Goal: Task Accomplishment & Management: Complete application form

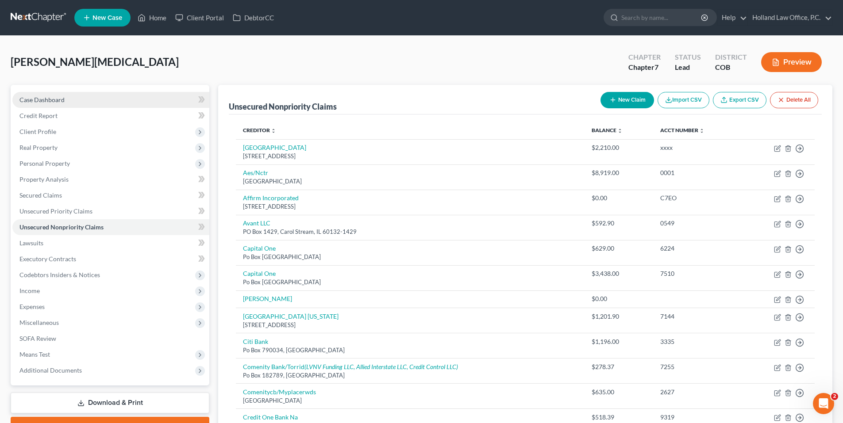
click at [95, 100] on link "Case Dashboard" at bounding box center [110, 100] width 197 height 16
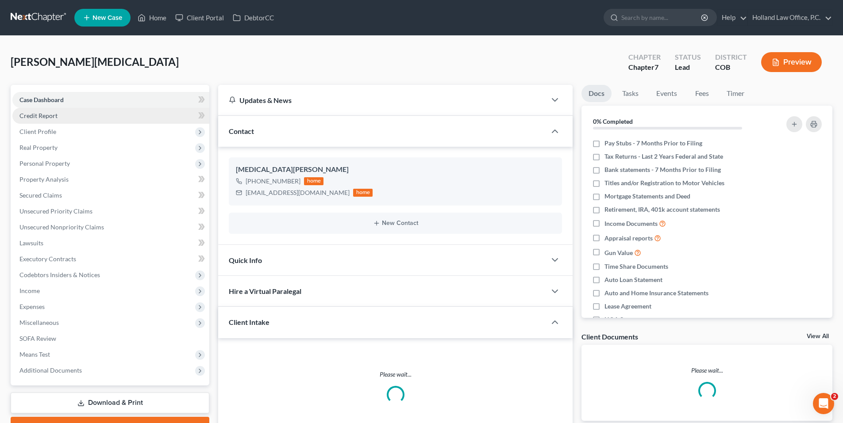
click at [69, 121] on link "Credit Report" at bounding box center [110, 116] width 197 height 16
click at [96, 94] on link "Case Dashboard" at bounding box center [110, 100] width 197 height 16
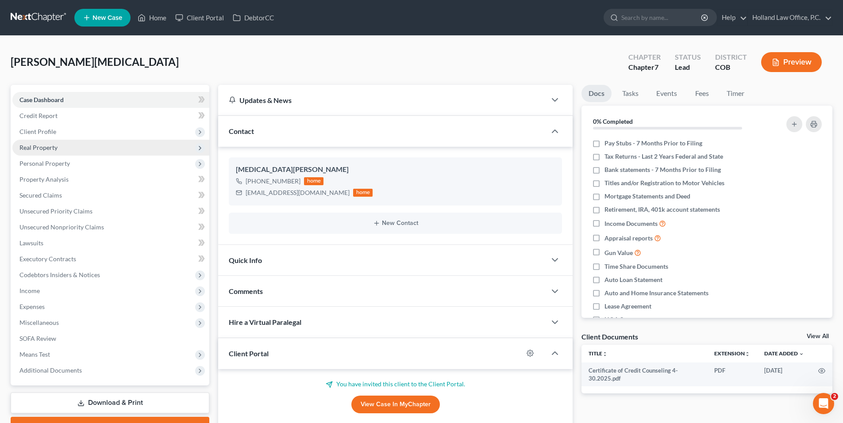
click at [63, 146] on span "Real Property" at bounding box center [110, 148] width 197 height 16
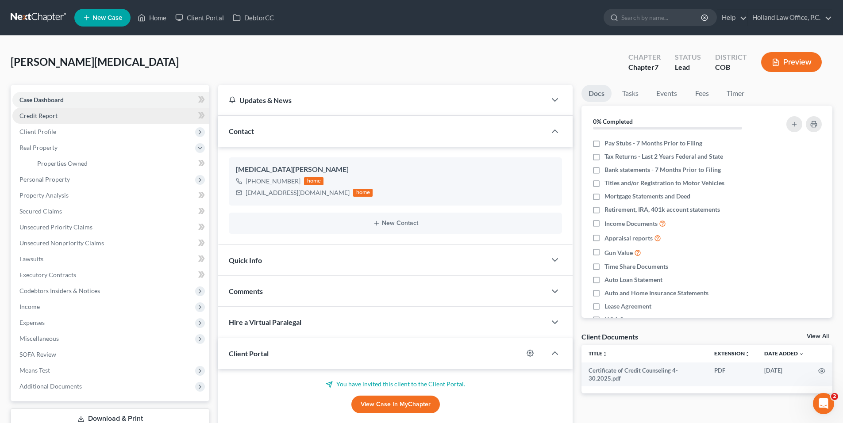
click at [74, 114] on link "Credit Report" at bounding box center [110, 116] width 197 height 16
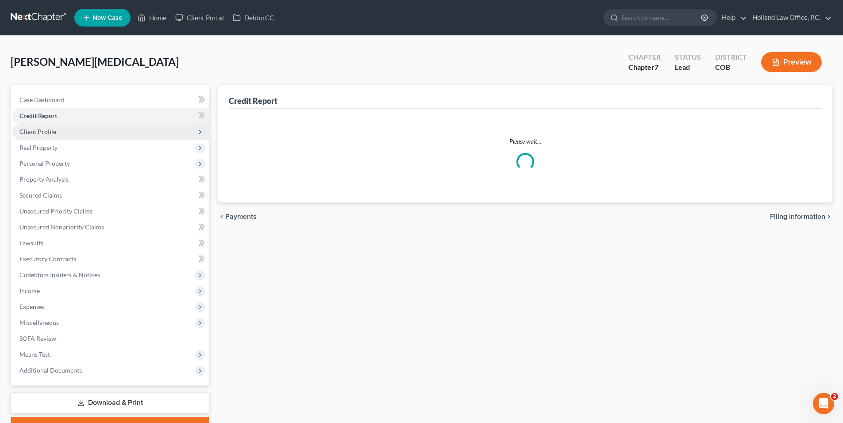
click at [63, 130] on span "Client Profile" at bounding box center [110, 132] width 197 height 16
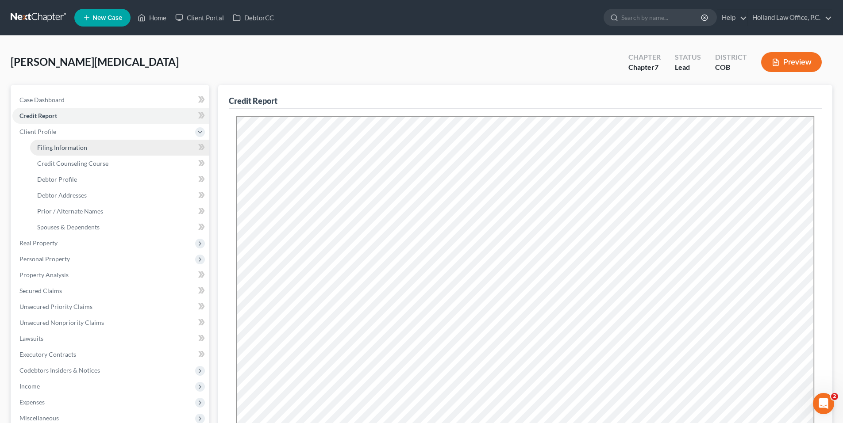
click at [82, 145] on span "Filing Information" at bounding box center [62, 148] width 50 height 8
select select "1"
select select "0"
select select "11"
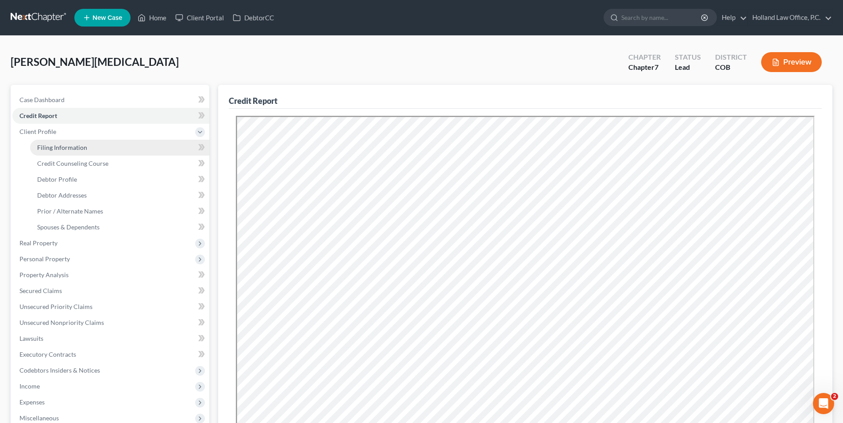
select select "0"
select select "5"
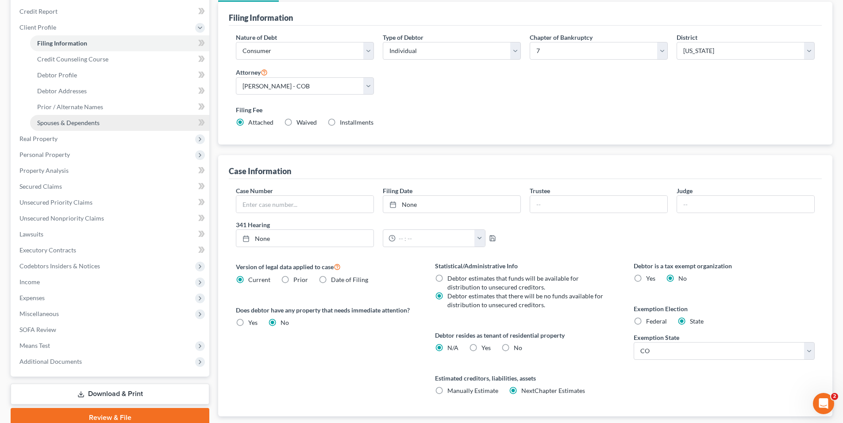
scroll to position [89, 0]
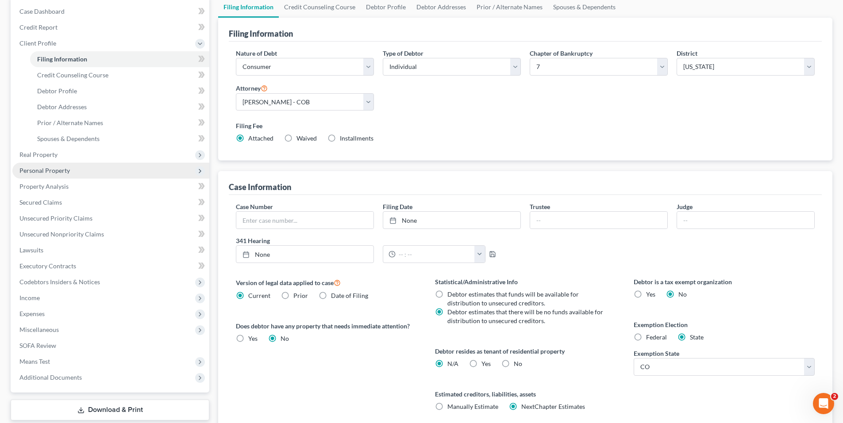
click at [60, 163] on span "Personal Property" at bounding box center [110, 171] width 197 height 16
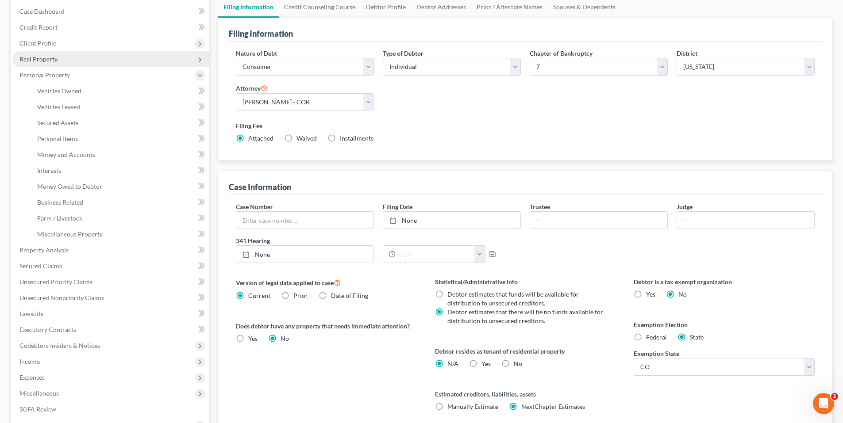
click at [45, 60] on span "Real Property" at bounding box center [38, 59] width 38 height 8
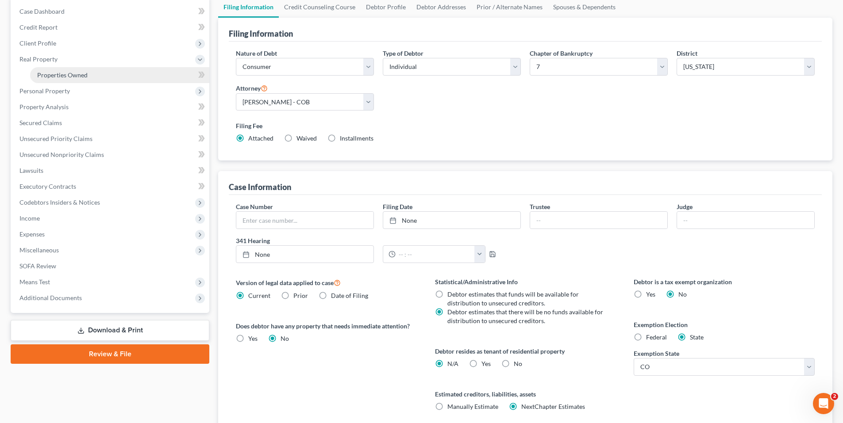
click at [70, 69] on link "Properties Owned" at bounding box center [119, 75] width 179 height 16
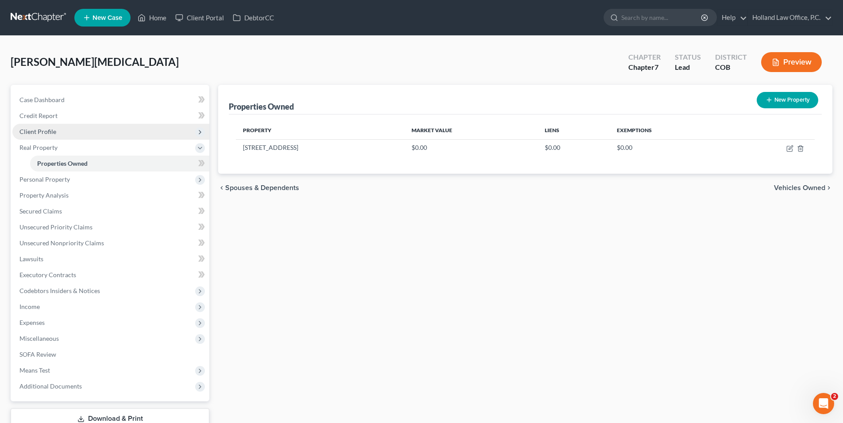
click at [61, 129] on span "Client Profile" at bounding box center [110, 132] width 197 height 16
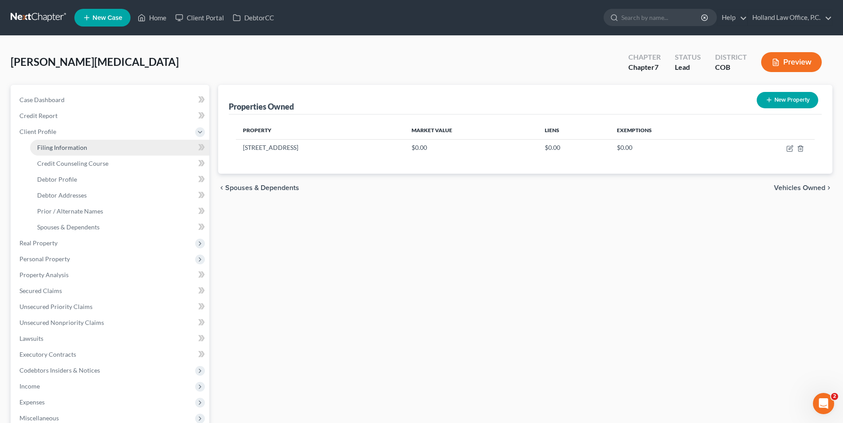
click at [72, 145] on span "Filing Information" at bounding box center [62, 148] width 50 height 8
select select "1"
select select "0"
select select "11"
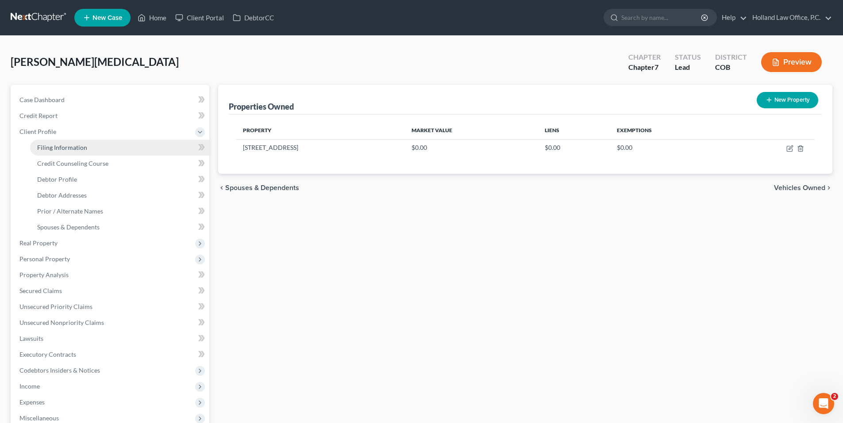
select select "0"
select select "5"
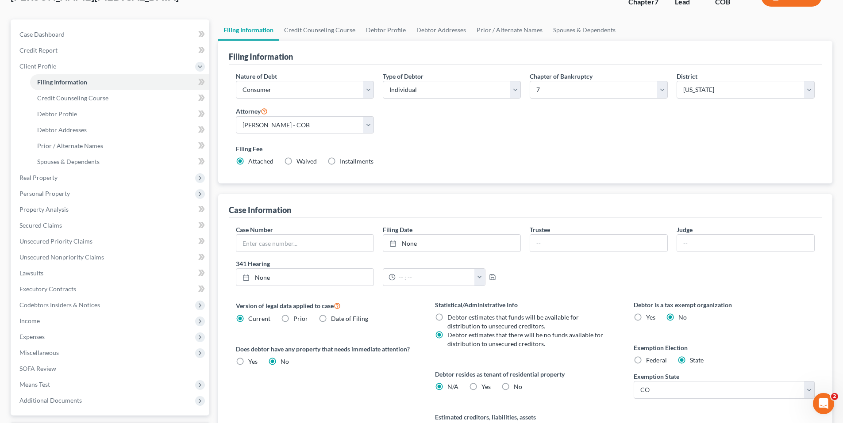
scroll to position [160, 0]
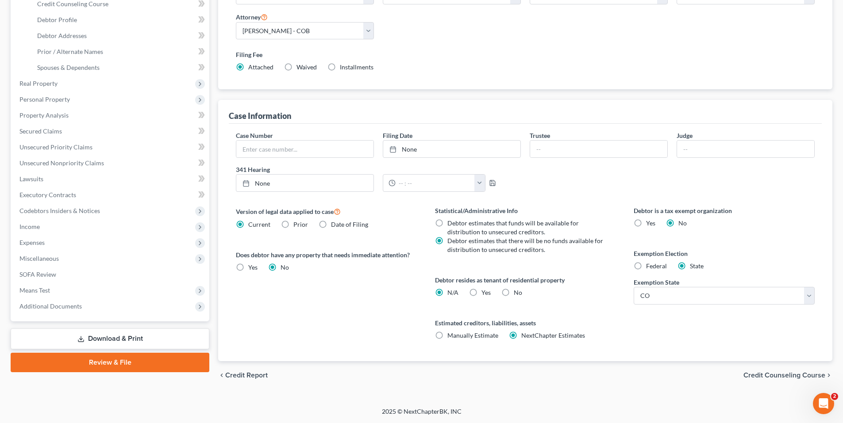
click at [514, 294] on label "No" at bounding box center [518, 293] width 8 height 9
click at [517, 294] on input "No" at bounding box center [520, 292] width 6 height 6
radio input "true"
radio input "false"
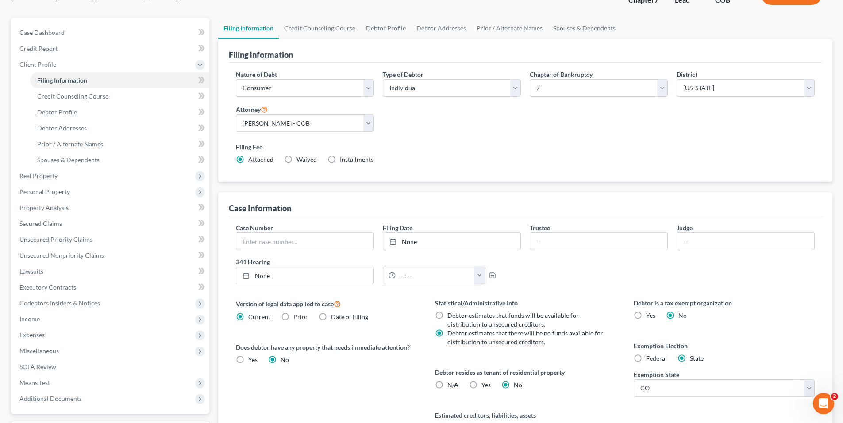
scroll to position [0, 0]
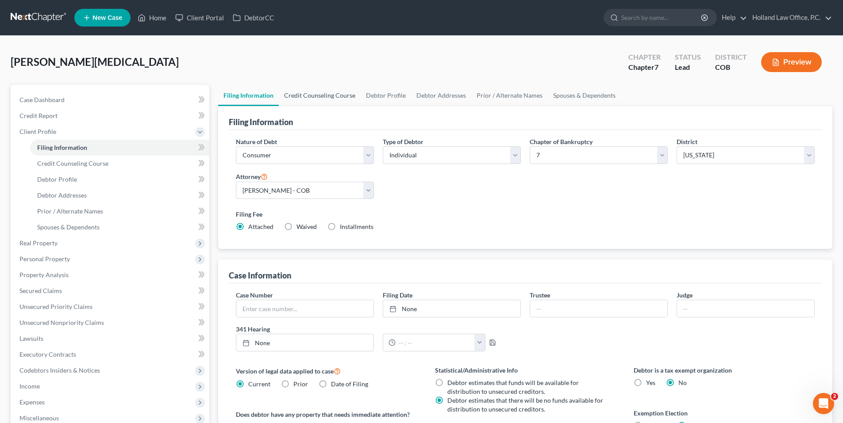
click at [322, 100] on link "Credit Counseling Course" at bounding box center [320, 95] width 82 height 21
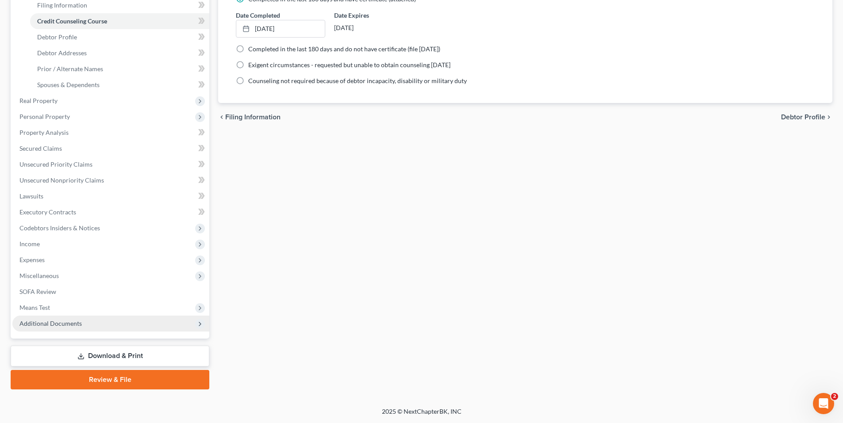
click at [49, 323] on span "Additional Documents" at bounding box center [50, 324] width 62 height 8
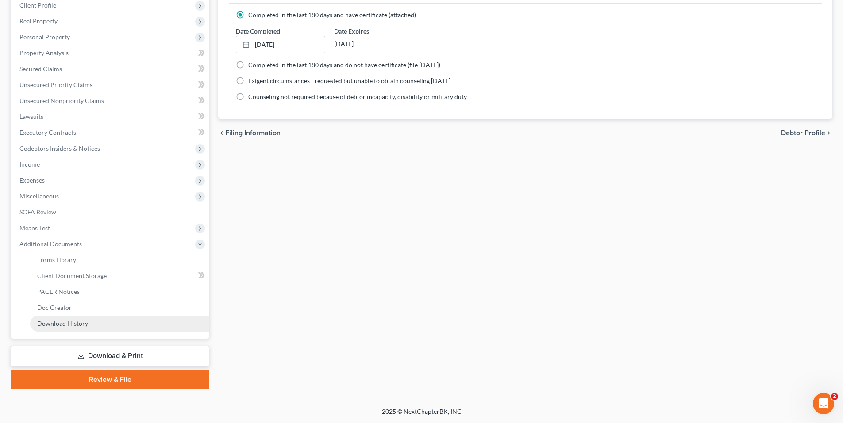
scroll to position [127, 0]
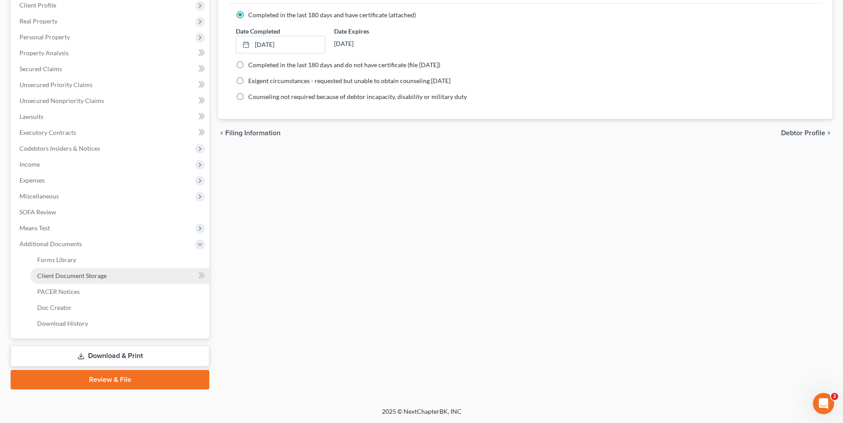
click at [99, 277] on span "Client Document Storage" at bounding box center [71, 276] width 69 height 8
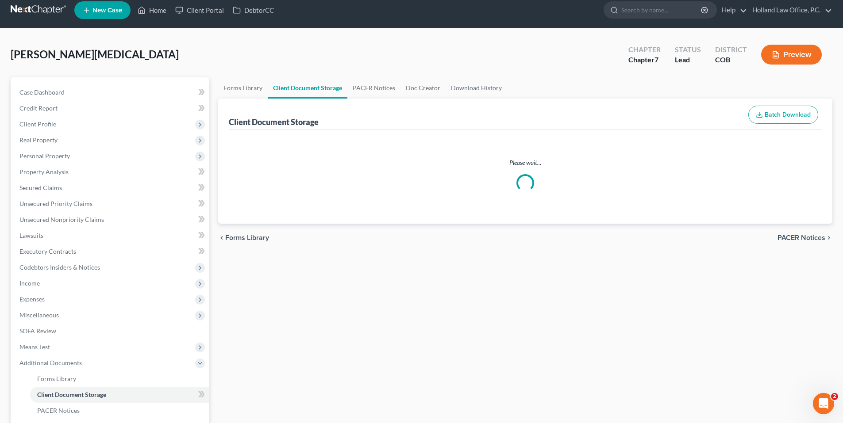
select select "5"
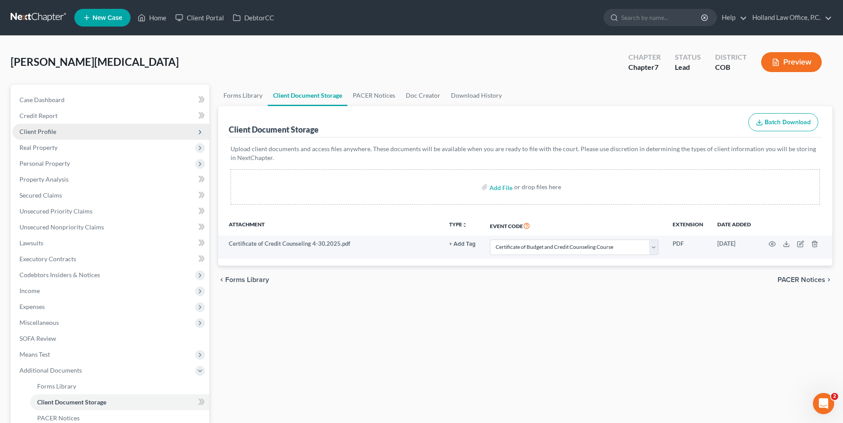
click at [27, 126] on span "Client Profile" at bounding box center [110, 132] width 197 height 16
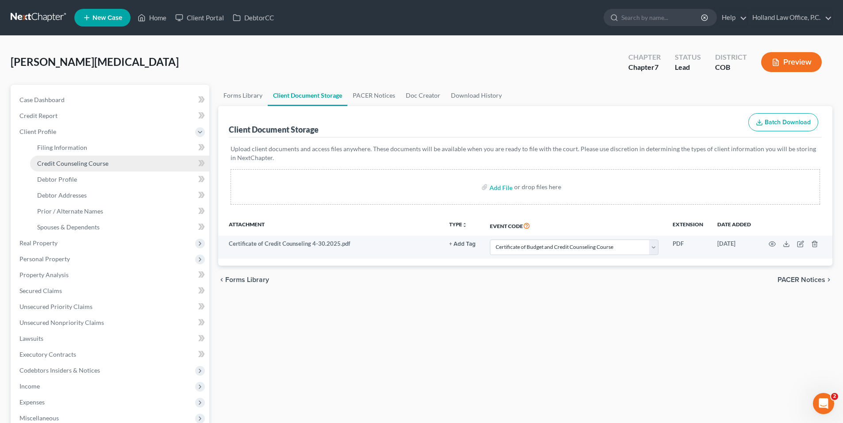
click at [71, 169] on link "Credit Counseling Course" at bounding box center [119, 164] width 179 height 16
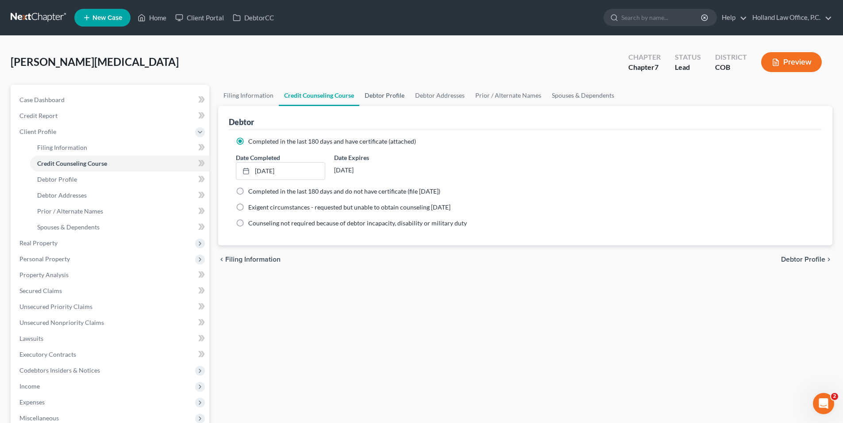
click at [378, 96] on link "Debtor Profile" at bounding box center [384, 95] width 50 height 21
select select "0"
select select "2"
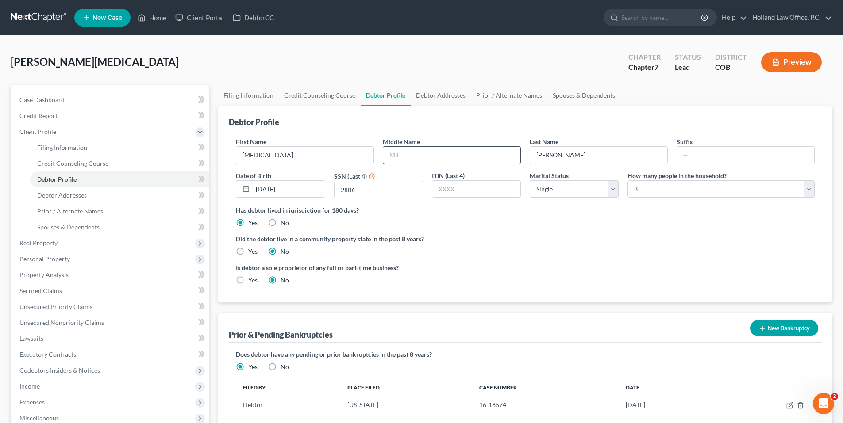
click at [430, 162] on input "text" at bounding box center [451, 155] width 137 height 17
type input "[PERSON_NAME]"
click at [447, 262] on ng-include "First Name [PERSON_NAME] Middle Name [PERSON_NAME] Last Name [PERSON_NAME] Date…" at bounding box center [525, 214] width 579 height 155
click at [439, 98] on link "Debtor Addresses" at bounding box center [441, 95] width 60 height 21
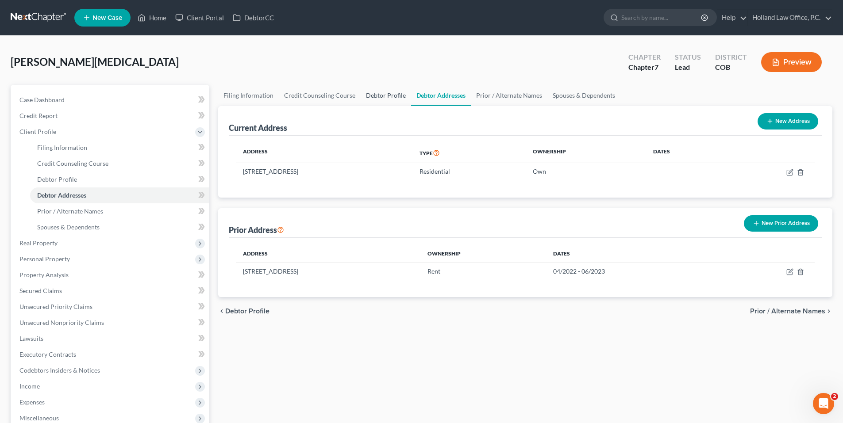
click at [390, 97] on link "Debtor Profile" at bounding box center [386, 95] width 50 height 21
select select "0"
select select "2"
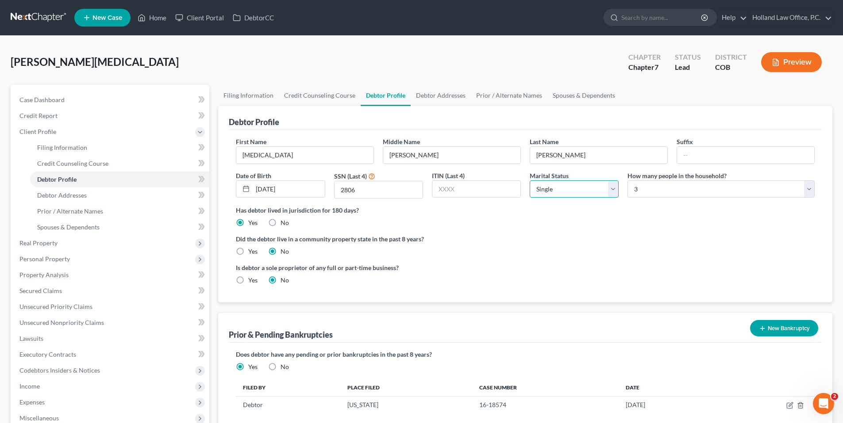
click at [578, 189] on select "Select Single Married Separated Divorced Widowed" at bounding box center [574, 190] width 89 height 18
select select "3"
click at [530, 181] on select "Select Single Married Separated Divorced Widowed" at bounding box center [574, 190] width 89 height 18
click at [441, 88] on link "Debtor Addresses" at bounding box center [441, 95] width 60 height 21
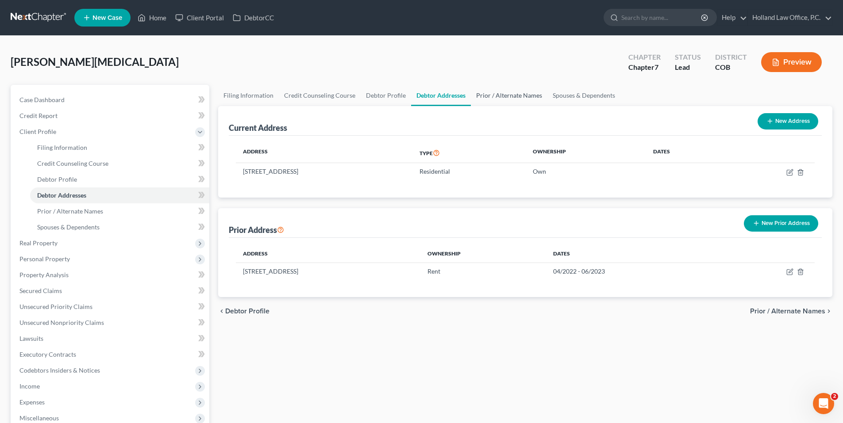
click at [493, 88] on link "Prior / Alternate Names" at bounding box center [509, 95] width 77 height 21
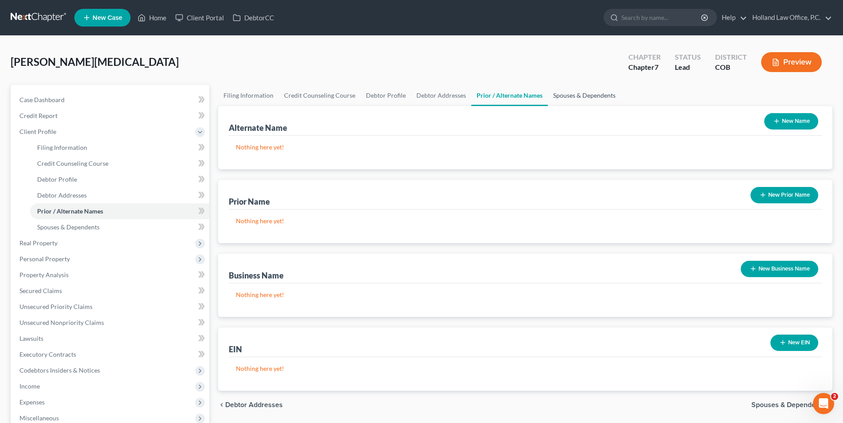
click at [567, 95] on link "Spouses & Dependents" at bounding box center [584, 95] width 73 height 21
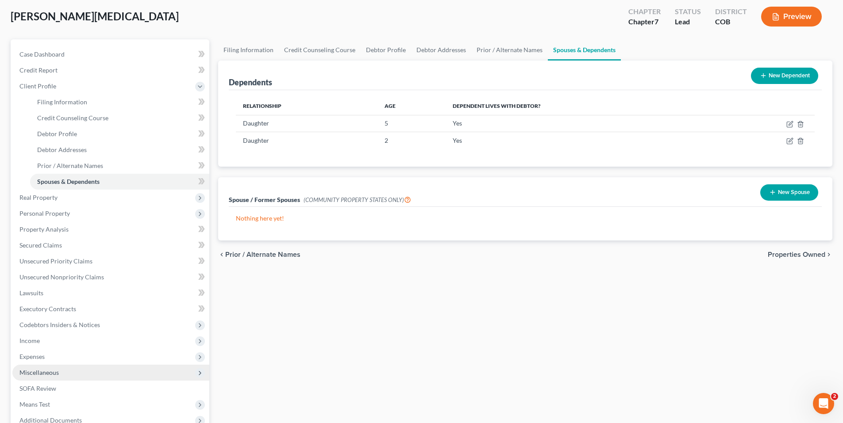
scroll to position [89, 0]
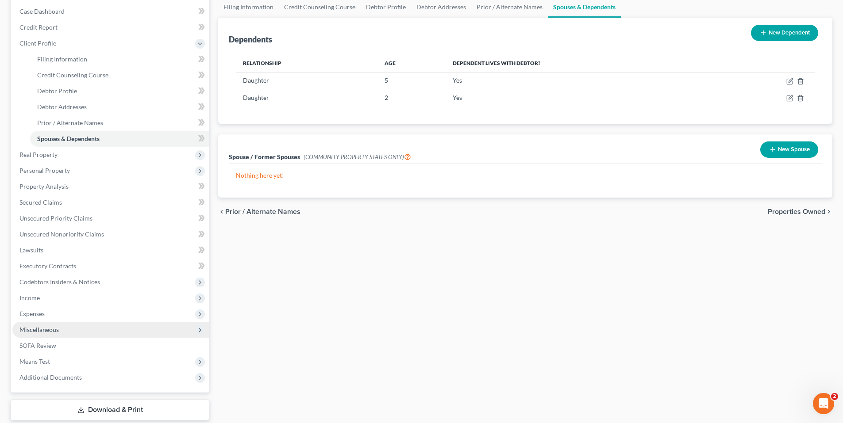
click at [38, 331] on span "Miscellaneous" at bounding box center [38, 330] width 39 height 8
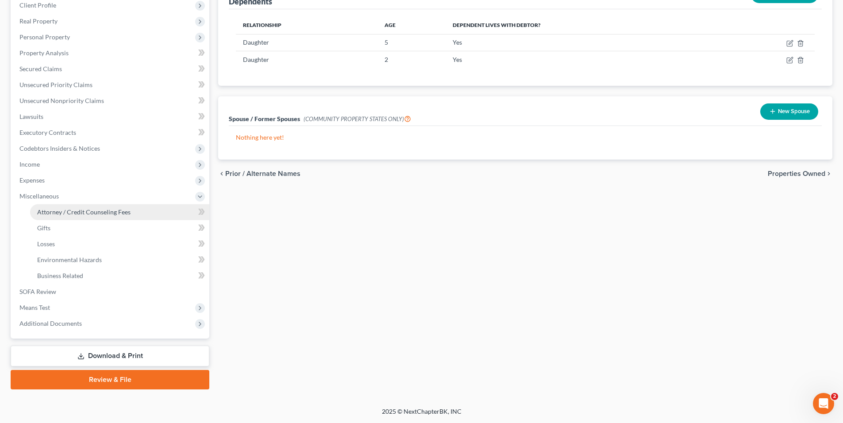
scroll to position [38, 0]
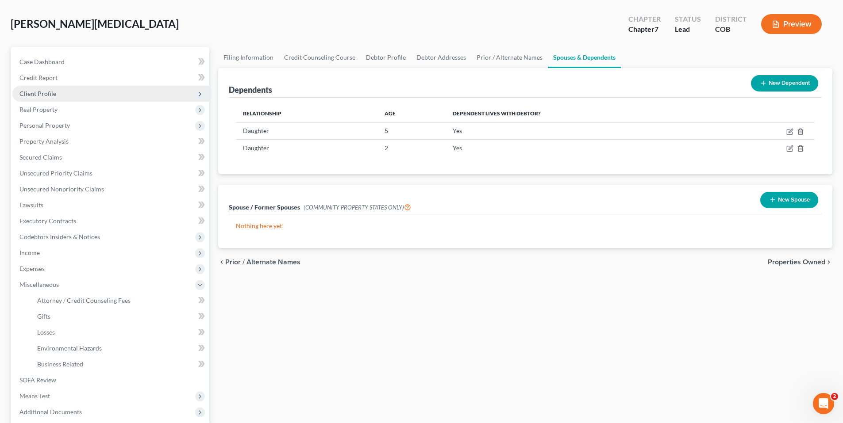
click at [50, 89] on span "Client Profile" at bounding box center [110, 94] width 197 height 16
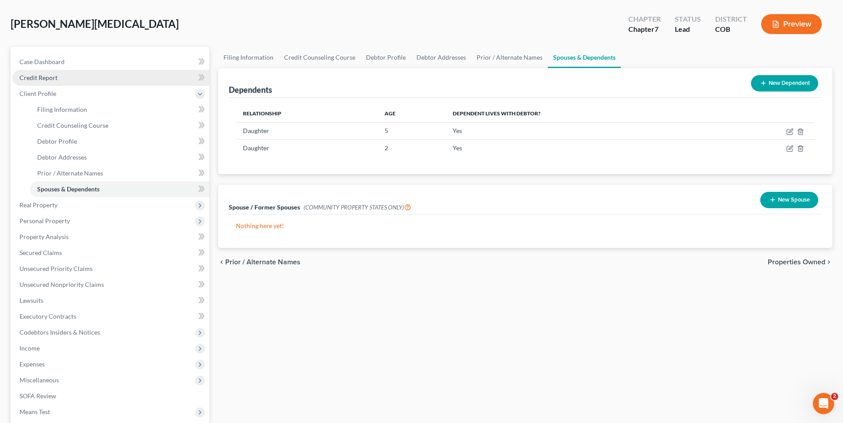
click at [56, 73] on link "Credit Report" at bounding box center [110, 78] width 197 height 16
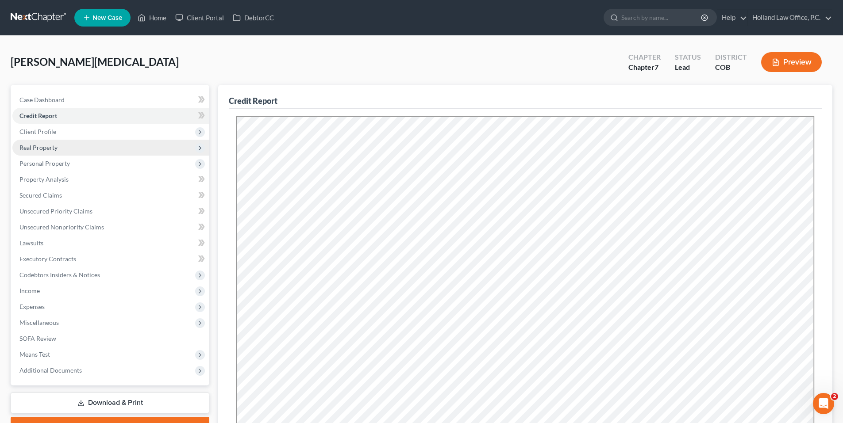
click at [55, 151] on span "Real Property" at bounding box center [38, 148] width 38 height 8
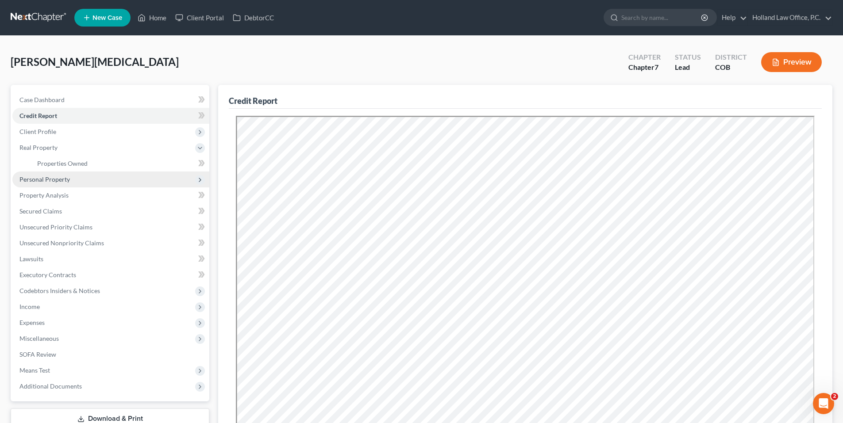
click at [63, 180] on span "Personal Property" at bounding box center [44, 180] width 50 height 8
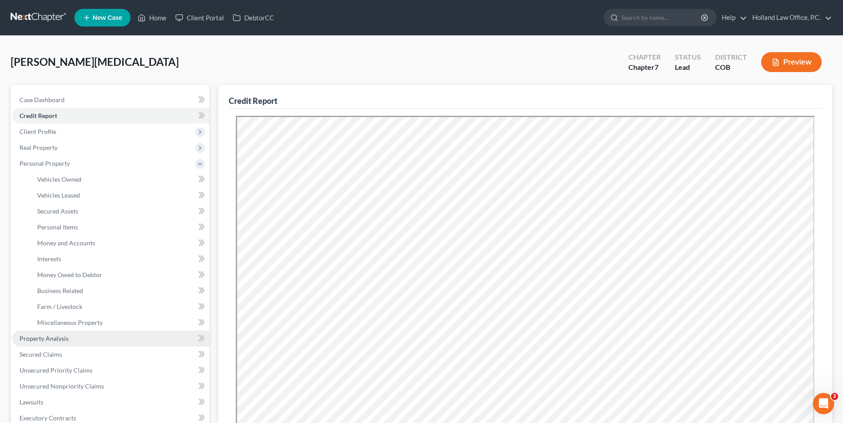
click at [49, 339] on span "Property Analysis" at bounding box center [43, 339] width 49 height 8
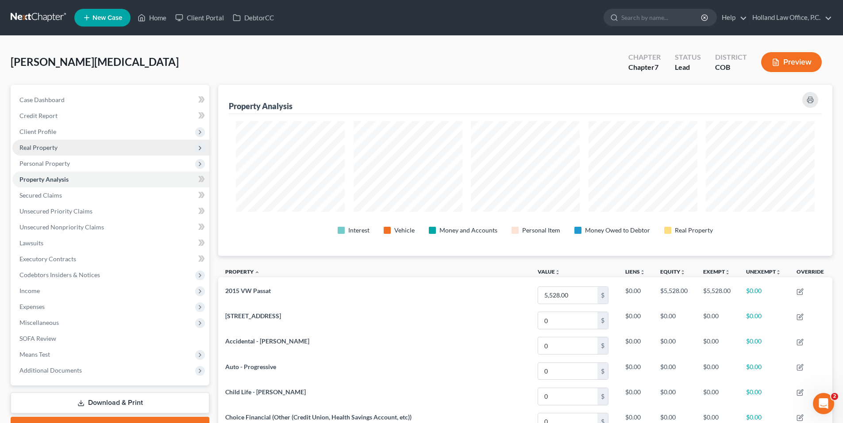
click at [55, 150] on span "Real Property" at bounding box center [38, 148] width 38 height 8
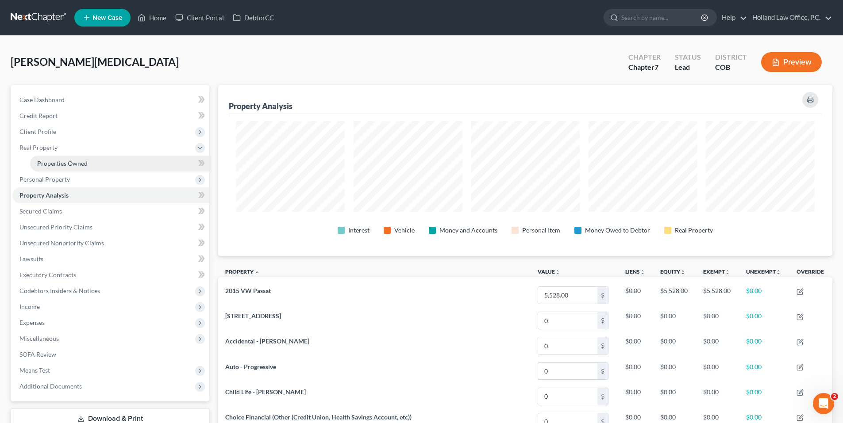
click at [79, 162] on span "Properties Owned" at bounding box center [62, 164] width 50 height 8
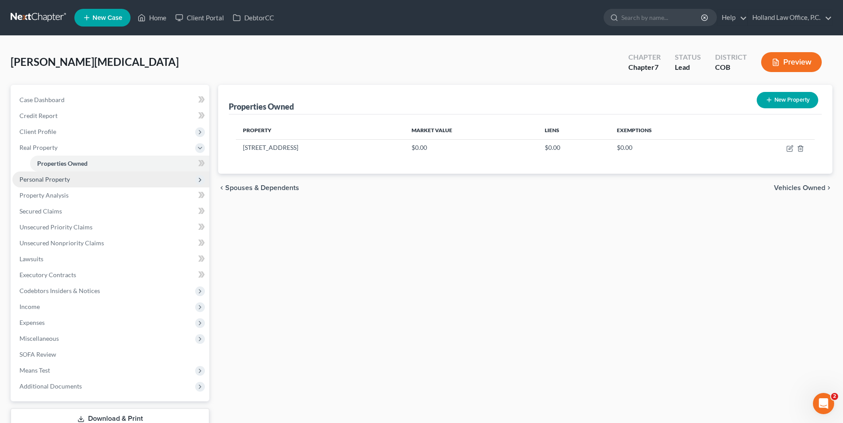
click at [65, 181] on span "Personal Property" at bounding box center [44, 180] width 50 height 8
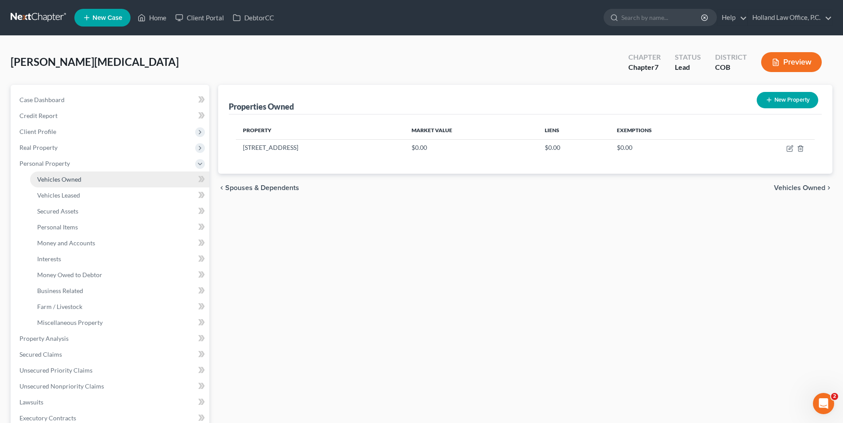
click at [70, 176] on span "Vehicles Owned" at bounding box center [59, 180] width 44 height 8
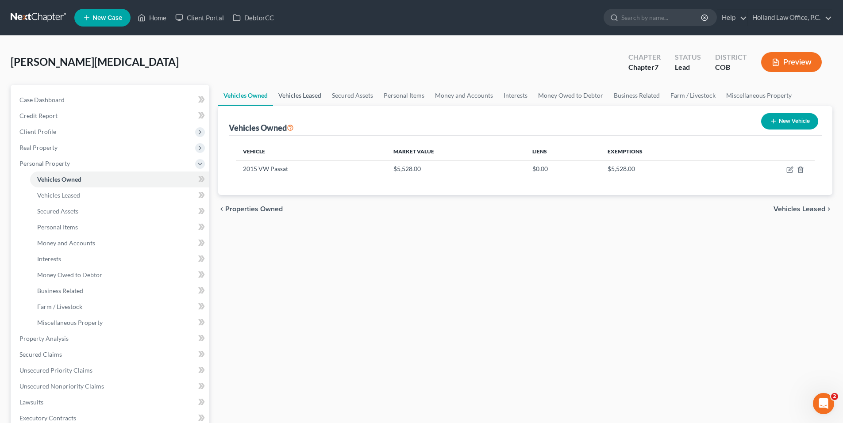
click at [287, 95] on link "Vehicles Leased" at bounding box center [300, 95] width 54 height 21
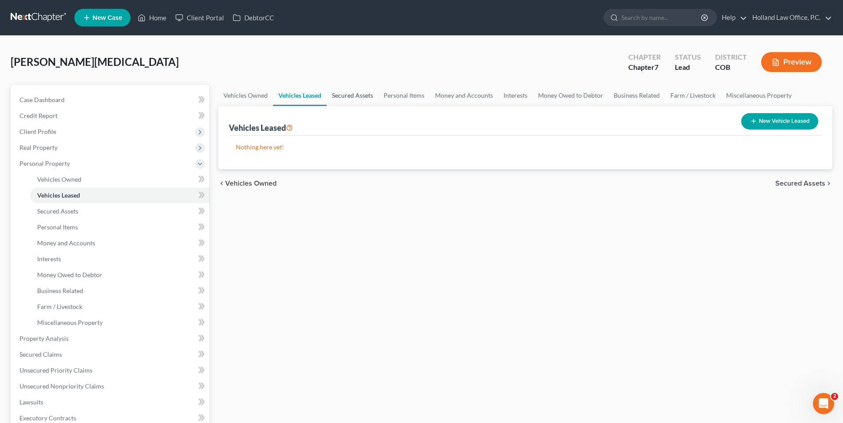
click at [355, 96] on link "Secured Assets" at bounding box center [353, 95] width 52 height 21
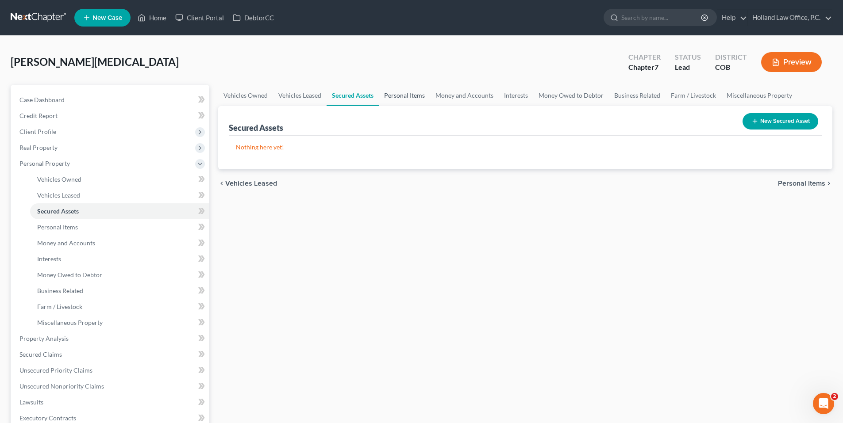
click at [395, 94] on link "Personal Items" at bounding box center [404, 95] width 51 height 21
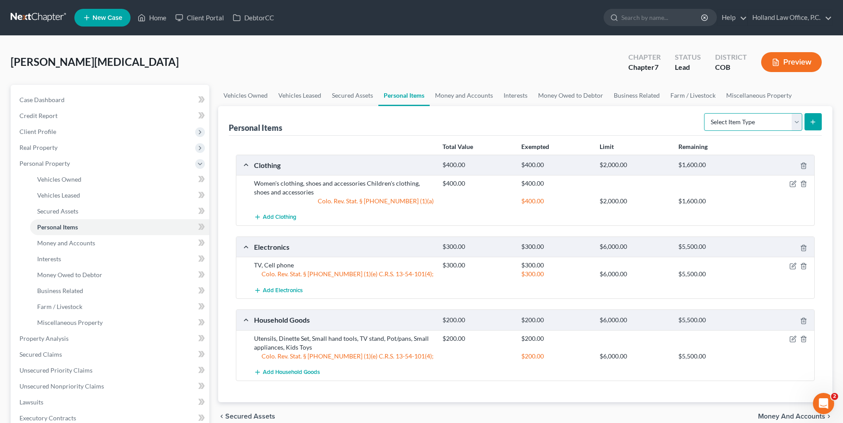
click at [733, 118] on select "Select Item Type Clothing Collectibles Of Value Electronics Firearms Household …" at bounding box center [753, 122] width 98 height 18
select select "jewelry"
click at [705, 113] on select "Select Item Type Clothing Collectibles Of Value Electronics Firearms Household …" at bounding box center [753, 122] width 98 height 18
click at [811, 117] on button "submit" at bounding box center [812, 121] width 17 height 17
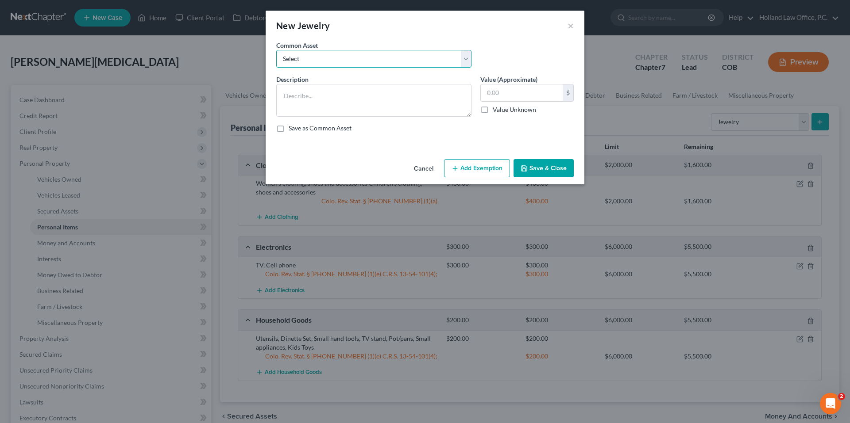
click at [368, 65] on select "Select Costume Jewlery Costume Jewelry Wedding set, Necklaces, Watches, earring…" at bounding box center [373, 59] width 195 height 18
select select "2"
click at [276, 50] on select "Select Costume Jewlery Costume Jewelry Wedding set, Necklaces, Watches, earring…" at bounding box center [373, 59] width 195 height 18
type textarea "Wedding set, Necklaces, Watches, earrings, costume jewelry"
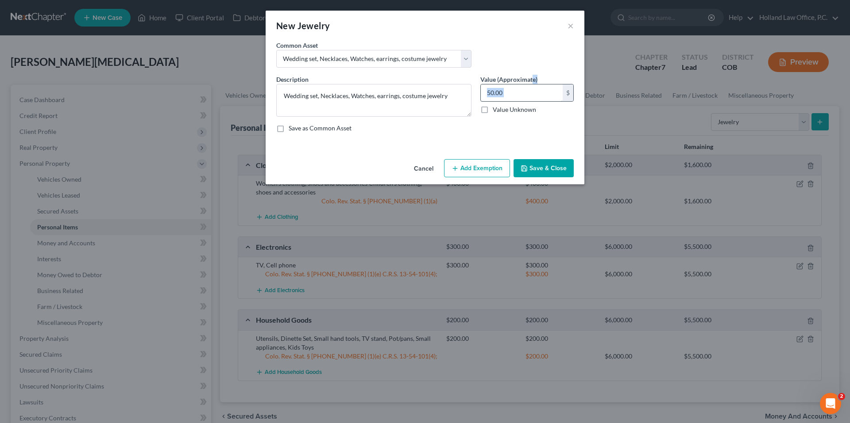
drag, startPoint x: 532, startPoint y: 82, endPoint x: 524, endPoint y: 86, distance: 9.3
click at [531, 84] on div "Value (Approximate) 50.00 $ Value Unknown Balance Undetermined 50.00 $ Value Un…" at bounding box center [527, 96] width 102 height 42
click at [522, 88] on input "50.00" at bounding box center [522, 93] width 82 height 17
click at [516, 90] on input "50.00" at bounding box center [522, 93] width 82 height 17
click at [516, 91] on input "50.00" at bounding box center [522, 93] width 82 height 17
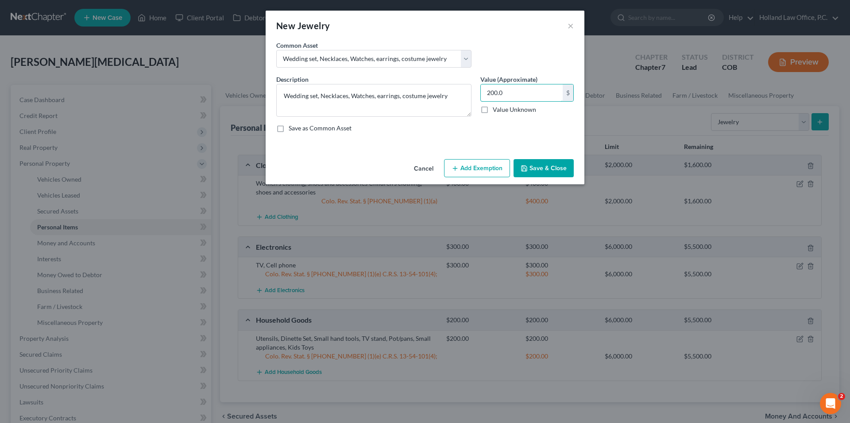
type input "200.0"
click at [484, 176] on button "Add Exemption" at bounding box center [477, 168] width 66 height 19
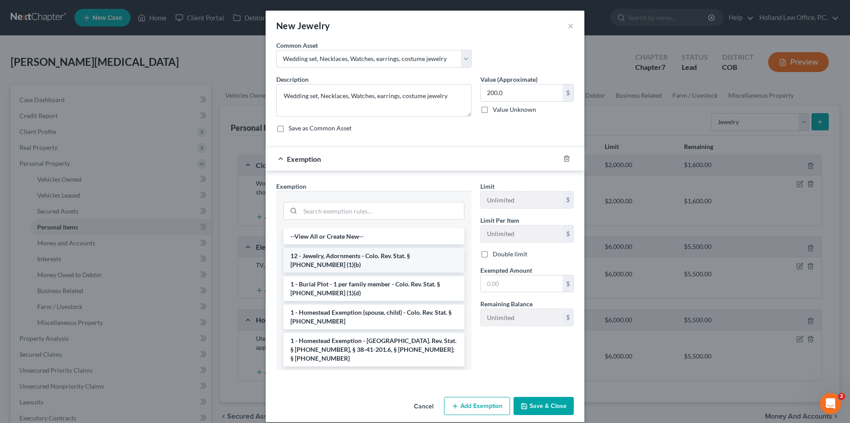
click at [334, 258] on li "12 - Jewelry, Adornments - Colo. Rev. Stat. § [PHONE_NUMBER] (1)(b)" at bounding box center [373, 260] width 181 height 25
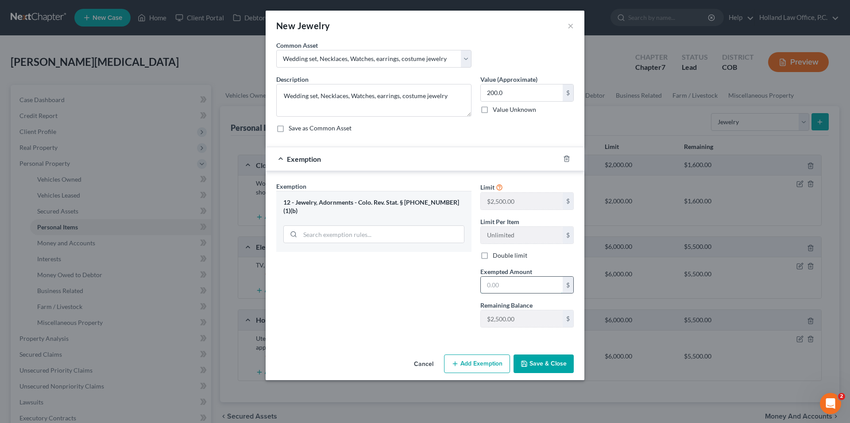
click at [517, 286] on input "text" at bounding box center [522, 285] width 82 height 17
click at [545, 370] on button "Save & Close" at bounding box center [543, 364] width 60 height 19
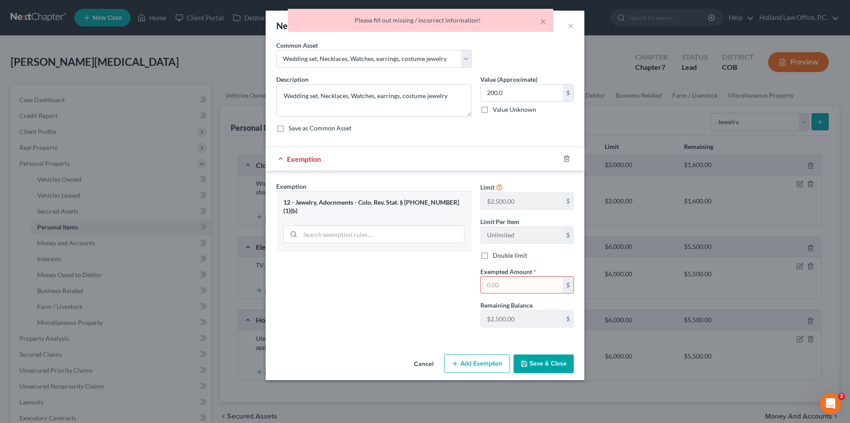
drag, startPoint x: 502, startPoint y: 275, endPoint x: 516, endPoint y: 277, distance: 14.8
click at [507, 277] on div "Exempted Amount * $" at bounding box center [527, 280] width 102 height 27
click at [519, 281] on input "text" at bounding box center [522, 285] width 82 height 17
type input "200.0"
click at [561, 365] on button "Save & Close" at bounding box center [543, 364] width 60 height 19
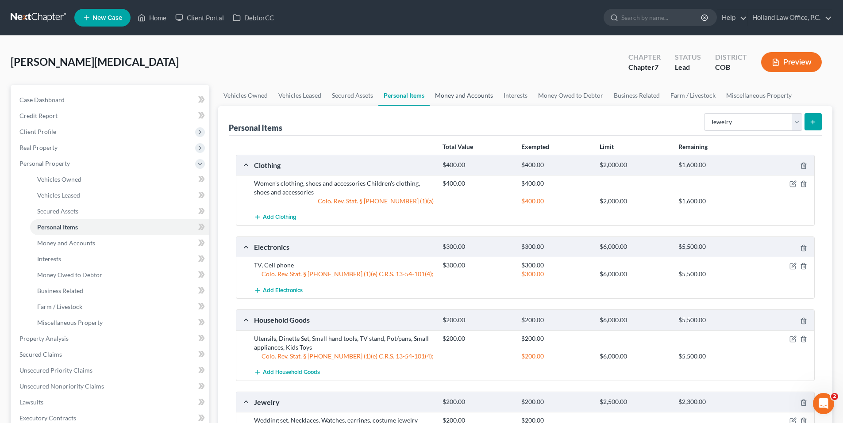
click at [456, 100] on link "Money and Accounts" at bounding box center [464, 95] width 69 height 21
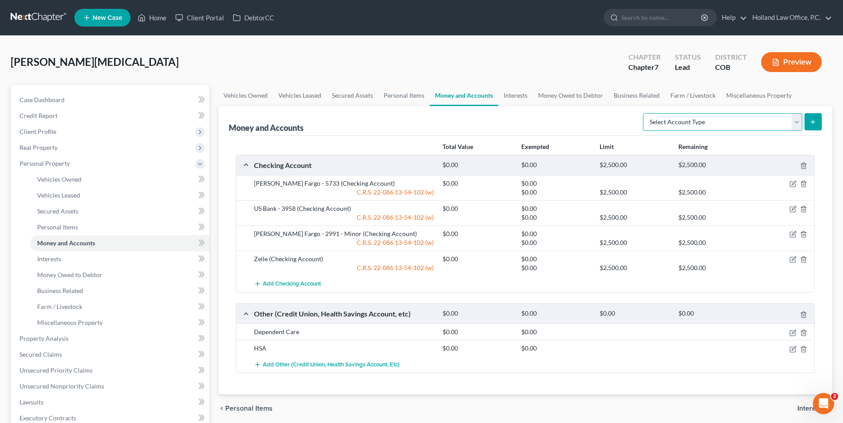
click at [684, 119] on select "Select Account Type Brokerage Cash on Hand Certificates of Deposit Checking Acc…" at bounding box center [722, 122] width 159 height 18
select select "cash_on_hand"
click at [645, 113] on select "Select Account Type Brokerage Cash on Hand Certificates of Deposit Checking Acc…" at bounding box center [722, 122] width 159 height 18
click at [814, 123] on icon "submit" at bounding box center [812, 122] width 7 height 7
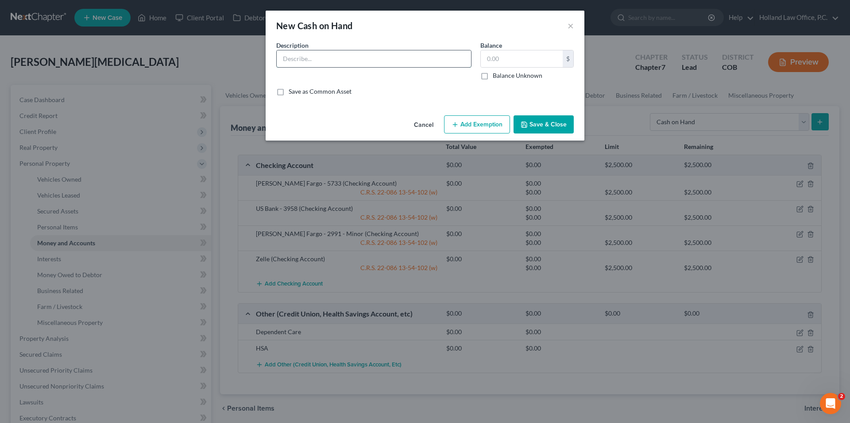
click at [405, 65] on input "text" at bounding box center [374, 58] width 194 height 17
type input "Cash on Hand"
click at [489, 118] on button "Add Exemption" at bounding box center [477, 124] width 66 height 19
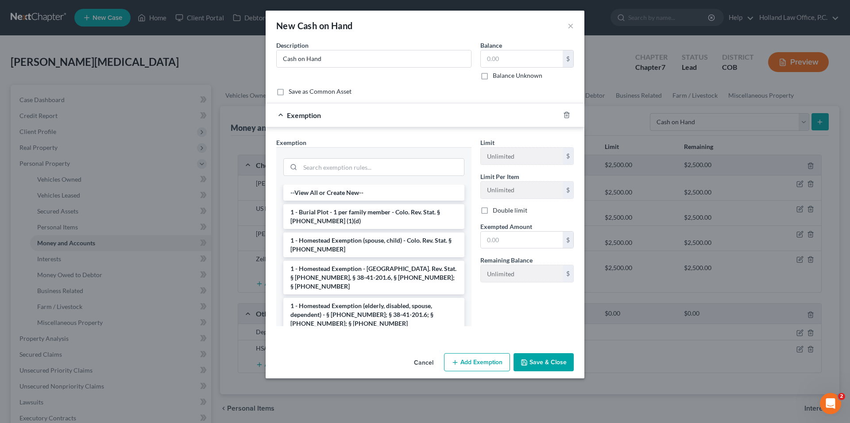
click at [557, 361] on button "Save & Close" at bounding box center [543, 363] width 60 height 19
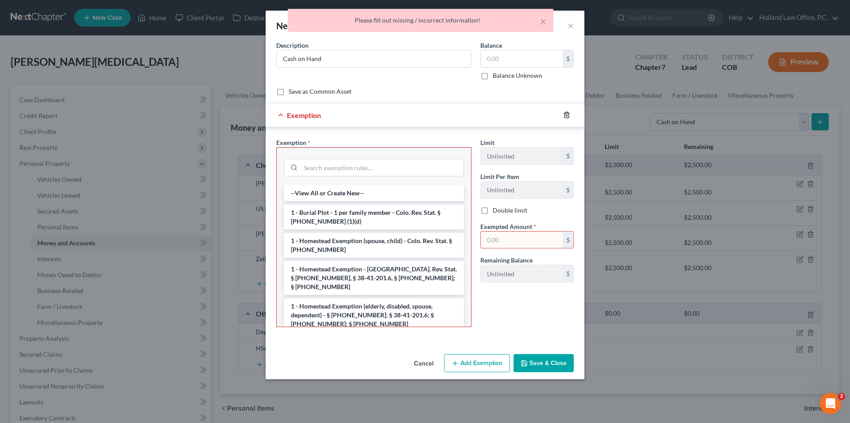
click at [567, 115] on icon "button" at bounding box center [566, 115] width 7 height 7
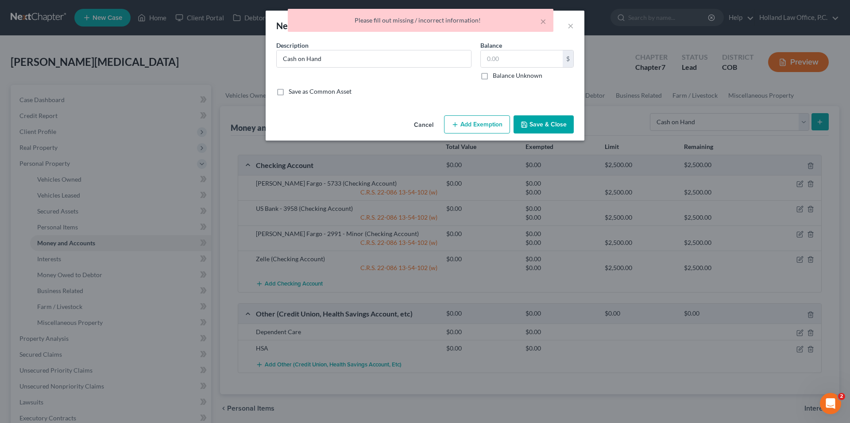
click at [543, 123] on button "Save & Close" at bounding box center [543, 124] width 60 height 19
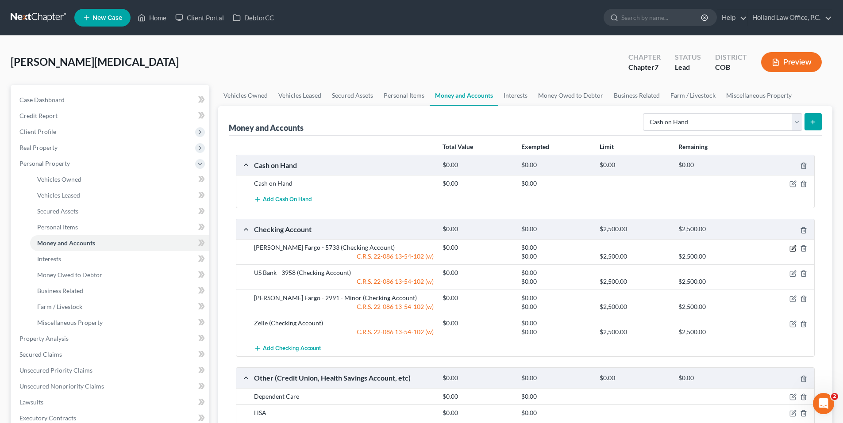
click at [793, 249] on icon "button" at bounding box center [792, 248] width 7 height 7
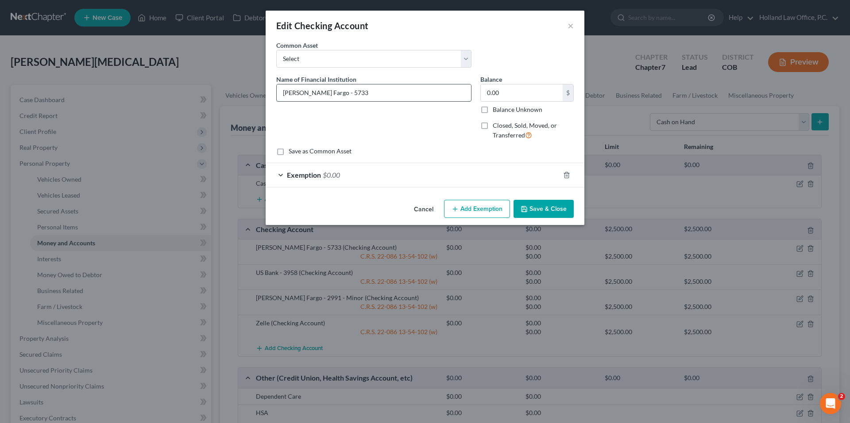
click at [316, 92] on input "[PERSON_NAME] Fargo - 5733" at bounding box center [374, 93] width 194 height 17
type input "[PERSON_NAME] Fargo Checking - 5733"
click at [537, 212] on button "Save & Close" at bounding box center [543, 209] width 60 height 19
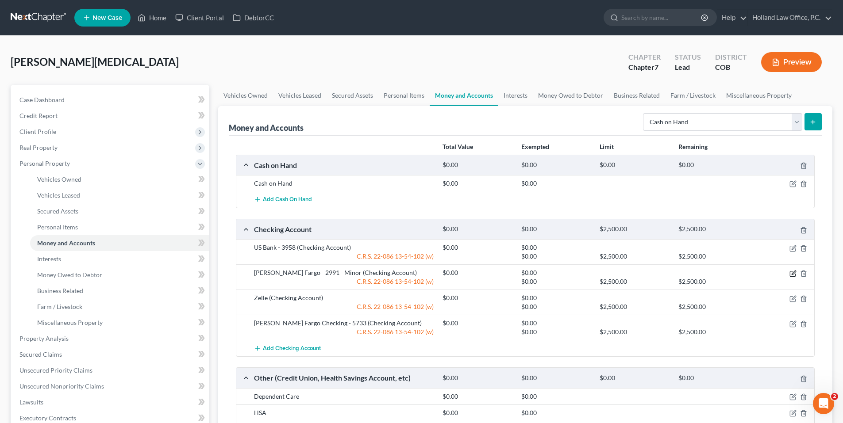
click at [794, 275] on icon "button" at bounding box center [792, 273] width 7 height 7
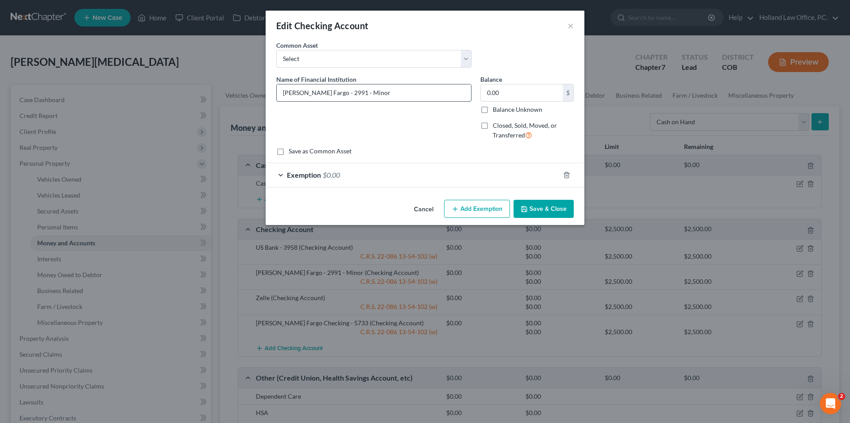
click at [316, 95] on input "[PERSON_NAME] Fargo - 2991 - Minor" at bounding box center [374, 93] width 194 height 17
click at [317, 95] on input "[PERSON_NAME] Fargo Checking - 2991 - Minor" at bounding box center [374, 93] width 194 height 17
drag, startPoint x: 406, startPoint y: 95, endPoint x: 379, endPoint y: 95, distance: 27.0
click at [379, 95] on input "[PERSON_NAME] Fargo Minor Checking - 2991 - Minor" at bounding box center [374, 93] width 194 height 17
type input "[PERSON_NAME] Fargo Minor Checking - 2991"
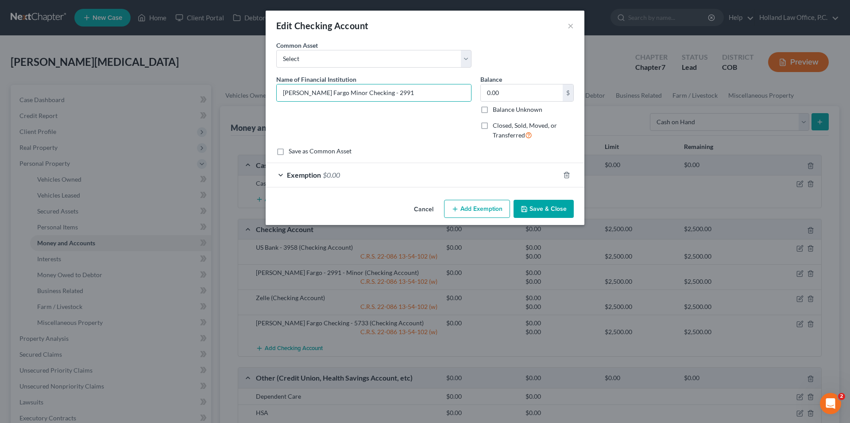
click at [545, 214] on button "Save & Close" at bounding box center [543, 209] width 60 height 19
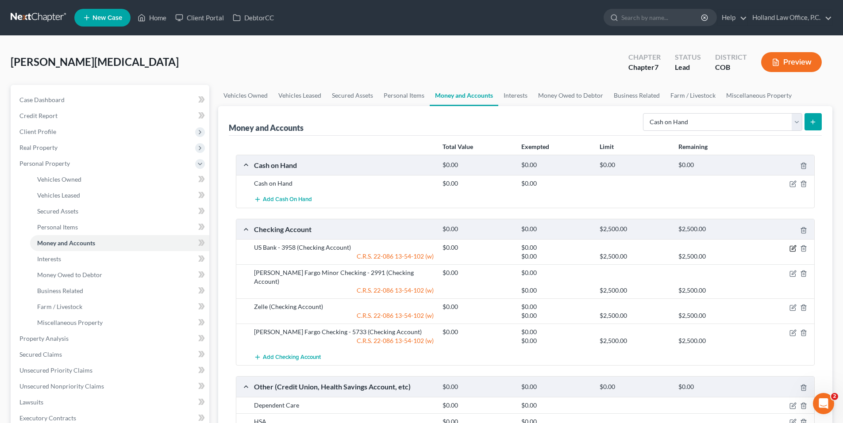
click at [793, 249] on icon "button" at bounding box center [792, 248] width 7 height 7
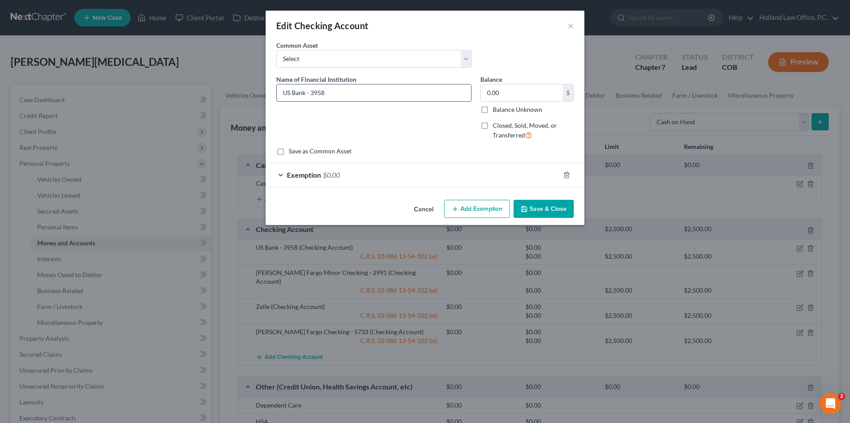
click at [308, 96] on input "US Bank - 3958" at bounding box center [374, 93] width 194 height 17
type input "US Bank Checking - 3958"
click at [537, 206] on button "Save & Close" at bounding box center [543, 209] width 60 height 19
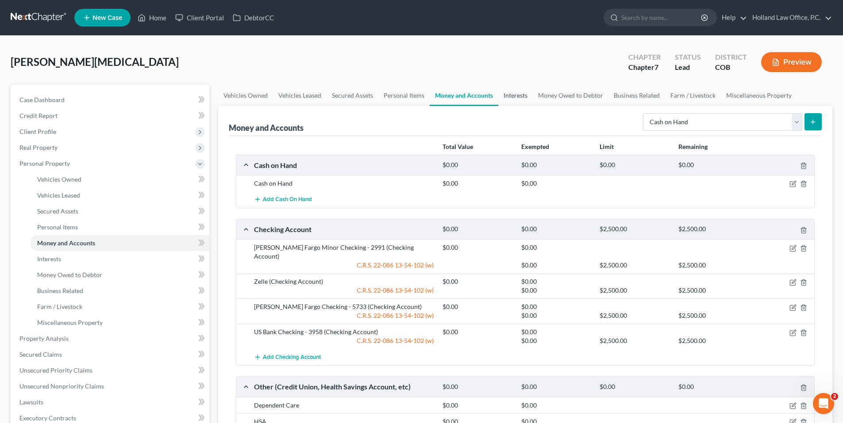
click at [516, 102] on link "Interests" at bounding box center [515, 95] width 35 height 21
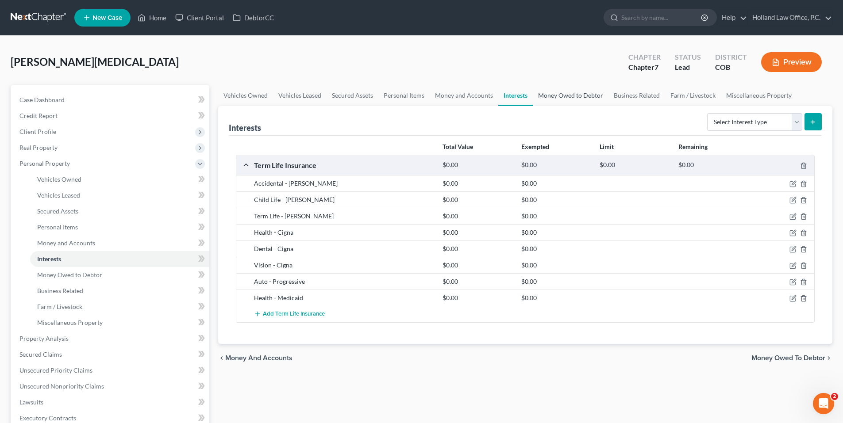
click at [582, 98] on link "Money Owed to Debtor" at bounding box center [571, 95] width 76 height 21
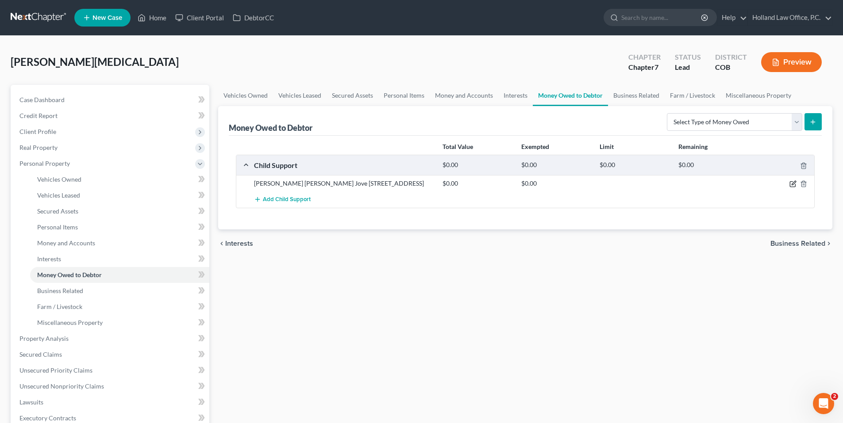
click at [793, 186] on icon "button" at bounding box center [792, 184] width 7 height 7
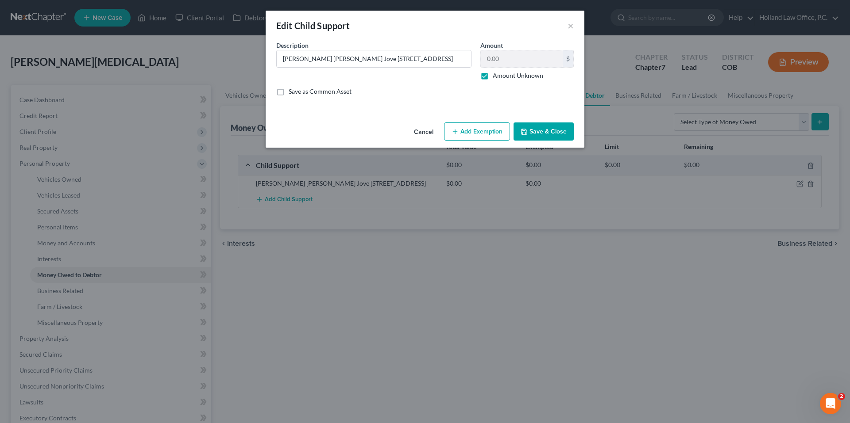
click at [554, 132] on button "Save & Close" at bounding box center [543, 132] width 60 height 19
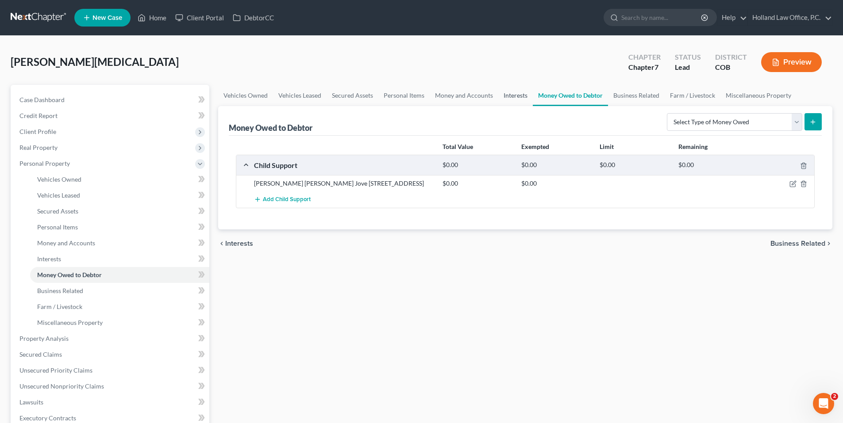
click at [527, 96] on link "Interests" at bounding box center [515, 95] width 35 height 21
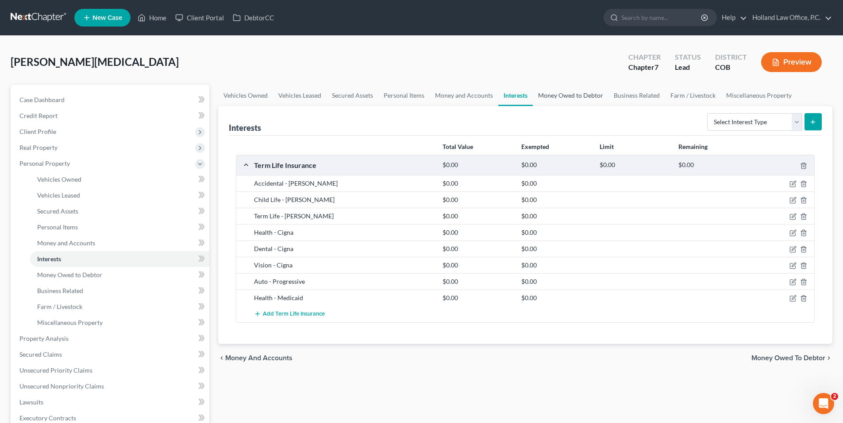
click at [561, 102] on link "Money Owed to Debtor" at bounding box center [571, 95] width 76 height 21
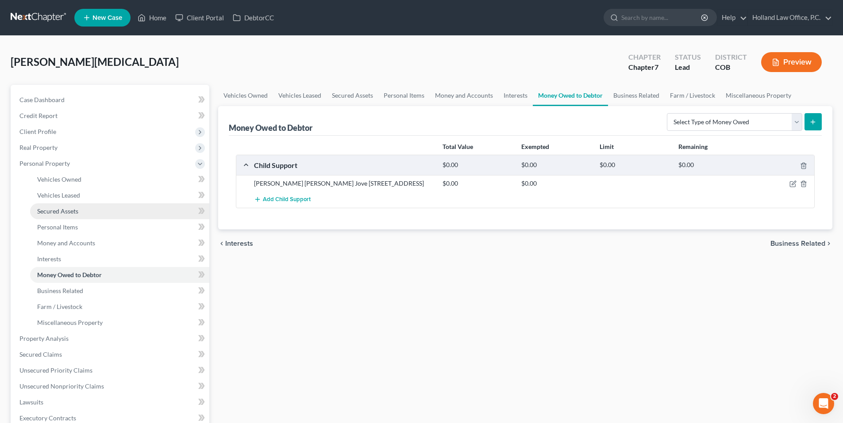
scroll to position [44, 0]
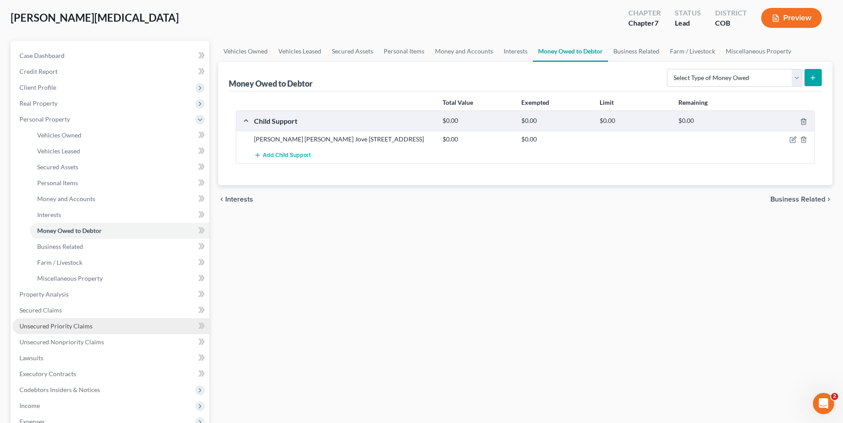
click at [81, 323] on span "Unsecured Priority Claims" at bounding box center [55, 327] width 73 height 8
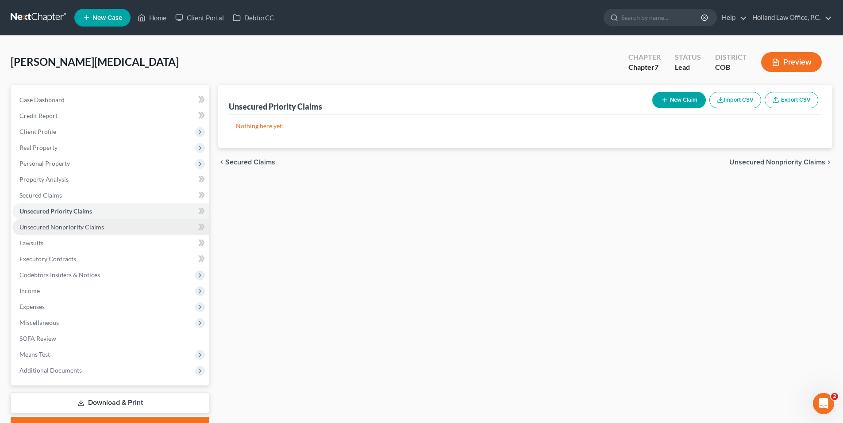
click at [74, 226] on span "Unsecured Nonpriority Claims" at bounding box center [61, 227] width 85 height 8
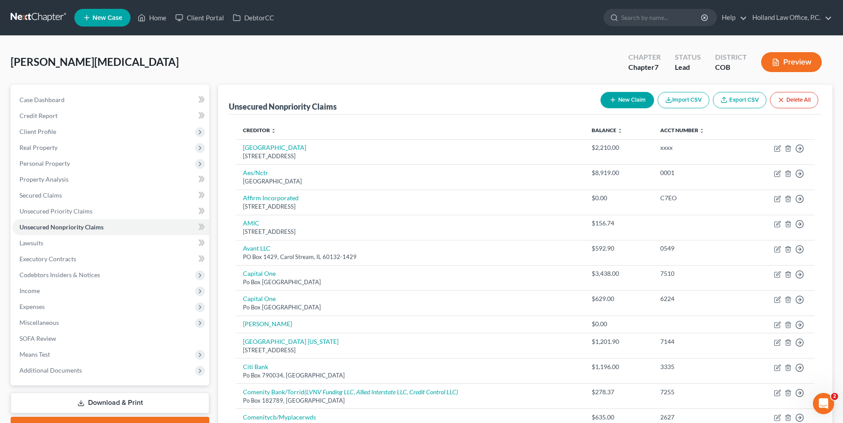
click at [627, 100] on button "New Claim" at bounding box center [627, 100] width 54 height 16
select select "0"
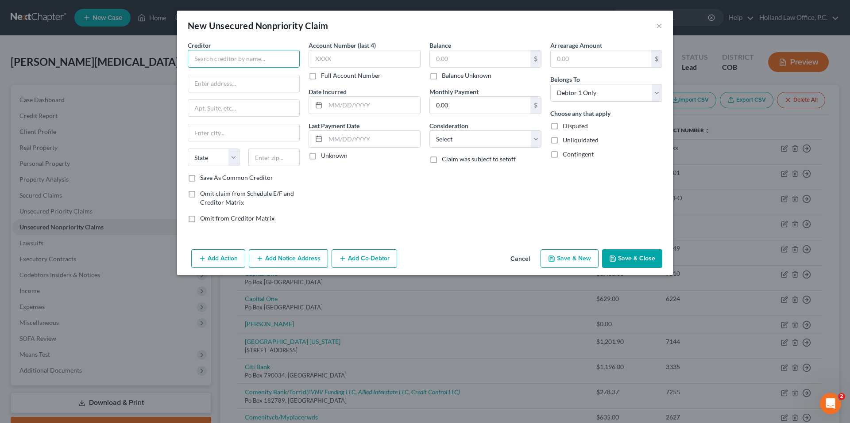
click at [258, 65] on input "text" at bounding box center [244, 59] width 112 height 18
type input "a"
type input "Allied Consulting Services"
drag, startPoint x: 245, startPoint y: 84, endPoint x: 296, endPoint y: 83, distance: 51.8
click at [294, 83] on input "[STREET_ADDRESS][PERSON_NAME]" at bounding box center [243, 83] width 111 height 17
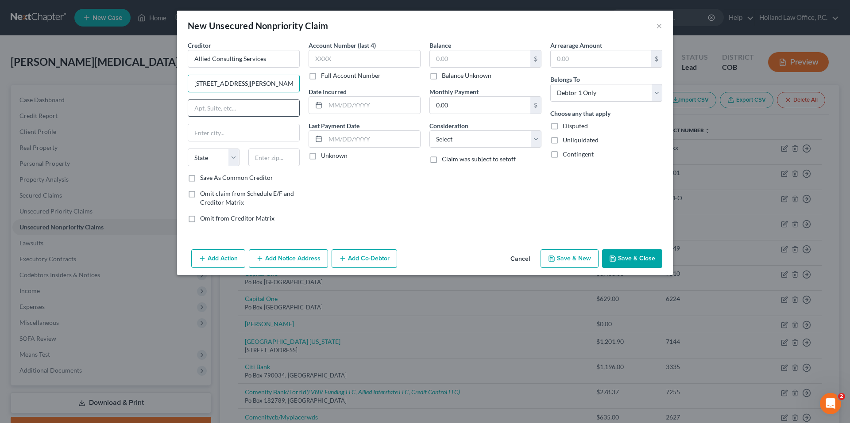
type input "[STREET_ADDRESS][PERSON_NAME]"
click at [225, 108] on input "text" at bounding box center [243, 108] width 111 height 17
paste input "Suite 4"
type input "Suite 4"
click at [276, 163] on input "text" at bounding box center [274, 158] width 52 height 18
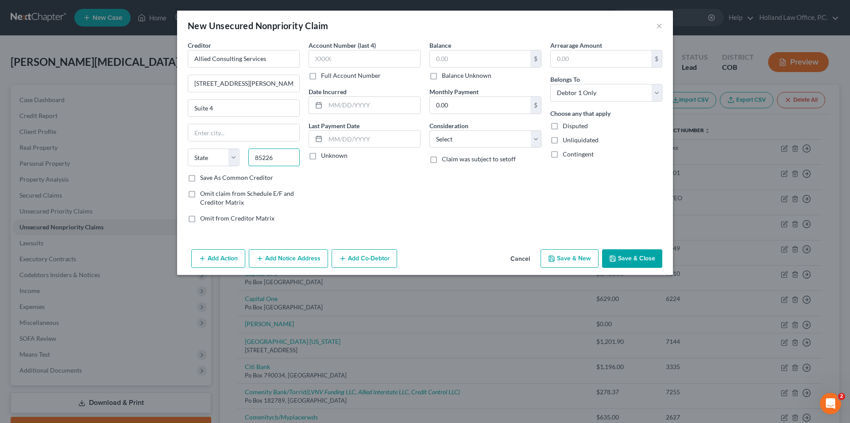
type input "85226"
type input "[PERSON_NAME]"
select select "3"
click at [436, 63] on input "text" at bounding box center [480, 58] width 100 height 17
click at [442, 79] on label "Balance Unknown" at bounding box center [467, 75] width 50 height 9
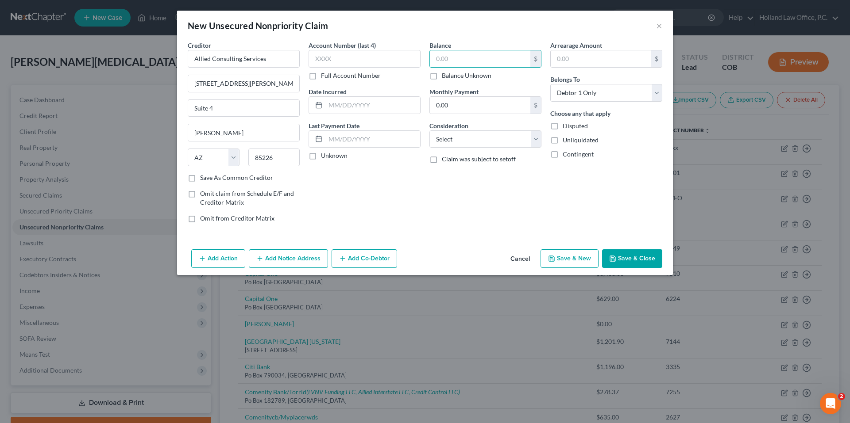
click at [445, 77] on input "Balance Unknown" at bounding box center [448, 74] width 6 height 6
checkbox input "true"
type input "0.00"
click at [630, 258] on button "Save & Close" at bounding box center [632, 259] width 60 height 19
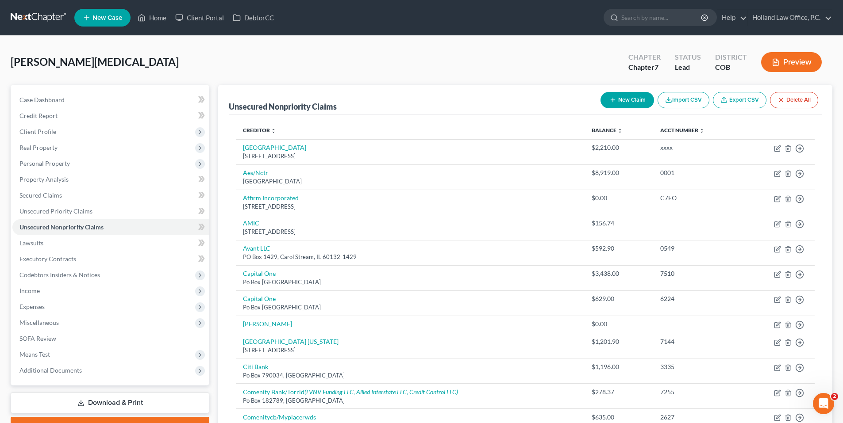
click at [623, 103] on button "New Claim" at bounding box center [627, 100] width 54 height 16
select select "0"
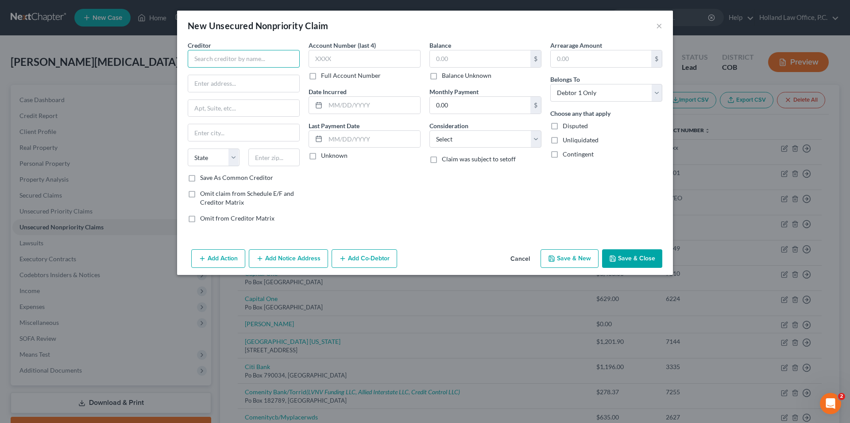
click at [222, 58] on input "text" at bounding box center [244, 59] width 112 height 18
drag, startPoint x: 180, startPoint y: 65, endPoint x: 174, endPoint y: 65, distance: 5.8
click at [173, 65] on div "New Unsecured Nonpriority Claim × Creditor * [PERSON_NAME] State [US_STATE] AK …" at bounding box center [425, 211] width 850 height 423
type input "[PERSON_NAME]"
click at [512, 261] on button "Cancel" at bounding box center [520, 259] width 34 height 18
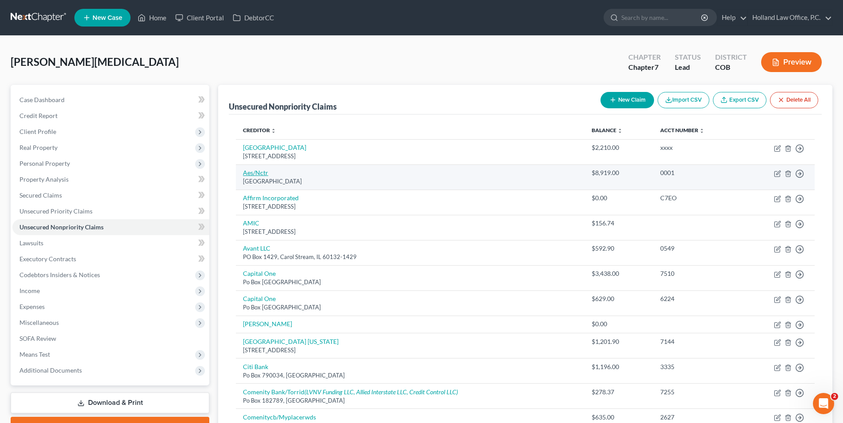
click at [257, 172] on link "Aes/Nctr" at bounding box center [255, 173] width 25 height 8
select select "39"
select select "17"
select select "0"
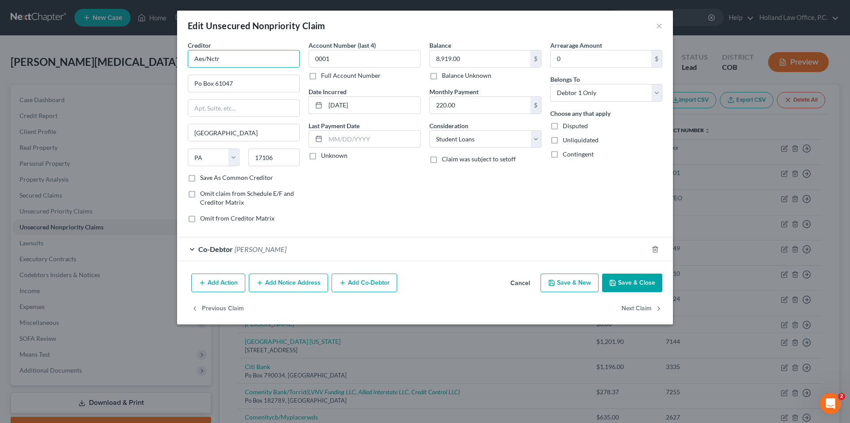
click at [236, 57] on input "Aes/Nctr" at bounding box center [244, 59] width 112 height 18
click at [645, 282] on button "Save & Close" at bounding box center [632, 283] width 60 height 19
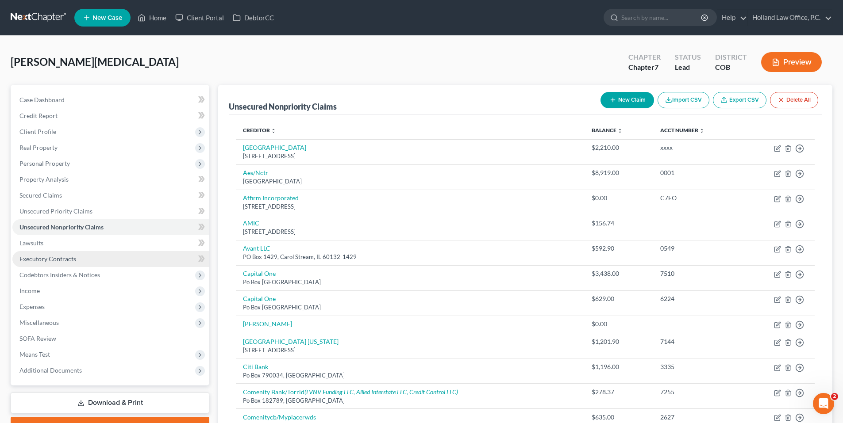
click at [53, 264] on link "Executory Contracts" at bounding box center [110, 259] width 197 height 16
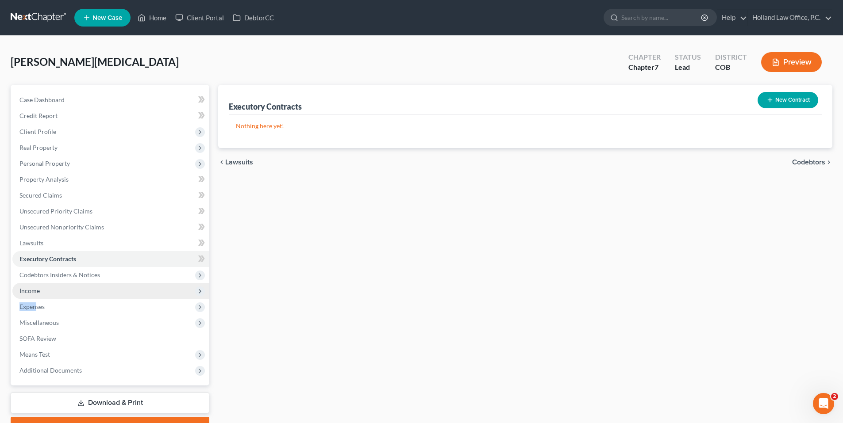
drag, startPoint x: 36, startPoint y: 308, endPoint x: 43, endPoint y: 292, distance: 17.7
click at [43, 292] on ul "Case Dashboard Payments Invoices Payments Payments Credit Report Client Profile" at bounding box center [110, 235] width 197 height 287
click at [43, 292] on span "Income" at bounding box center [110, 291] width 197 height 16
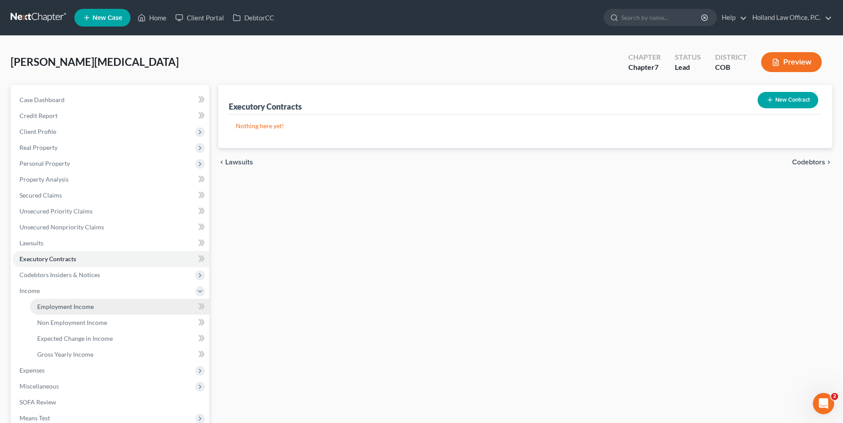
click at [62, 306] on span "Employment Income" at bounding box center [65, 307] width 57 height 8
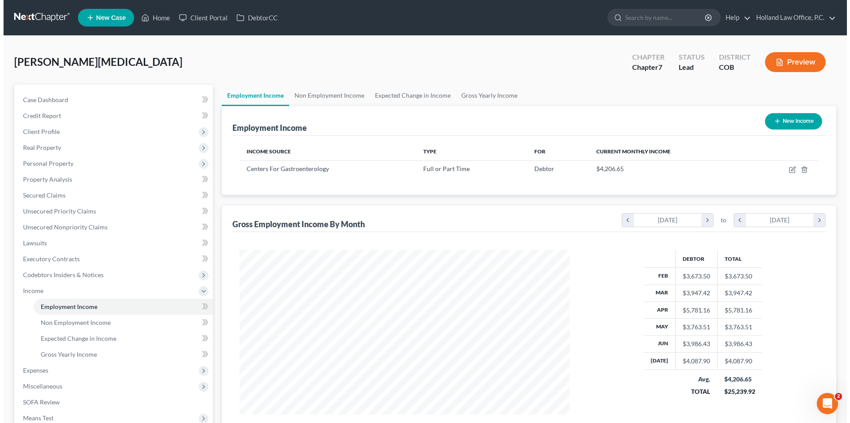
scroll to position [165, 348]
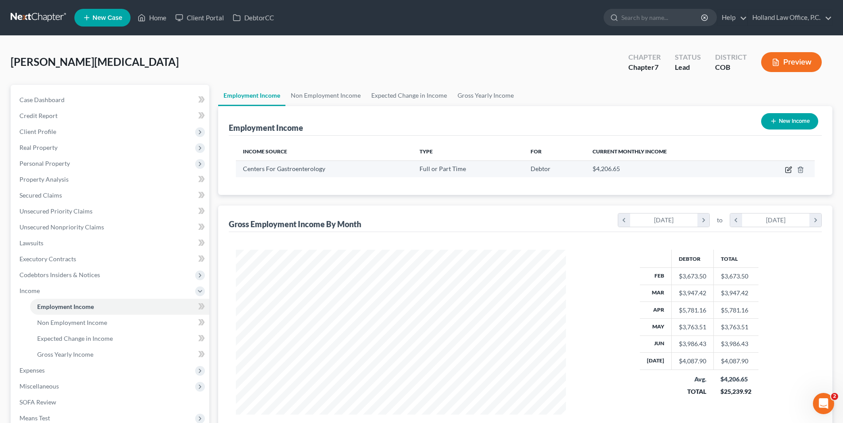
click at [785, 172] on icon "button" at bounding box center [788, 169] width 7 height 7
select select "0"
select select "5"
select select "2"
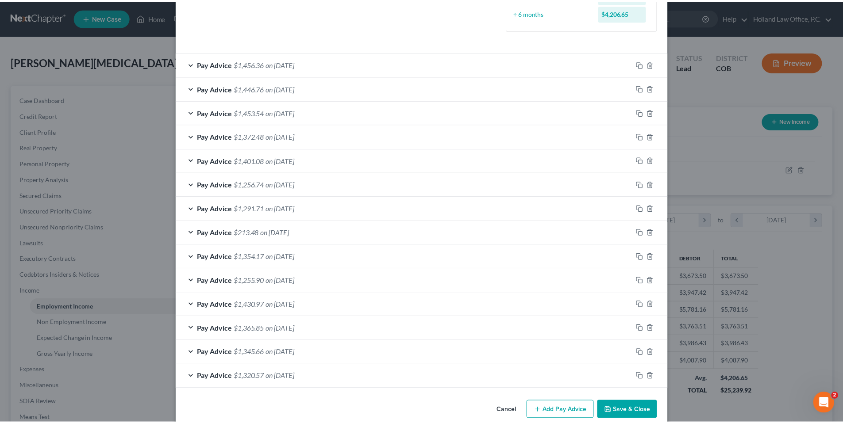
scroll to position [261, 0]
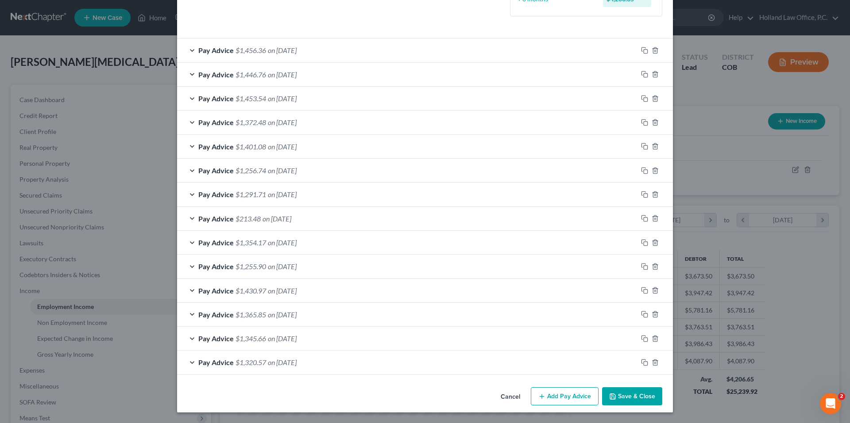
click at [624, 396] on button "Save & Close" at bounding box center [632, 397] width 60 height 19
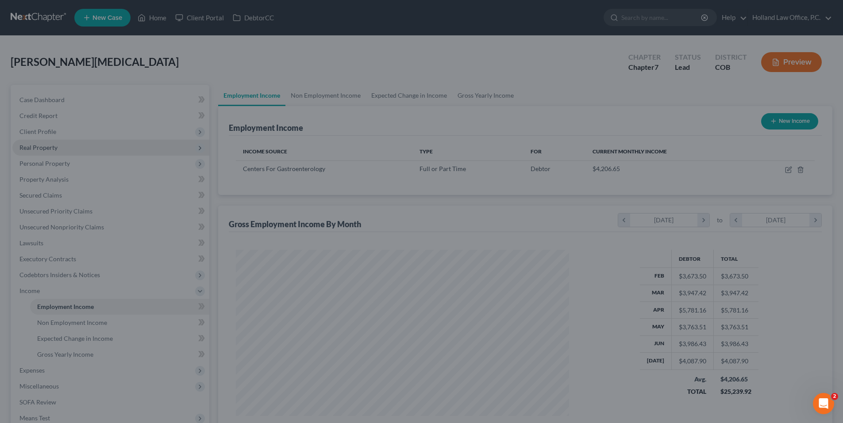
scroll to position [442340, 442157]
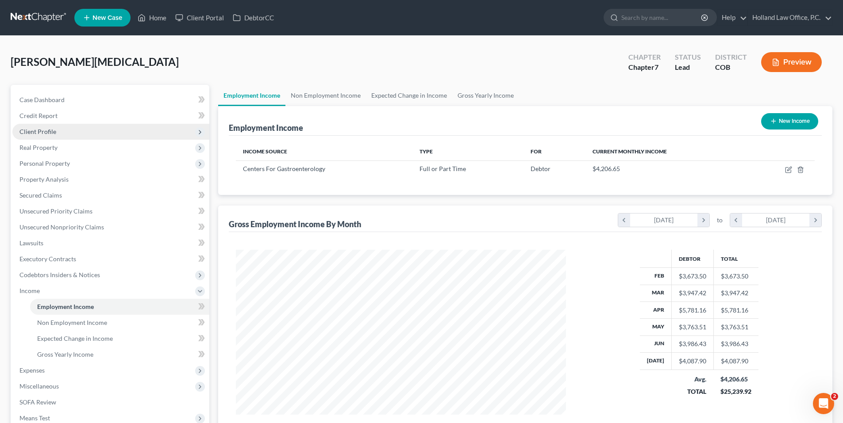
click at [54, 134] on span "Client Profile" at bounding box center [37, 132] width 37 height 8
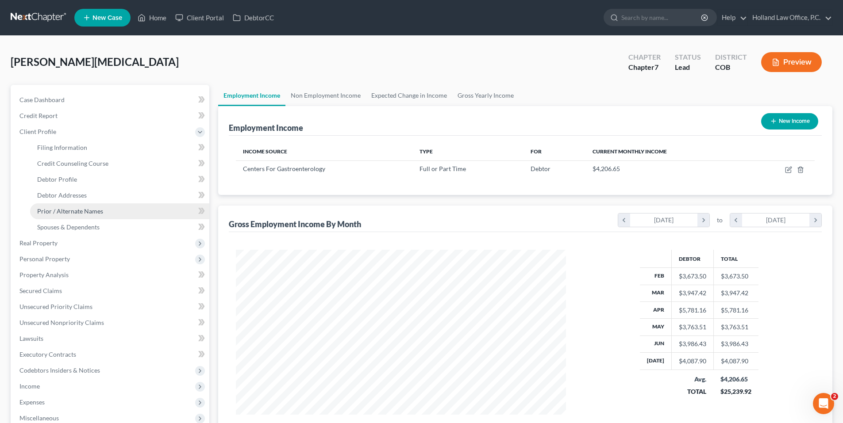
click at [72, 213] on span "Prior / Alternate Names" at bounding box center [70, 212] width 66 height 8
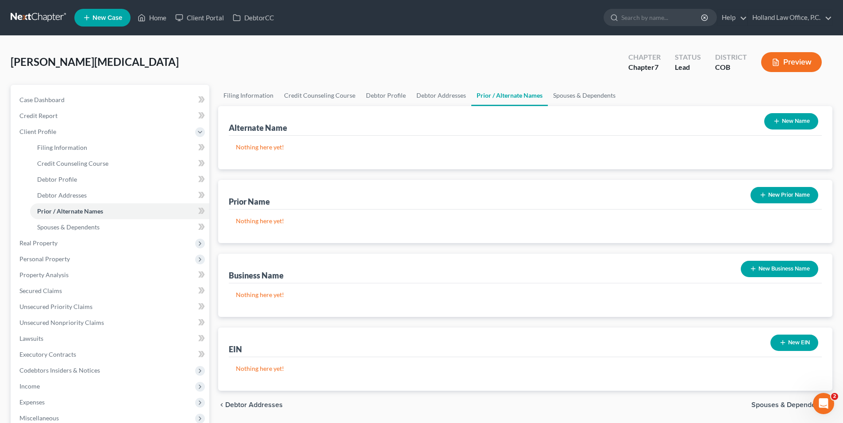
click at [788, 197] on button "New Prior Name" at bounding box center [784, 195] width 68 height 16
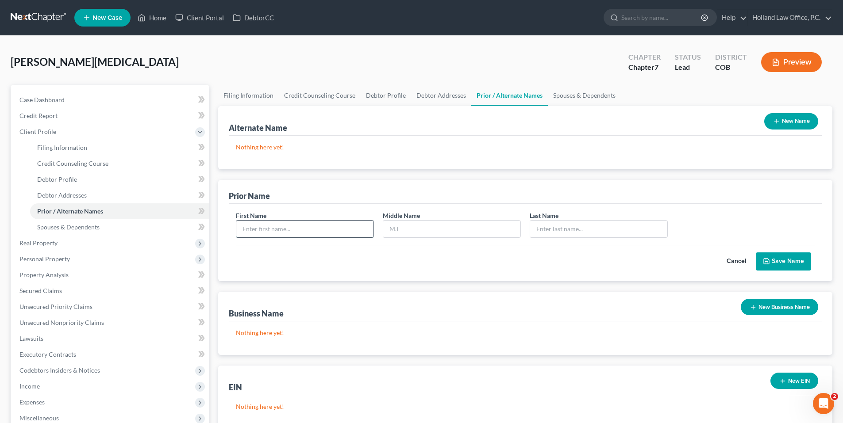
click at [319, 230] on input "text" at bounding box center [304, 229] width 137 height 17
type input "[MEDICAL_DATA]"
type input "[PERSON_NAME]"
click at [791, 260] on button "Save Name" at bounding box center [783, 262] width 55 height 19
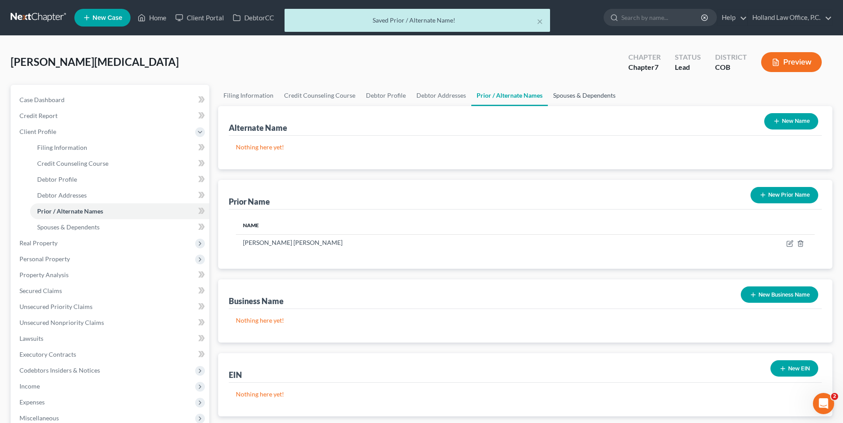
click at [566, 96] on link "Spouses & Dependents" at bounding box center [584, 95] width 73 height 21
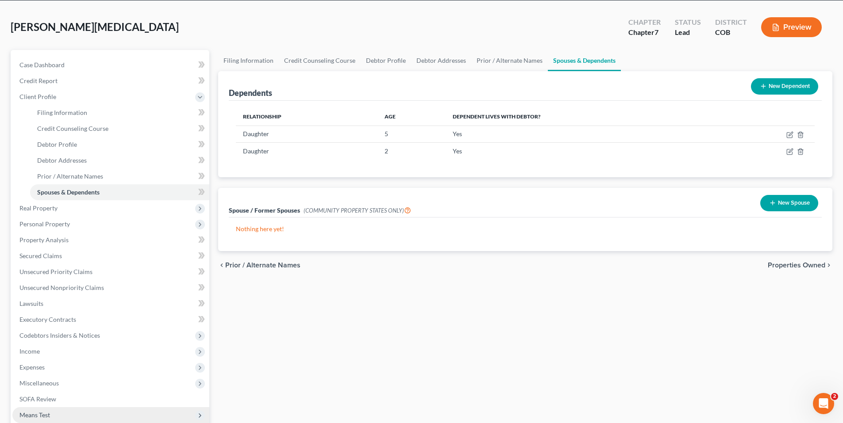
scroll to position [89, 0]
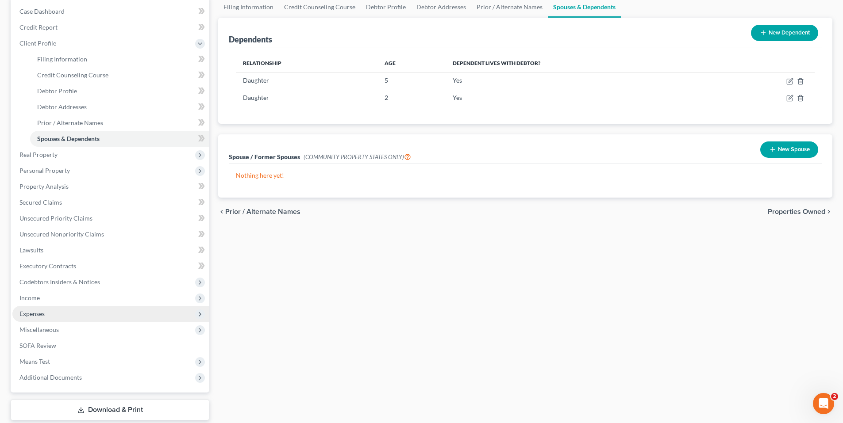
click at [50, 319] on span "Expenses" at bounding box center [110, 314] width 197 height 16
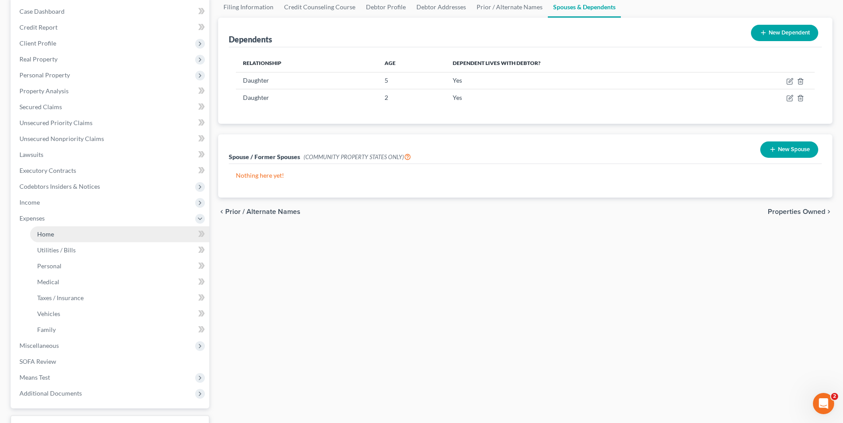
click at [79, 238] on link "Home" at bounding box center [119, 235] width 179 height 16
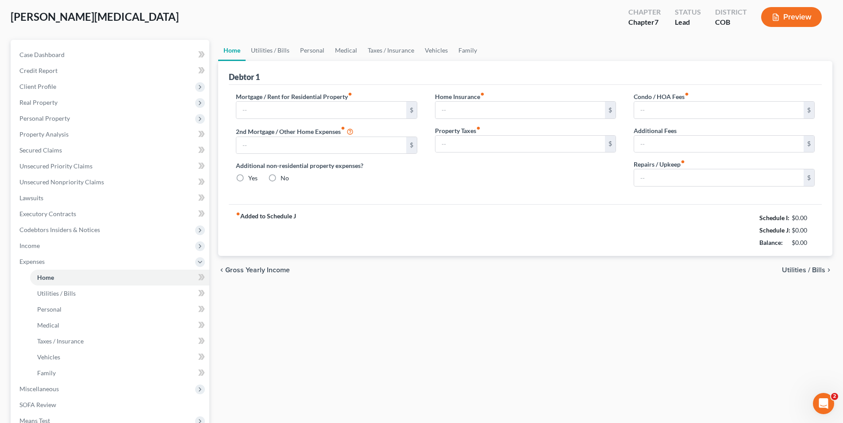
type input "400.00"
type input "0.00"
radio input "true"
type input "0.00"
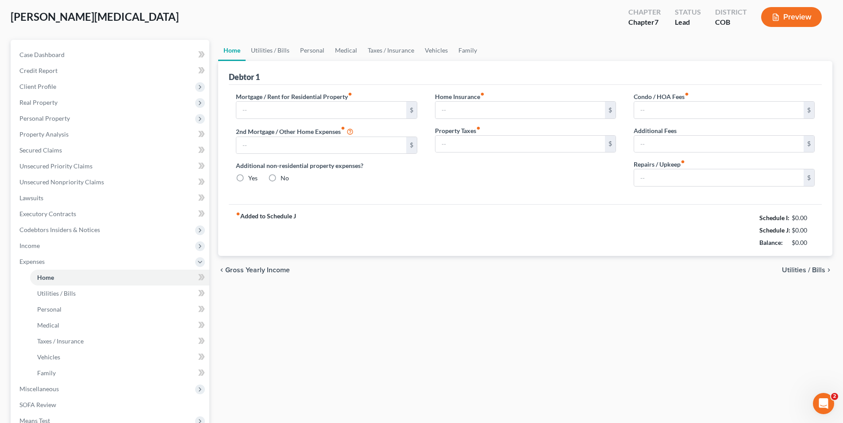
type input "0.00"
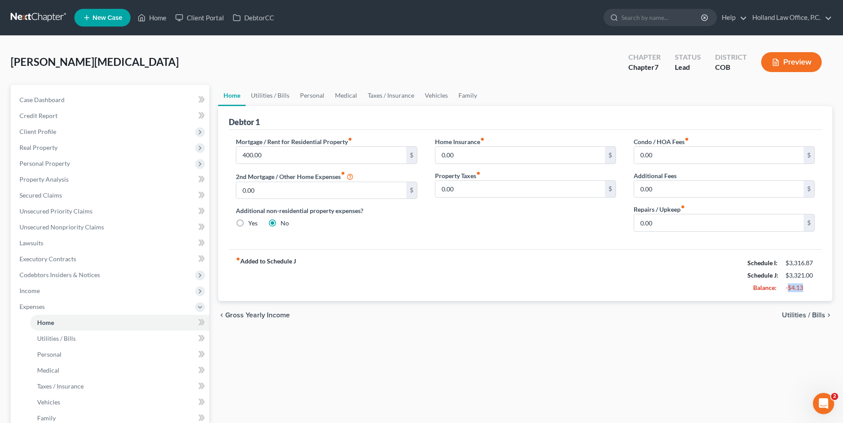
drag, startPoint x: 787, startPoint y: 286, endPoint x: 817, endPoint y: 289, distance: 30.6
click at [817, 289] on div "-$4.13" at bounding box center [800, 288] width 38 height 9
click at [45, 298] on span "Income" at bounding box center [110, 291] width 197 height 16
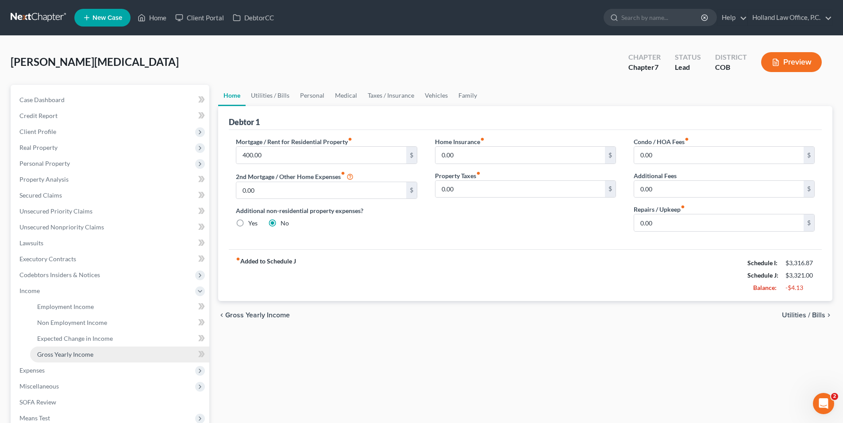
click at [77, 348] on link "Gross Yearly Income" at bounding box center [119, 355] width 179 height 16
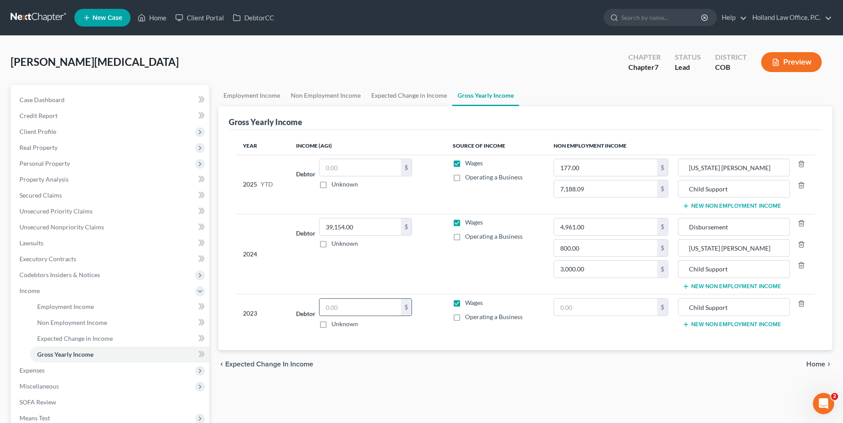
click at [348, 304] on input "text" at bounding box center [359, 307] width 81 height 17
type input "36,236"
click at [631, 309] on input "text" at bounding box center [605, 307] width 103 height 17
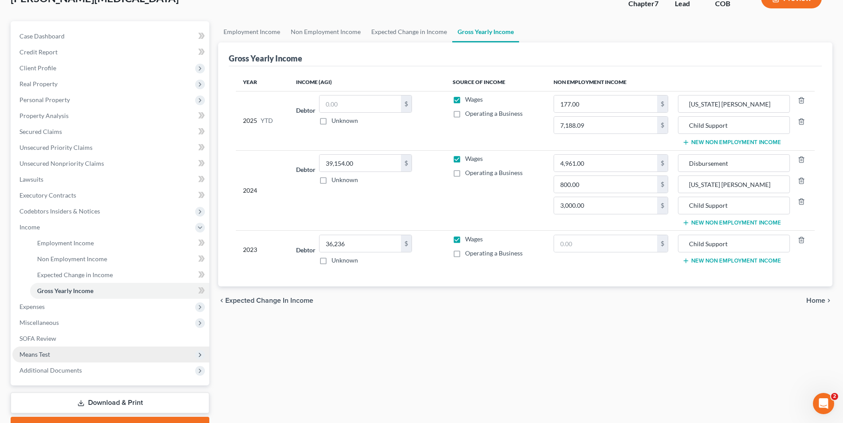
scroll to position [111, 0]
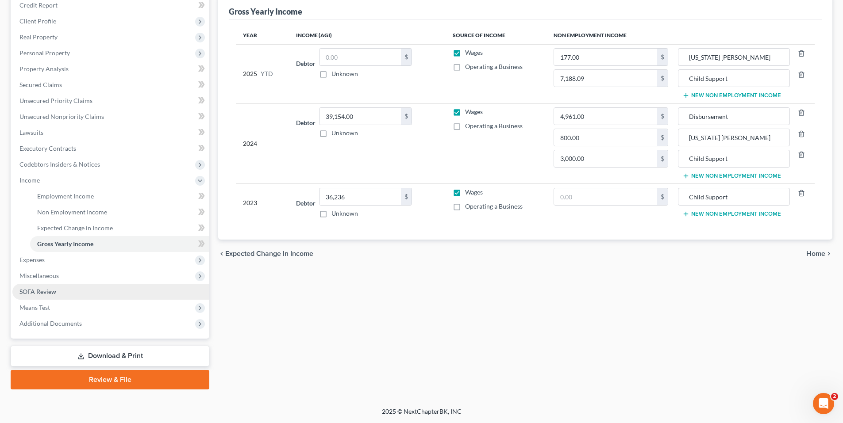
click at [61, 289] on link "SOFA Review" at bounding box center [110, 292] width 197 height 16
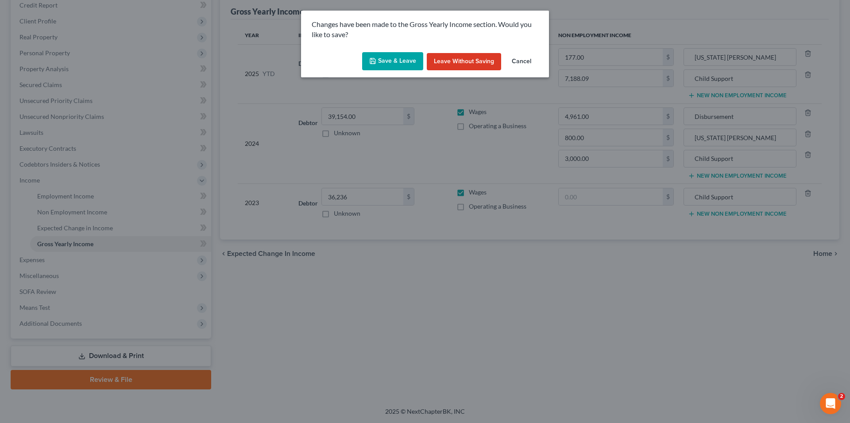
click at [393, 62] on button "Save & Leave" at bounding box center [392, 61] width 61 height 19
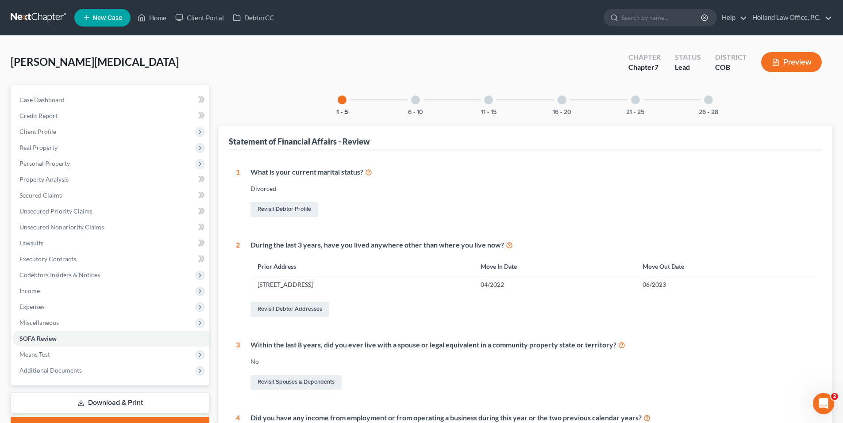
click at [490, 103] on div at bounding box center [488, 100] width 9 height 9
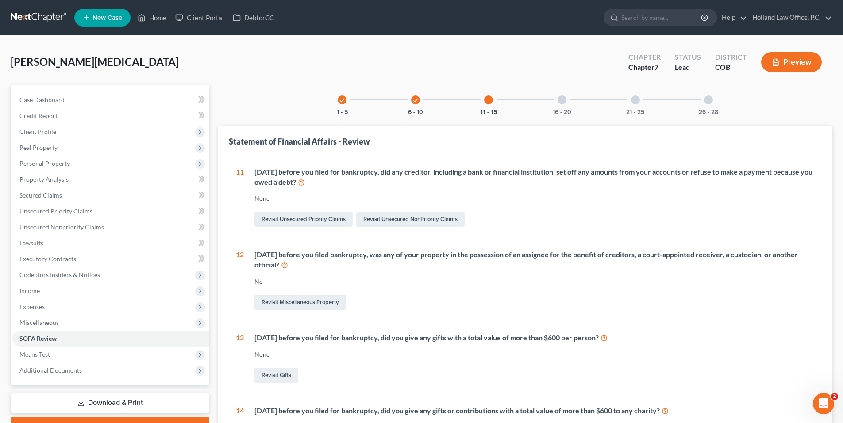
click at [410, 102] on div "check 6 - 10" at bounding box center [415, 100] width 30 height 30
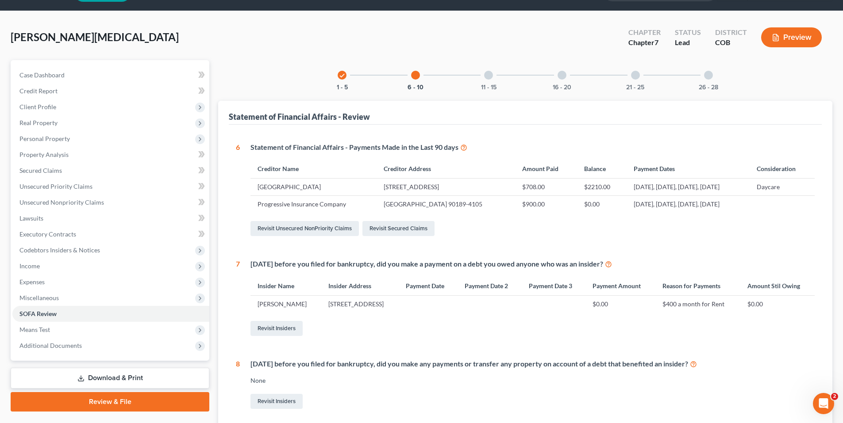
scroll to position [44, 0]
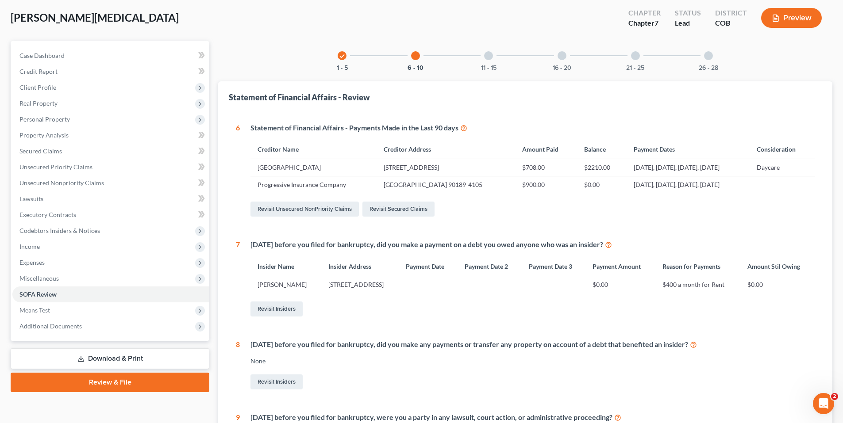
click at [340, 57] on icon "check" at bounding box center [342, 56] width 6 height 6
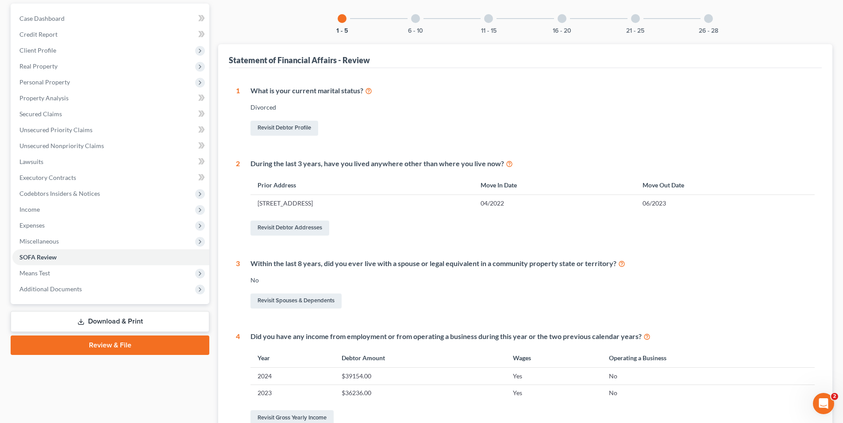
scroll to position [0, 0]
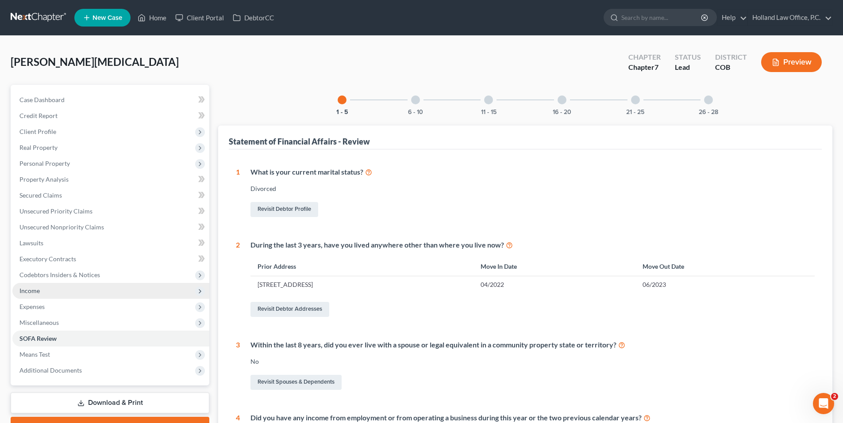
click at [41, 287] on span "Income" at bounding box center [110, 291] width 197 height 16
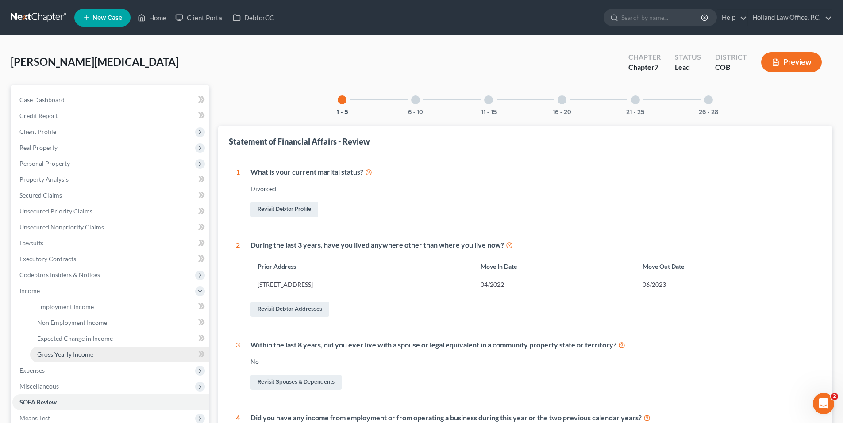
click at [63, 363] on span "Expenses" at bounding box center [110, 371] width 197 height 16
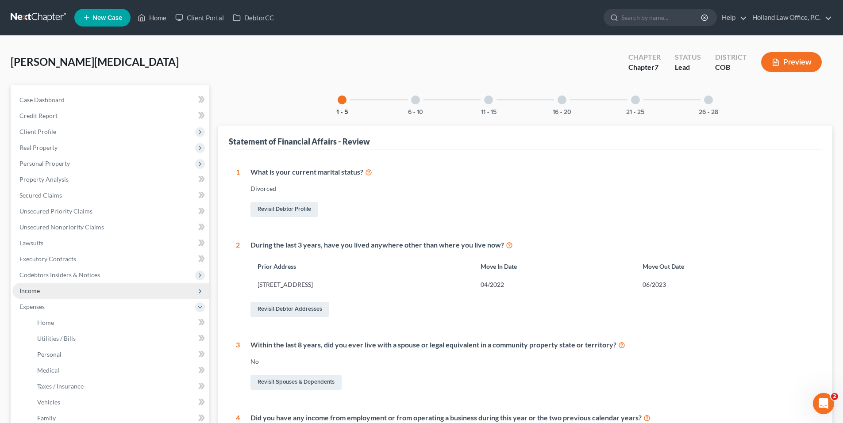
click at [70, 288] on span "Income" at bounding box center [110, 291] width 197 height 16
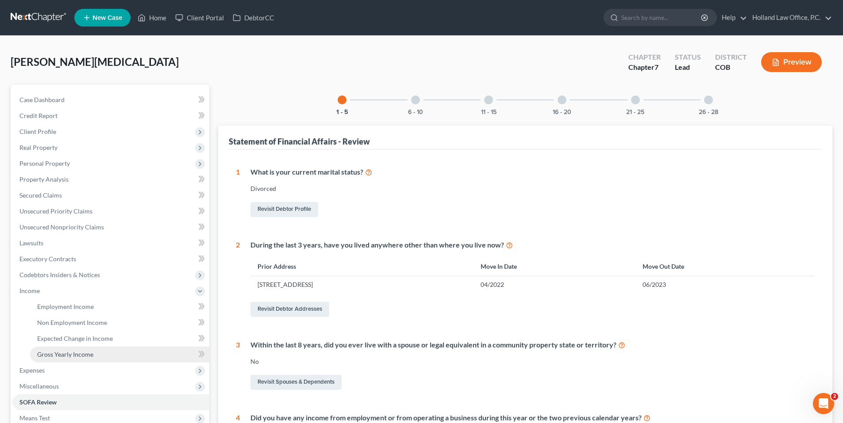
click at [60, 351] on span "Gross Yearly Income" at bounding box center [65, 355] width 56 height 8
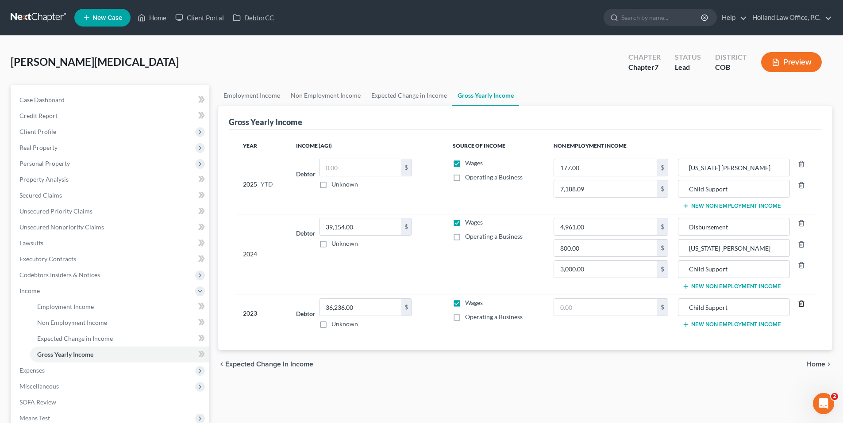
click at [801, 306] on icon "button" at bounding box center [801, 303] width 7 height 7
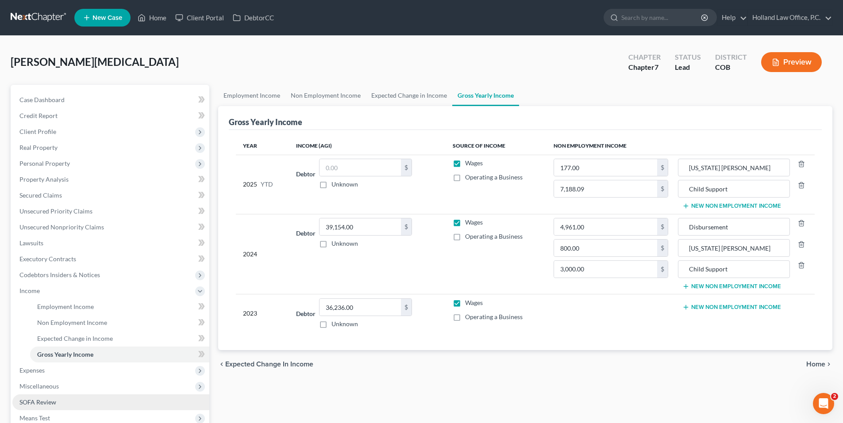
scroll to position [111, 0]
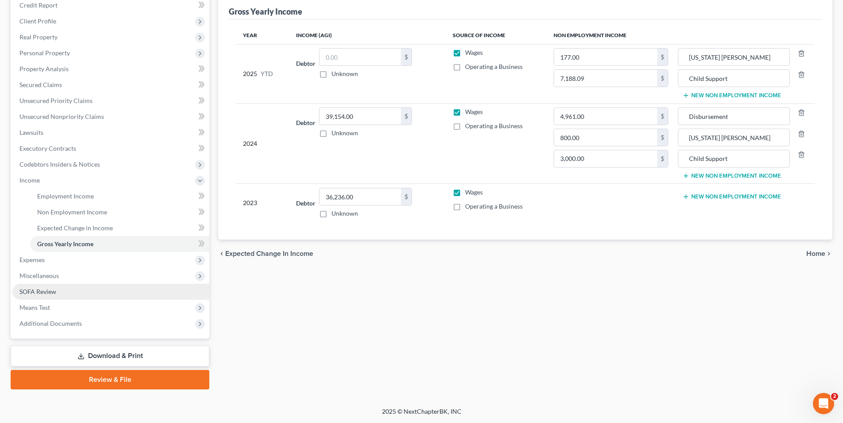
click at [56, 296] on link "SOFA Review" at bounding box center [110, 292] width 197 height 16
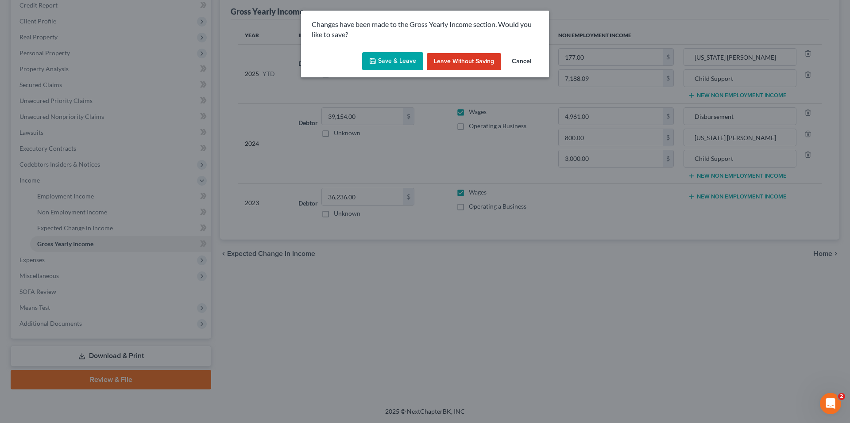
click at [385, 61] on button "Save & Leave" at bounding box center [392, 61] width 61 height 19
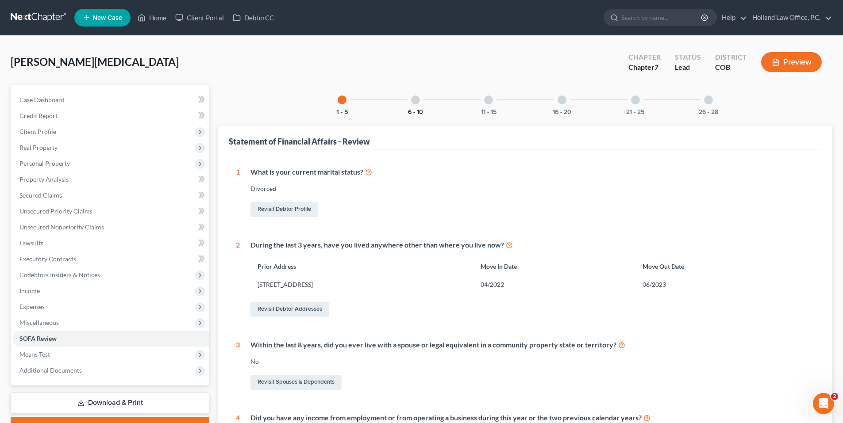
click at [416, 110] on button "6 - 10" at bounding box center [415, 112] width 15 height 6
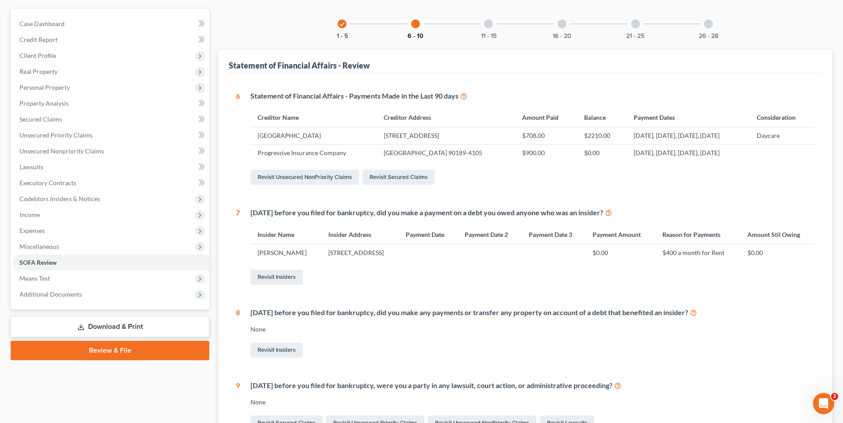
scroll to position [133, 0]
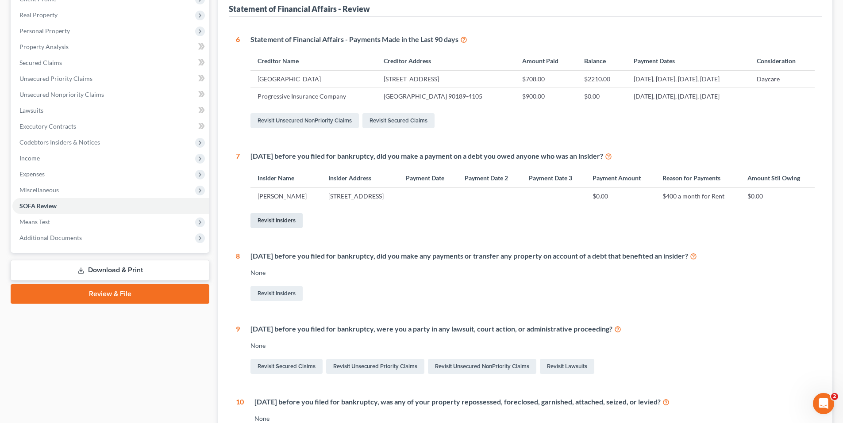
click at [282, 222] on link "Revisit Insiders" at bounding box center [276, 220] width 52 height 15
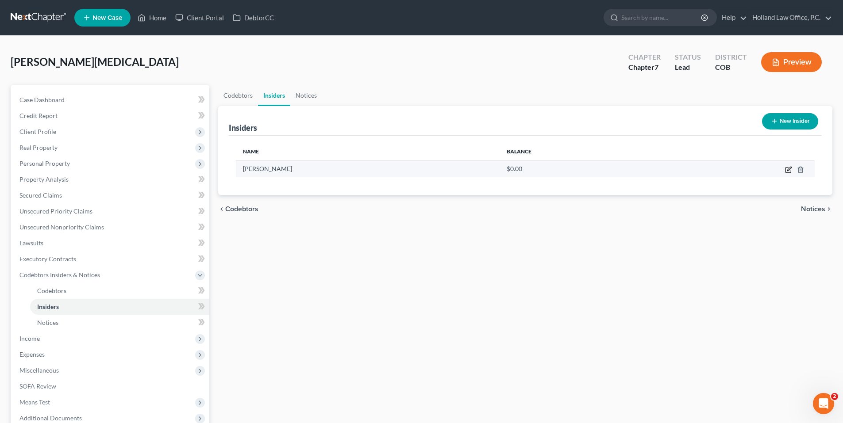
click at [789, 172] on icon "button" at bounding box center [788, 169] width 7 height 7
select select "5"
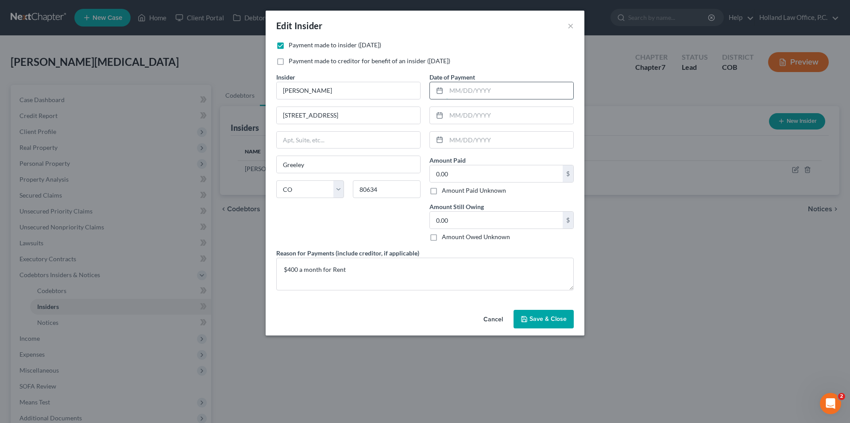
click at [477, 93] on input "text" at bounding box center [509, 90] width 127 height 17
type input "7"
type input "[DATE]"
click at [481, 115] on input "text" at bounding box center [509, 115] width 127 height 17
type input "[DATE]"
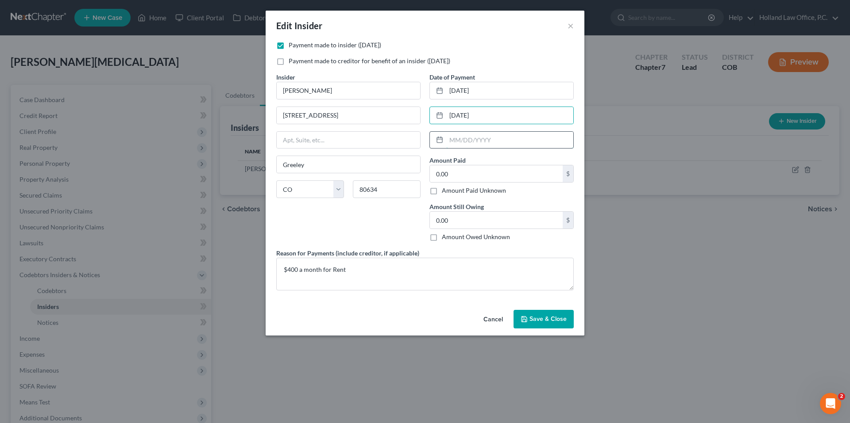
click at [465, 145] on input "text" at bounding box center [509, 140] width 127 height 17
type input "[DATE]"
click at [480, 176] on input "0.00" at bounding box center [496, 173] width 133 height 17
type input "0"
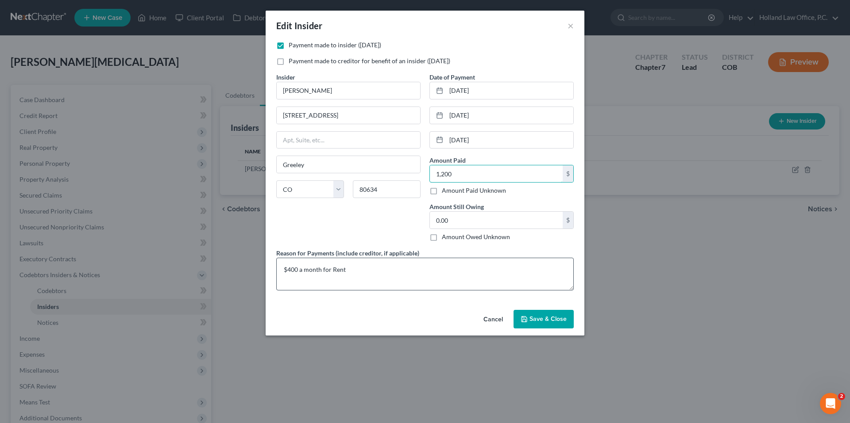
type input "1,200"
click at [365, 274] on textarea "$400 a month for Rent" at bounding box center [424, 274] width 297 height 33
click at [541, 320] on span "Save & Close" at bounding box center [547, 320] width 37 height 8
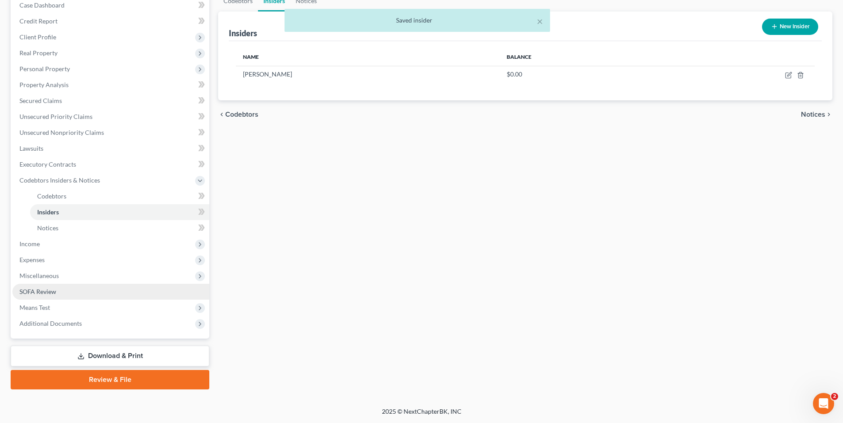
click at [54, 295] on span "SOFA Review" at bounding box center [37, 292] width 37 height 8
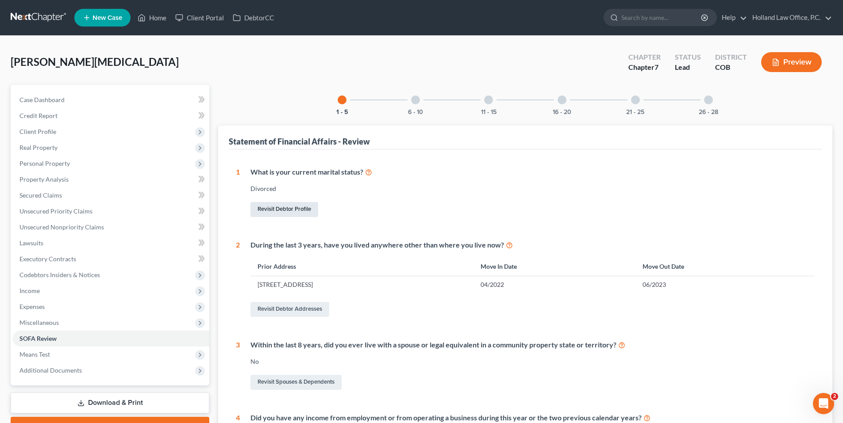
click at [296, 214] on link "Revisit Debtor Profile" at bounding box center [284, 209] width 68 height 15
select select "3"
select select "2"
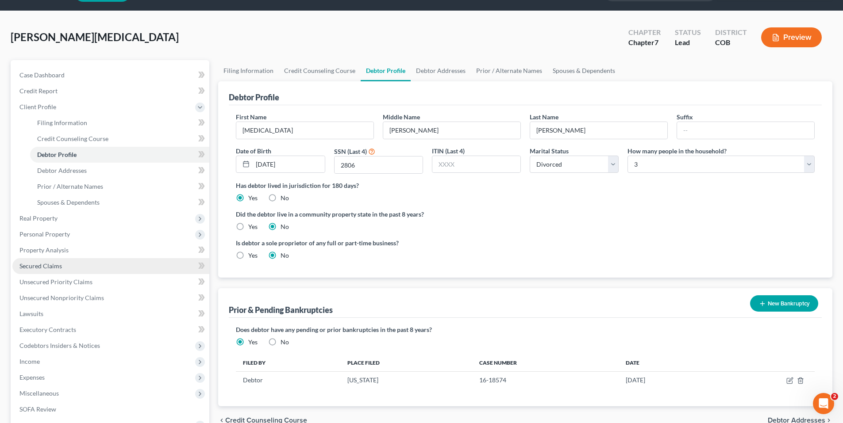
scroll to position [142, 0]
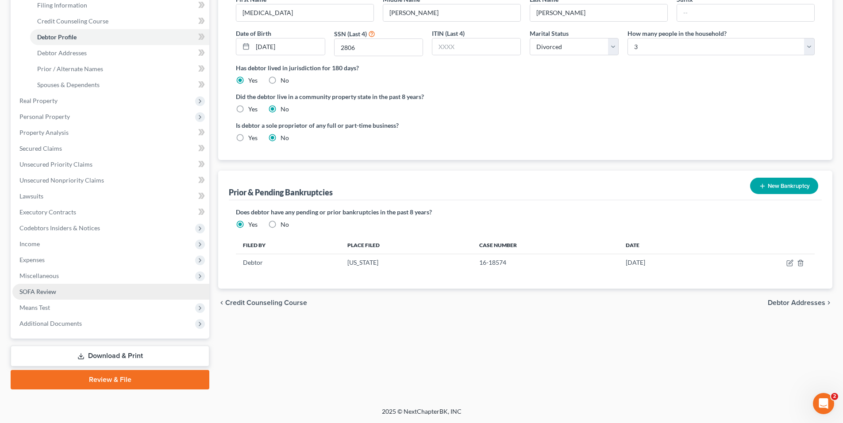
click at [52, 292] on span "SOFA Review" at bounding box center [37, 292] width 37 height 8
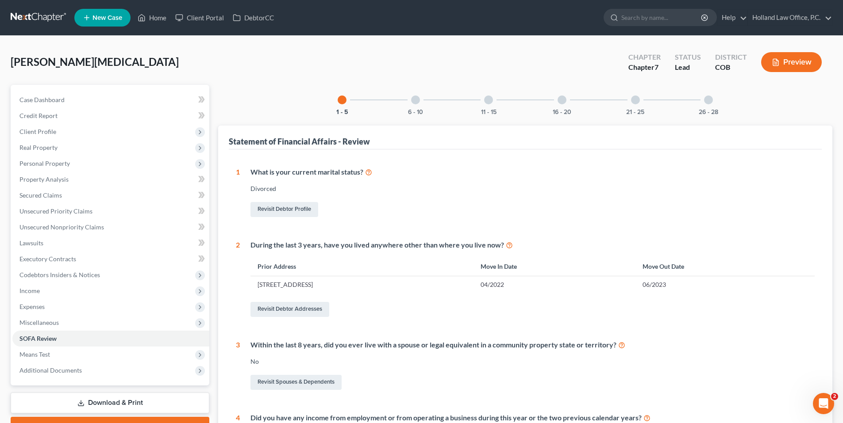
click at [639, 100] on div at bounding box center [635, 100] width 9 height 9
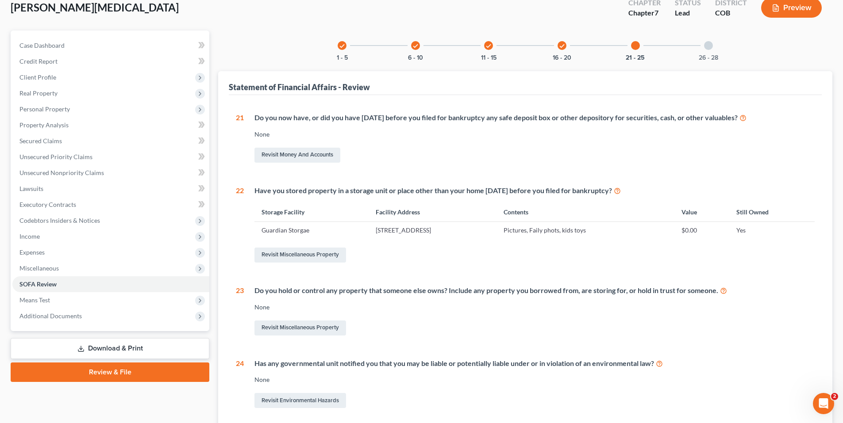
scroll to position [133, 0]
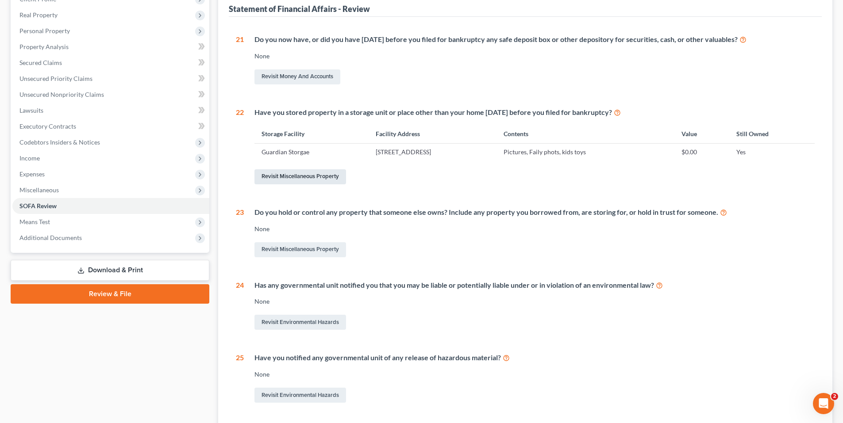
click at [316, 177] on link "Revisit Miscellaneous Property" at bounding box center [300, 176] width 92 height 15
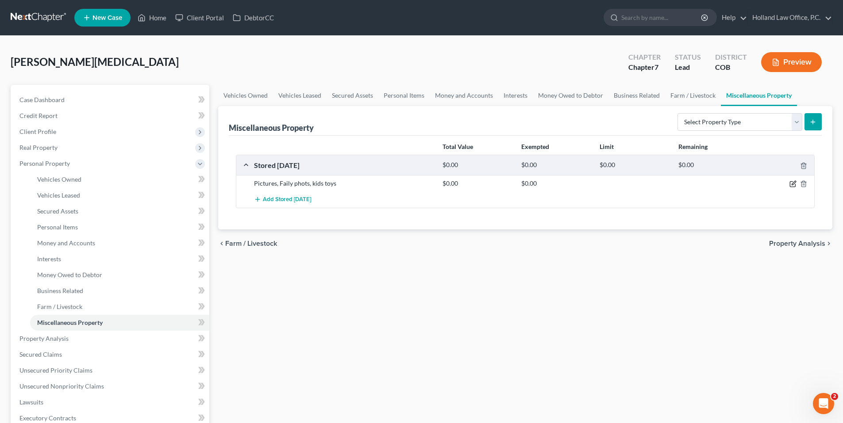
click at [793, 184] on icon "button" at bounding box center [794, 183] width 4 height 4
select select "5"
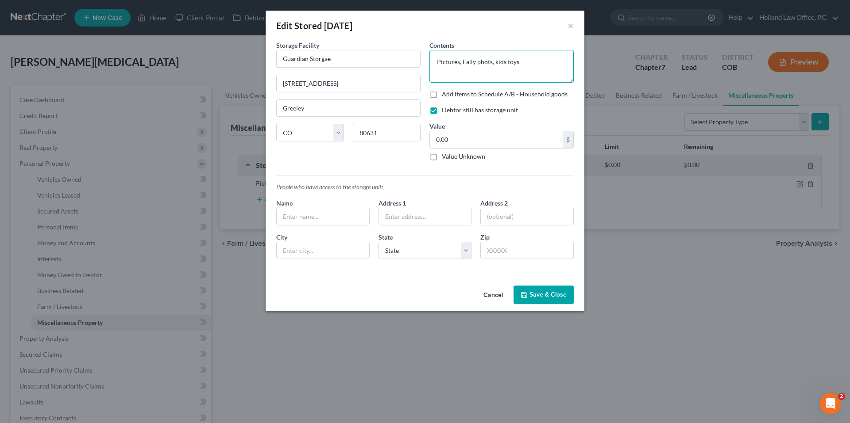
click at [467, 64] on textarea "Pictures, Faily phots, kids toys" at bounding box center [501, 66] width 144 height 33
click at [493, 65] on textarea "Pictures, Family phots, kids toys" at bounding box center [501, 66] width 144 height 33
type textarea "Pictures, Family photos, kid's toys"
click at [541, 295] on button "Save & Close" at bounding box center [543, 295] width 60 height 19
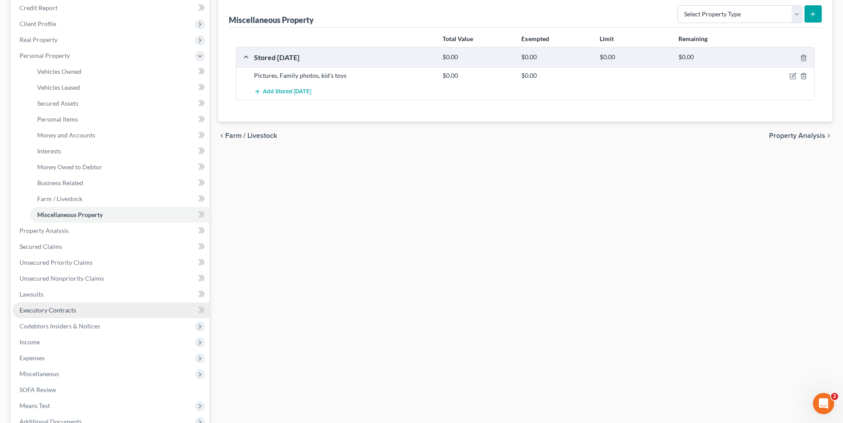
scroll to position [133, 0]
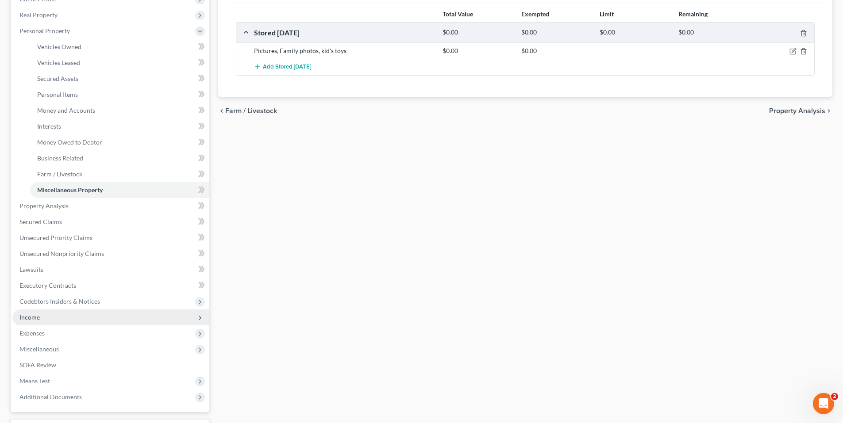
click at [42, 317] on span "Income" at bounding box center [110, 318] width 197 height 16
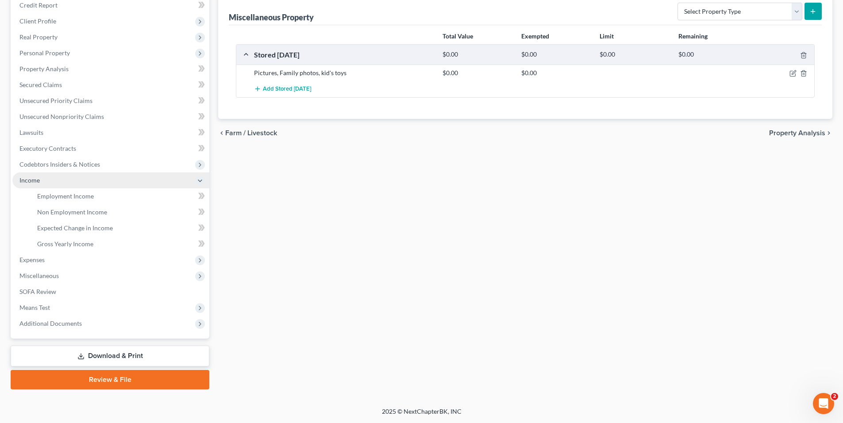
scroll to position [111, 0]
click at [73, 242] on span "Gross Yearly Income" at bounding box center [65, 244] width 56 height 8
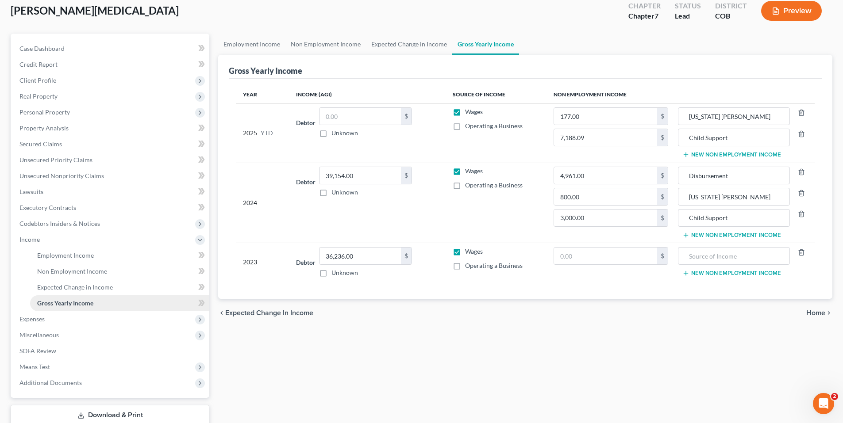
scroll to position [111, 0]
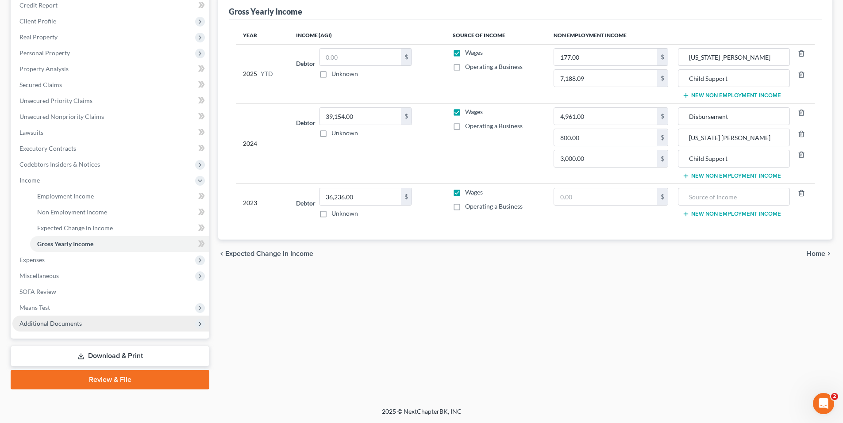
click at [39, 324] on span "Additional Documents" at bounding box center [50, 324] width 62 height 8
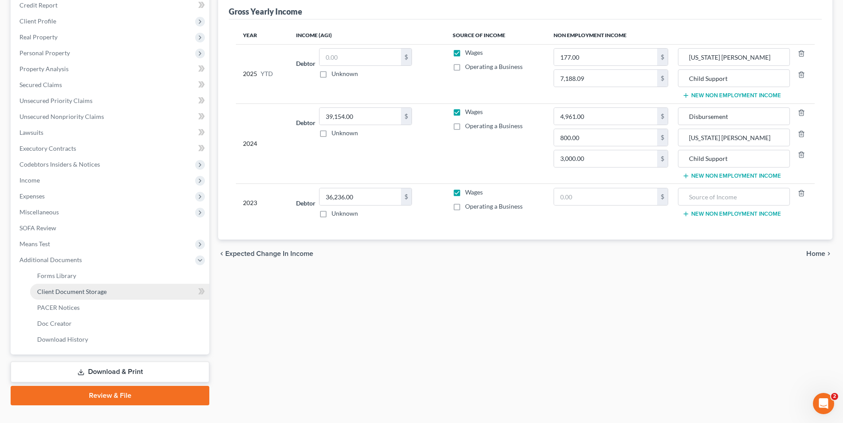
click at [86, 293] on span "Client Document Storage" at bounding box center [71, 292] width 69 height 8
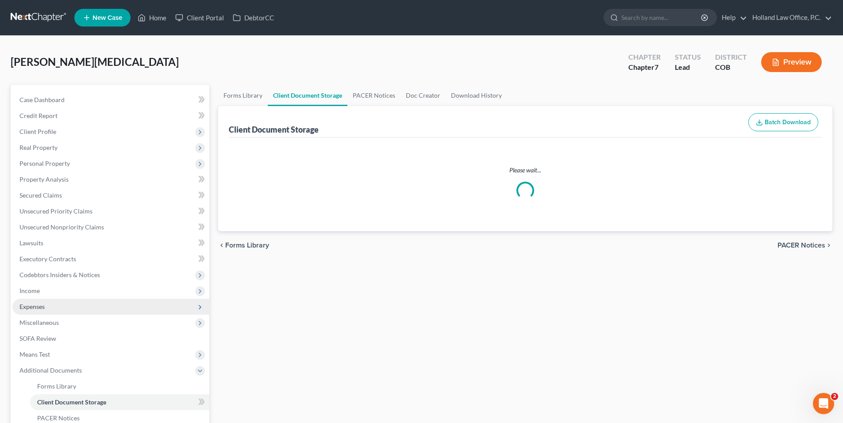
select select "5"
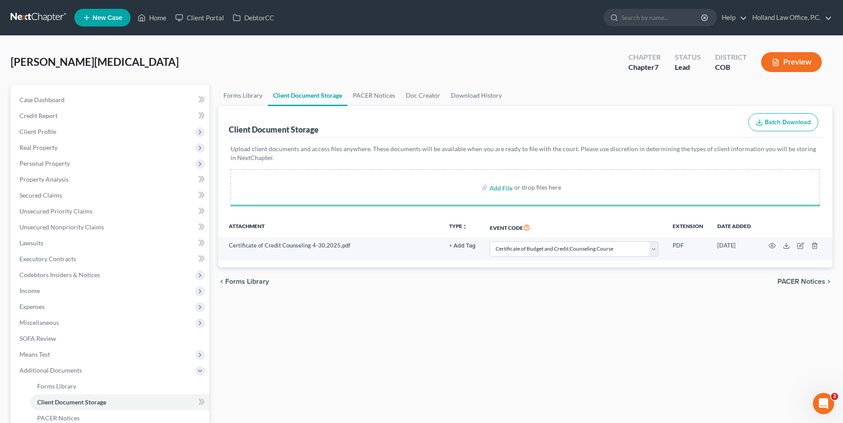
select select "5"
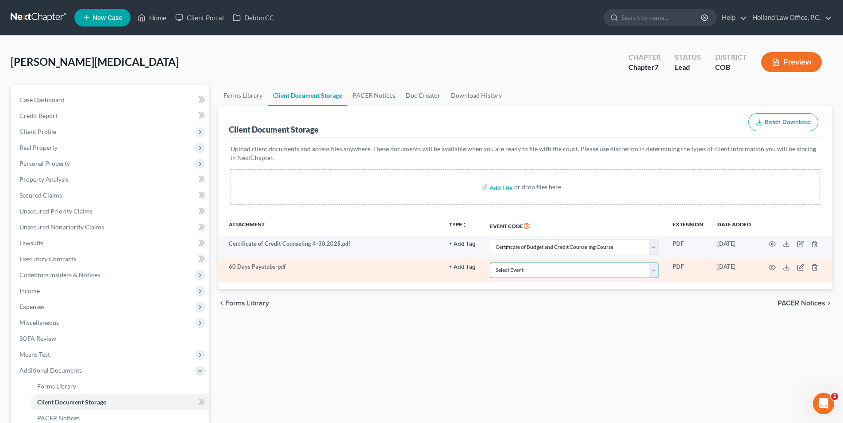
click at [557, 274] on select "Select Event 1009-1.1 Notice of Amendments 20 Largest Unsecured Creditors Amend…" at bounding box center [574, 270] width 169 height 15
select select "28"
click at [490, 263] on select "Select Event 1009-1.1 Notice of Amendments 20 Largest Unsecured Creditors Amend…" at bounding box center [574, 270] width 169 height 15
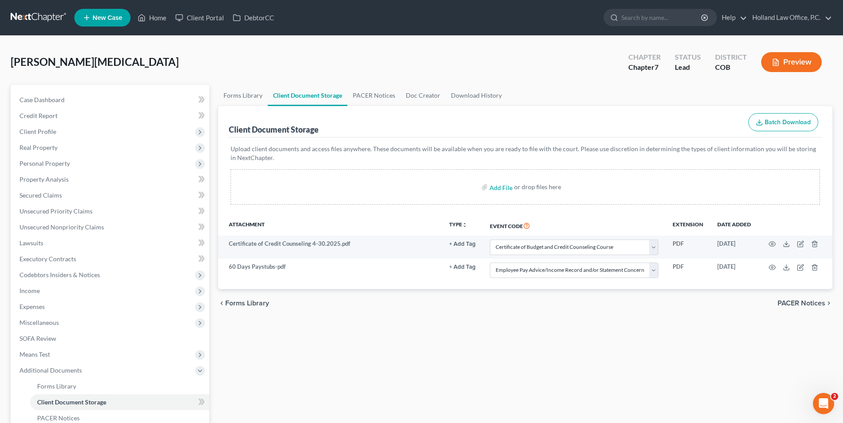
drag, startPoint x: 554, startPoint y: 289, endPoint x: 359, endPoint y: 289, distance: 194.7
click at [554, 289] on div "chevron_left Forms Library PACER Notices chevron_right" at bounding box center [525, 303] width 614 height 28
drag, startPoint x: 62, startPoint y: 165, endPoint x: 58, endPoint y: 157, distance: 8.3
click at [62, 165] on span "Personal Property" at bounding box center [44, 164] width 50 height 8
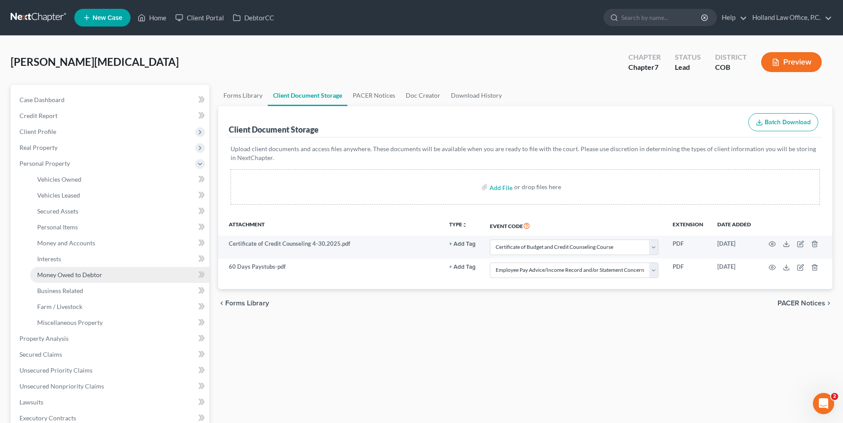
click at [81, 277] on span "Money Owed to Debtor" at bounding box center [69, 275] width 65 height 8
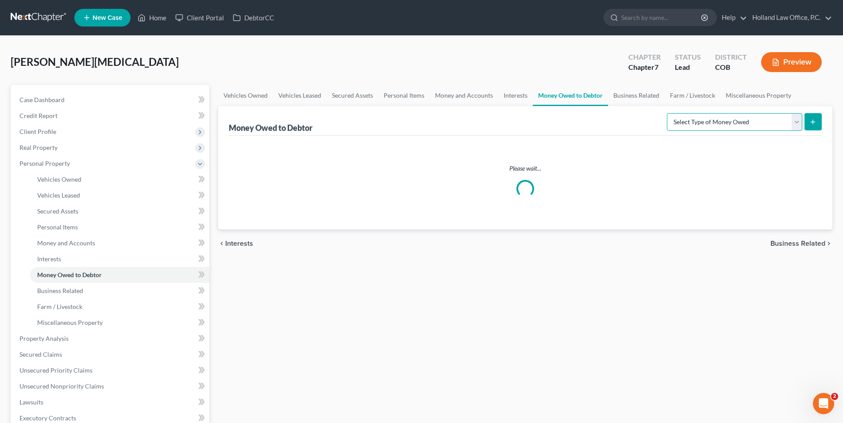
click at [734, 119] on select "Select Type of Money Owed Accounts Receivable Alimony Child Support Claims Agai…" at bounding box center [734, 122] width 135 height 18
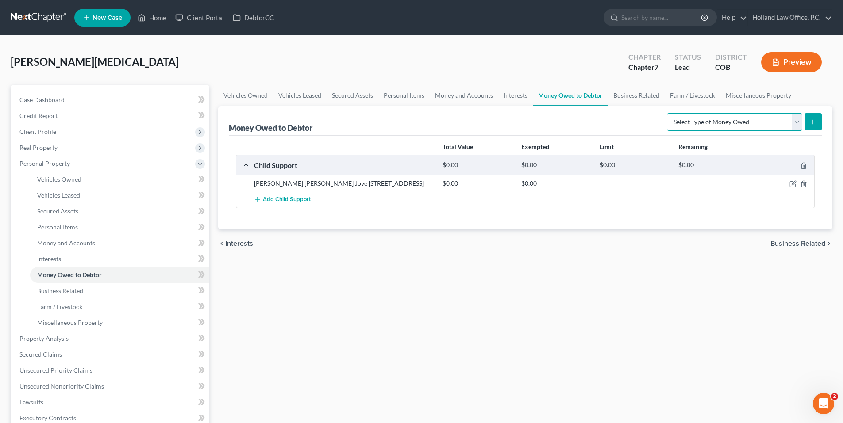
select select "sick_or_vacation_pay"
click at [668, 113] on select "Select Type of Money Owed Accounts Receivable Alimony Child Support Claims Agai…" at bounding box center [734, 122] width 135 height 18
click at [814, 125] on icon "submit" at bounding box center [812, 122] width 7 height 7
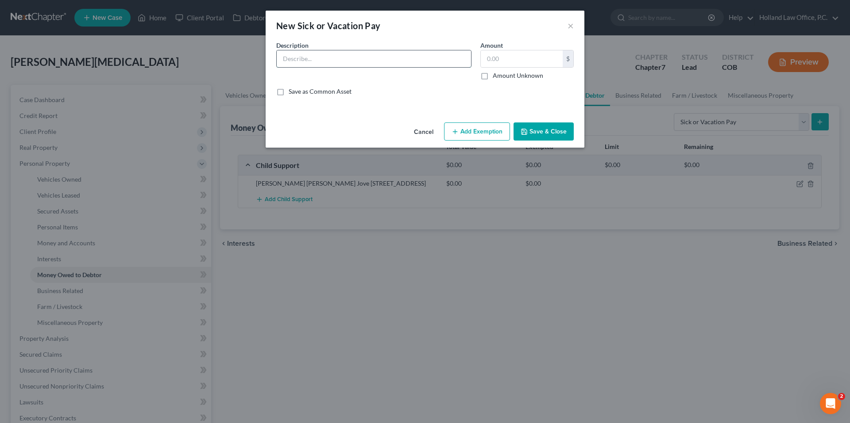
click at [337, 52] on input "text" at bounding box center [374, 58] width 194 height 17
paste input "PTO: 36.75hrs x $22.02/hrs = 809.25 (No Cash Out)"
type input "PTO: 36.75hrs x $22.02/hrs = 809.25 (No Cash Out)"
click at [540, 49] on div "Amount $ Amount Unknown Balance Undetermined $ Amount Unknown" at bounding box center [527, 60] width 102 height 39
click at [530, 56] on input "text" at bounding box center [522, 58] width 82 height 17
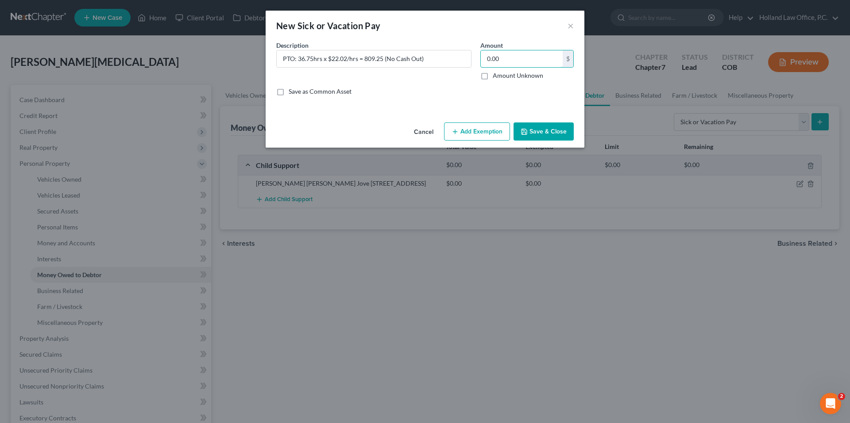
type input "0.00"
click at [480, 133] on button "Add Exemption" at bounding box center [477, 132] width 66 height 19
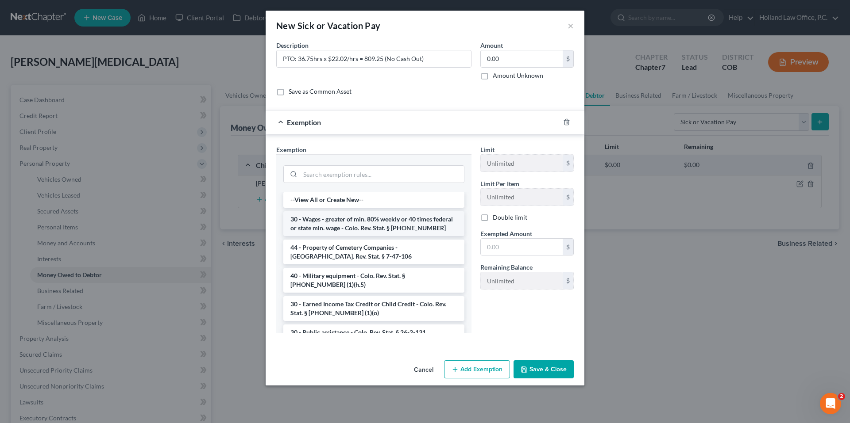
drag, startPoint x: 368, startPoint y: 215, endPoint x: 477, endPoint y: 234, distance: 110.9
click at [369, 215] on li "30 - Wages - greater of min. 80% weekly or 40 times federal or state min. wage …" at bounding box center [373, 224] width 181 height 25
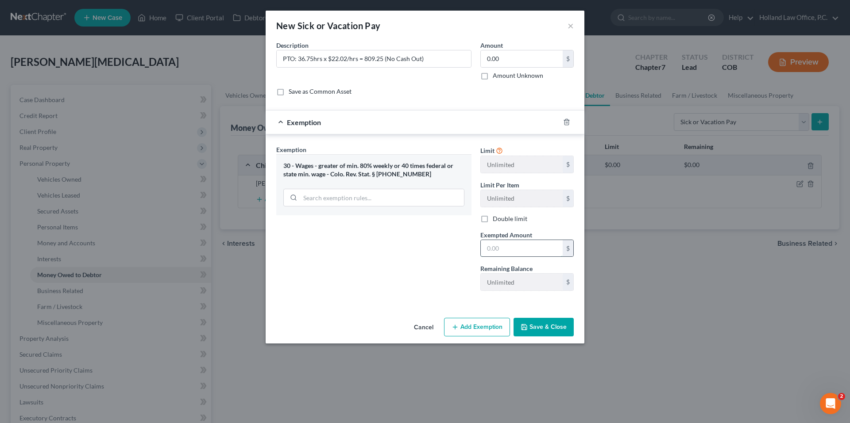
click at [519, 256] on input "text" at bounding box center [522, 248] width 82 height 17
type input "0.00"
click at [553, 326] on button "Save & Close" at bounding box center [543, 327] width 60 height 19
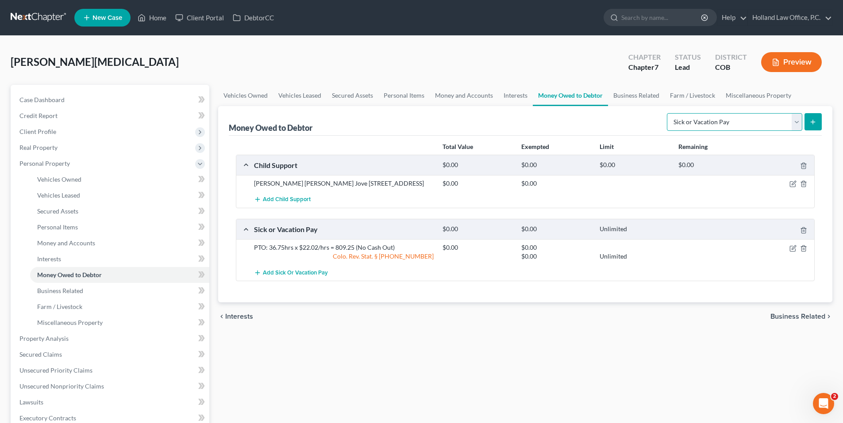
click at [724, 120] on select "Select Type of Money Owed Accounts Receivable Alimony Child Support Claims Agai…" at bounding box center [734, 122] width 135 height 18
select select "unpaid_wages"
click at [668, 113] on select "Select Type of Money Owed Accounts Receivable Alimony Child Support Claims Agai…" at bounding box center [734, 122] width 135 height 18
click at [814, 117] on button "submit" at bounding box center [812, 121] width 17 height 17
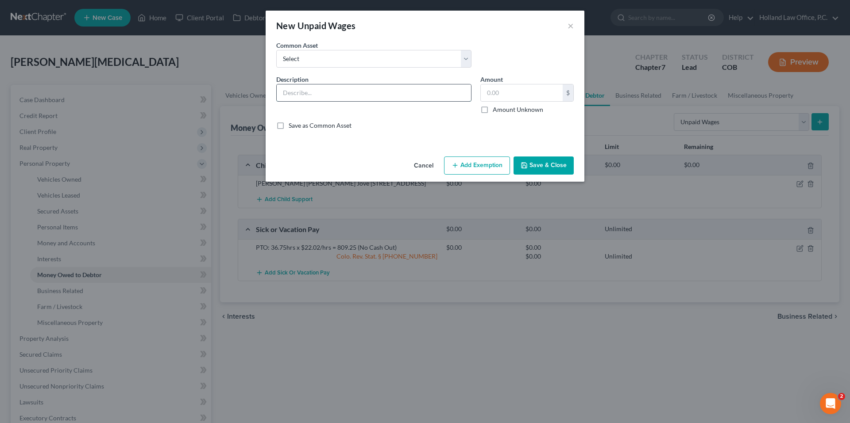
click at [309, 96] on input "text" at bounding box center [374, 93] width 194 height 17
paste input "Unpaid Wages: 0.00hrs x $22.02/hrs = $0.00 (Exempted )"
type input "Unpaid Wages: 0.00hrs x $22.02/hrs = $0.00 (Exempted )"
click at [518, 99] on input "text" at bounding box center [522, 93] width 82 height 17
type input "0.0"
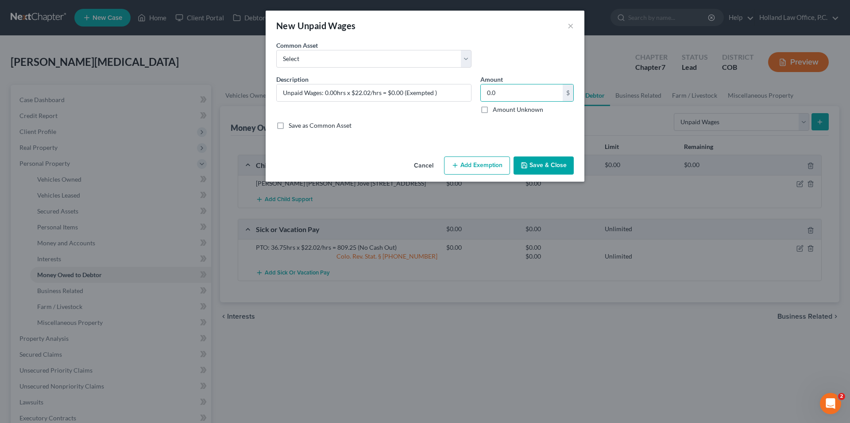
click at [481, 159] on button "Add Exemption" at bounding box center [477, 166] width 66 height 19
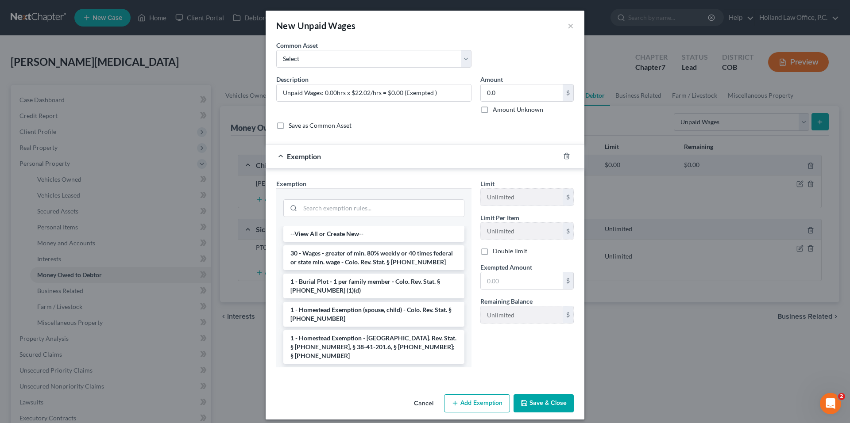
drag, startPoint x: 332, startPoint y: 262, endPoint x: 422, endPoint y: 271, distance: 89.9
click at [333, 262] on li "30 - Wages - greater of min. 80% weekly or 40 times federal or state min. wage …" at bounding box center [373, 258] width 181 height 25
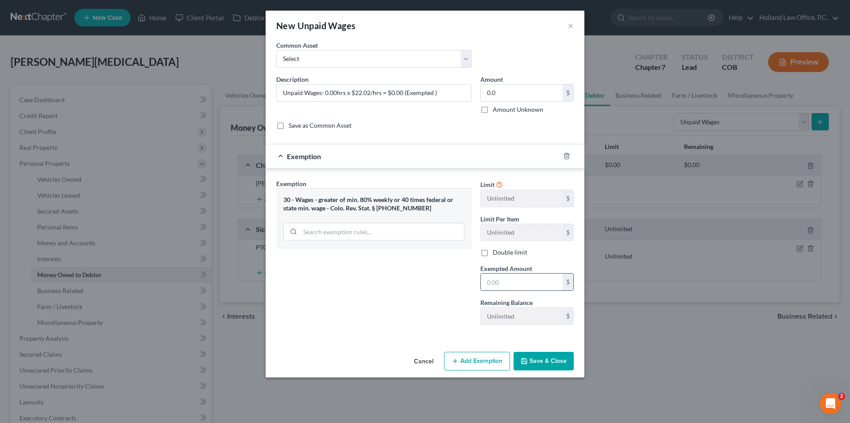
click at [522, 287] on input "text" at bounding box center [522, 282] width 82 height 17
type input "0.00"
click at [445, 328] on div "Exemption Set must be selected for CA. Exemption * 30 - Wages - greater of min.…" at bounding box center [374, 255] width 204 height 153
click at [547, 366] on button "Save & Close" at bounding box center [543, 361] width 60 height 19
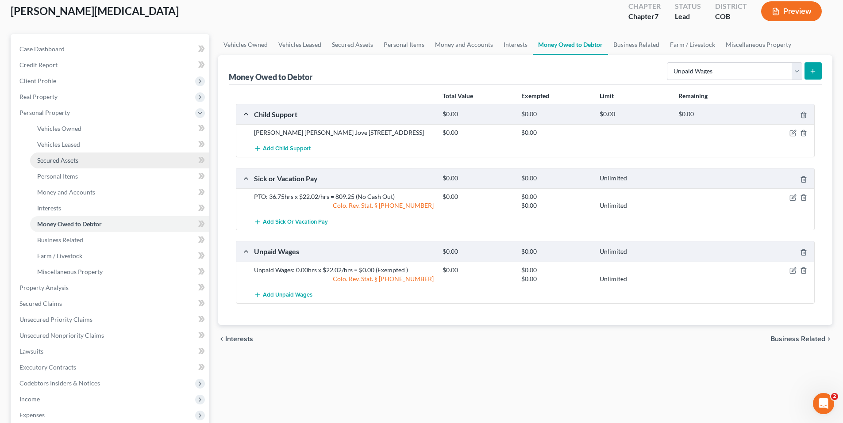
scroll to position [133, 0]
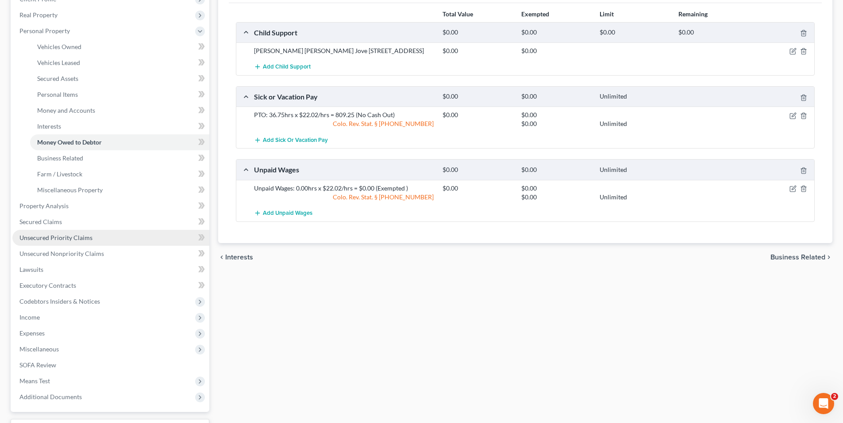
click at [59, 236] on span "Unsecured Priority Claims" at bounding box center [55, 238] width 73 height 8
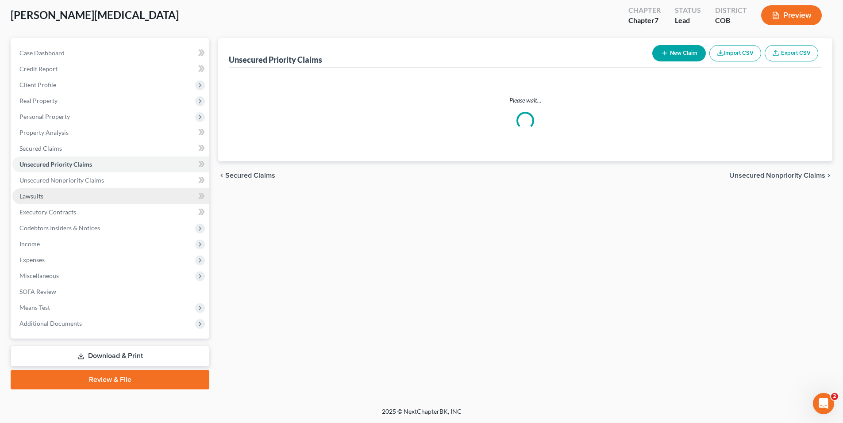
scroll to position [5, 0]
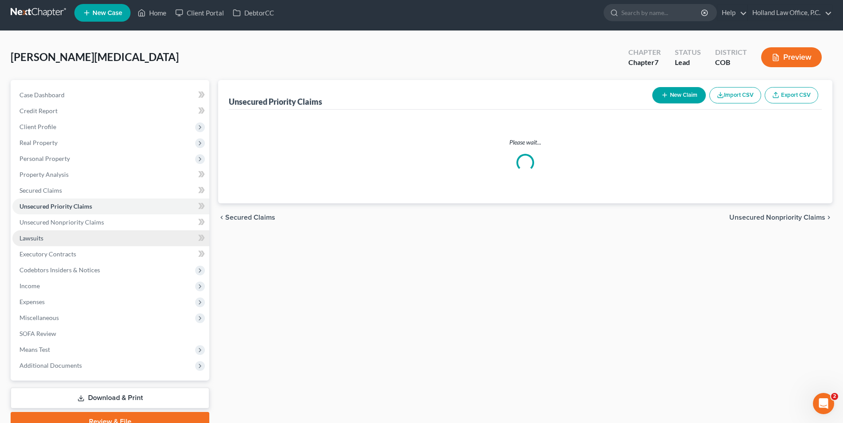
drag, startPoint x: 50, startPoint y: 225, endPoint x: 61, endPoint y: 249, distance: 26.1
click at [50, 225] on ul "Case Dashboard Payments Invoices Payments Payments Credit Report Client Profile" at bounding box center [110, 230] width 197 height 287
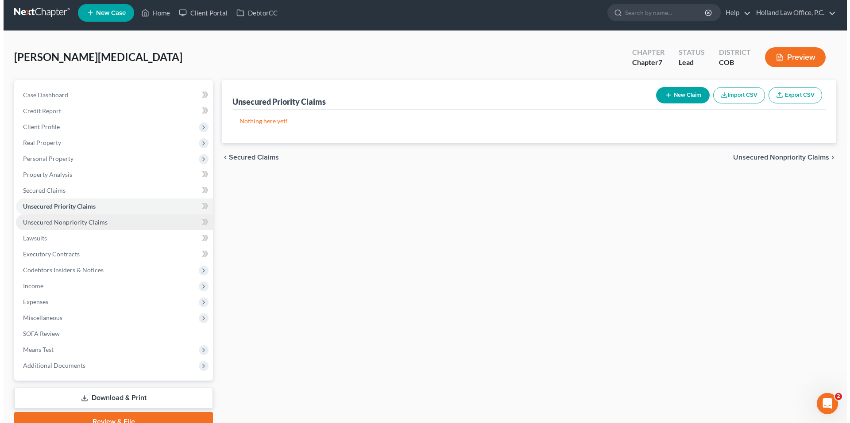
scroll to position [0, 0]
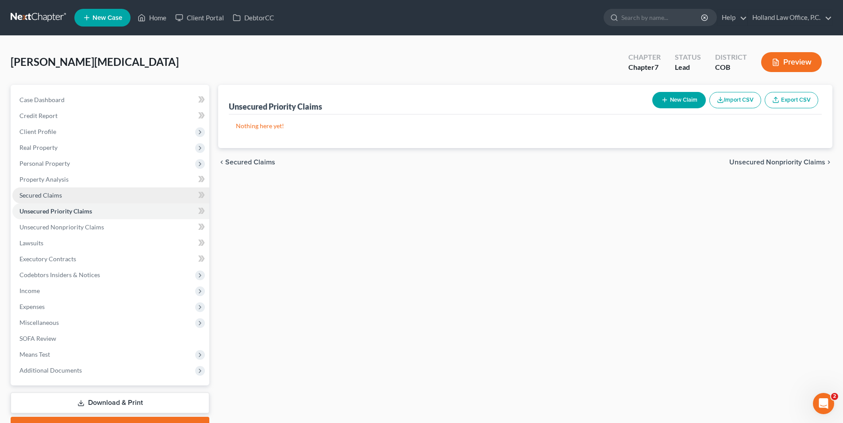
click at [55, 195] on span "Secured Claims" at bounding box center [40, 196] width 42 height 8
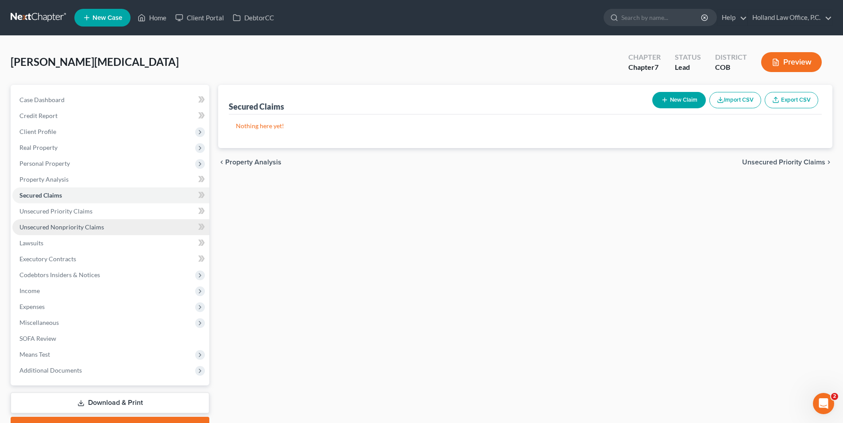
click at [75, 224] on span "Unsecured Nonpriority Claims" at bounding box center [61, 227] width 85 height 8
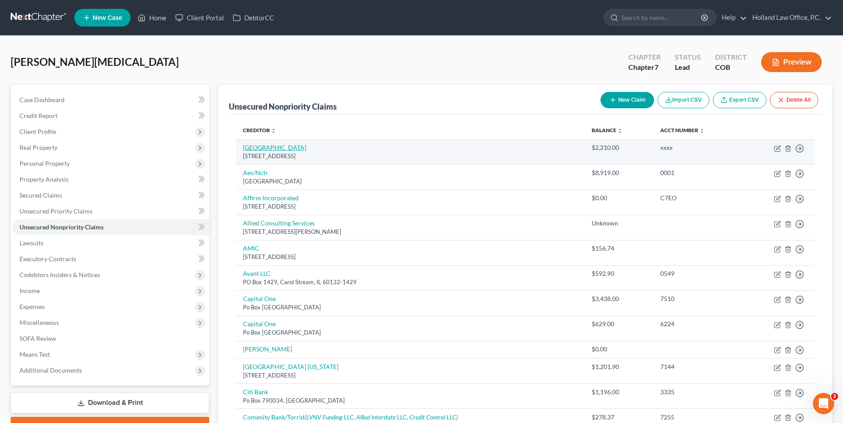
click at [277, 145] on link "[GEOGRAPHIC_DATA]" at bounding box center [274, 148] width 63 height 8
select select "5"
select select "14"
select select "0"
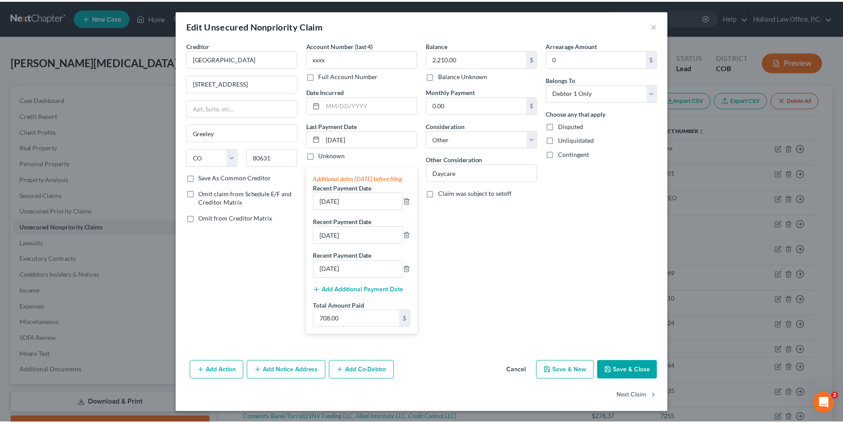
scroll to position [9, 0]
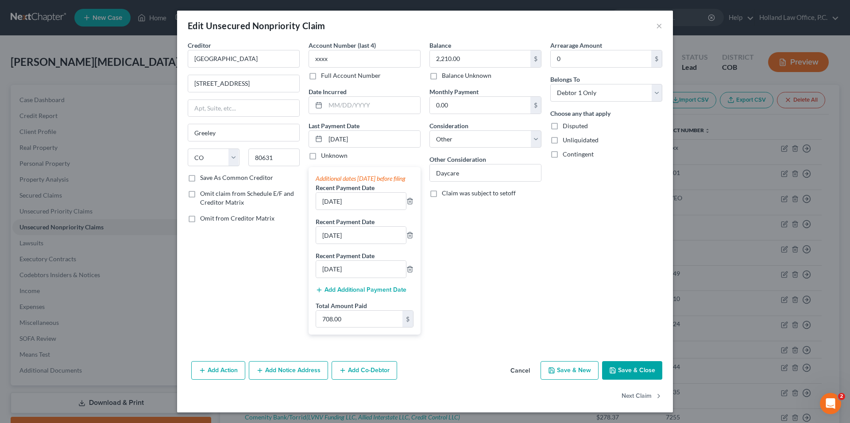
click at [642, 375] on button "Save & Close" at bounding box center [632, 371] width 60 height 19
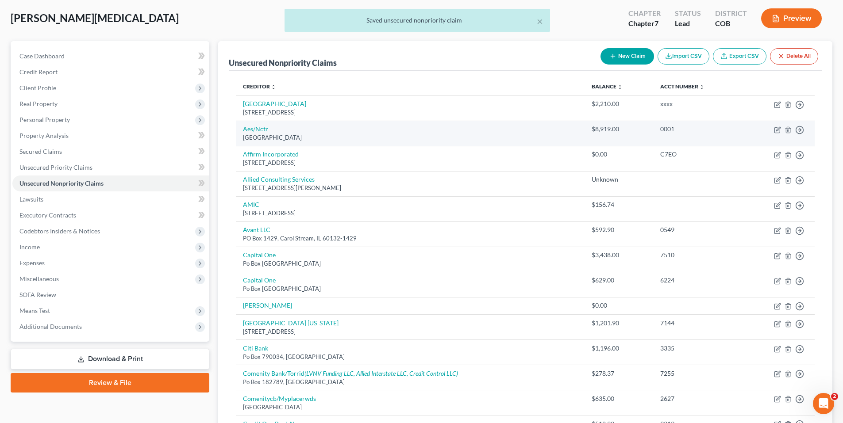
scroll to position [44, 0]
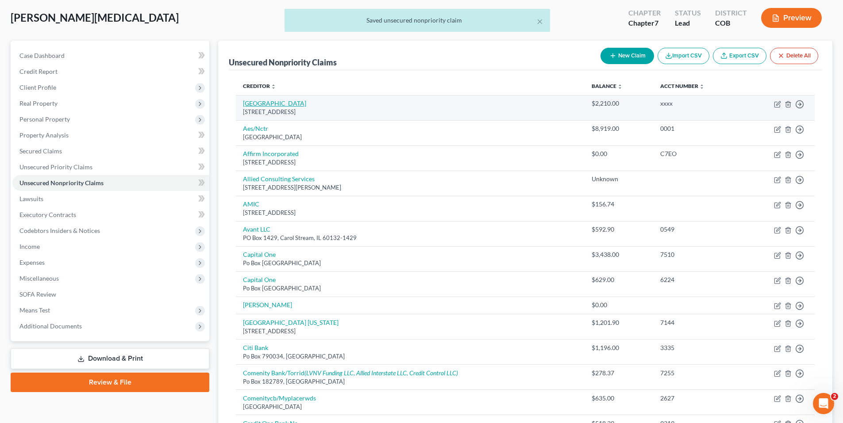
click at [300, 107] on link "[GEOGRAPHIC_DATA]" at bounding box center [274, 104] width 63 height 8
select select "5"
select select "14"
select select "0"
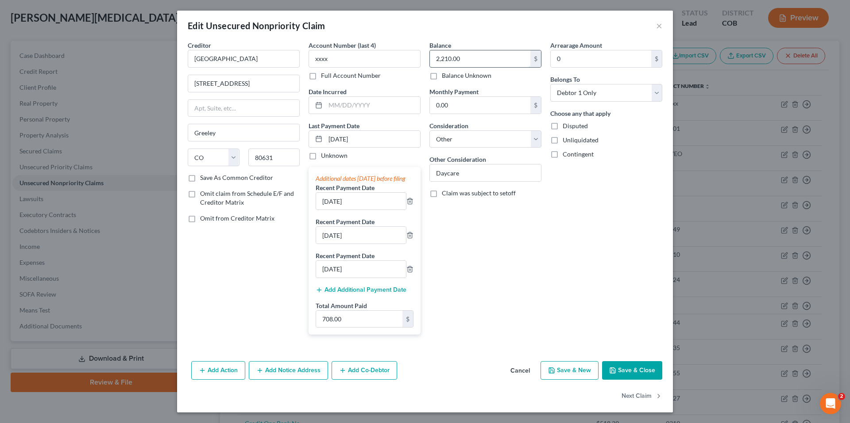
click at [479, 62] on input "2,210.00" at bounding box center [480, 58] width 100 height 17
click at [486, 59] on input "2,210.00" at bounding box center [480, 58] width 100 height 17
click at [455, 108] on input "0.00" at bounding box center [480, 105] width 100 height 17
type input "708.00"
drag, startPoint x: 632, startPoint y: 385, endPoint x: 613, endPoint y: 376, distance: 20.8
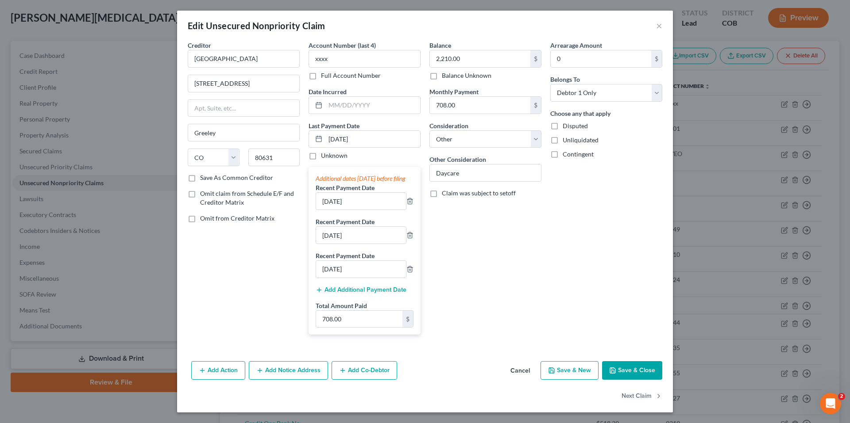
click at [632, 380] on button "Save & Close" at bounding box center [632, 371] width 60 height 19
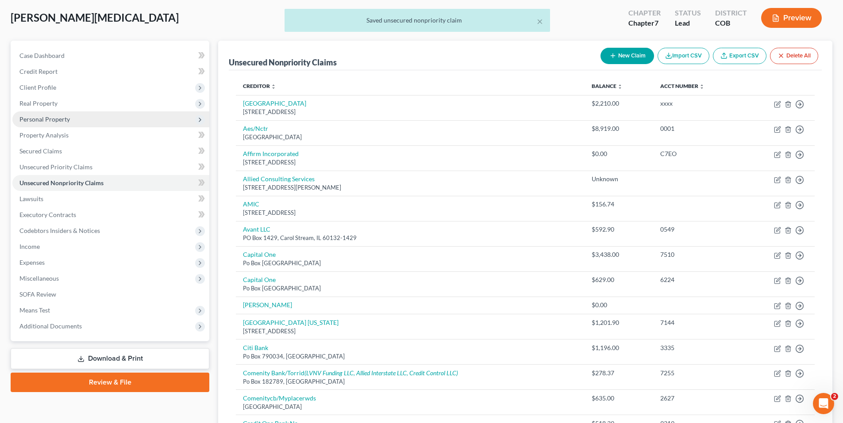
click at [46, 115] on span "Personal Property" at bounding box center [110, 120] width 197 height 16
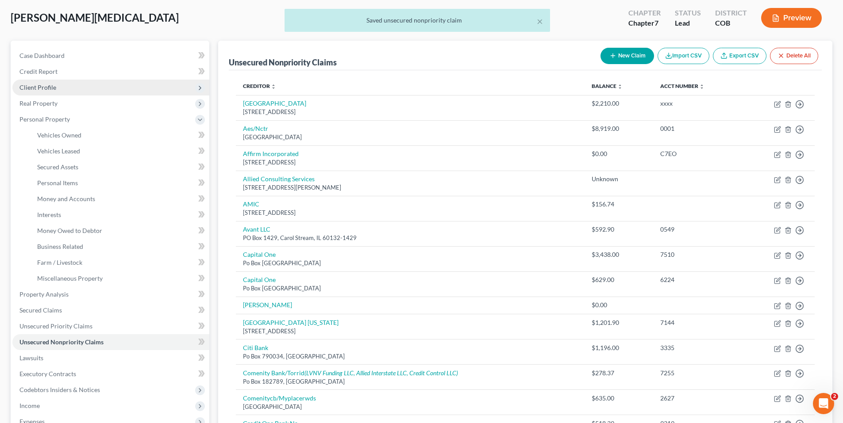
click at [45, 85] on span "Client Profile" at bounding box center [37, 88] width 37 height 8
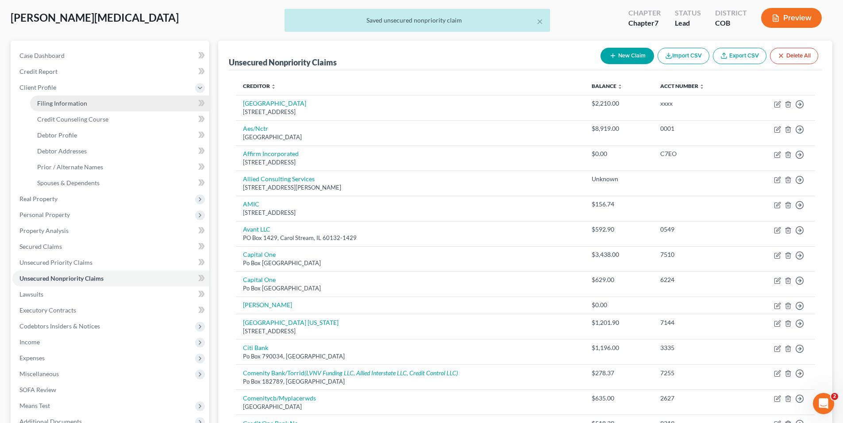
click at [62, 97] on link "Filing Information" at bounding box center [119, 104] width 179 height 16
select select "1"
select select "0"
select select "11"
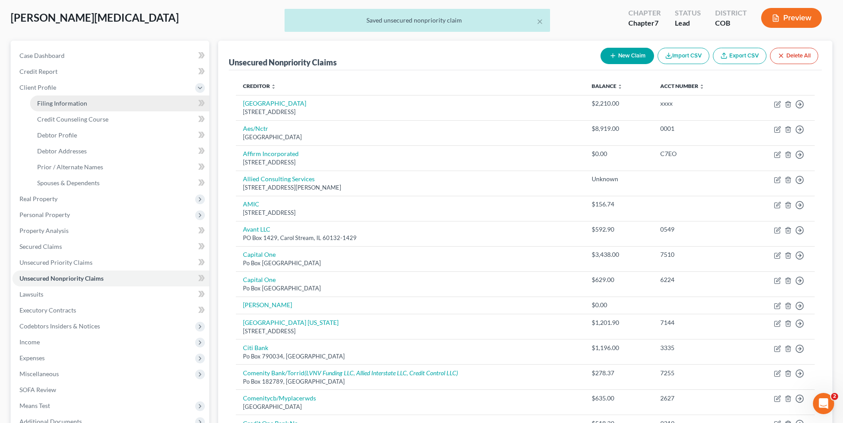
select select "0"
select select "5"
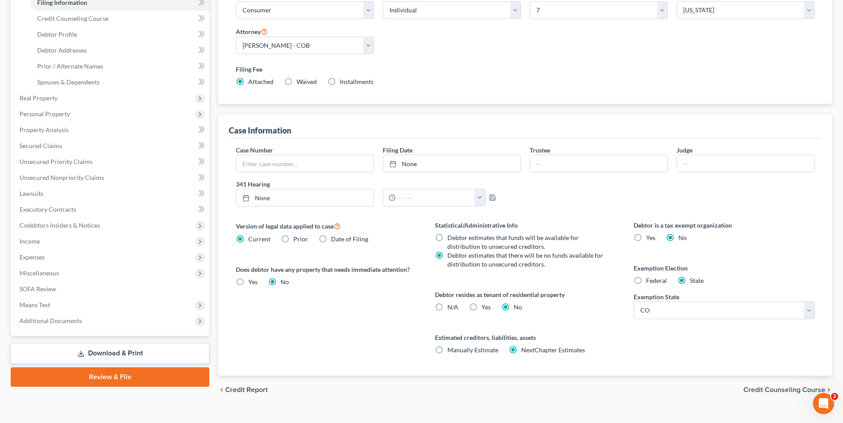
scroll to position [160, 0]
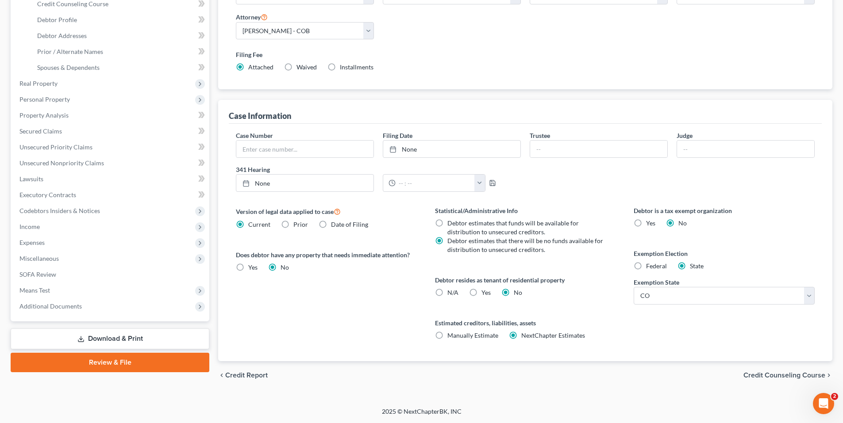
click at [481, 294] on label "Yes Yes" at bounding box center [485, 293] width 9 height 9
click at [485, 294] on input "Yes Yes" at bounding box center [488, 292] width 6 height 6
radio input "true"
radio input "false"
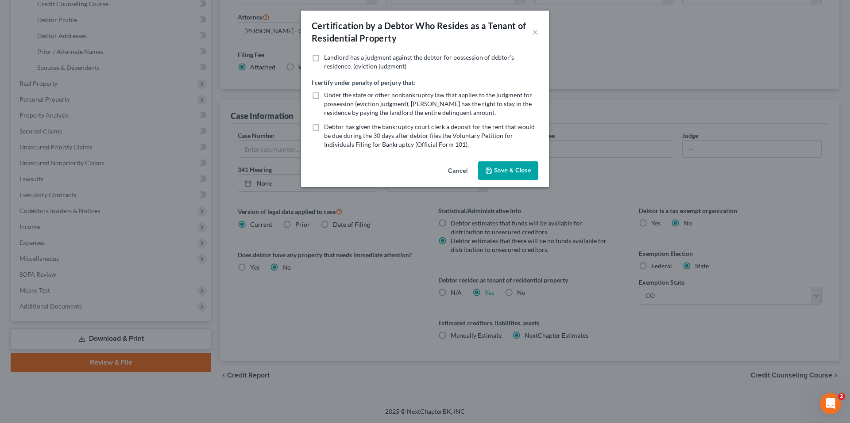
click at [492, 177] on button "Save & Close" at bounding box center [508, 171] width 60 height 19
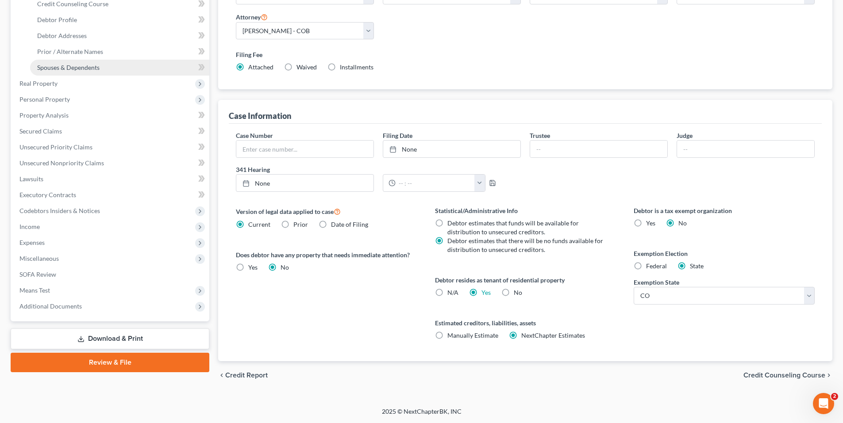
click at [50, 73] on link "Spouses & Dependents" at bounding box center [119, 68] width 179 height 16
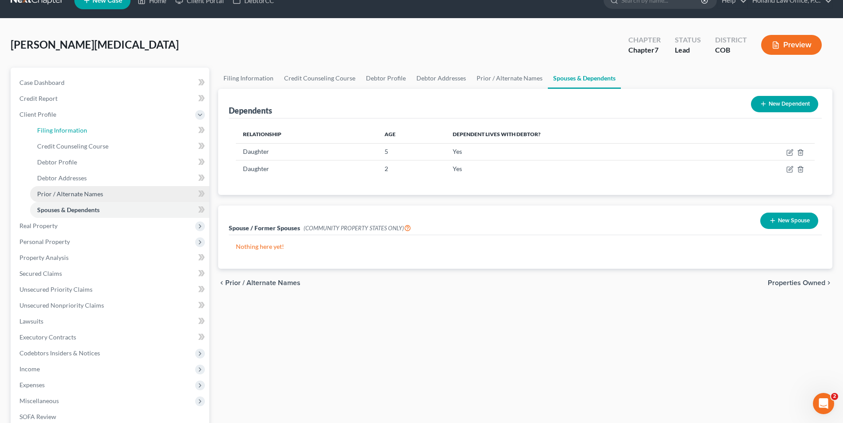
click at [50, 81] on ul "Case Dashboard Payments Invoices Payments Payments Credit Report Client Profile" at bounding box center [110, 266] width 197 height 382
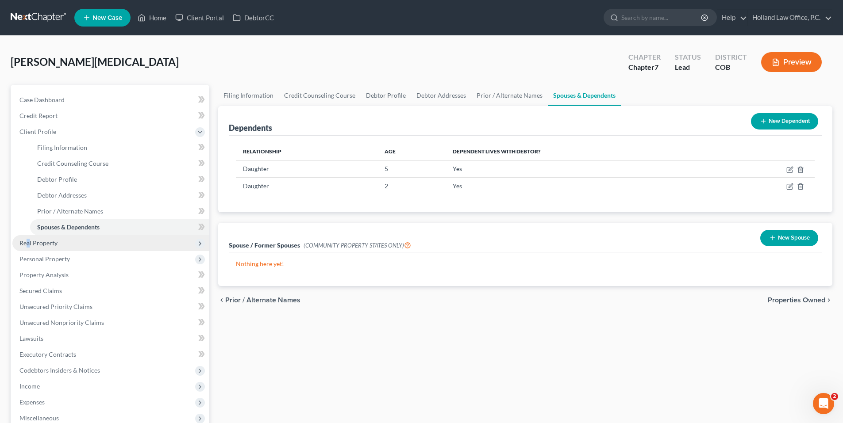
click at [28, 247] on span "Real Property" at bounding box center [110, 243] width 197 height 16
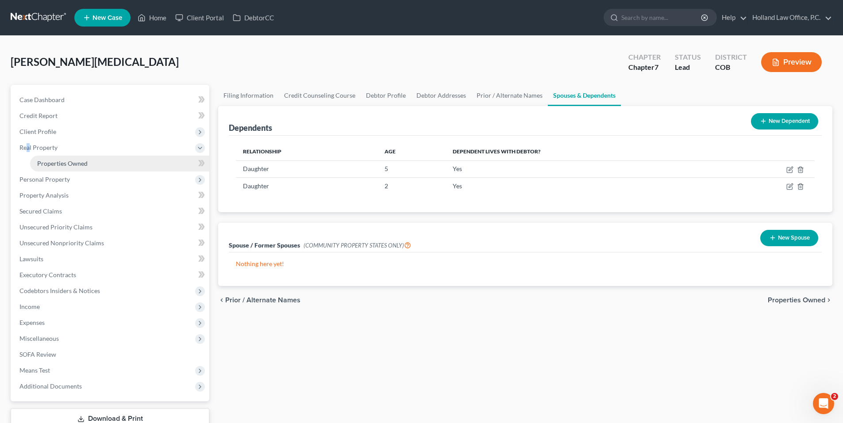
drag, startPoint x: 30, startPoint y: 246, endPoint x: 80, endPoint y: 158, distance: 101.3
click at [80, 157] on link "Properties Owned" at bounding box center [119, 164] width 179 height 16
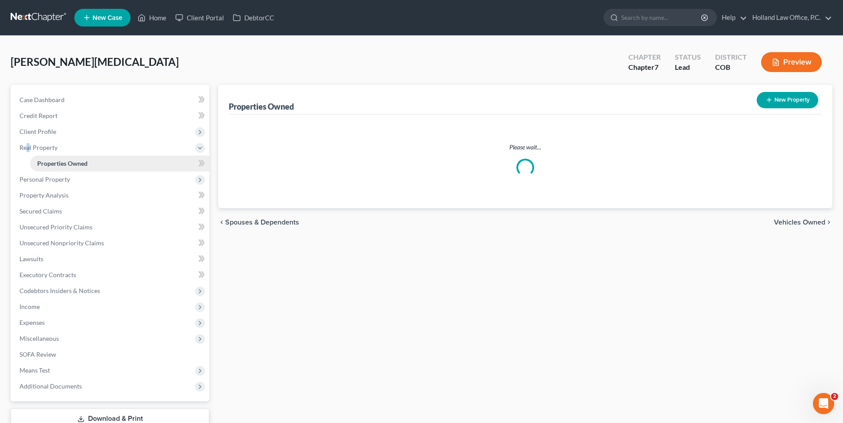
drag, startPoint x: 80, startPoint y: 158, endPoint x: 95, endPoint y: 168, distance: 18.3
click at [80, 158] on link "Properties Owned" at bounding box center [119, 164] width 179 height 16
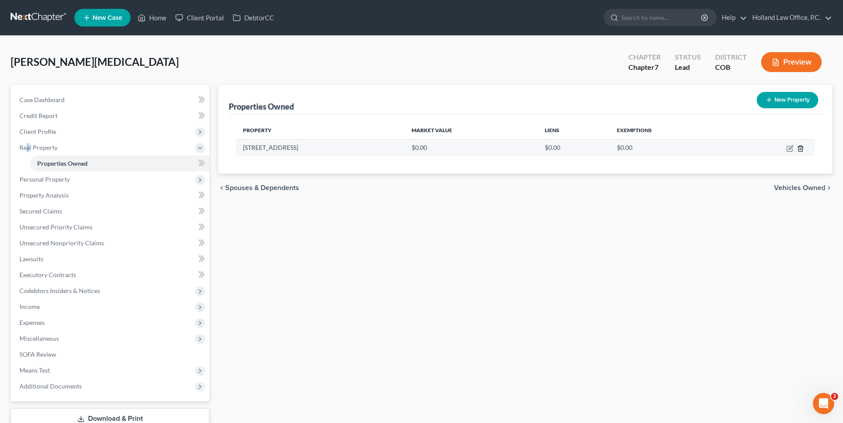
click at [802, 149] on icon "button" at bounding box center [800, 149] width 4 height 6
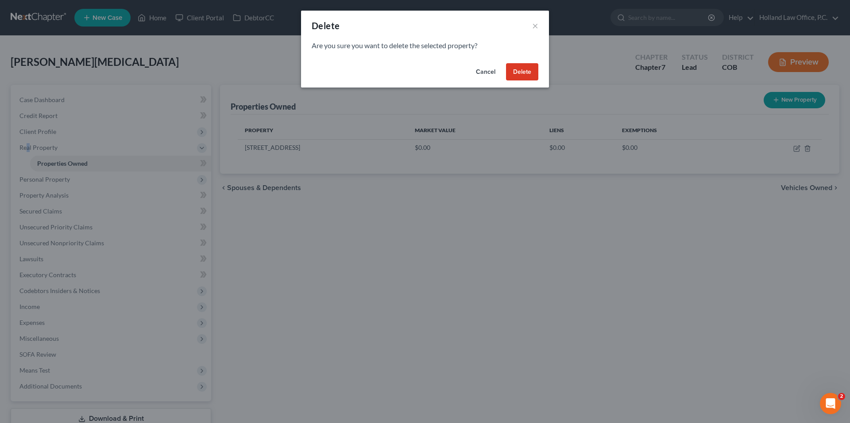
click at [529, 78] on button "Delete" at bounding box center [522, 72] width 32 height 18
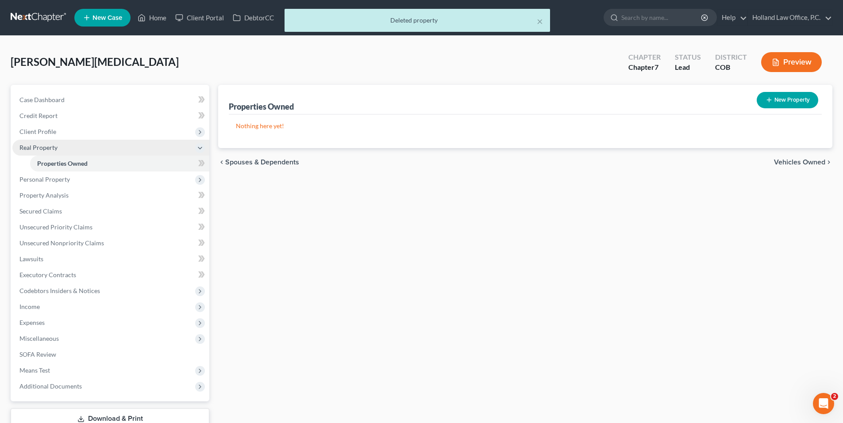
click at [69, 149] on span "Real Property" at bounding box center [110, 148] width 197 height 16
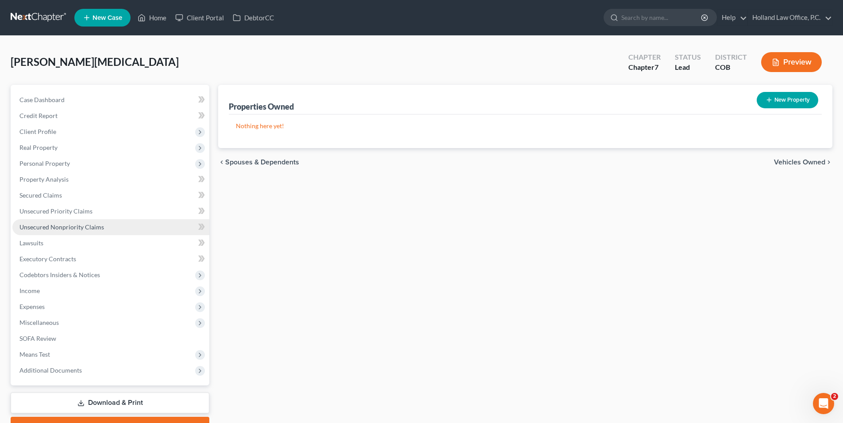
click at [72, 231] on link "Unsecured Nonpriority Claims" at bounding box center [110, 227] width 197 height 16
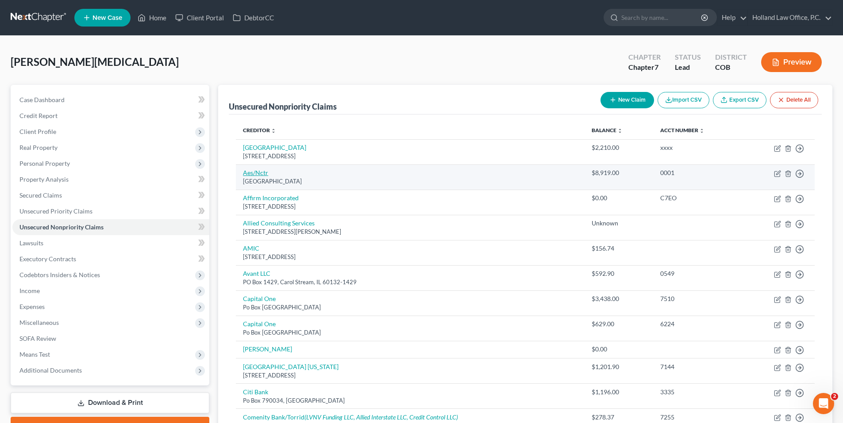
click at [248, 177] on link "Aes/Nctr" at bounding box center [255, 173] width 25 height 8
select select "39"
select select "17"
select select "0"
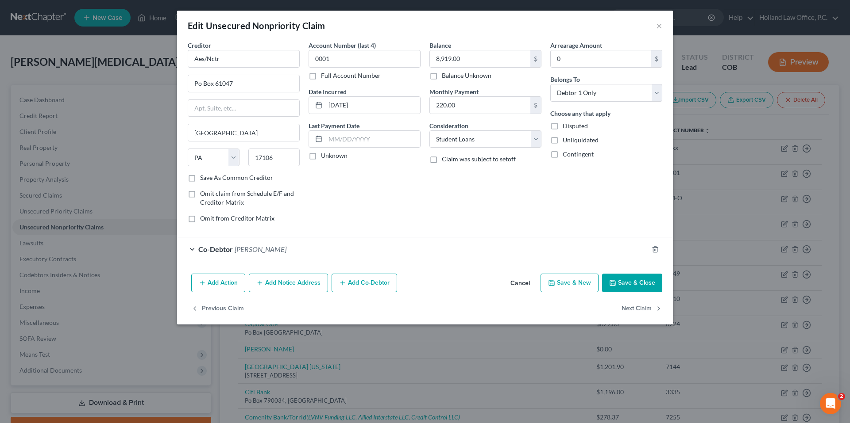
click at [369, 285] on button "Add Co-Debtor" at bounding box center [363, 283] width 65 height 19
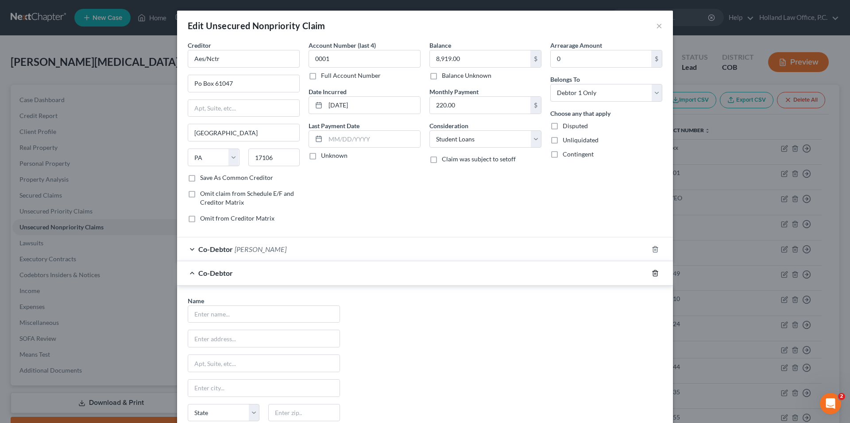
click at [655, 272] on icon "button" at bounding box center [654, 273] width 7 height 7
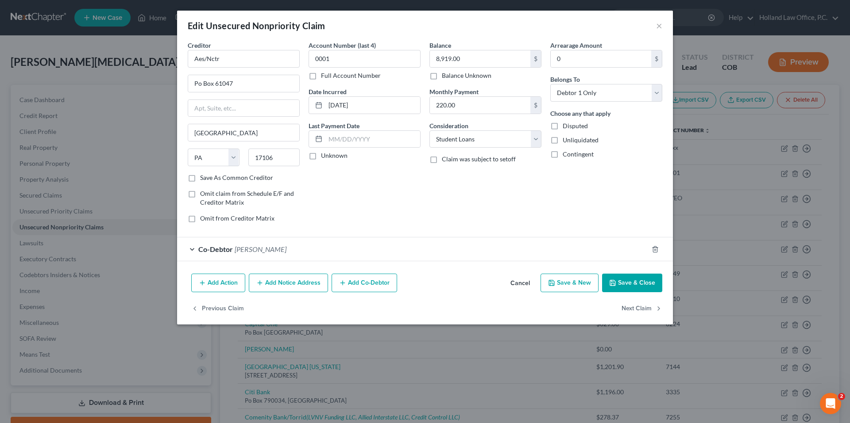
click at [329, 245] on div "Co-Debtor [PERSON_NAME]" at bounding box center [412, 249] width 471 height 23
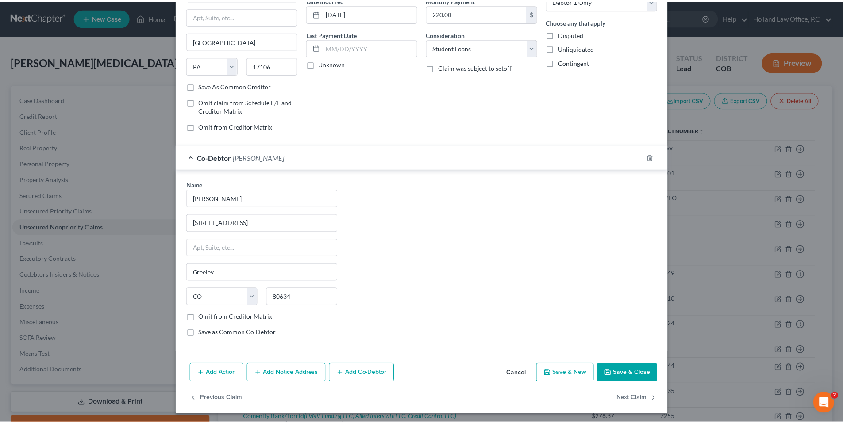
scroll to position [94, 0]
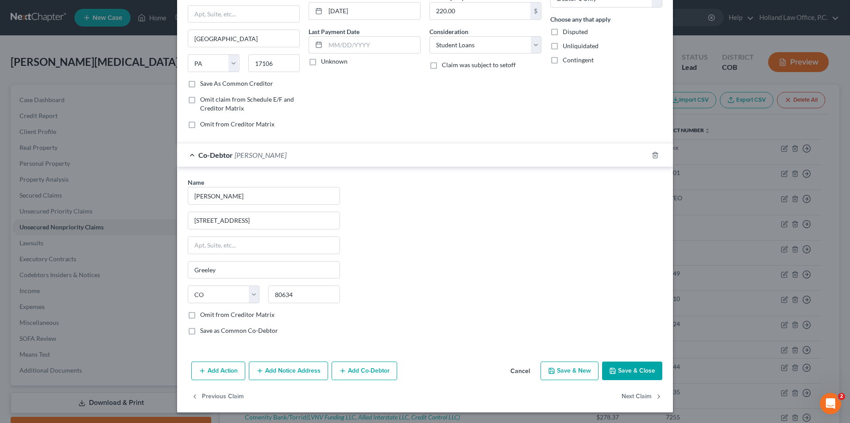
click at [641, 369] on button "Save & Close" at bounding box center [632, 371] width 60 height 19
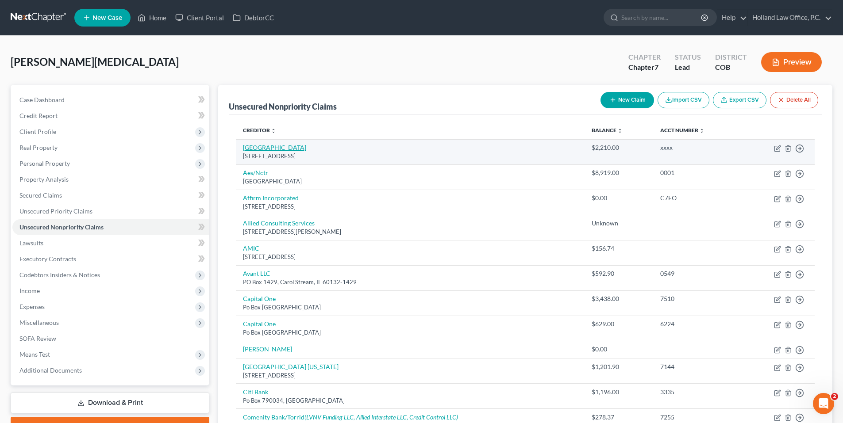
click at [306, 148] on link "[GEOGRAPHIC_DATA]" at bounding box center [274, 148] width 63 height 8
select select "5"
select select "14"
select select "0"
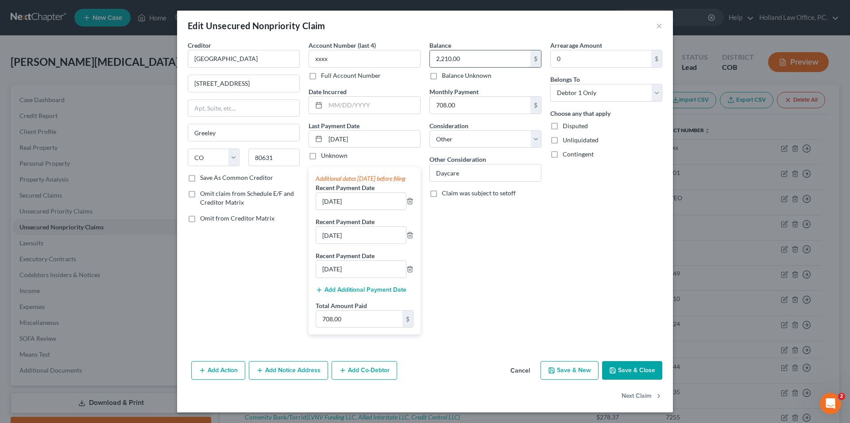
click at [492, 57] on input "2,210.00" at bounding box center [480, 58] width 100 height 17
click at [490, 58] on input "2,210.00" at bounding box center [480, 58] width 100 height 17
click at [466, 102] on input "708.00" at bounding box center [480, 105] width 100 height 17
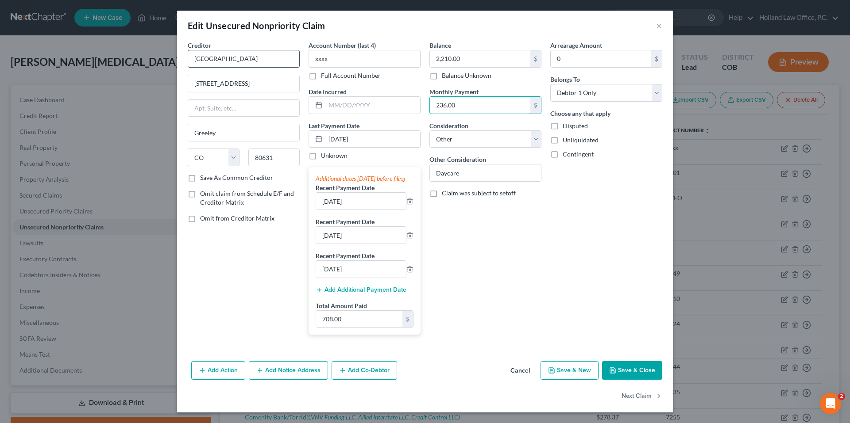
type input "236.00"
click at [252, 59] on input "[GEOGRAPHIC_DATA]" at bounding box center [244, 59] width 112 height 18
click at [642, 380] on button "Save & Close" at bounding box center [632, 371] width 60 height 19
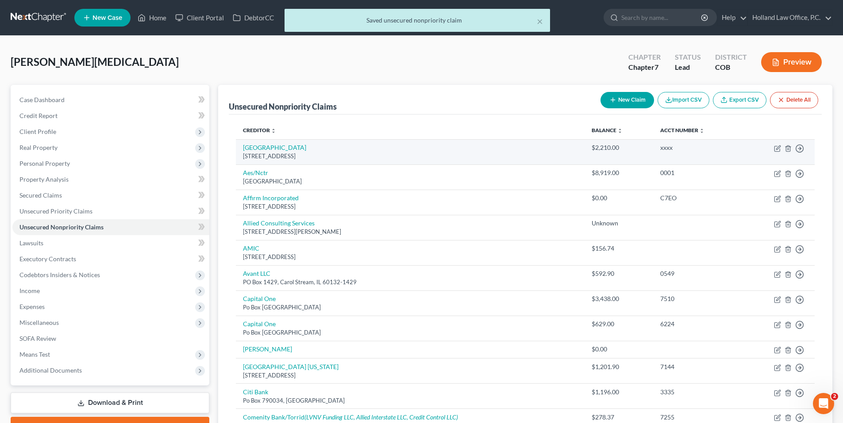
click at [773, 147] on td "Move to D Move to E Move to G Move to Notice Only" at bounding box center [778, 151] width 73 height 25
click at [774, 147] on icon "button" at bounding box center [777, 148] width 7 height 7
select select "5"
select select "14"
select select "0"
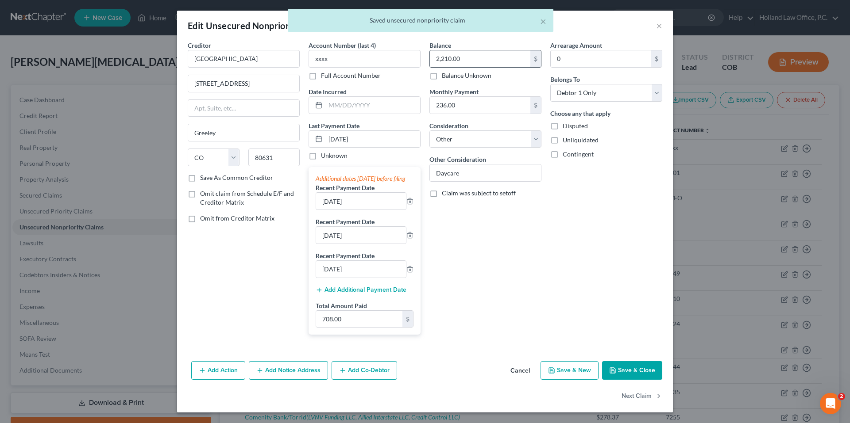
click at [457, 58] on input "2,210.00" at bounding box center [480, 58] width 100 height 17
drag, startPoint x: 457, startPoint y: 58, endPoint x: 468, endPoint y: 49, distance: 14.8
click at [457, 58] on input "2,210.00" at bounding box center [480, 58] width 100 height 17
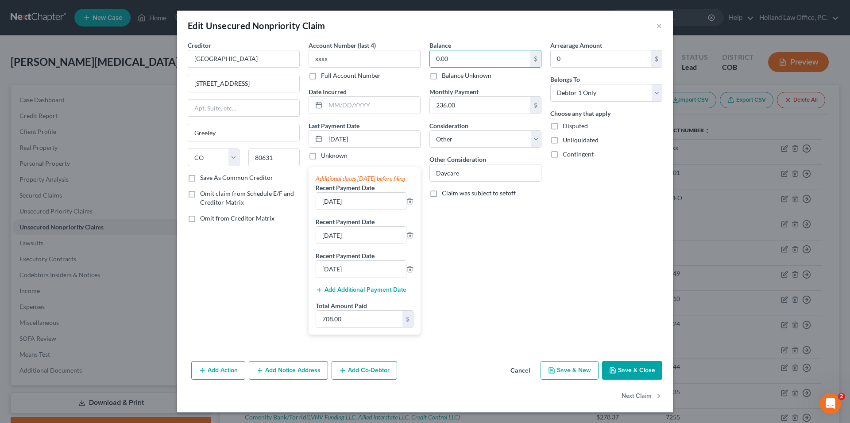
type input "0.00"
click at [628, 379] on button "Save & Close" at bounding box center [632, 371] width 60 height 19
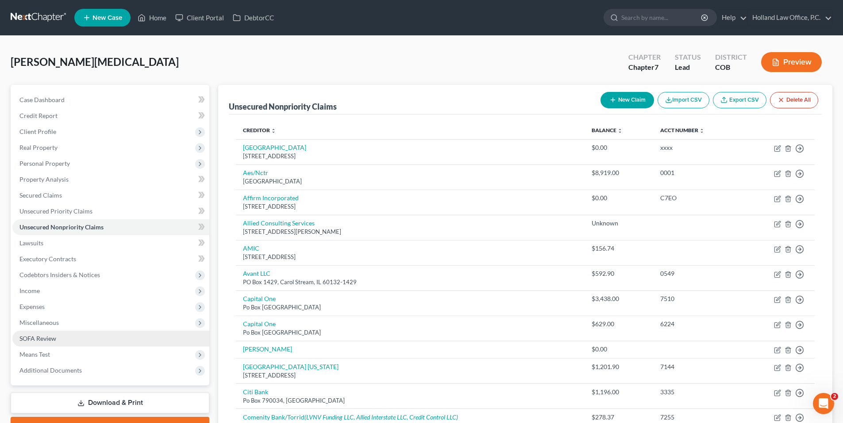
click at [54, 345] on link "SOFA Review" at bounding box center [110, 339] width 197 height 16
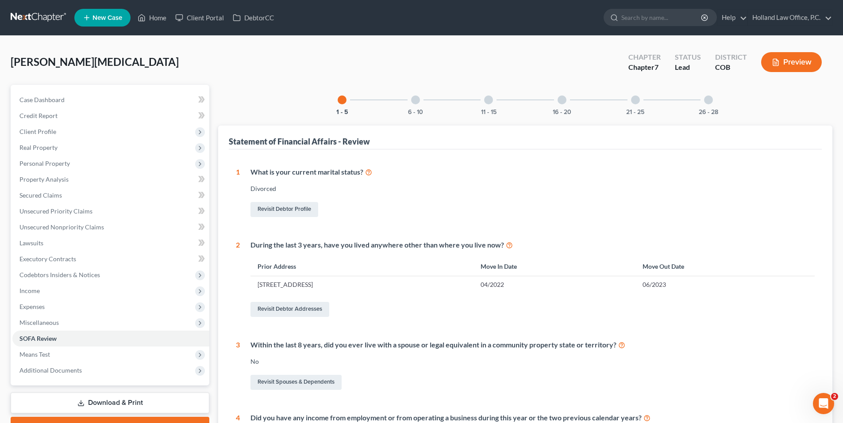
click at [417, 102] on div at bounding box center [415, 100] width 9 height 9
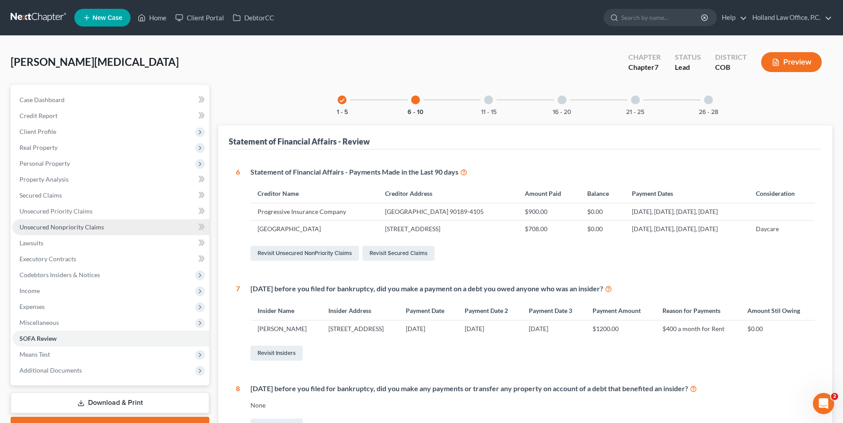
click at [58, 227] on span "Unsecured Nonpriority Claims" at bounding box center [61, 227] width 85 height 8
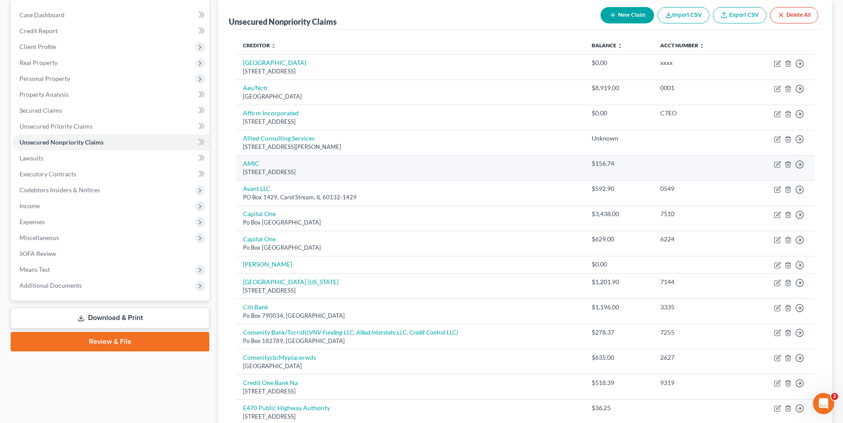
scroll to position [89, 0]
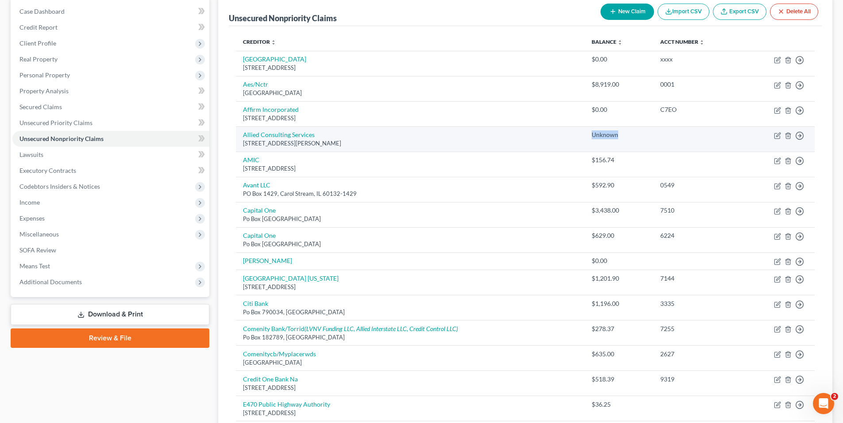
drag, startPoint x: 625, startPoint y: 136, endPoint x: 638, endPoint y: 137, distance: 13.3
click at [638, 137] on td "Unknown" at bounding box center [619, 139] width 69 height 25
click at [638, 137] on div "Unknown" at bounding box center [619, 135] width 54 height 9
click at [282, 134] on link "Allied Consulting Services" at bounding box center [279, 135] width 72 height 8
select select "3"
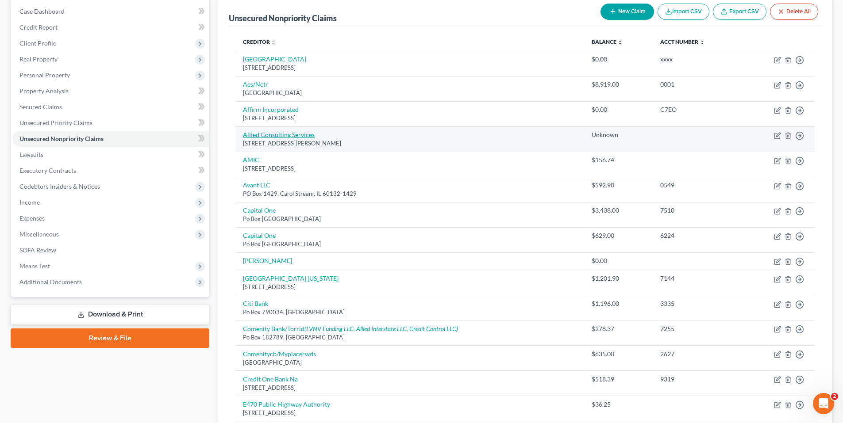
select select "0"
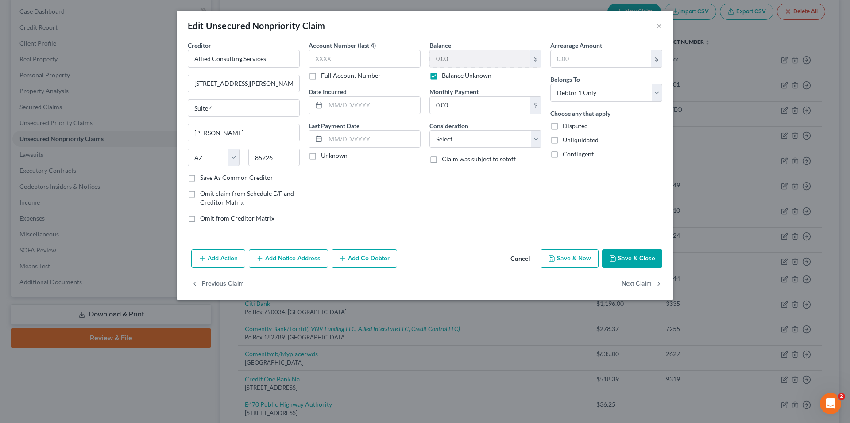
click at [614, 256] on icon "button" at bounding box center [612, 258] width 7 height 7
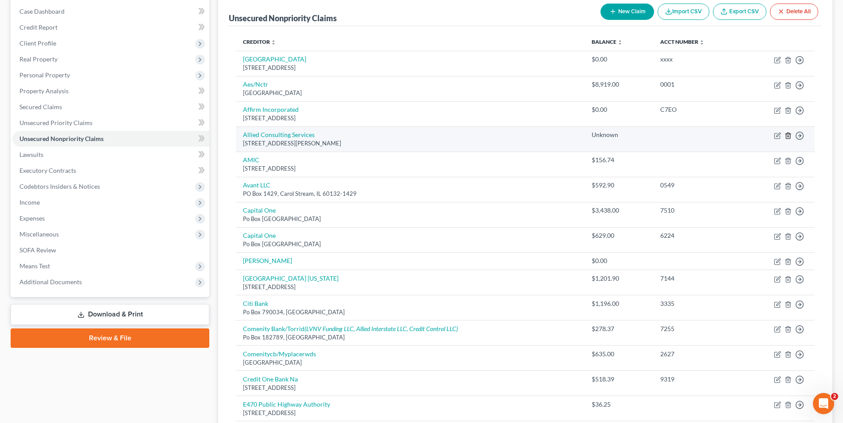
click at [788, 137] on line "button" at bounding box center [788, 136] width 0 height 2
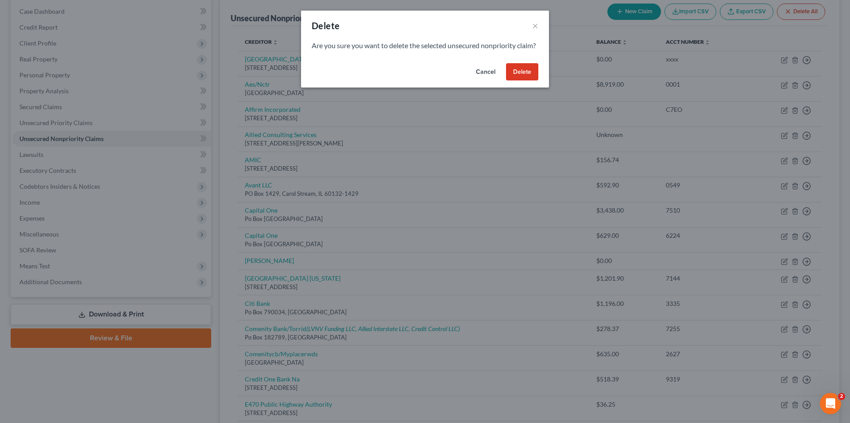
click at [523, 81] on button "Delete" at bounding box center [522, 72] width 32 height 18
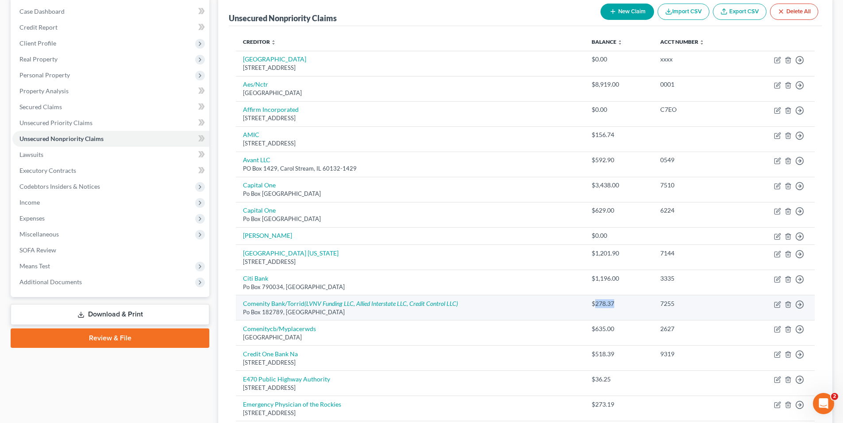
drag, startPoint x: 593, startPoint y: 307, endPoint x: 640, endPoint y: 304, distance: 46.5
click at [640, 304] on div "$278.37" at bounding box center [619, 304] width 54 height 9
drag, startPoint x: 634, startPoint y: 305, endPoint x: 597, endPoint y: 306, distance: 36.3
click at [597, 306] on div "$278.37" at bounding box center [619, 304] width 54 height 9
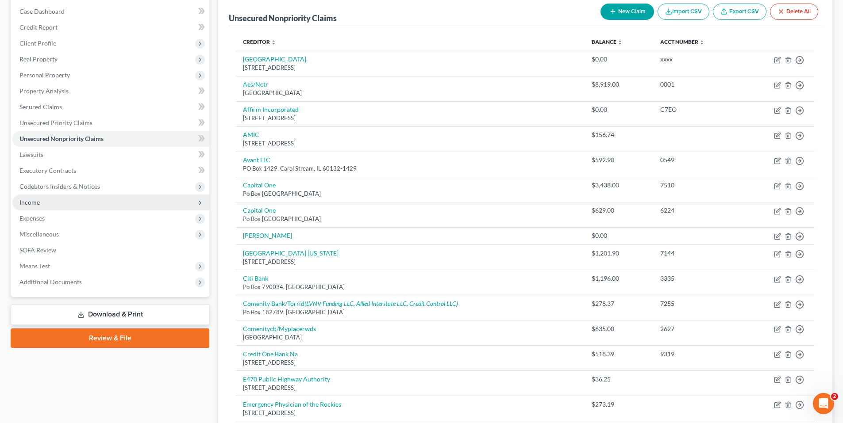
click at [53, 200] on span "Income" at bounding box center [110, 203] width 197 height 16
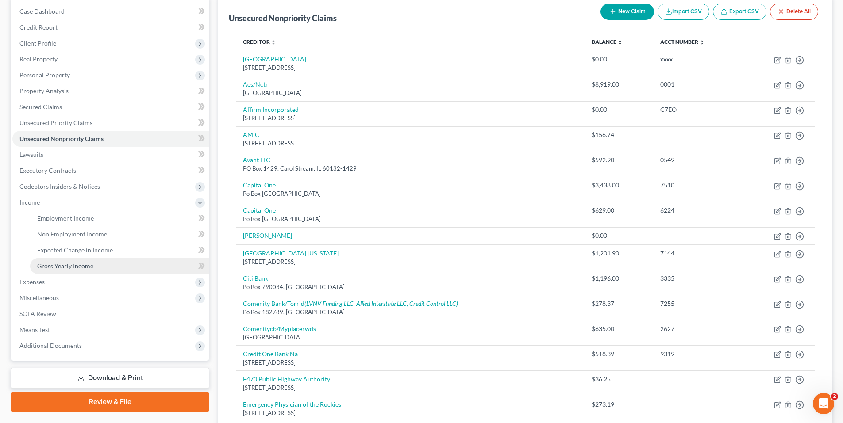
click at [89, 262] on span "Gross Yearly Income" at bounding box center [65, 266] width 56 height 8
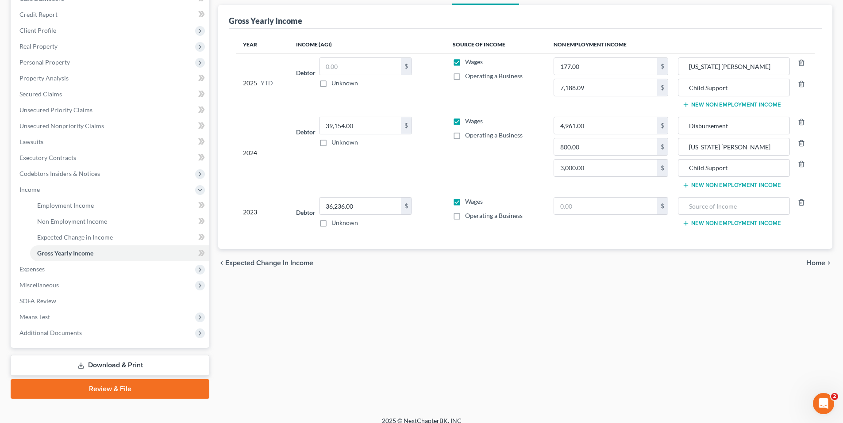
scroll to position [111, 0]
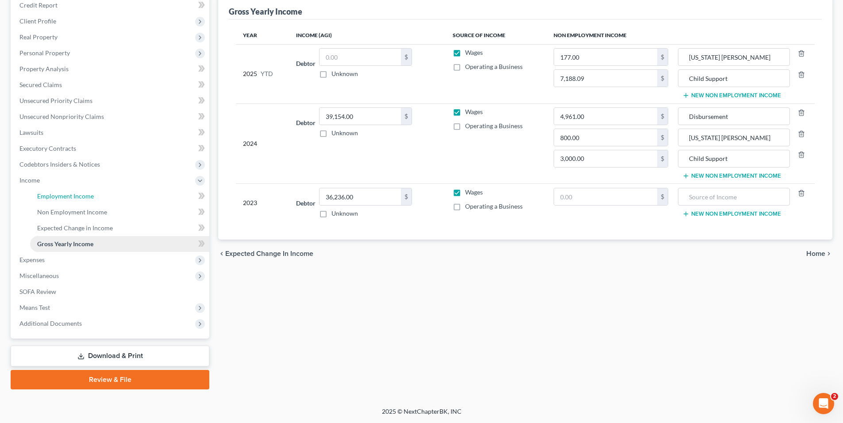
drag, startPoint x: 187, startPoint y: 203, endPoint x: 121, endPoint y: 244, distance: 77.7
click at [187, 203] on link "Employment Income" at bounding box center [119, 197] width 179 height 16
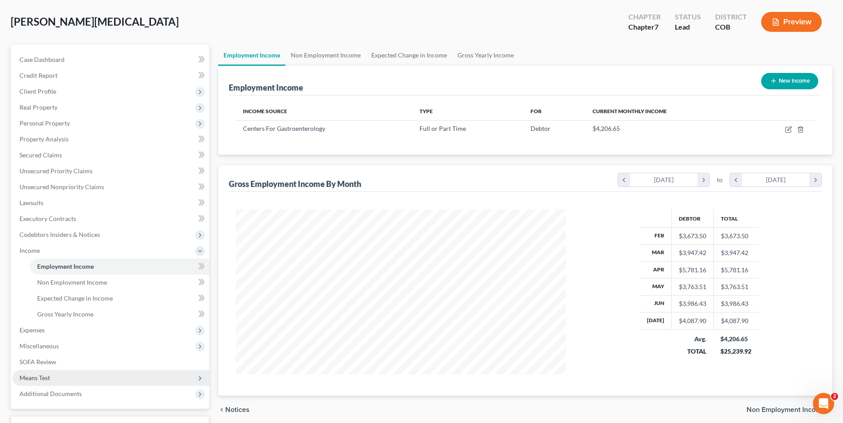
scroll to position [89, 0]
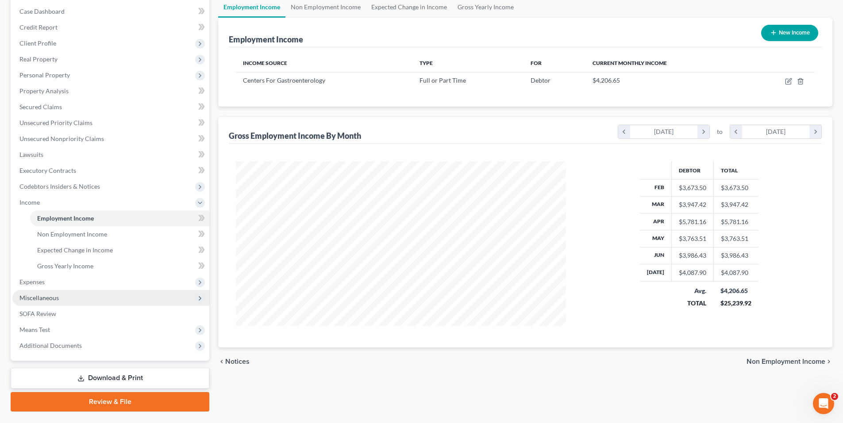
click at [49, 297] on span "Miscellaneous" at bounding box center [38, 298] width 39 height 8
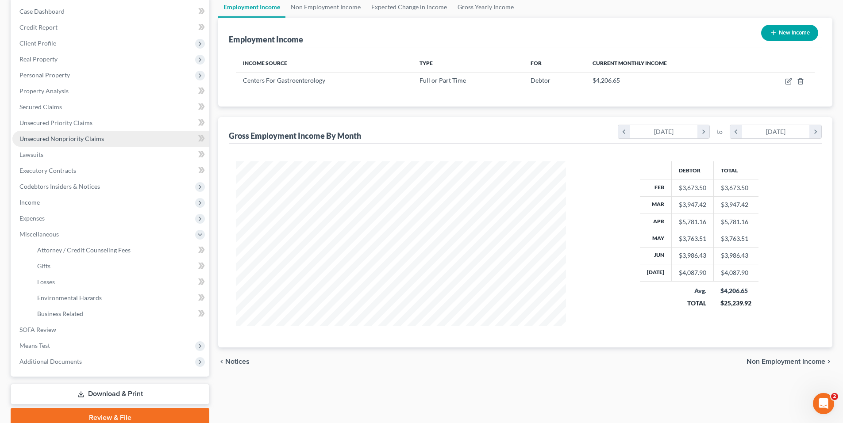
click at [71, 142] on span "Unsecured Nonpriority Claims" at bounding box center [61, 139] width 85 height 8
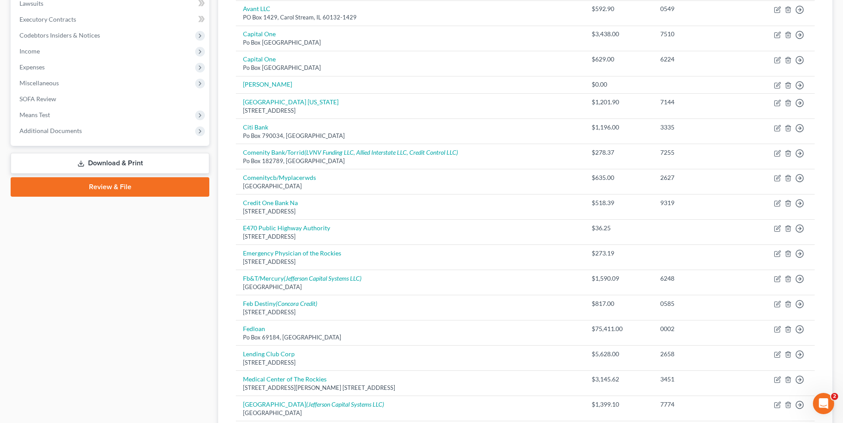
scroll to position [162, 0]
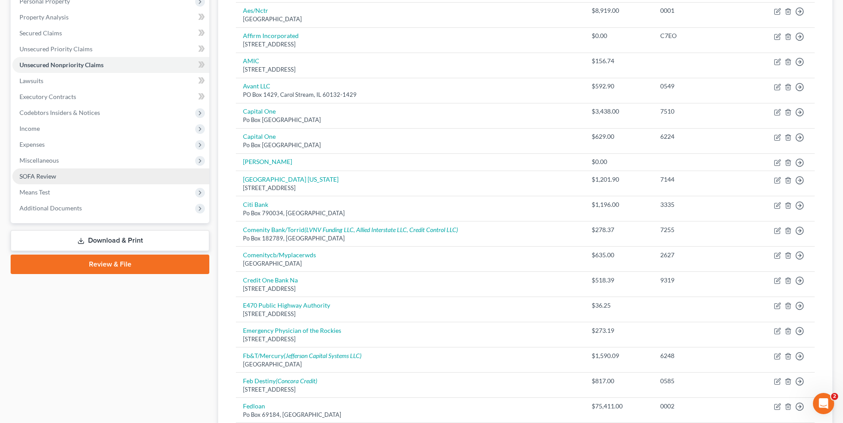
click at [54, 178] on span "SOFA Review" at bounding box center [37, 177] width 37 height 8
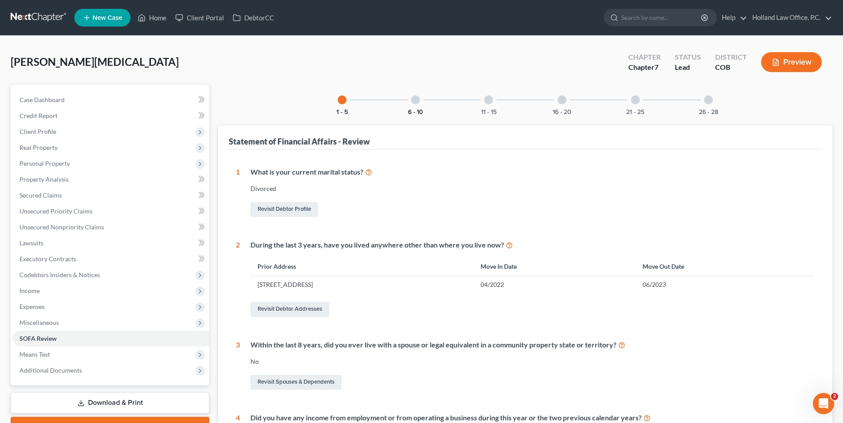
click at [414, 109] on button "6 - 10" at bounding box center [415, 112] width 15 height 6
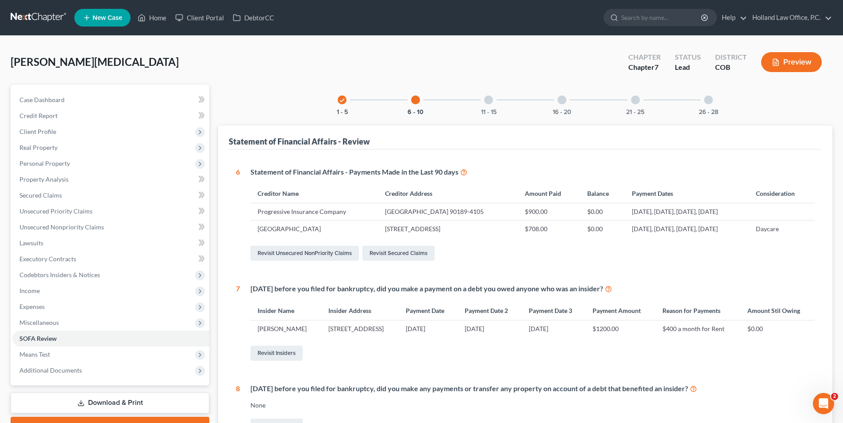
click at [489, 103] on div at bounding box center [488, 100] width 9 height 9
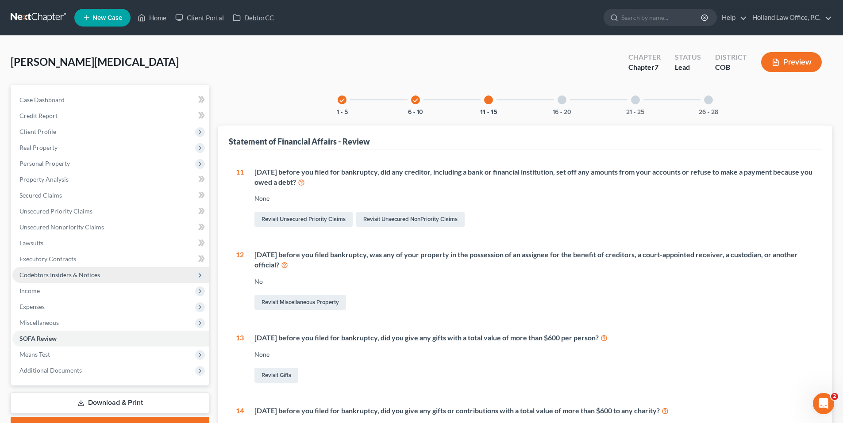
click at [65, 275] on span "Codebtors Insiders & Notices" at bounding box center [59, 275] width 81 height 8
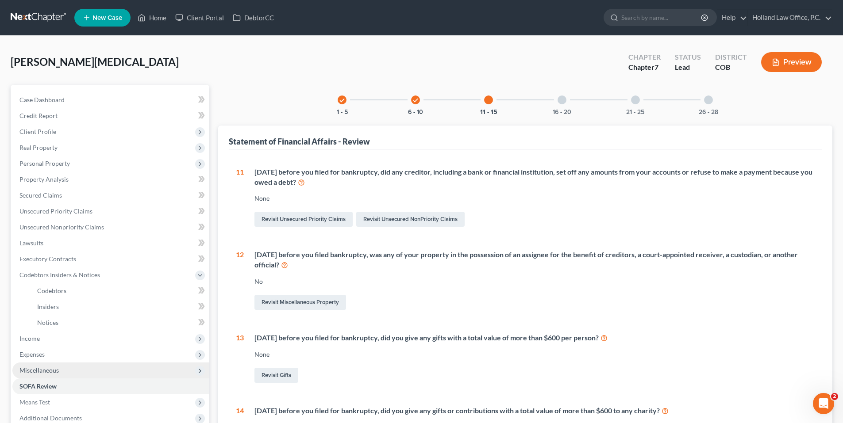
click at [56, 369] on span "Miscellaneous" at bounding box center [38, 371] width 39 height 8
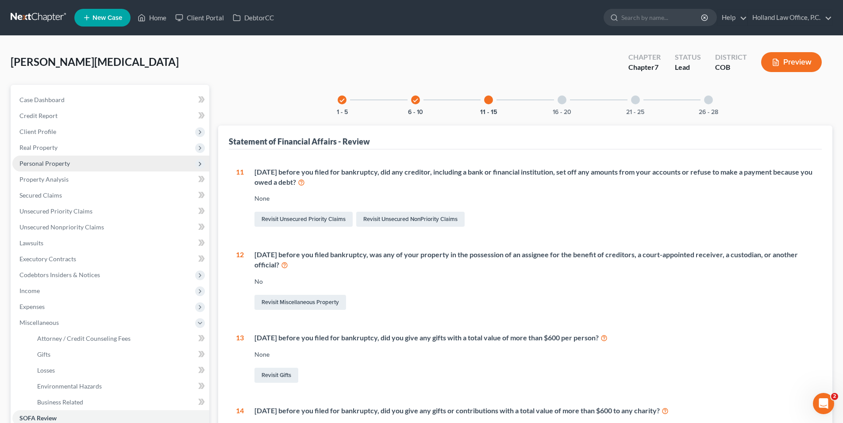
click at [72, 167] on span "Personal Property" at bounding box center [110, 164] width 197 height 16
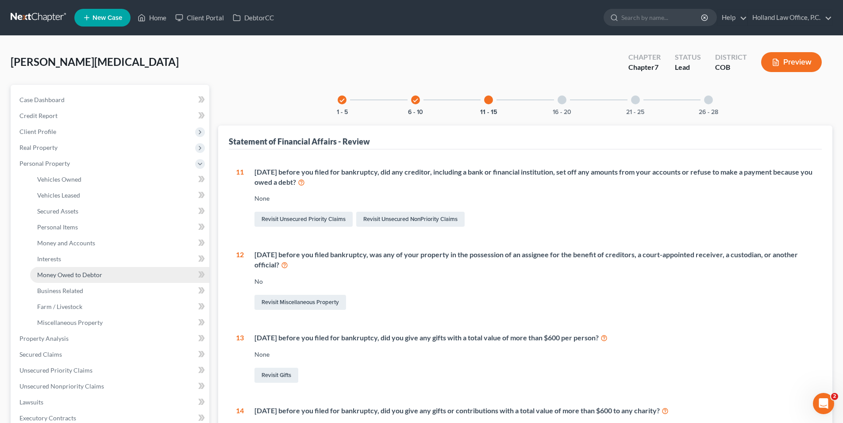
click at [73, 277] on span "Money Owed to Debtor" at bounding box center [69, 275] width 65 height 8
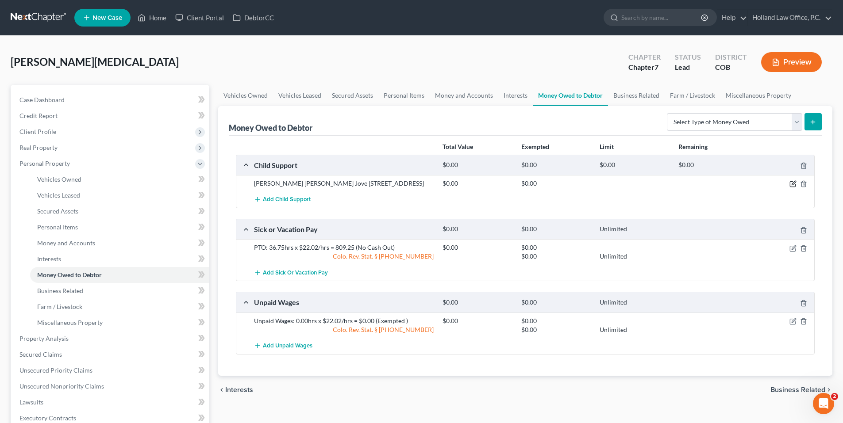
click at [795, 185] on icon "button" at bounding box center [792, 184] width 7 height 7
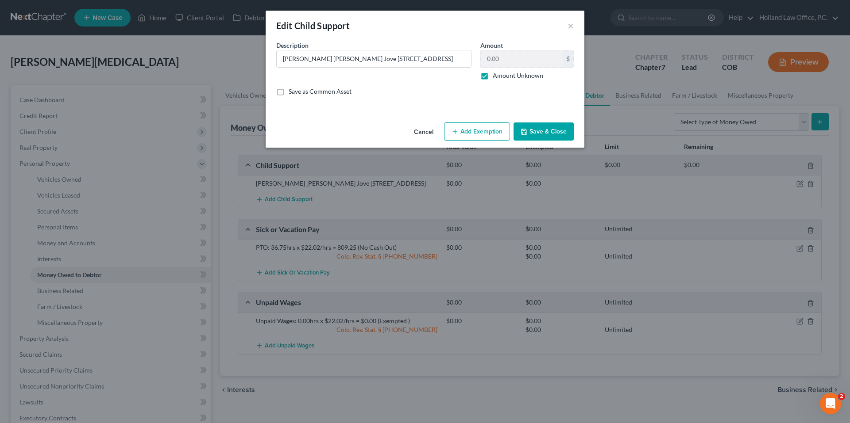
click at [530, 123] on button "Save & Close" at bounding box center [543, 132] width 60 height 19
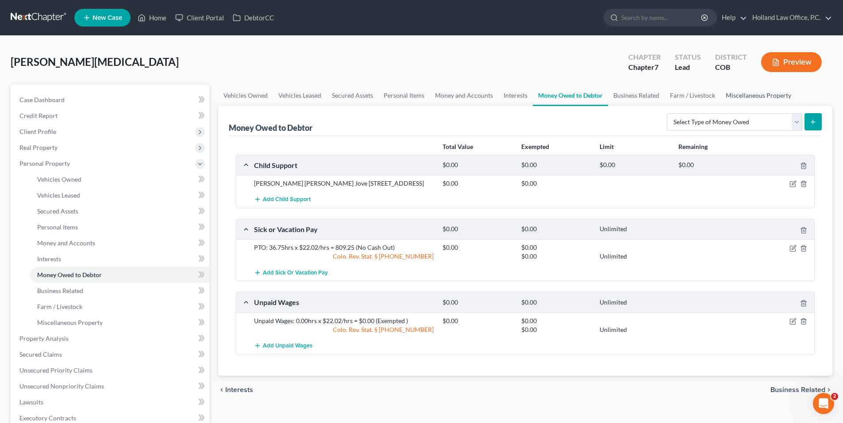
click at [768, 98] on link "Miscellaneous Property" at bounding box center [758, 95] width 76 height 21
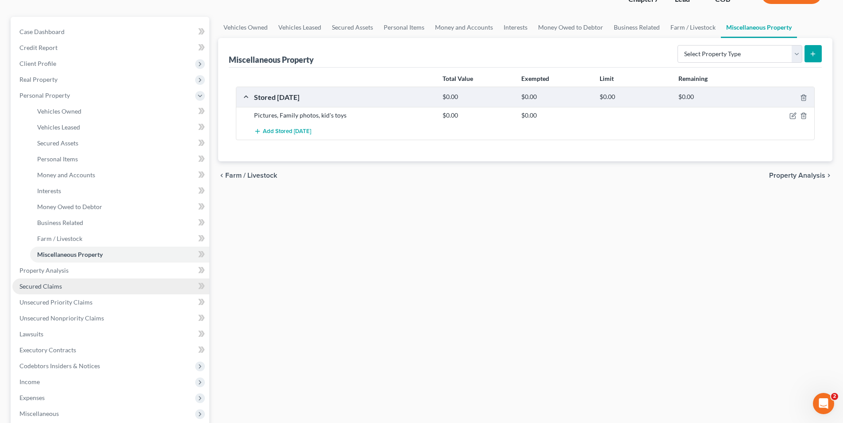
scroll to position [89, 0]
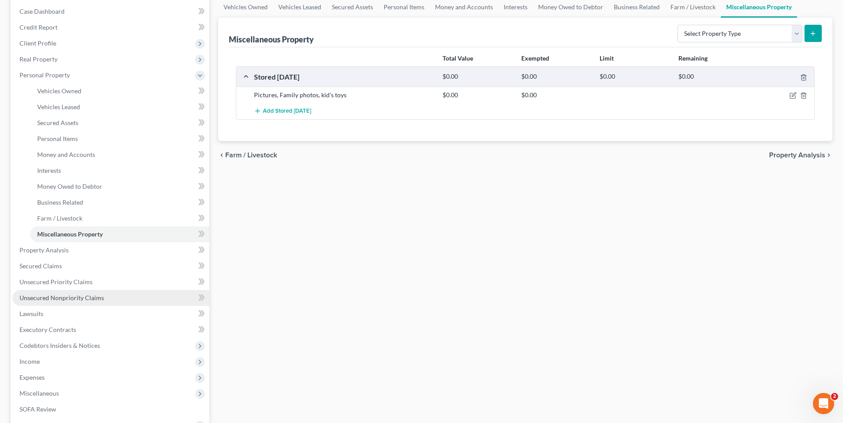
click at [67, 300] on span "Unsecured Nonpriority Claims" at bounding box center [61, 298] width 85 height 8
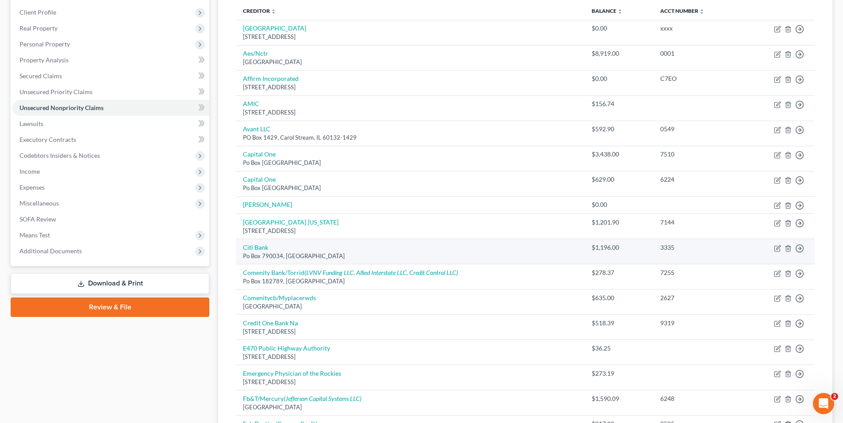
scroll to position [177, 0]
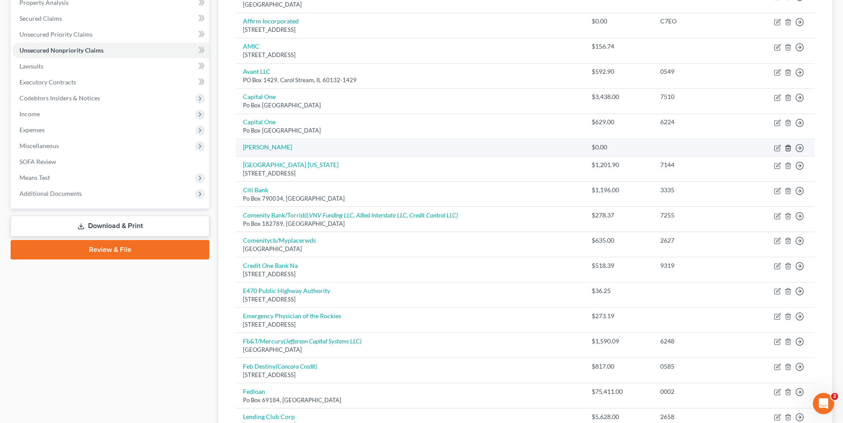
click at [787, 150] on icon "button" at bounding box center [788, 148] width 7 height 7
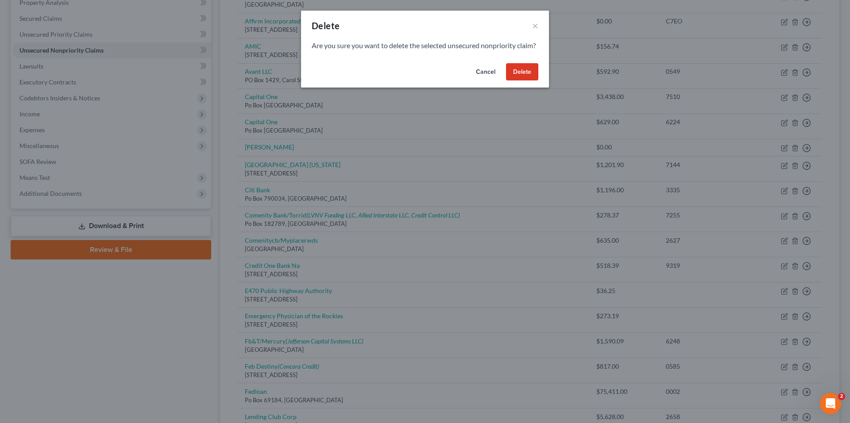
click at [520, 81] on button "Delete" at bounding box center [522, 72] width 32 height 18
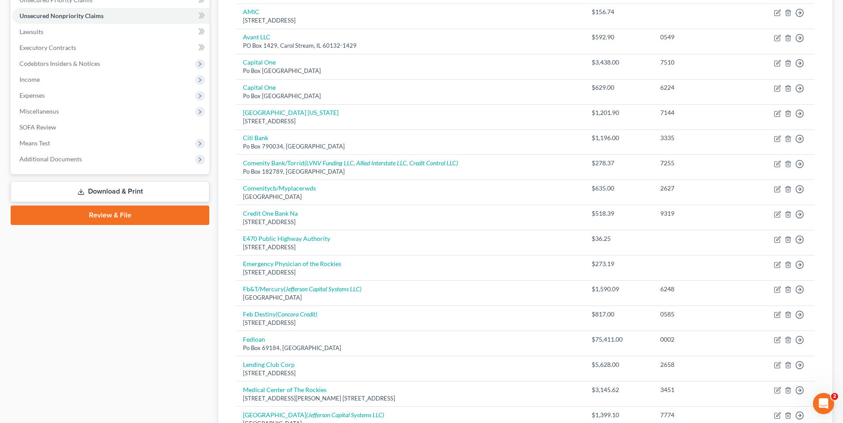
scroll to position [133, 0]
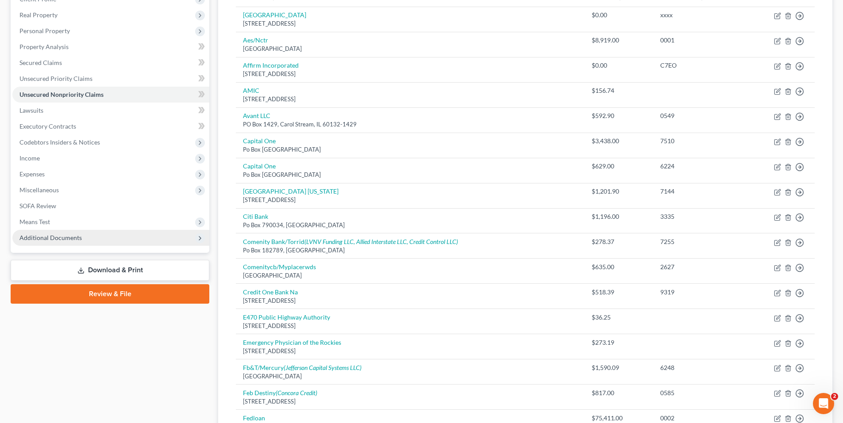
click at [90, 242] on span "Additional Documents" at bounding box center [110, 238] width 197 height 16
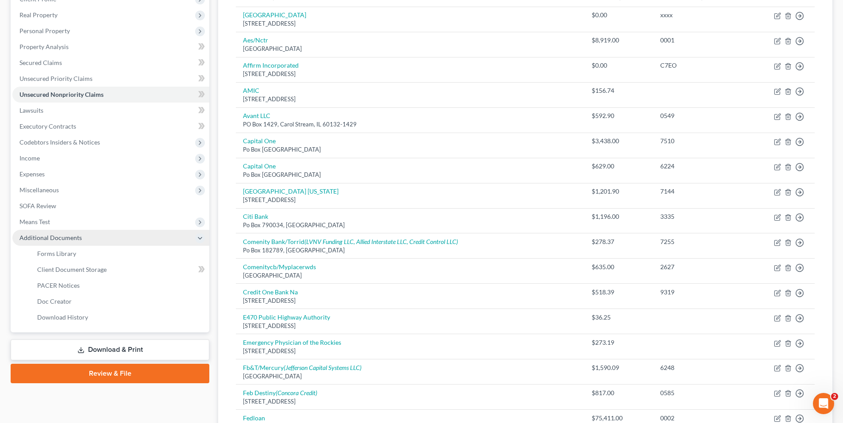
click at [58, 235] on span "Additional Documents" at bounding box center [50, 238] width 62 height 8
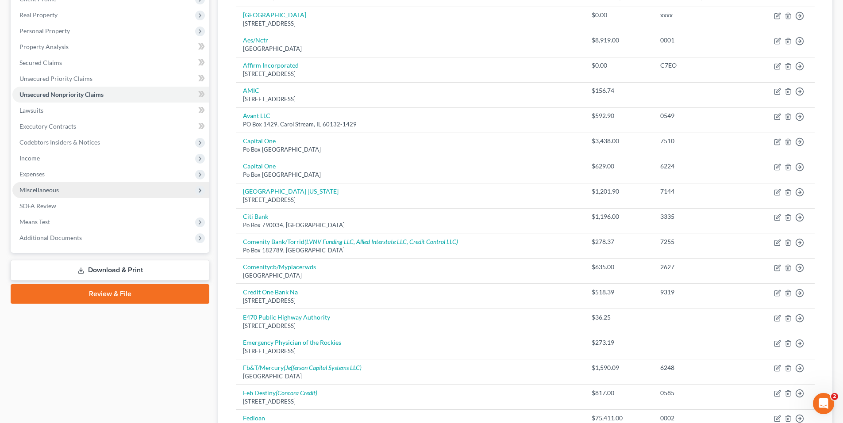
click at [46, 191] on span "Miscellaneous" at bounding box center [38, 190] width 39 height 8
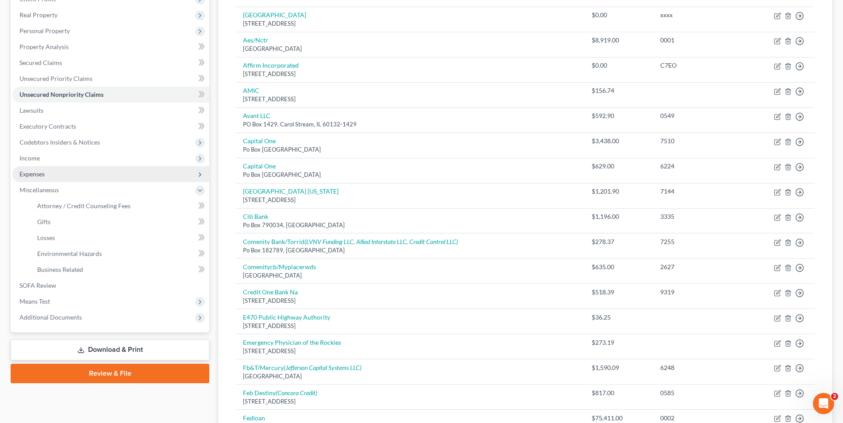
click at [54, 176] on span "Expenses" at bounding box center [110, 174] width 197 height 16
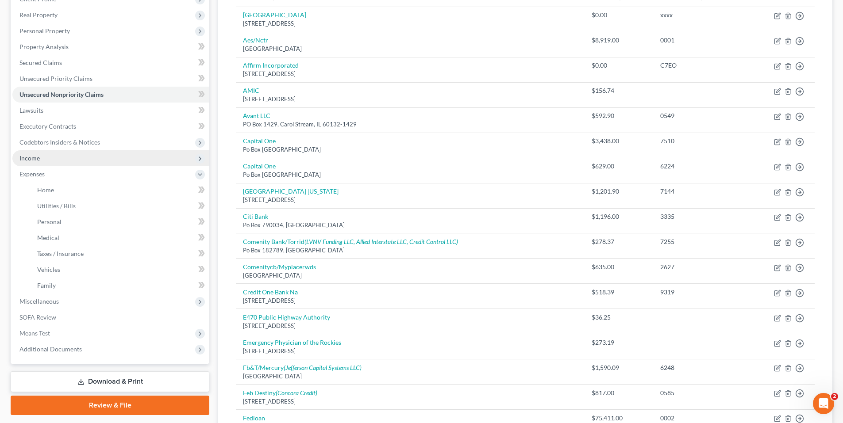
click at [53, 155] on span "Income" at bounding box center [110, 158] width 197 height 16
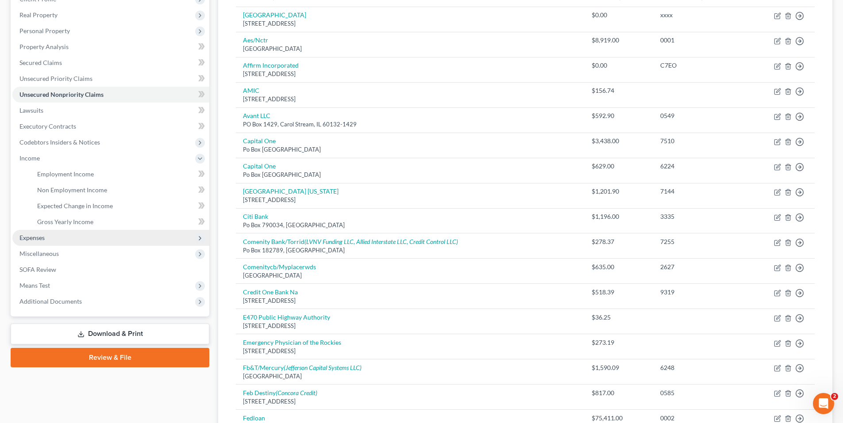
click at [43, 239] on span "Expenses" at bounding box center [31, 238] width 25 height 8
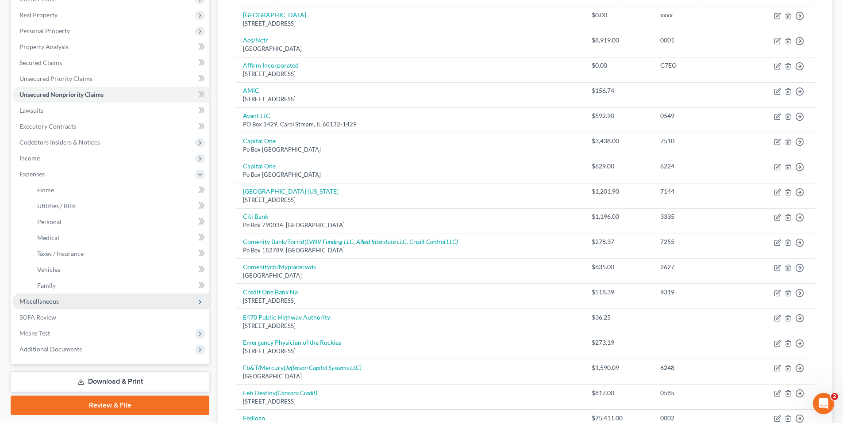
click at [50, 299] on span "Miscellaneous" at bounding box center [38, 302] width 39 height 8
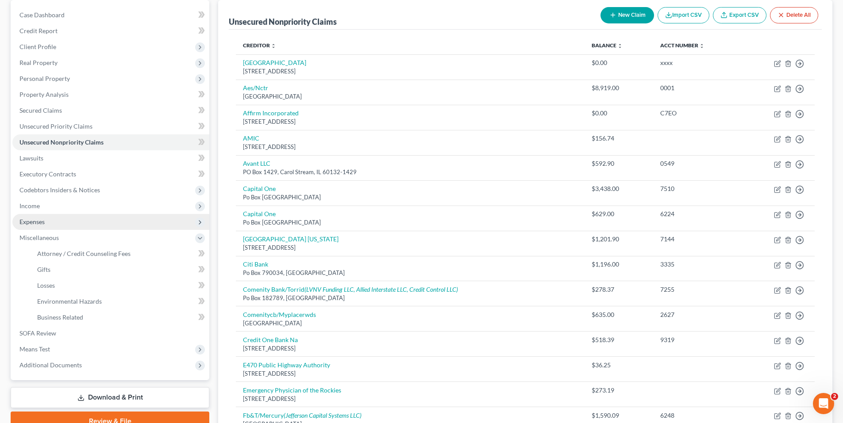
scroll to position [44, 0]
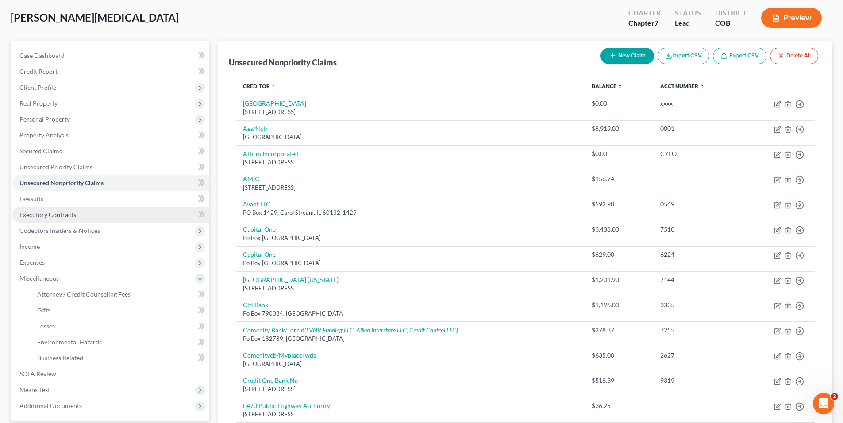
click at [67, 220] on link "Executory Contracts" at bounding box center [110, 215] width 197 height 16
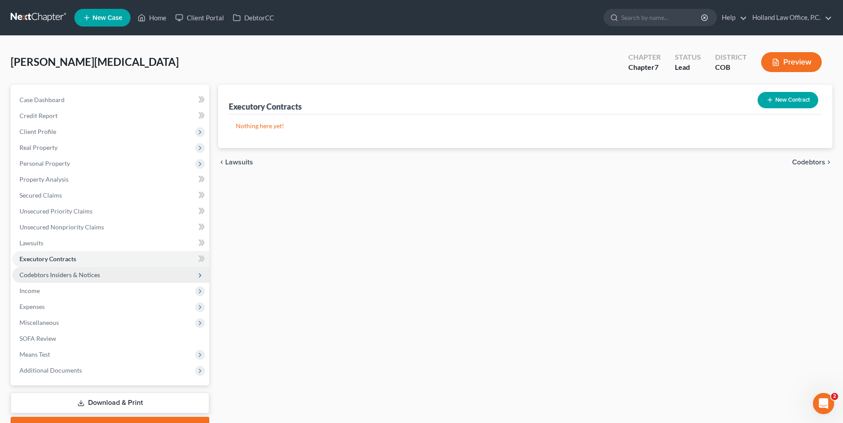
click at [85, 269] on span "Codebtors Insiders & Notices" at bounding box center [110, 275] width 197 height 16
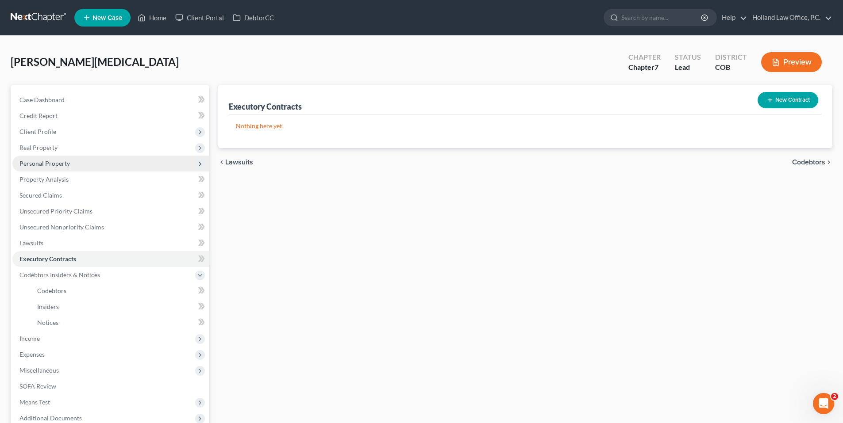
click at [54, 161] on span "Personal Property" at bounding box center [44, 164] width 50 height 8
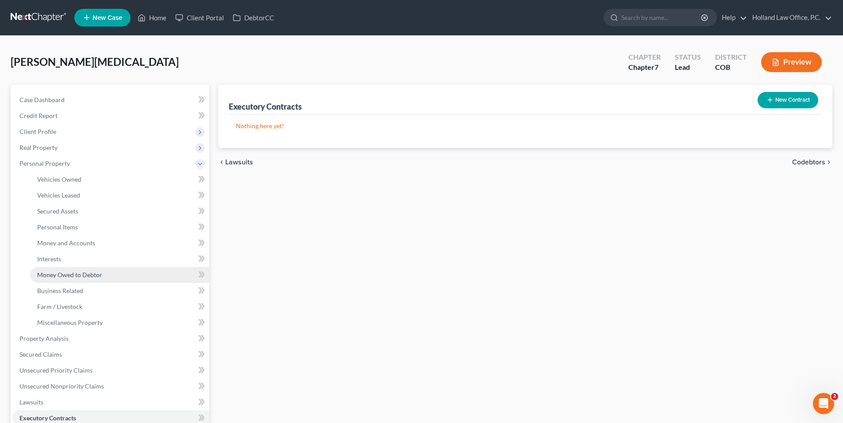
click at [84, 277] on span "Money Owed to Debtor" at bounding box center [69, 275] width 65 height 8
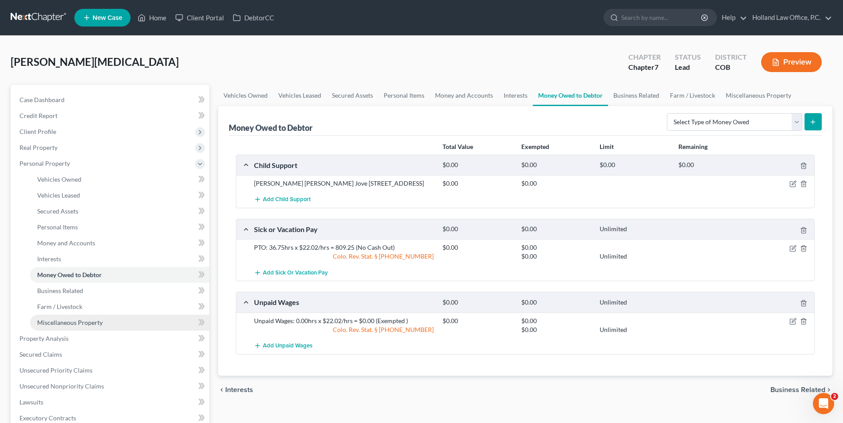
click at [94, 317] on link "Miscellaneous Property" at bounding box center [119, 323] width 179 height 16
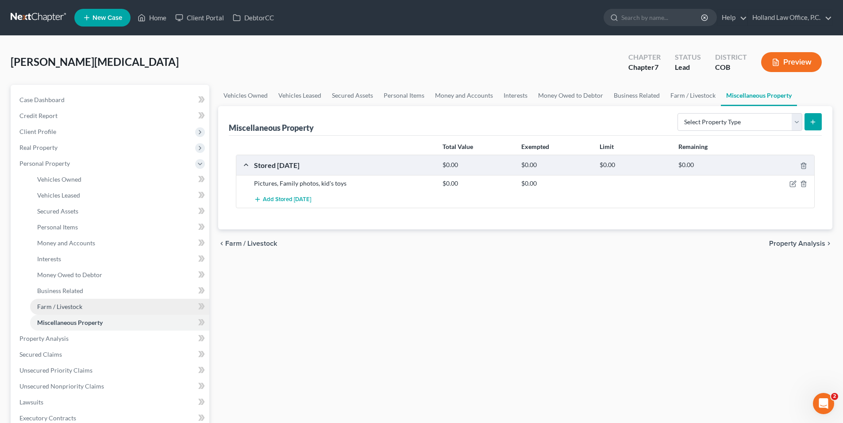
click at [58, 308] on span "Farm / Livestock" at bounding box center [59, 307] width 45 height 8
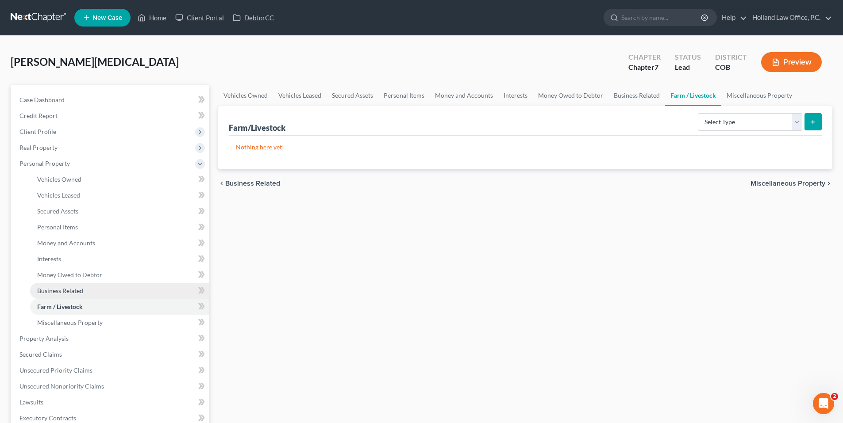
click at [86, 291] on link "Business Related" at bounding box center [119, 291] width 179 height 16
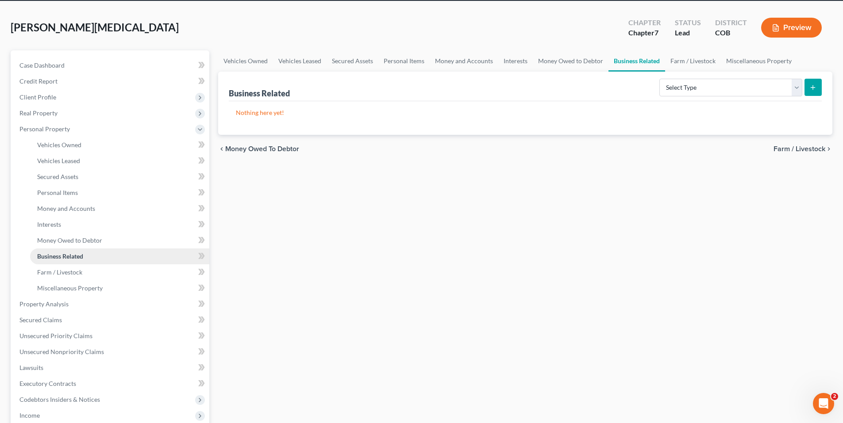
scroll to position [89, 0]
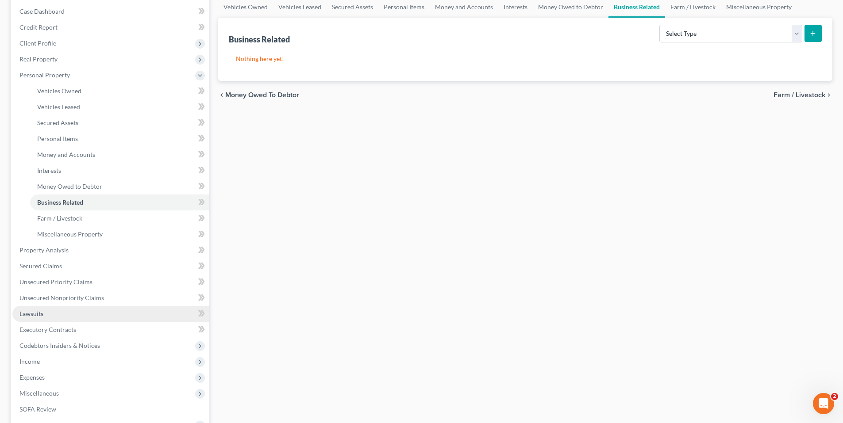
click at [46, 313] on link "Lawsuits" at bounding box center [110, 314] width 197 height 16
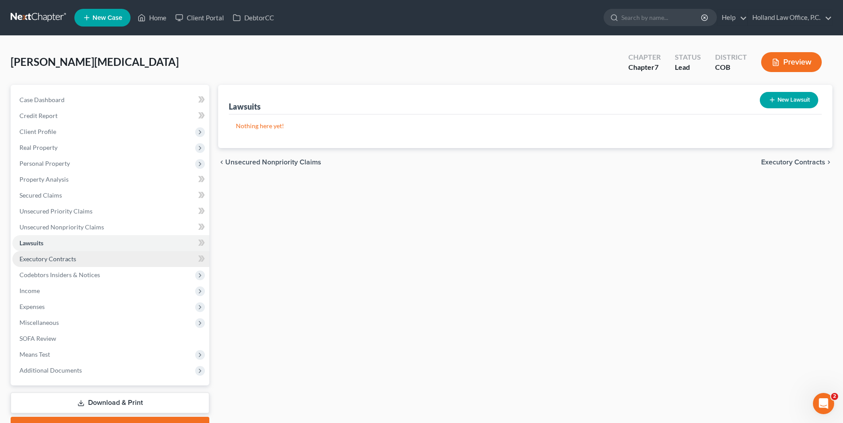
click at [65, 262] on span "Executory Contracts" at bounding box center [47, 259] width 57 height 8
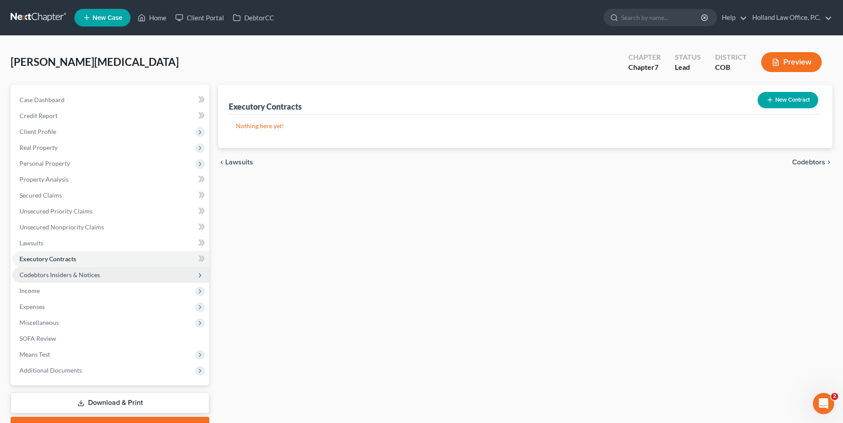
click at [68, 273] on span "Codebtors Insiders & Notices" at bounding box center [59, 275] width 81 height 8
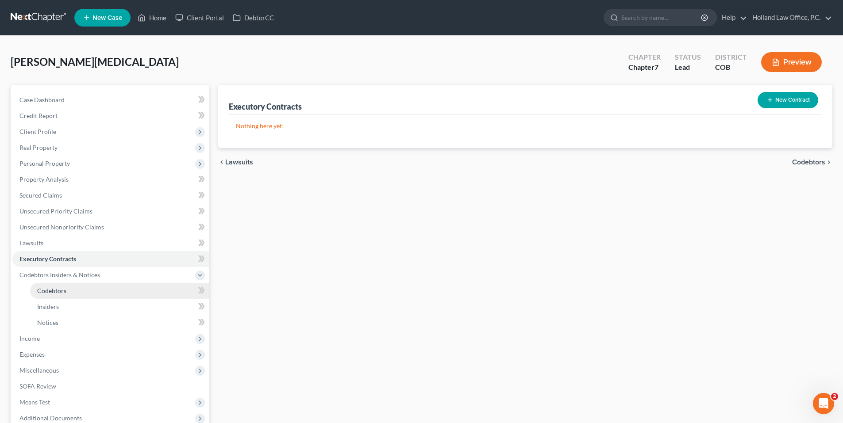
click at [65, 296] on link "Codebtors" at bounding box center [119, 291] width 179 height 16
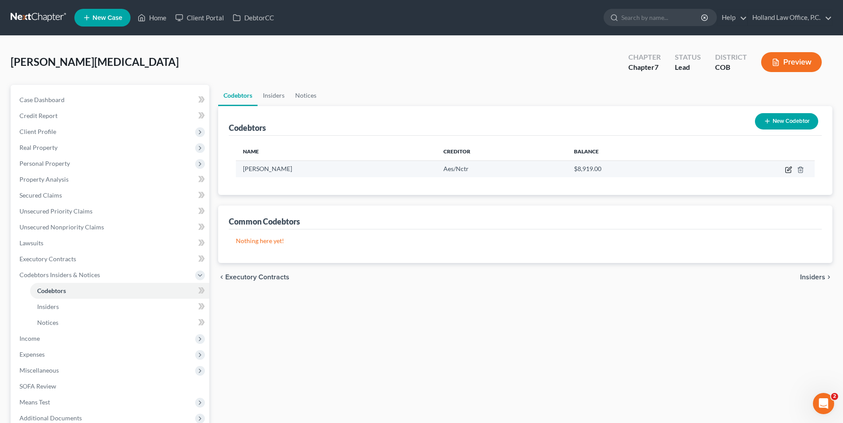
click at [786, 172] on icon "button" at bounding box center [788, 169] width 7 height 7
select select "5"
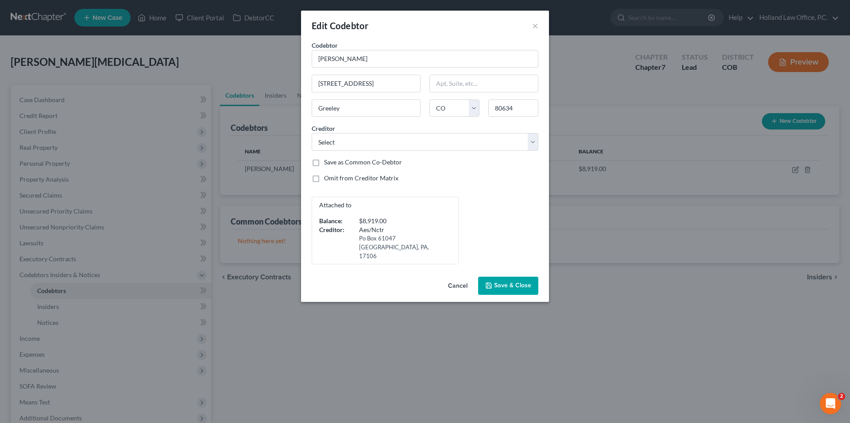
click at [520, 282] on span "Save & Close" at bounding box center [512, 286] width 37 height 8
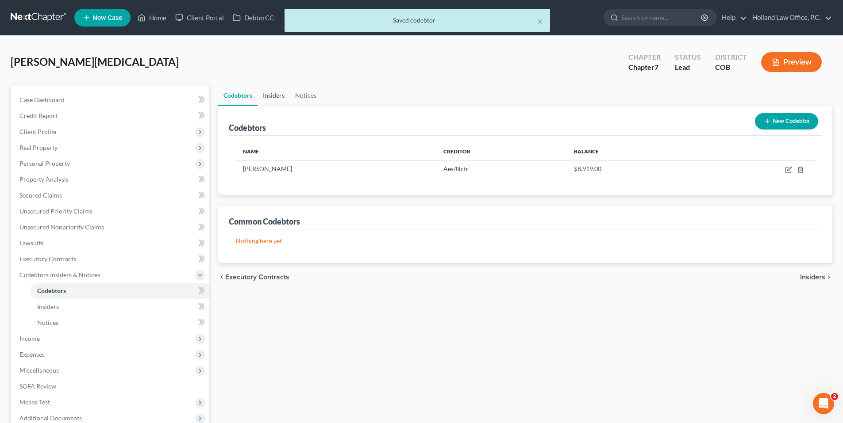
click at [270, 98] on link "Insiders" at bounding box center [274, 95] width 32 height 21
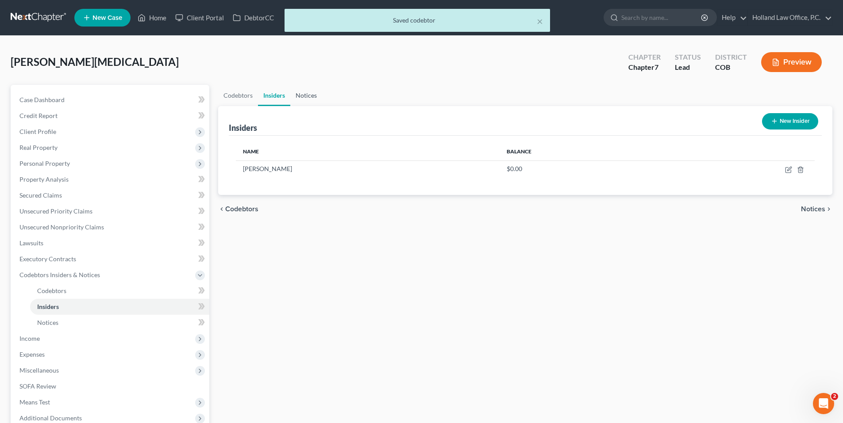
click at [305, 97] on link "Notices" at bounding box center [306, 95] width 32 height 21
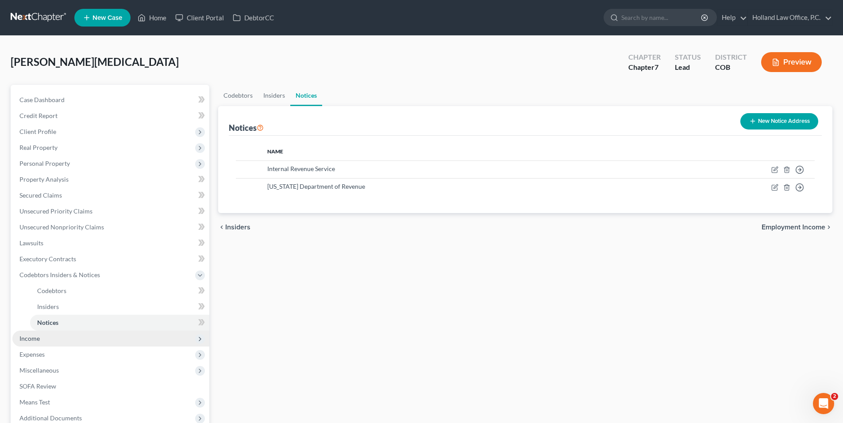
click at [37, 341] on span "Income" at bounding box center [29, 339] width 20 height 8
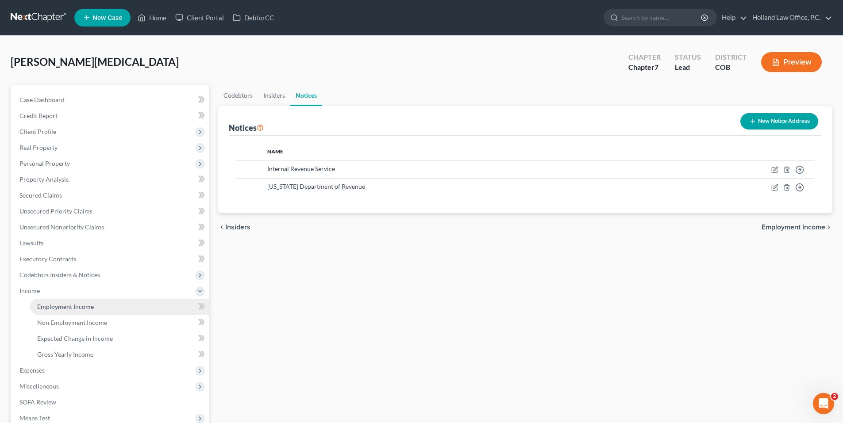
click at [81, 309] on span "Employment Income" at bounding box center [65, 307] width 57 height 8
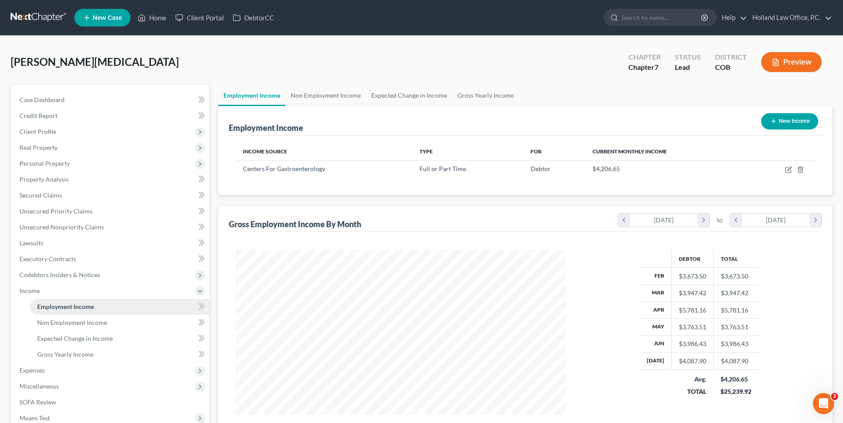
scroll to position [165, 348]
click at [323, 102] on link "Non Employment Income" at bounding box center [325, 95] width 81 height 21
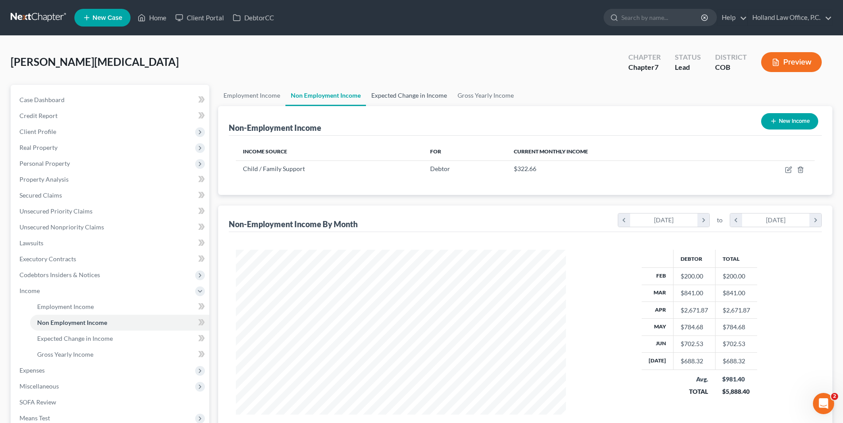
scroll to position [165, 348]
click at [393, 96] on link "Expected Change in Income" at bounding box center [409, 95] width 86 height 21
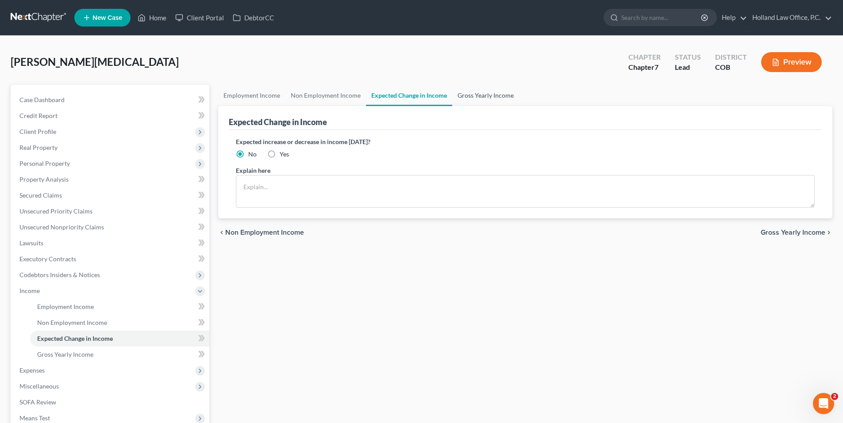
click at [480, 97] on link "Gross Yearly Income" at bounding box center [485, 95] width 67 height 21
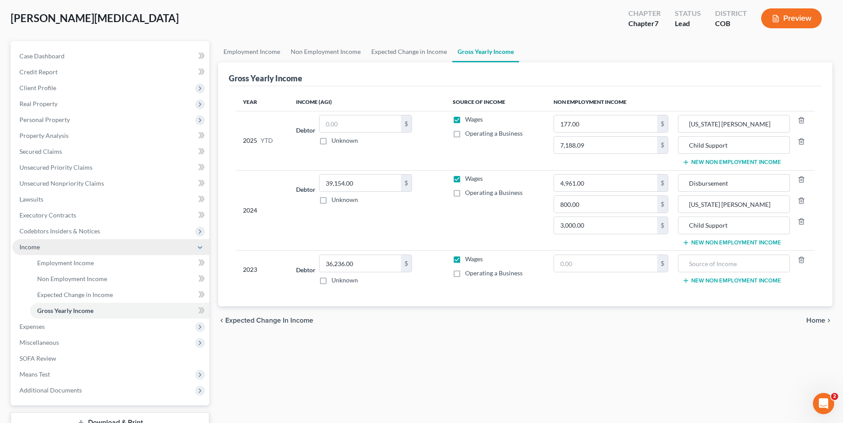
scroll to position [44, 0]
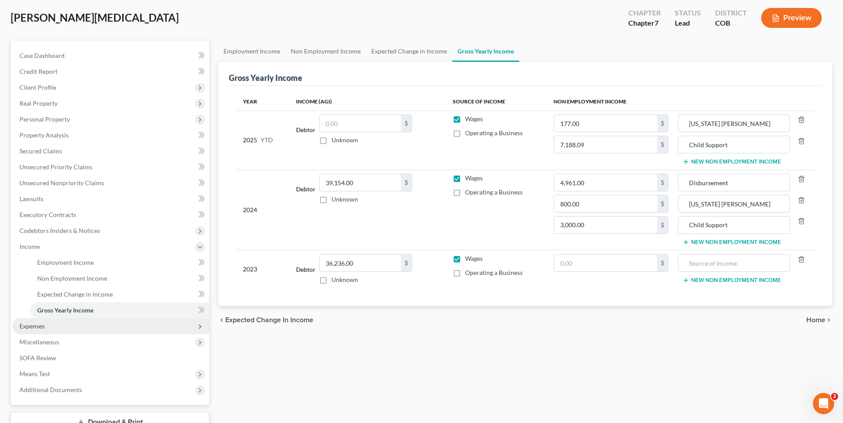
click at [48, 329] on span "Expenses" at bounding box center [110, 327] width 197 height 16
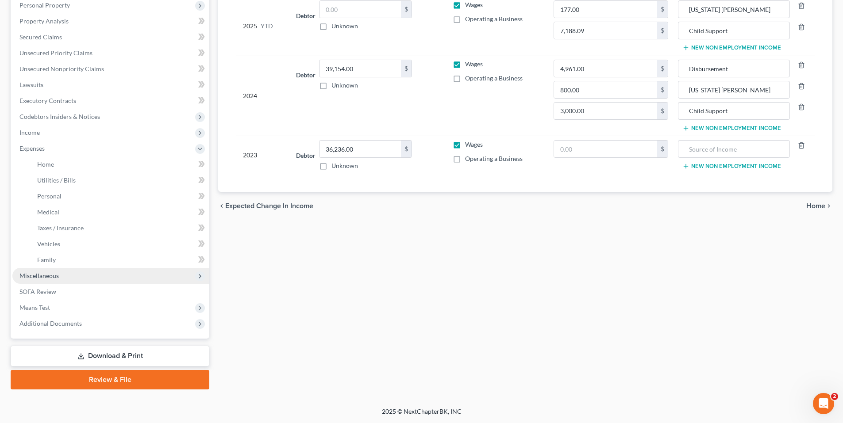
click at [65, 281] on span "Miscellaneous" at bounding box center [110, 276] width 197 height 16
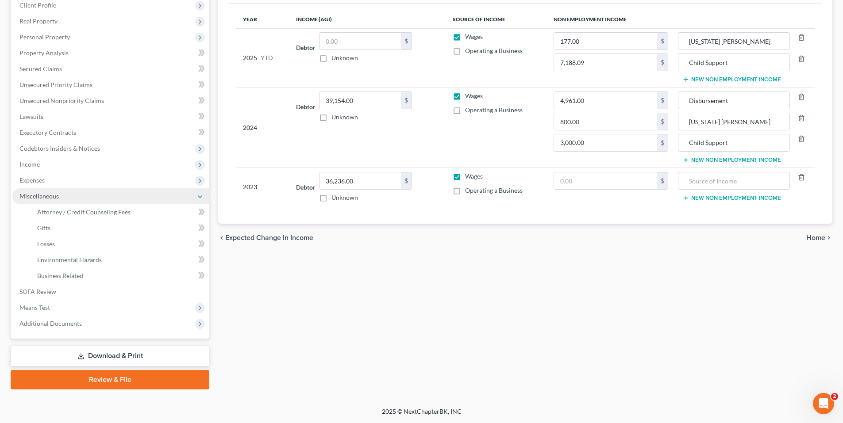
scroll to position [127, 0]
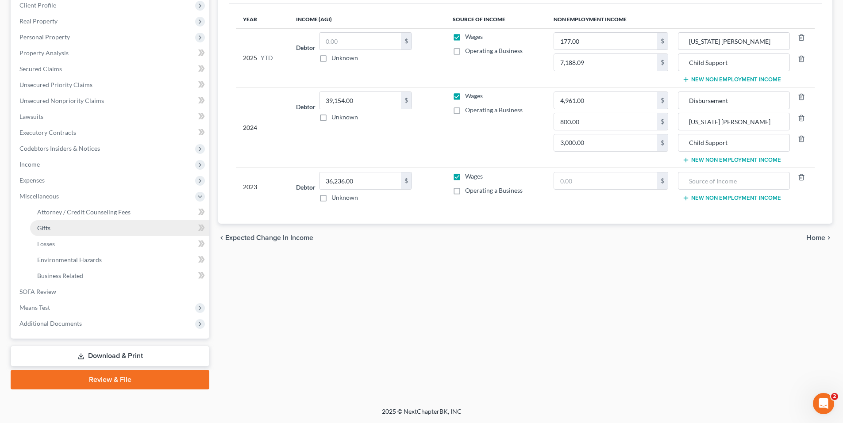
click at [68, 227] on link "Gifts" at bounding box center [119, 228] width 179 height 16
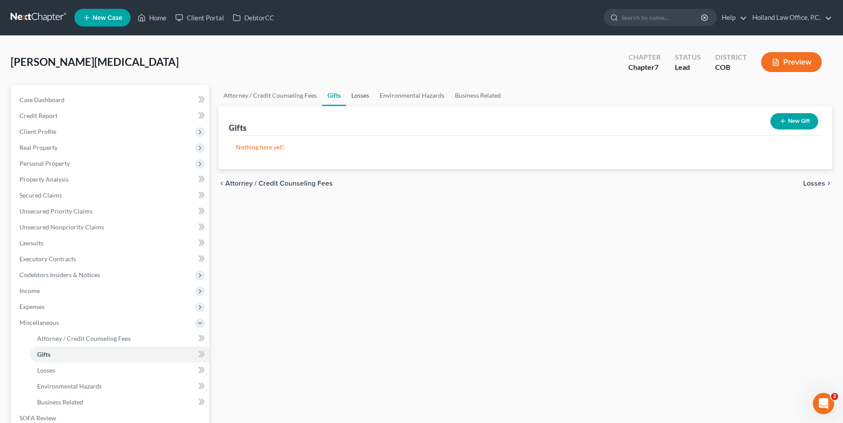
click at [355, 101] on link "Losses" at bounding box center [360, 95] width 28 height 21
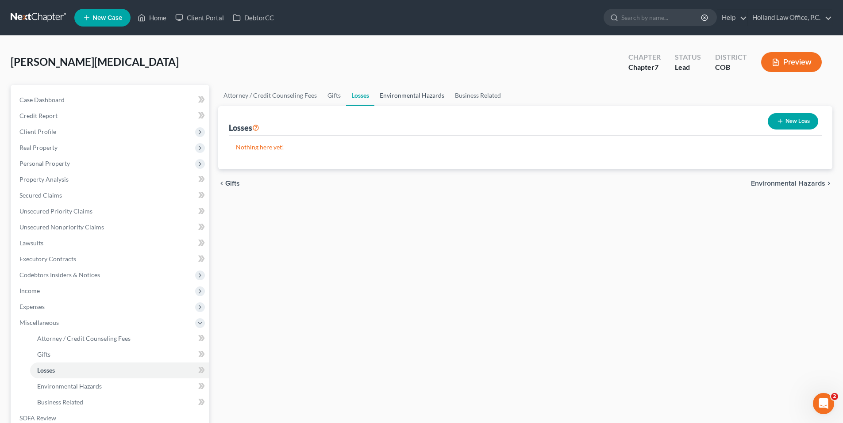
click at [400, 96] on link "Environmental Hazards" at bounding box center [411, 95] width 75 height 21
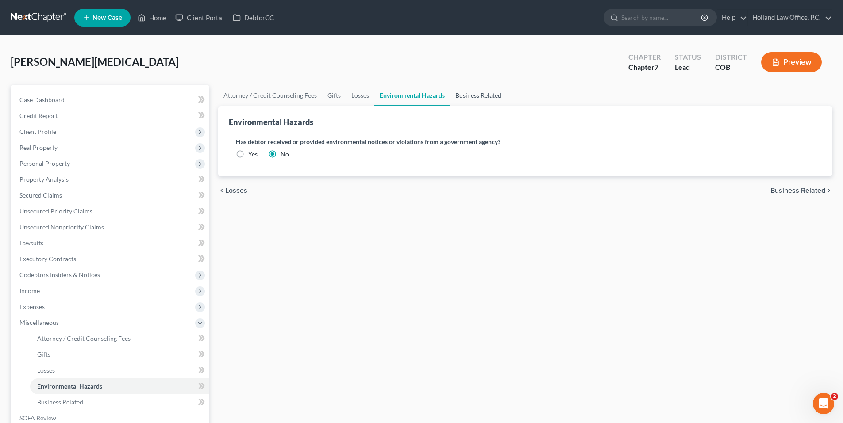
click at [484, 96] on link "Business Related" at bounding box center [478, 95] width 57 height 21
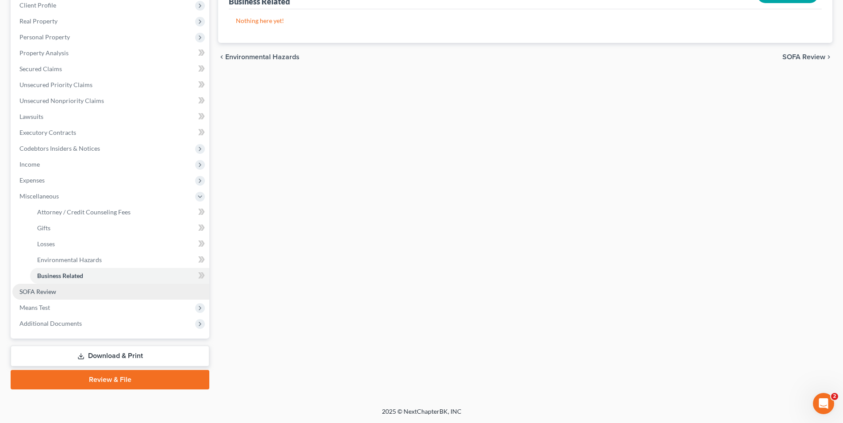
click at [54, 289] on span "SOFA Review" at bounding box center [37, 292] width 37 height 8
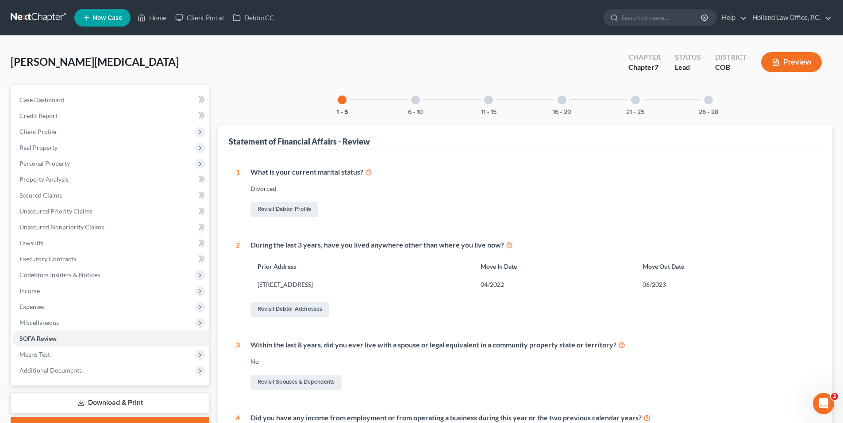
click at [420, 103] on div "6 - 10" at bounding box center [415, 100] width 30 height 30
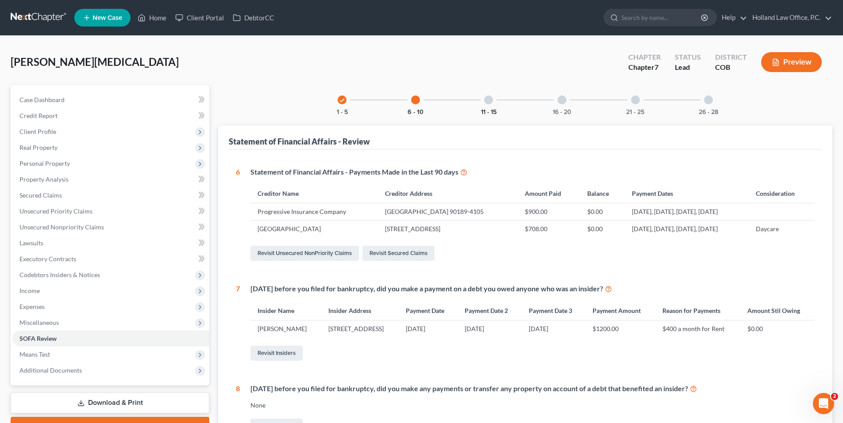
click at [485, 110] on button "11 - 15" at bounding box center [488, 112] width 15 height 6
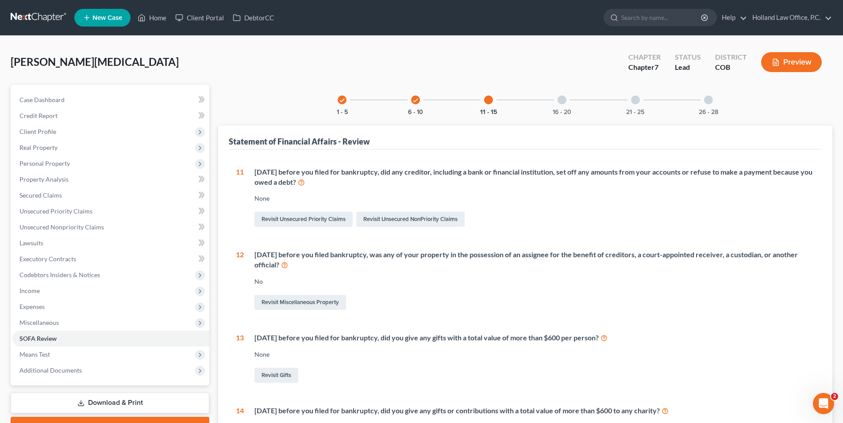
click at [556, 105] on div "16 - 20" at bounding box center [562, 100] width 30 height 30
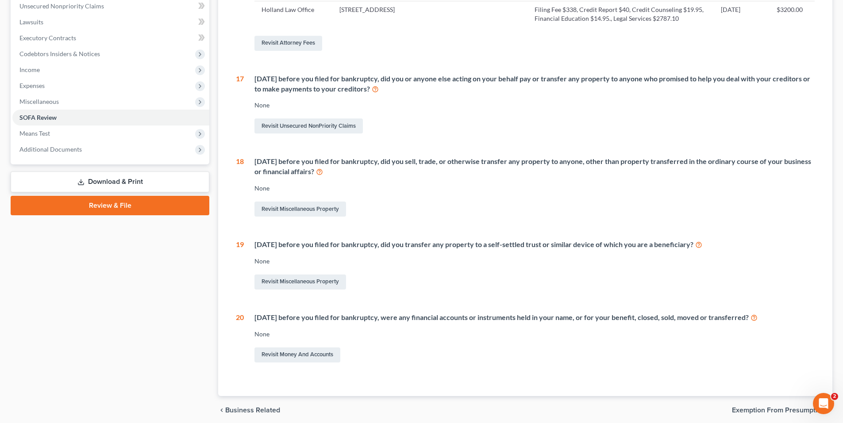
scroll to position [89, 0]
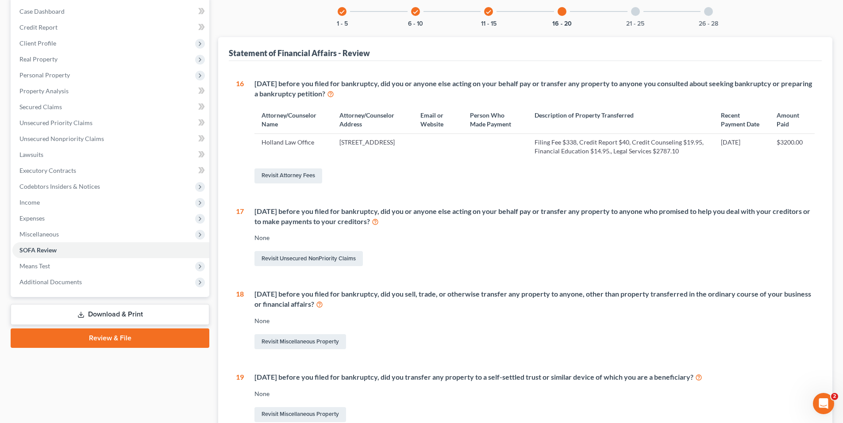
click at [636, 17] on div "21 - 25" at bounding box center [635, 11] width 30 height 30
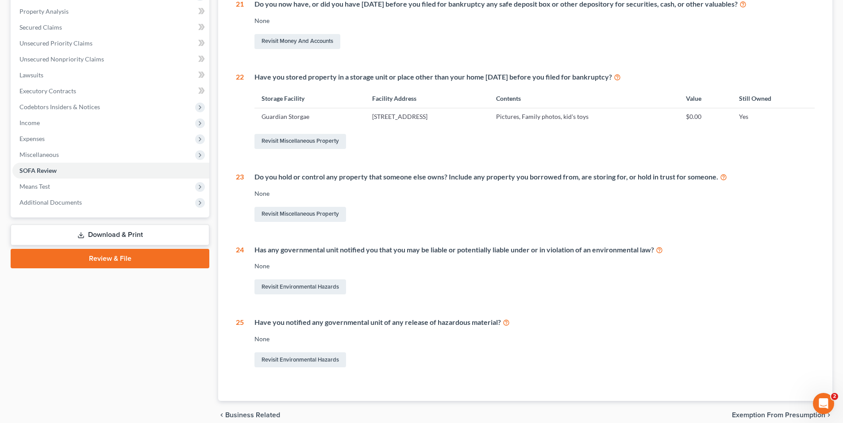
scroll to position [0, 0]
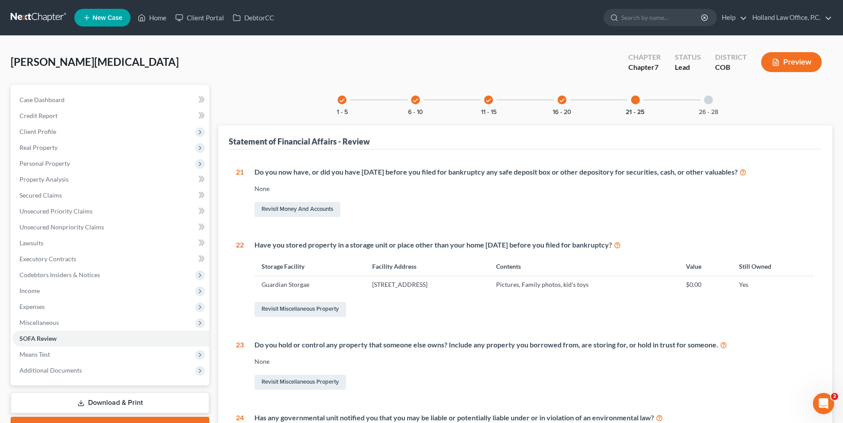
click at [717, 101] on div "26 - 28" at bounding box center [708, 100] width 30 height 30
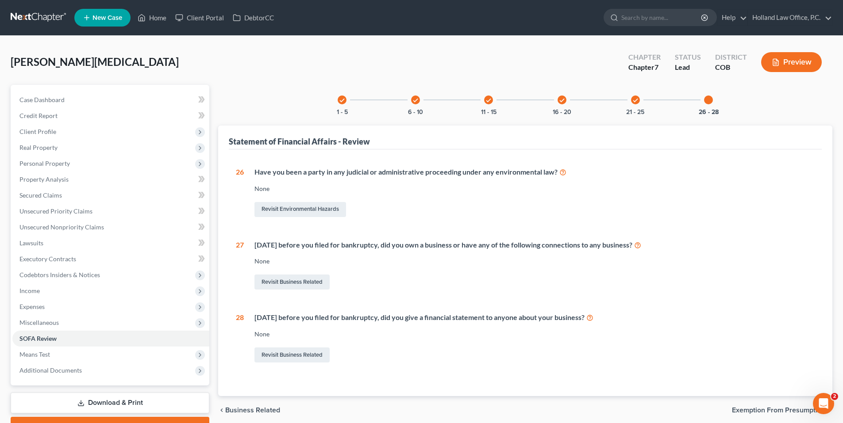
click at [421, 105] on div "check 6 - 10" at bounding box center [415, 100] width 30 height 30
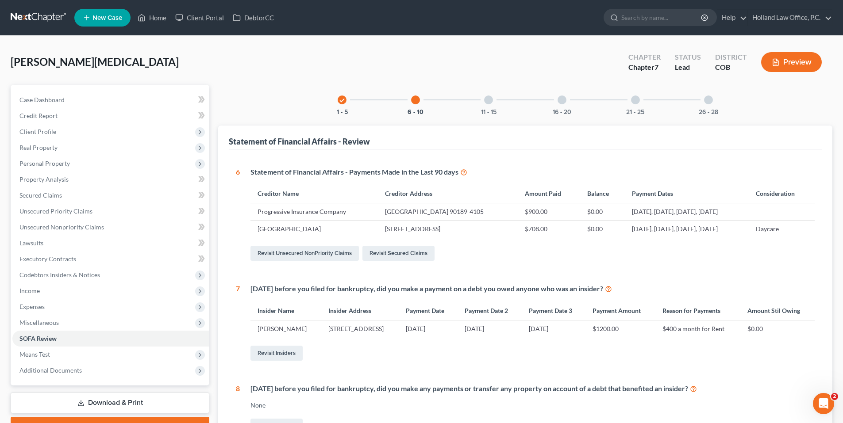
click at [485, 102] on div at bounding box center [488, 100] width 9 height 9
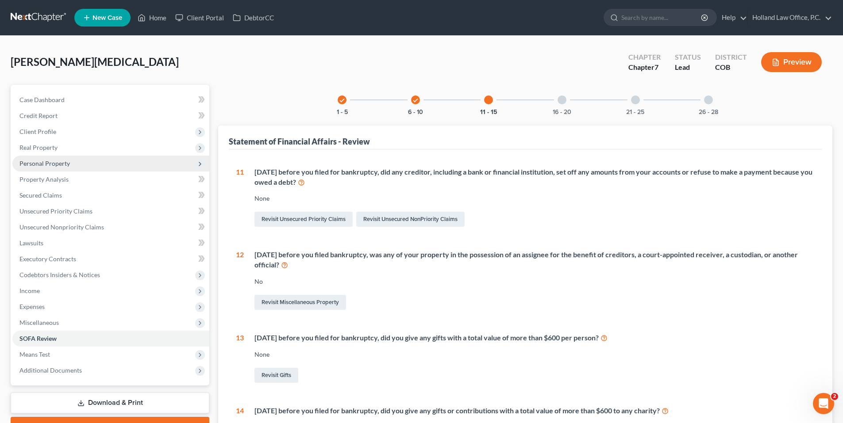
click at [49, 163] on span "Personal Property" at bounding box center [44, 164] width 50 height 8
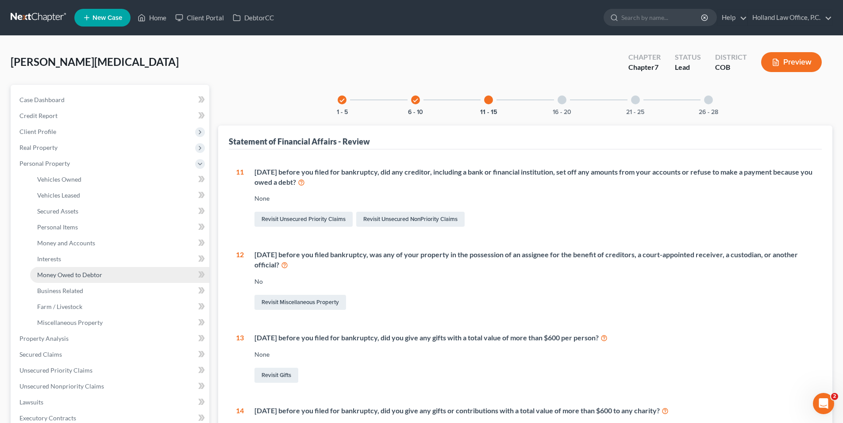
click at [64, 275] on span "Money Owed to Debtor" at bounding box center [69, 275] width 65 height 8
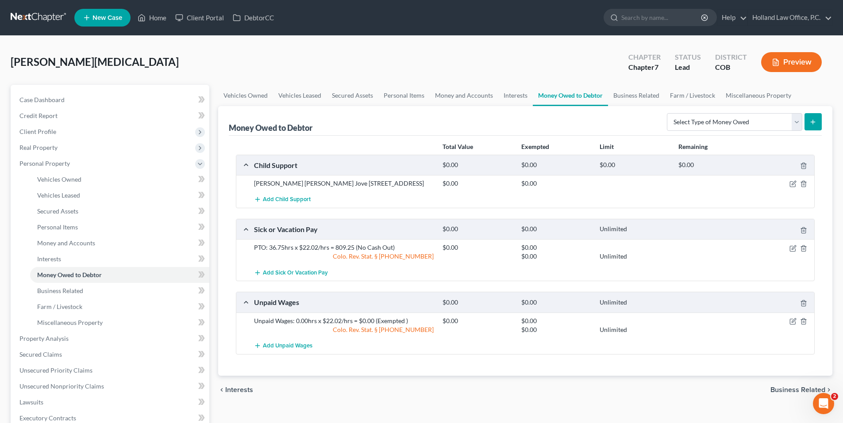
click at [787, 247] on div at bounding box center [783, 247] width 63 height 9
click at [790, 247] on icon "button" at bounding box center [792, 248] width 5 height 5
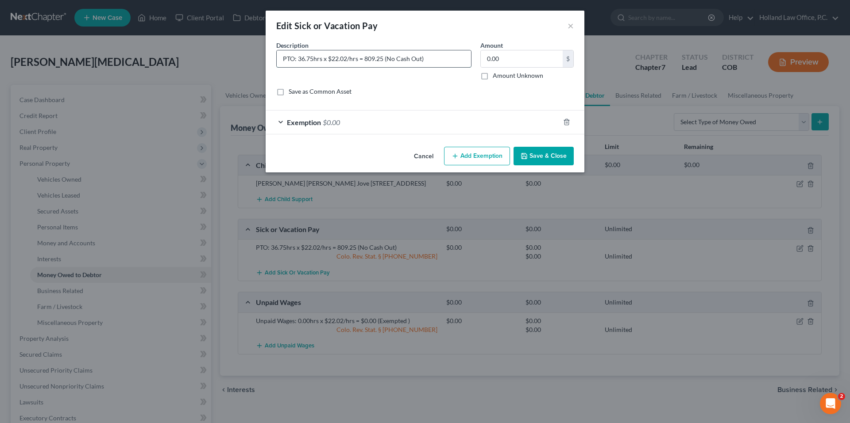
click at [337, 62] on input "PTO: 36.75hrs x $22.02/hrs = 809.25 (No Cash Out)" at bounding box center [374, 58] width 194 height 17
paste input "16.48hrs x $22.02/hrs = $362.89"
type input "PTO: 16.48hrs x $22.02/hrs = $362.89 (No Cash Out)"
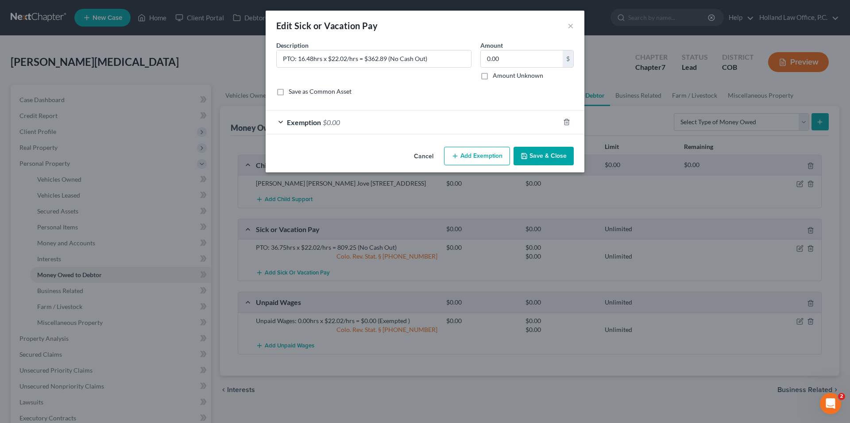
click at [539, 151] on button "Save & Close" at bounding box center [543, 156] width 60 height 19
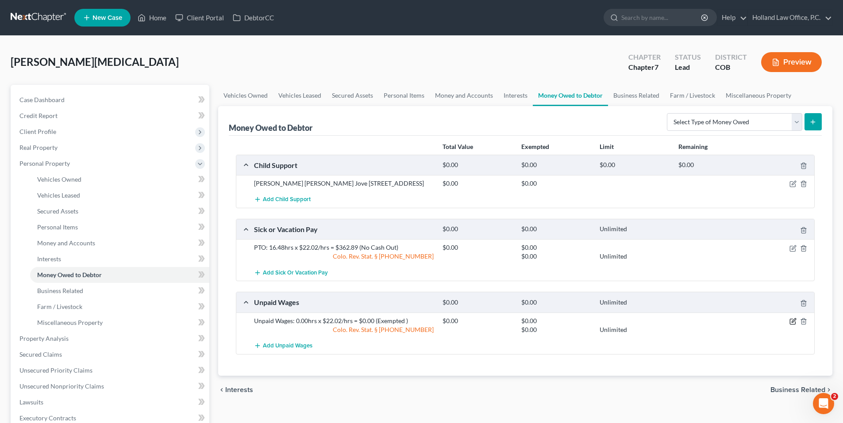
click at [795, 323] on icon "button" at bounding box center [792, 321] width 7 height 7
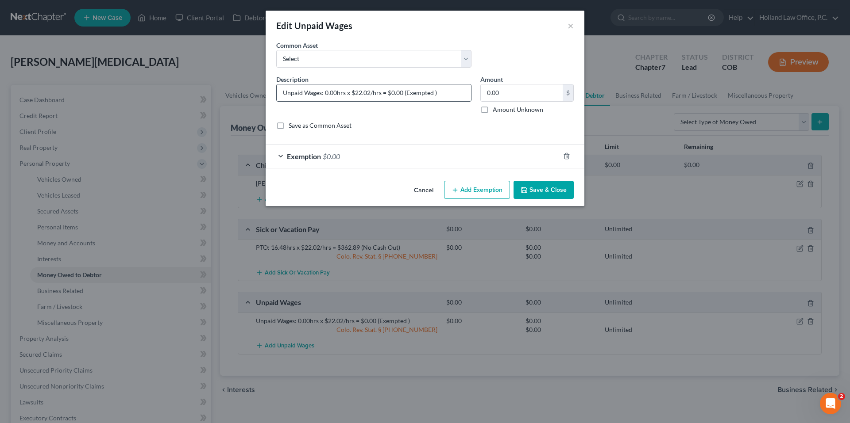
click at [355, 93] on input "Unpaid Wages: 0.00hrs x $22.02/hrs = $0.00 (Exempted )" at bounding box center [374, 93] width 194 height 17
paste input "14.00hrs x $22.02/hrs = $319.29 (Exempted 255.43"
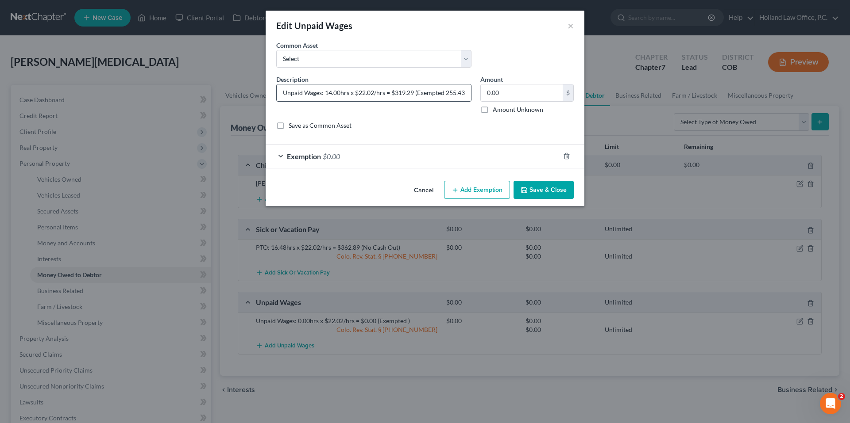
scroll to position [0, 1]
type input "Unpaid Wages: 14.00hrs x $22.02/hrs = $319.29 (Exempted 255.43)"
click at [530, 92] on input "0.00" at bounding box center [522, 93] width 82 height 17
type input "319.29"
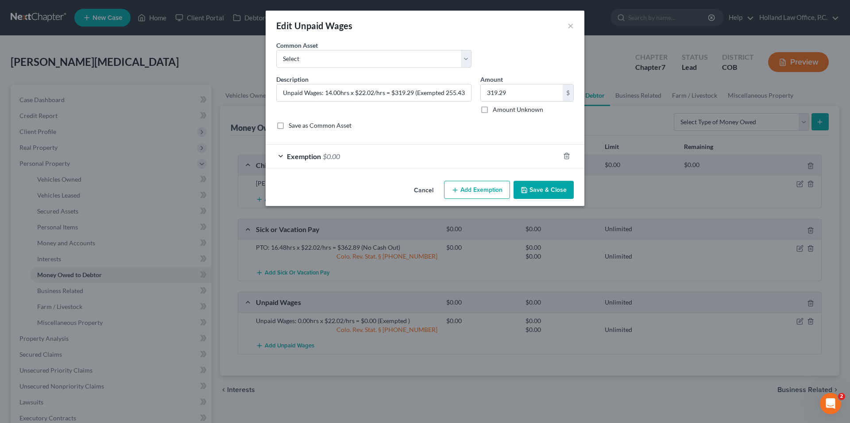
click at [413, 163] on div "Exemption $0.00" at bounding box center [413, 156] width 294 height 23
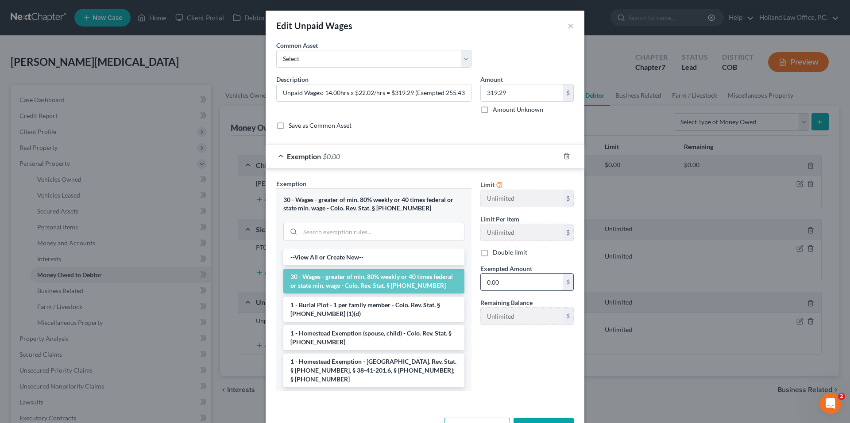
click at [506, 284] on input "0.00" at bounding box center [522, 282] width 82 height 17
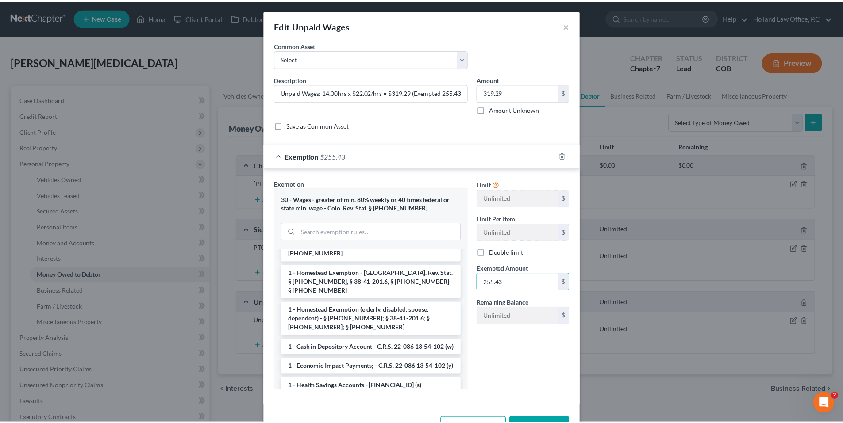
scroll to position [31, 0]
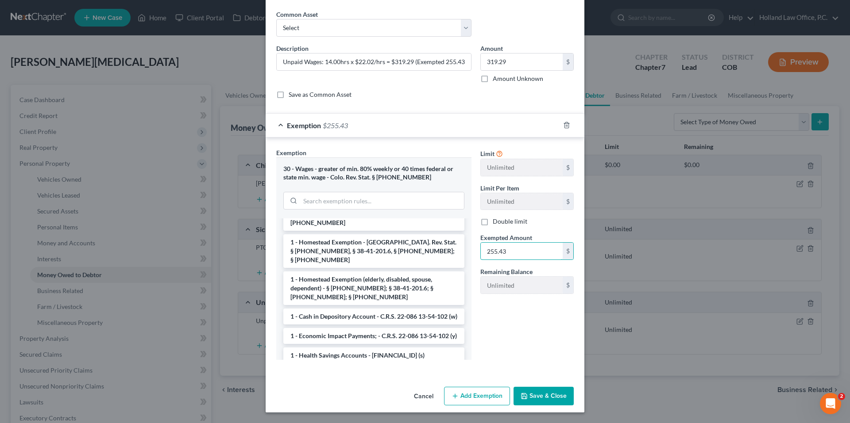
type input "255.43"
click at [548, 396] on button "Save & Close" at bounding box center [543, 396] width 60 height 19
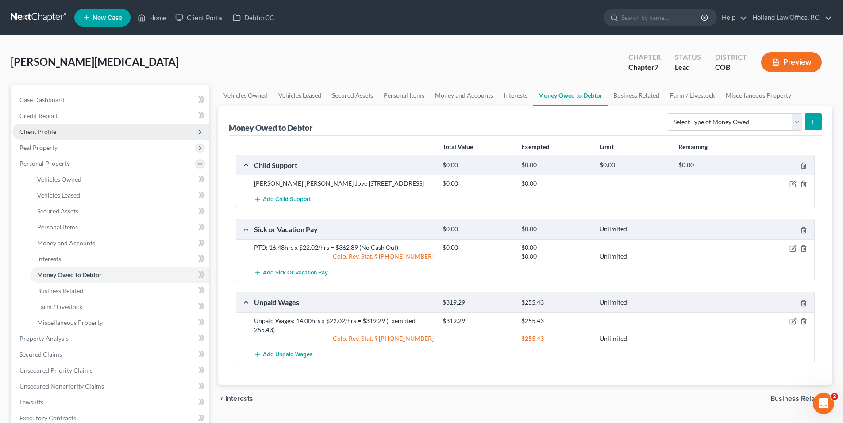
click at [47, 132] on span "Client Profile" at bounding box center [37, 132] width 37 height 8
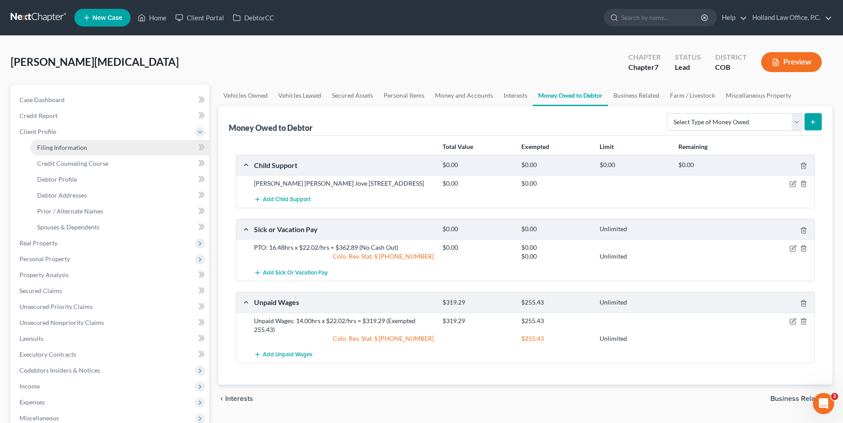
click at [79, 150] on span "Filing Information" at bounding box center [62, 148] width 50 height 8
select select "1"
select select "0"
select select "11"
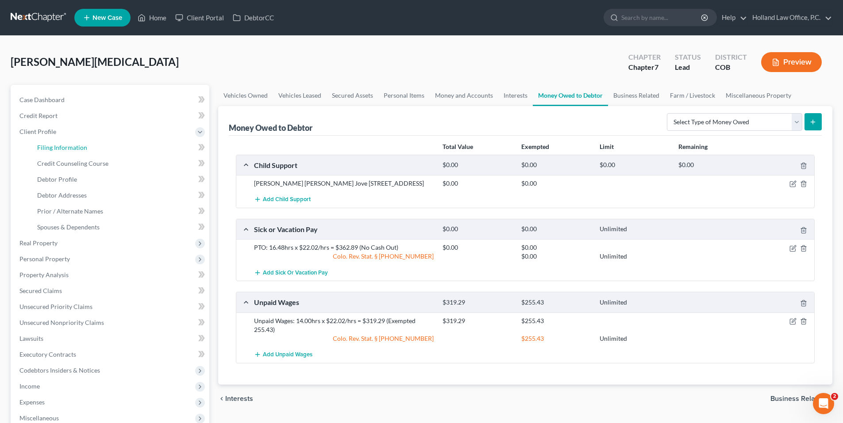
select select "0"
select select "5"
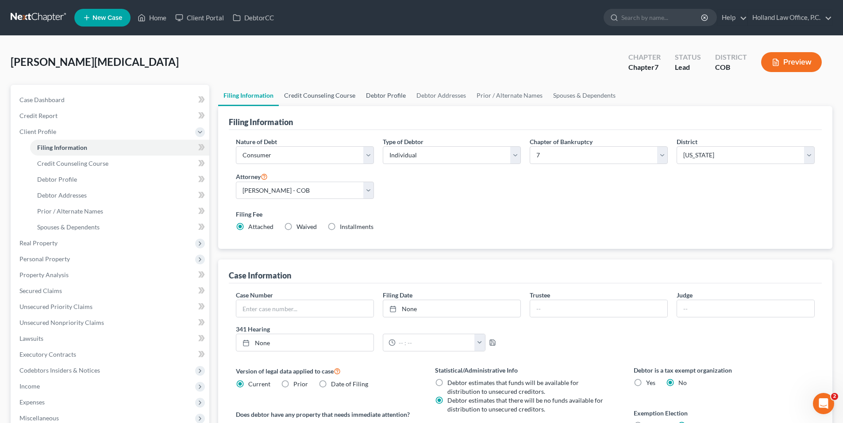
drag, startPoint x: 320, startPoint y: 89, endPoint x: 377, endPoint y: 96, distance: 57.0
click at [321, 89] on link "Credit Counseling Course" at bounding box center [320, 95] width 82 height 21
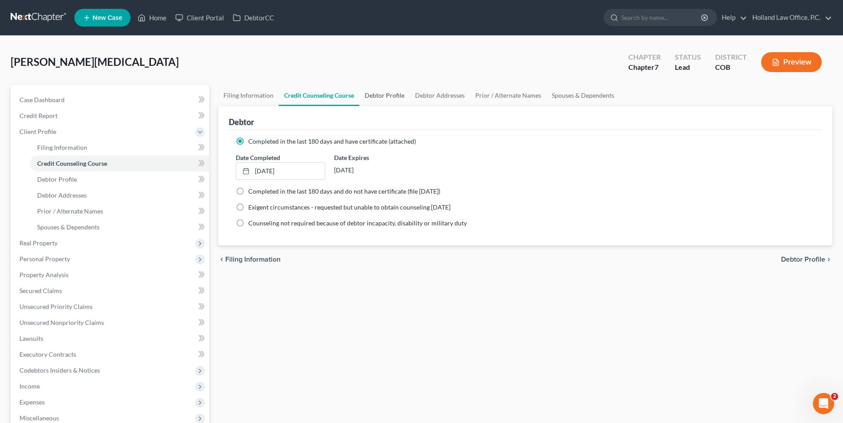
click at [377, 96] on link "Debtor Profile" at bounding box center [384, 95] width 50 height 21
select select "3"
select select "2"
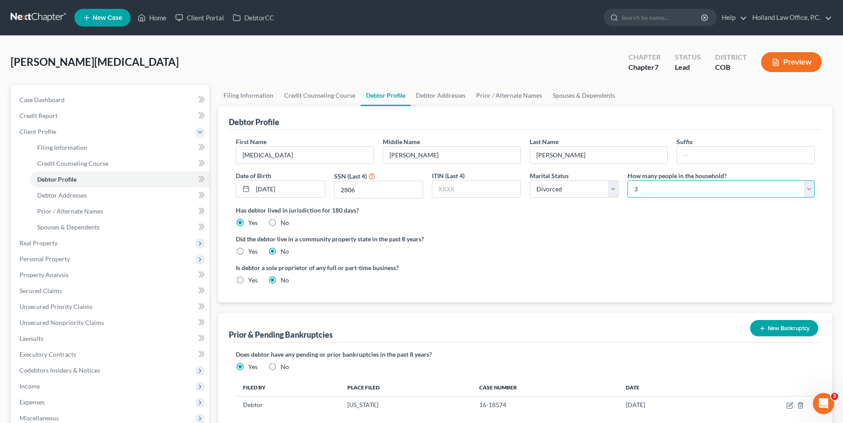
click at [696, 196] on select "Select 1 2 3 4 5 6 7 8 9 10 11 12 13 14 15 16 17 18 19 20" at bounding box center [720, 190] width 187 height 18
click at [543, 237] on label "Did the debtor live in a community property state in the past 8 years?" at bounding box center [525, 239] width 579 height 9
click at [588, 101] on link "Spouses & Dependents" at bounding box center [583, 95] width 73 height 21
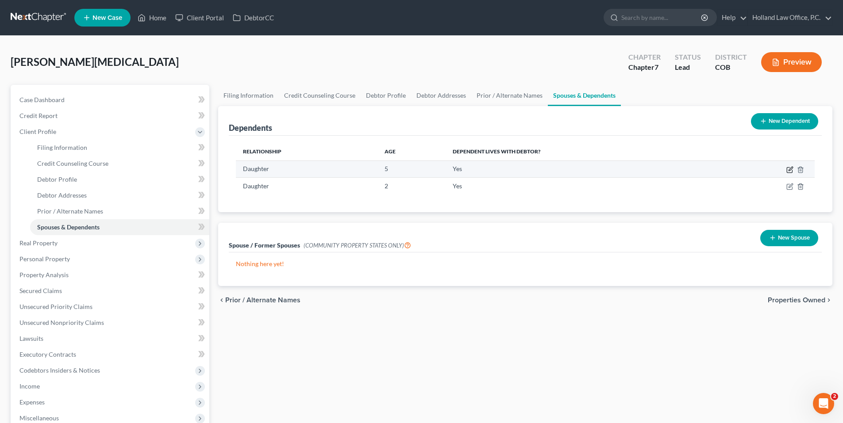
click at [790, 170] on icon "button" at bounding box center [791, 169] width 4 height 4
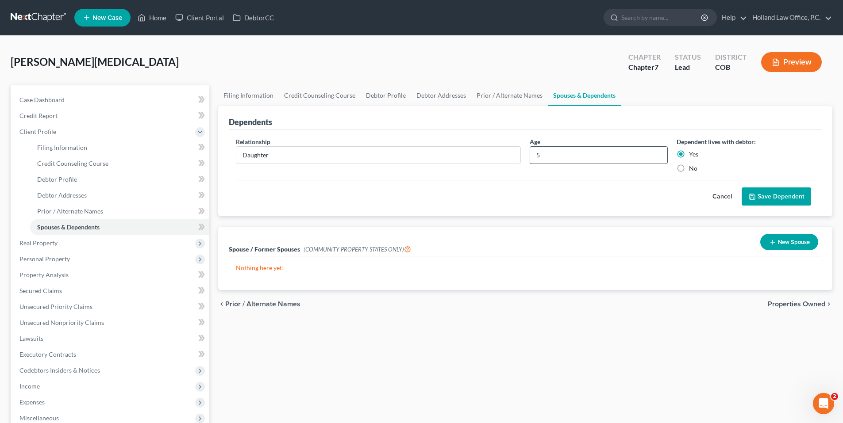
click at [553, 148] on input "5" at bounding box center [598, 155] width 137 height 17
type input "6"
click at [788, 193] on button "Save Dependent" at bounding box center [776, 197] width 69 height 19
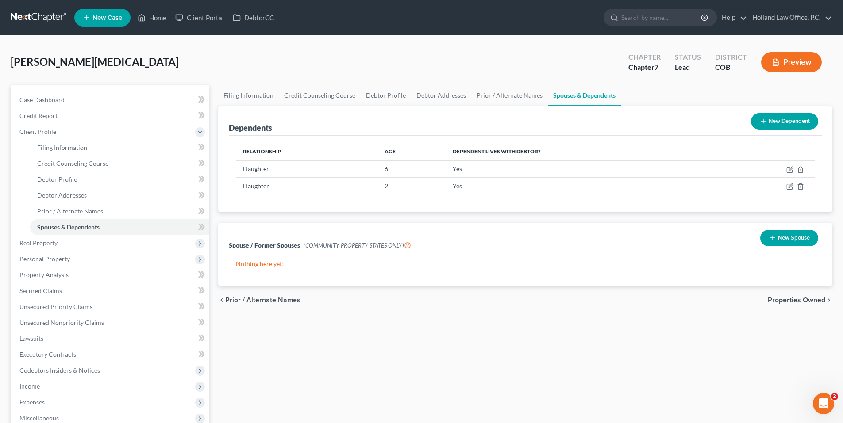
click at [206, 65] on div "[PERSON_NAME][MEDICAL_DATA] Upgraded Chapter Chapter 7 Status Lead District COB…" at bounding box center [422, 65] width 822 height 38
click at [50, 255] on span "Personal Property" at bounding box center [44, 259] width 50 height 8
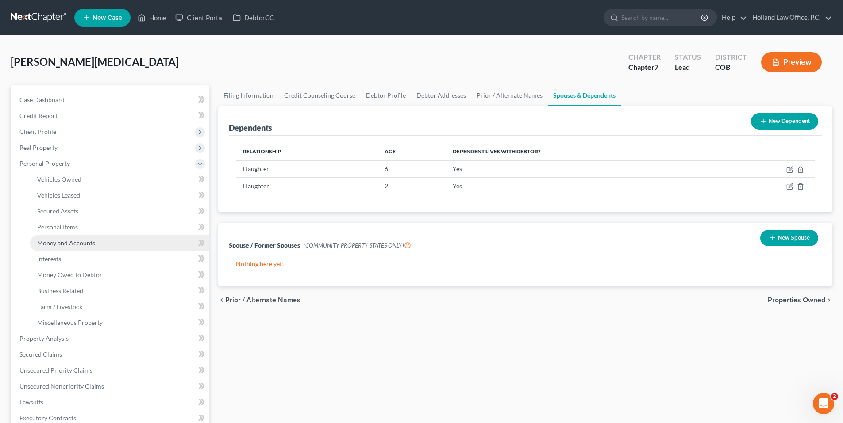
click at [65, 242] on span "Money and Accounts" at bounding box center [66, 243] width 58 height 8
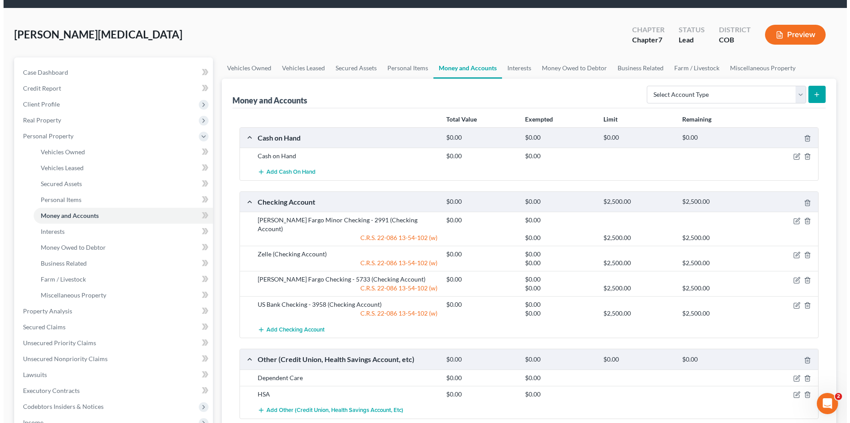
scroll to position [133, 0]
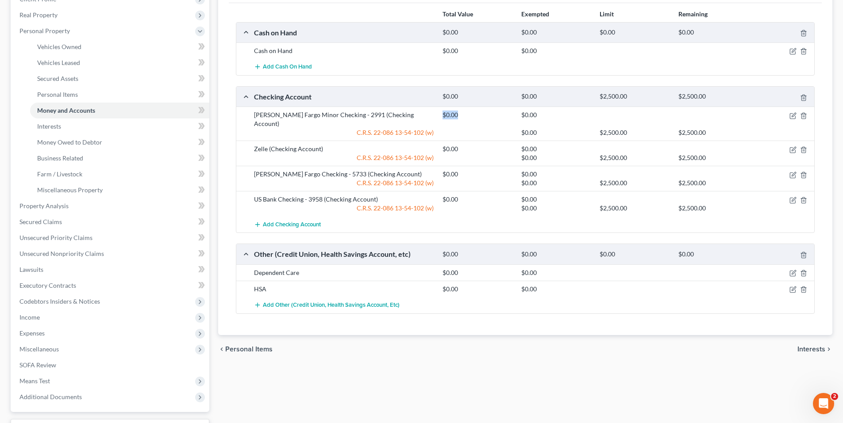
drag, startPoint x: 443, startPoint y: 114, endPoint x: 463, endPoint y: 114, distance: 20.4
click at [463, 114] on div "$0.00" at bounding box center [477, 115] width 78 height 9
click at [793, 117] on icon "button" at bounding box center [794, 115] width 4 height 4
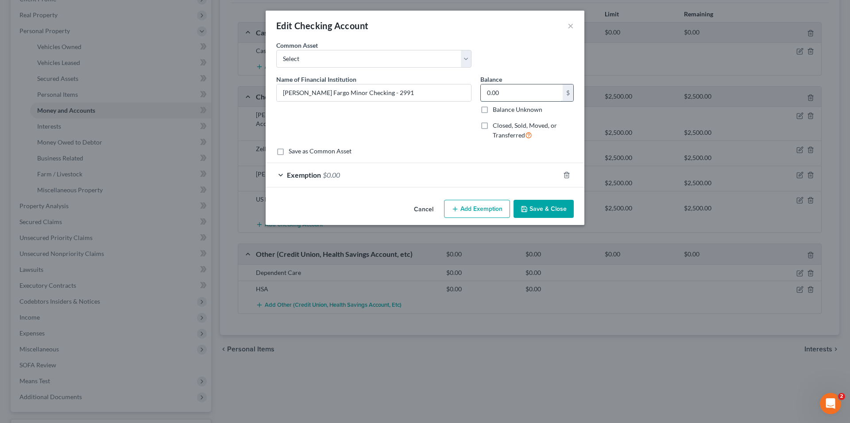
click at [533, 98] on input "0.00" at bounding box center [522, 93] width 82 height 17
type input "3.81"
click at [418, 167] on div "Exemption $0.00" at bounding box center [413, 174] width 294 height 23
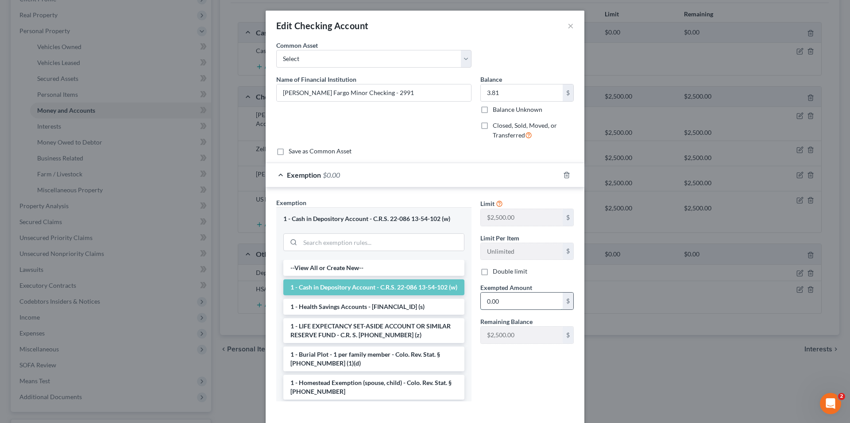
click at [491, 305] on input "0.00" at bounding box center [522, 301] width 82 height 17
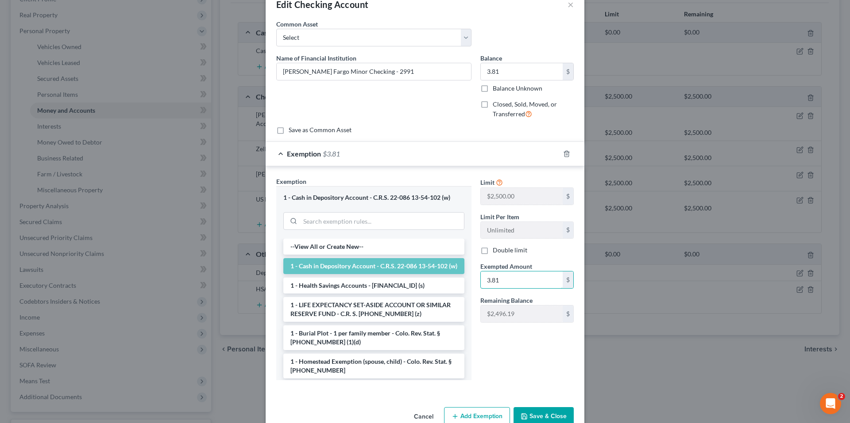
scroll to position [42, 0]
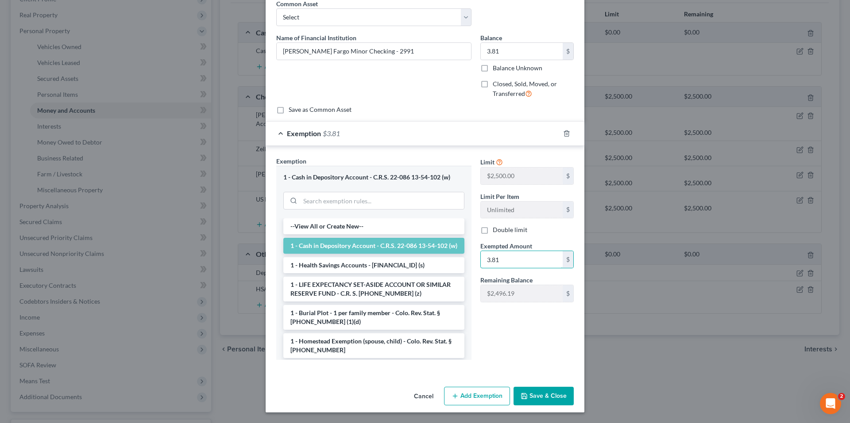
type input "3.81"
click at [546, 393] on button "Save & Close" at bounding box center [543, 396] width 60 height 19
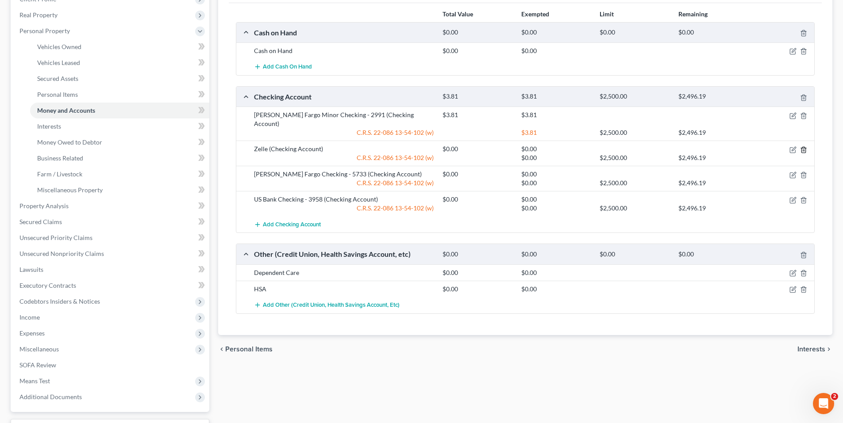
click at [803, 150] on line "button" at bounding box center [803, 151] width 0 height 2
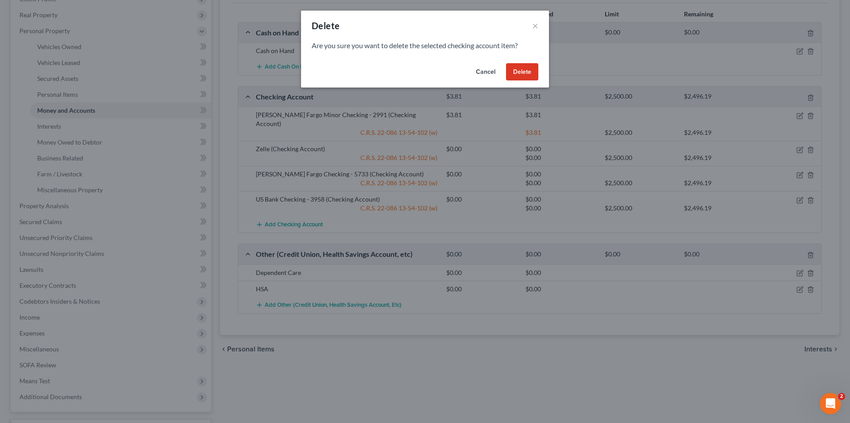
click at [525, 69] on button "Delete" at bounding box center [522, 72] width 32 height 18
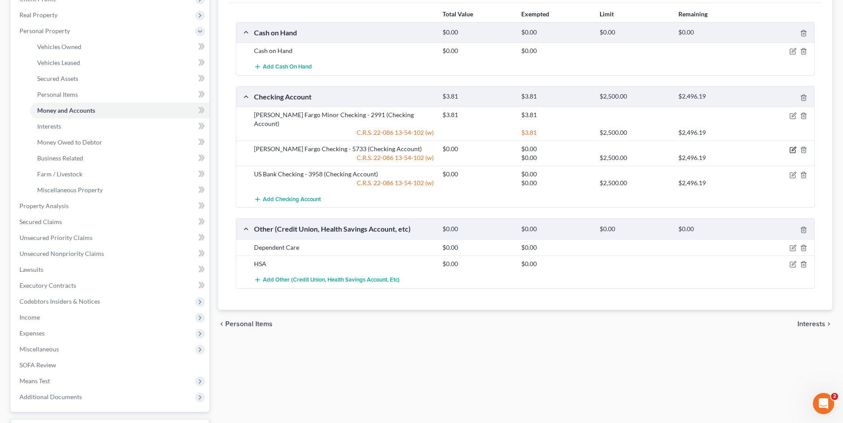
click at [796, 146] on icon "button" at bounding box center [792, 149] width 7 height 7
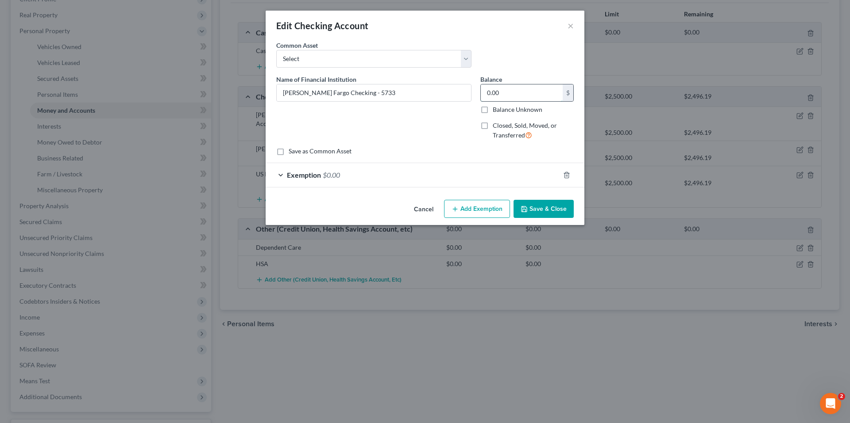
click at [514, 91] on input "0.00" at bounding box center [522, 93] width 82 height 17
type input "1,193.48"
click at [408, 177] on div "Exemption $0.00" at bounding box center [413, 174] width 294 height 23
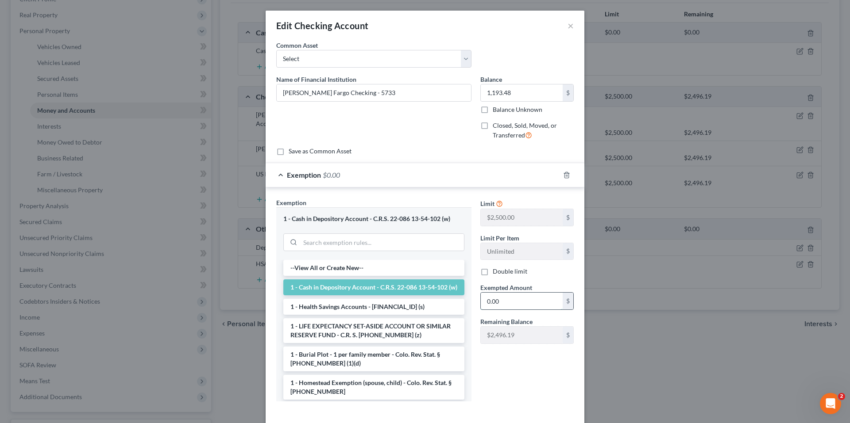
click at [508, 302] on input "0.00" at bounding box center [522, 301] width 82 height 17
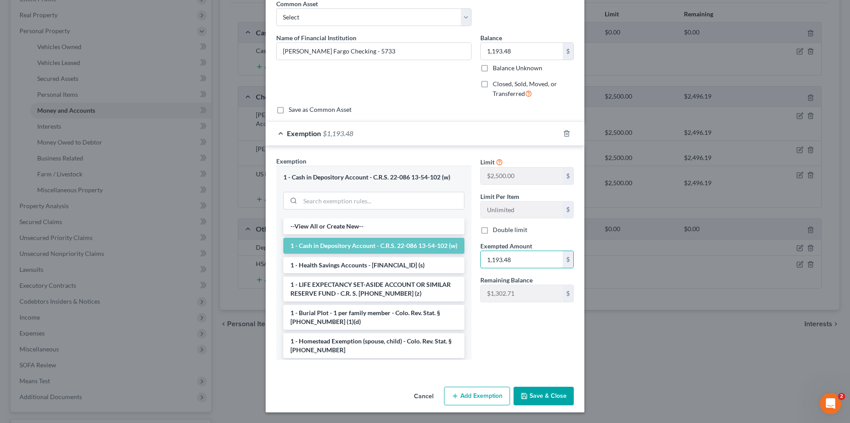
type input "1,193.48"
click at [535, 396] on button "Save & Close" at bounding box center [543, 396] width 60 height 19
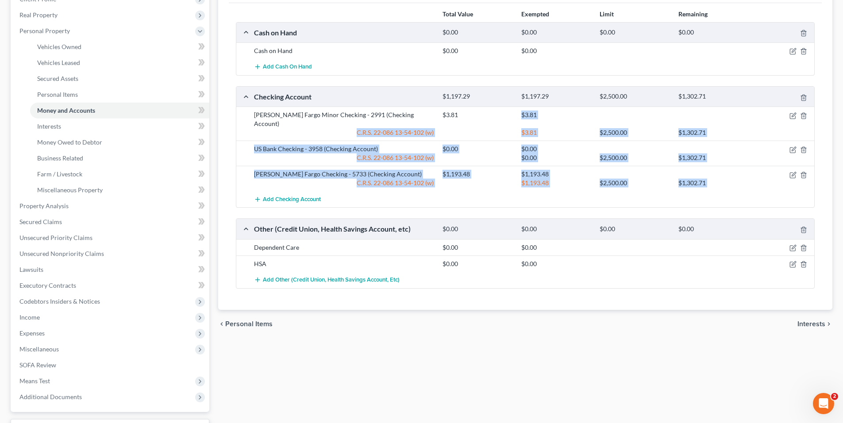
drag, startPoint x: 510, startPoint y: 110, endPoint x: 567, endPoint y: 196, distance: 102.8
click at [567, 196] on div "[PERSON_NAME] Fargo Minor Checking - 2991 (Checking Account) $3.81 $3.81 C.R.S.…" at bounding box center [525, 157] width 578 height 101
copy div "$3.81 C.R.S. 22-086 13-54-102 (w) $3.81 $2,500.00 $1,302.71 US Bank Checking - …"
click at [562, 179] on div "$1,193.48" at bounding box center [556, 183] width 78 height 9
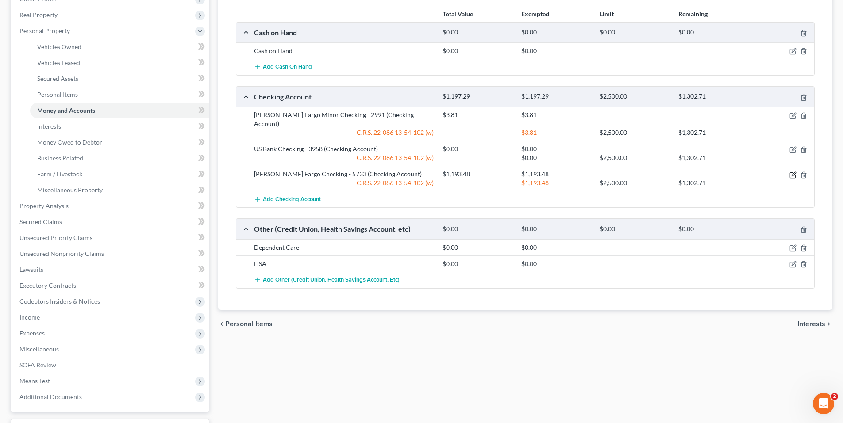
click at [796, 172] on icon "button" at bounding box center [792, 175] width 7 height 7
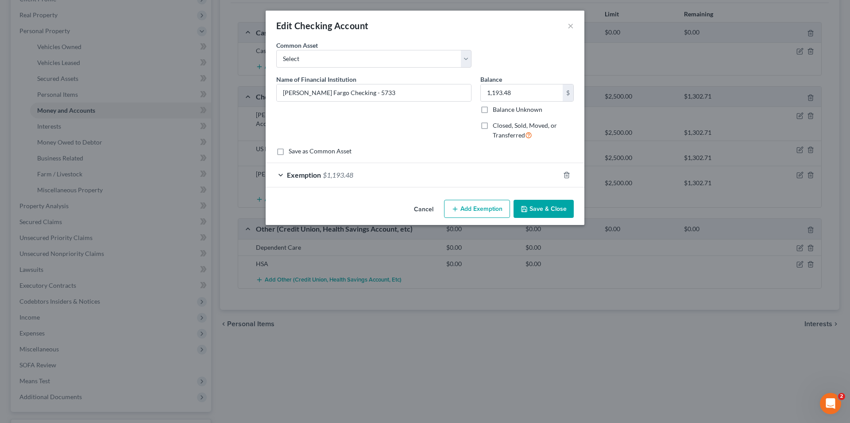
click at [475, 179] on div "Exemption $1,193.48" at bounding box center [413, 174] width 294 height 23
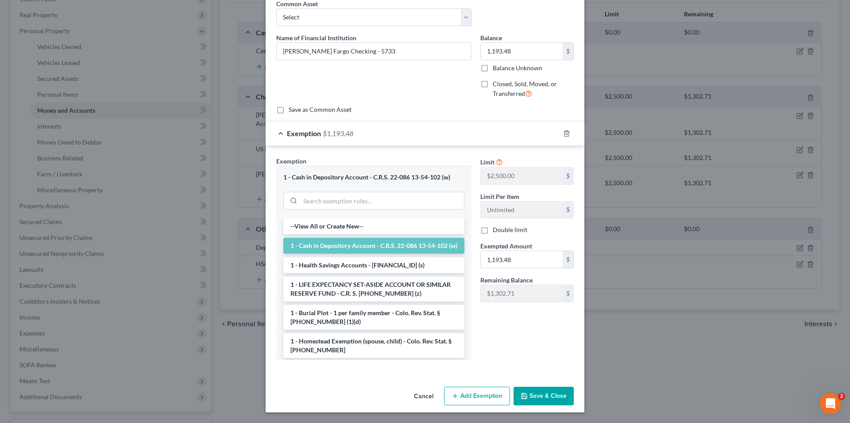
click at [547, 397] on button "Save & Close" at bounding box center [543, 396] width 60 height 19
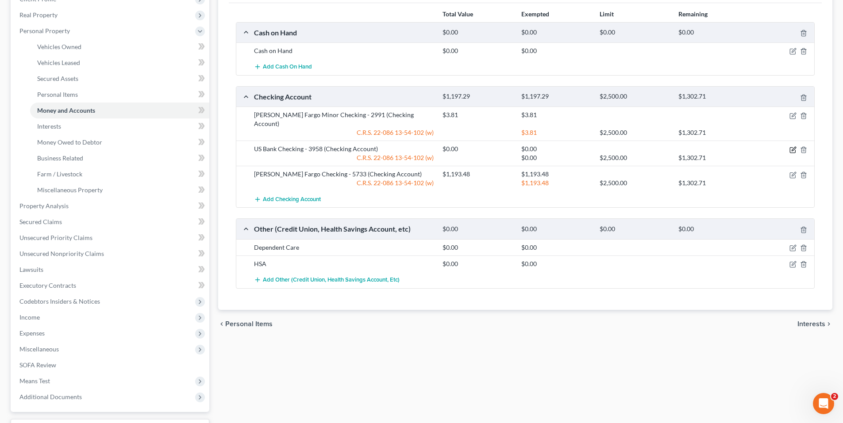
click at [790, 146] on icon "button" at bounding box center [792, 149] width 7 height 7
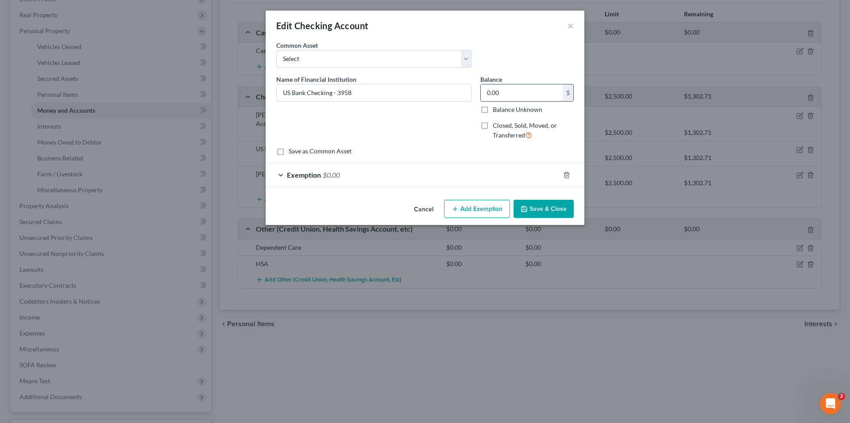
click at [533, 93] on input "0.00" at bounding box center [522, 93] width 82 height 17
type input "1,400.84"
click at [378, 171] on div "Exemption $0.00" at bounding box center [413, 174] width 294 height 23
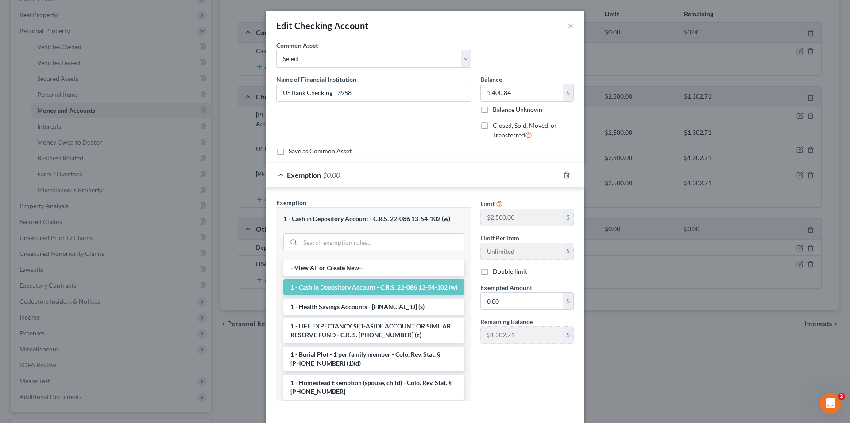
drag, startPoint x: 510, startPoint y: 295, endPoint x: 526, endPoint y: 282, distance: 20.5
click at [510, 295] on input "0.00" at bounding box center [522, 301] width 82 height 17
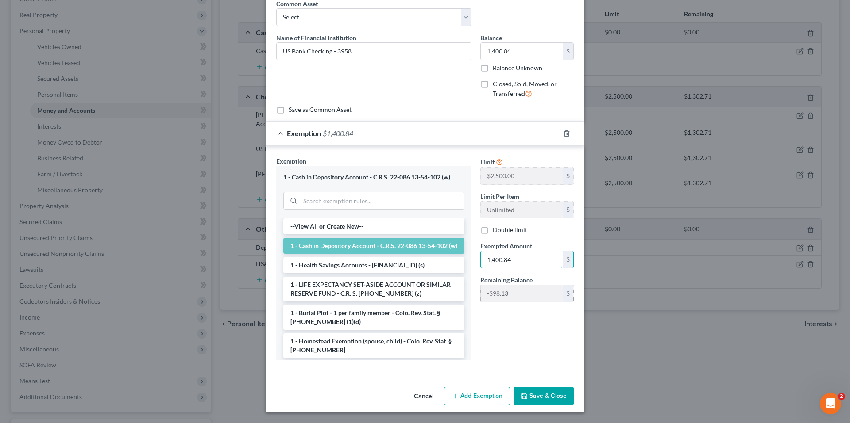
type input "1,400.84"
click at [533, 393] on button "Save & Close" at bounding box center [543, 396] width 60 height 19
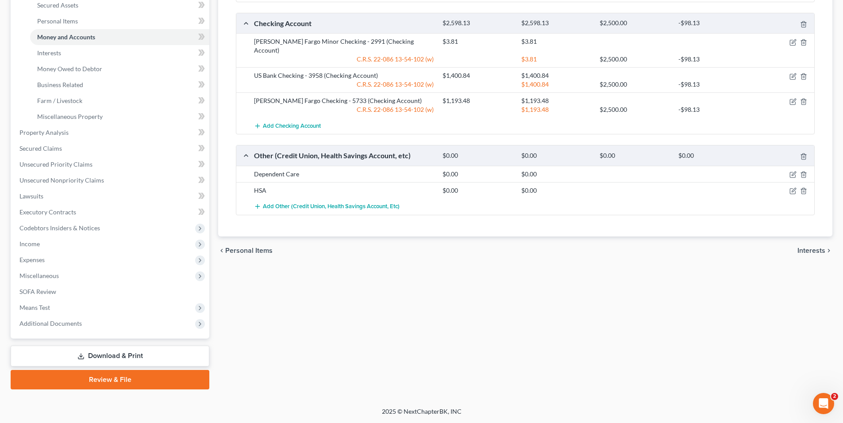
scroll to position [0, 0]
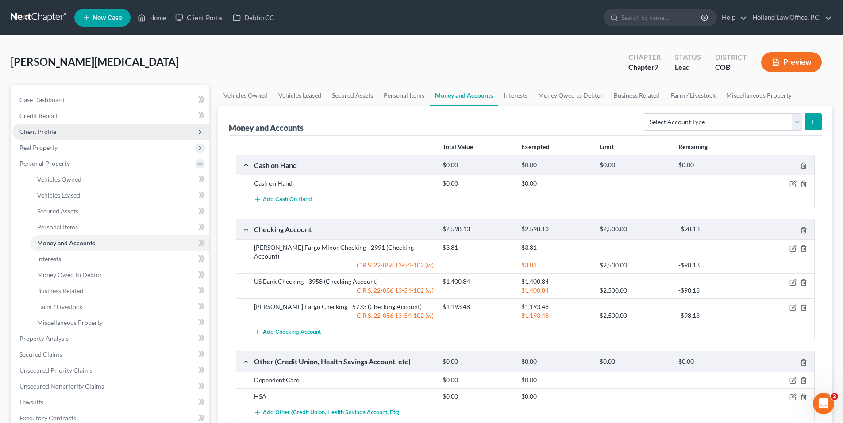
click at [50, 138] on span "Client Profile" at bounding box center [110, 132] width 197 height 16
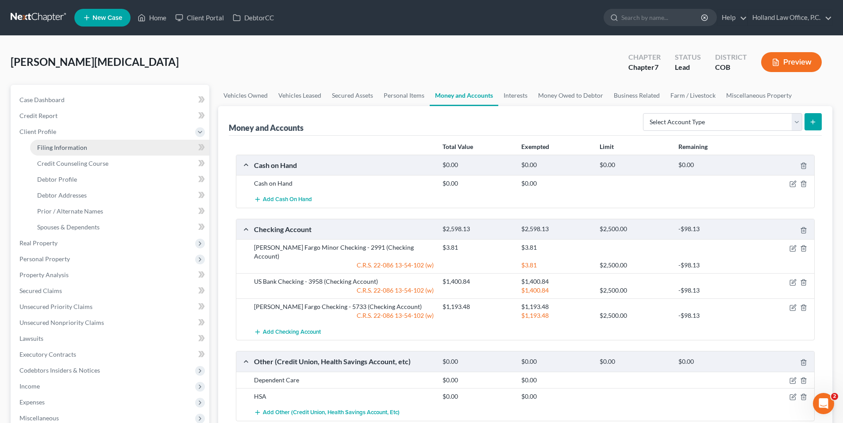
click at [91, 144] on link "Filing Information" at bounding box center [119, 148] width 179 height 16
select select "1"
select select "0"
select select "11"
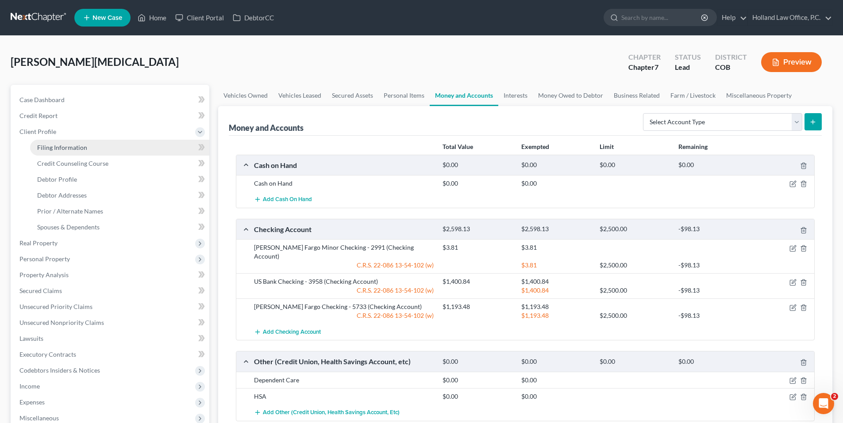
select select "0"
select select "5"
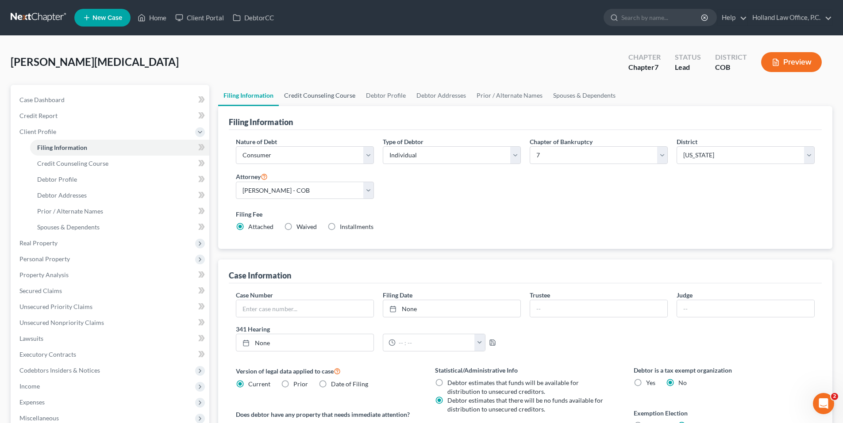
click at [323, 93] on link "Credit Counseling Course" at bounding box center [320, 95] width 82 height 21
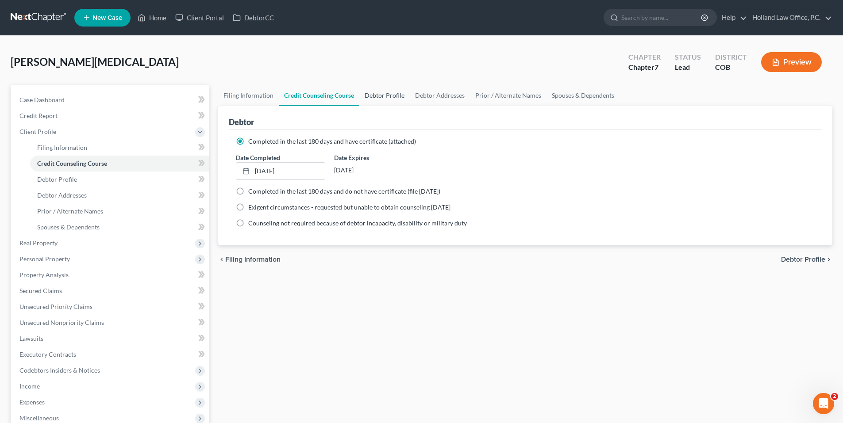
click at [385, 92] on link "Debtor Profile" at bounding box center [384, 95] width 50 height 21
select select "3"
select select "2"
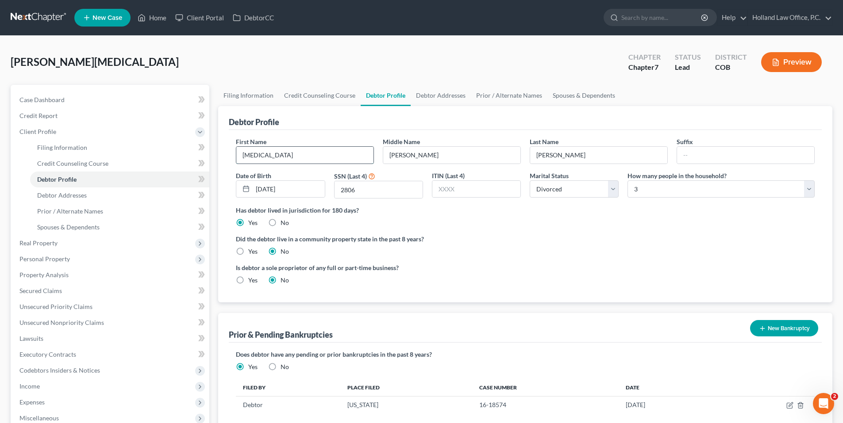
click at [279, 154] on input "[MEDICAL_DATA]" at bounding box center [304, 155] width 137 height 17
drag, startPoint x: 432, startPoint y: 154, endPoint x: 468, endPoint y: 154, distance: 35.4
click at [432, 154] on input "[PERSON_NAME]" at bounding box center [451, 155] width 137 height 17
click at [569, 153] on input "[PERSON_NAME]" at bounding box center [598, 155] width 137 height 17
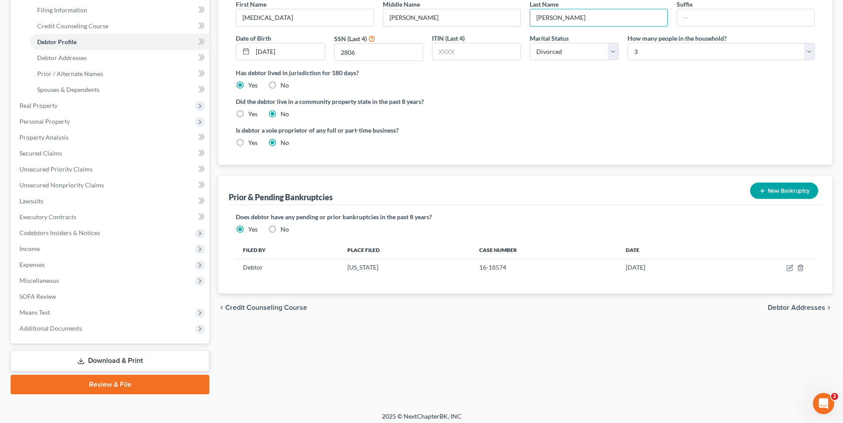
scroll to position [142, 0]
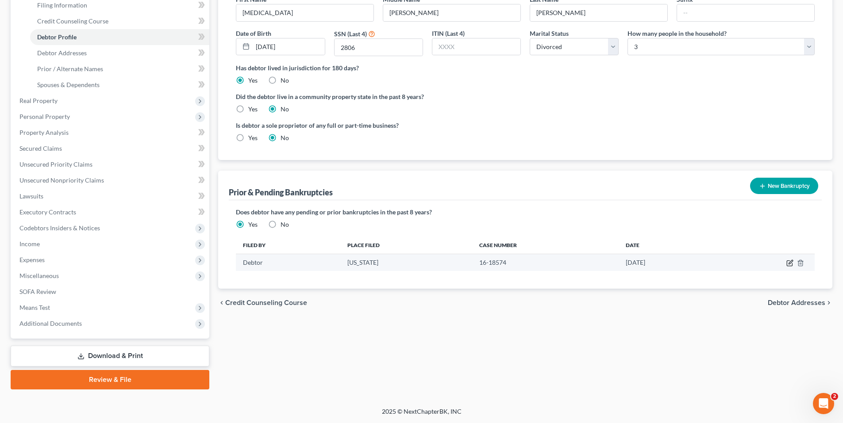
click at [789, 264] on icon "button" at bounding box center [791, 263] width 4 height 4
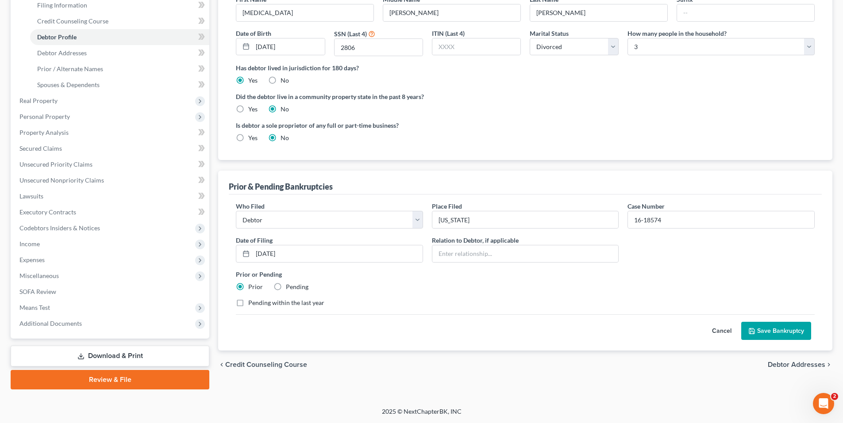
click at [800, 331] on button "Save Bankruptcy" at bounding box center [776, 331] width 70 height 19
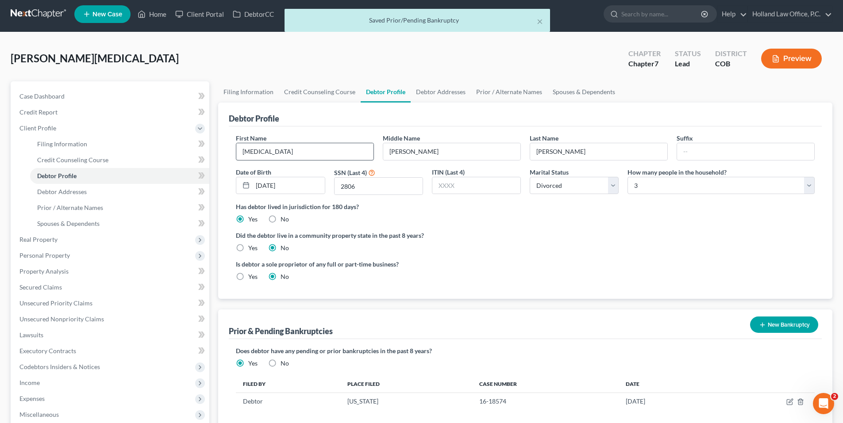
scroll to position [0, 0]
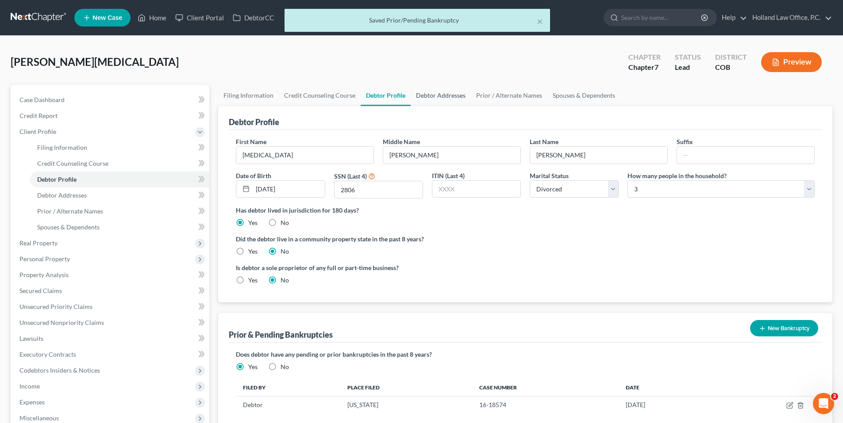
click at [421, 96] on link "Debtor Addresses" at bounding box center [441, 95] width 60 height 21
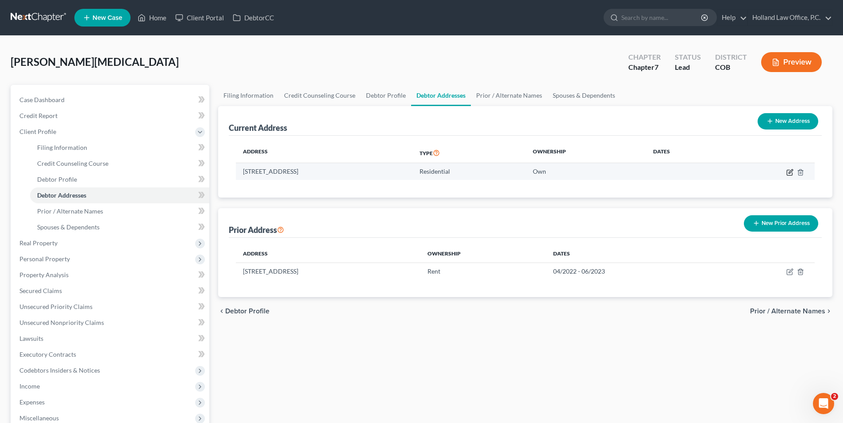
click at [790, 169] on icon "button" at bounding box center [789, 172] width 7 height 7
select select "5"
select select "62"
select select "0"
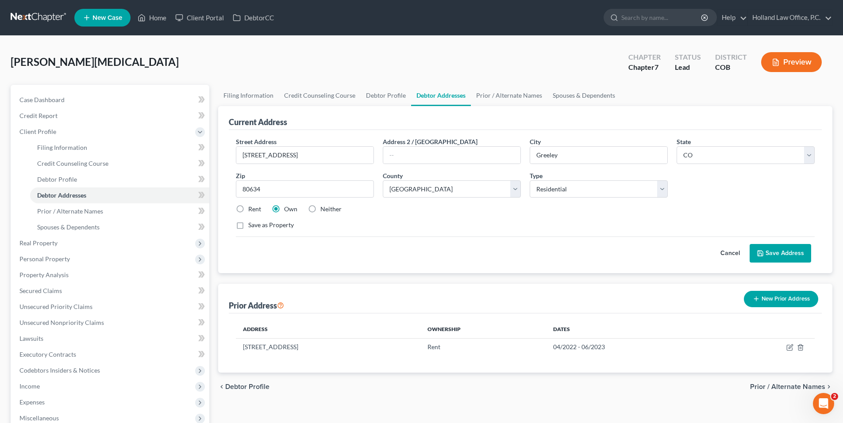
click at [248, 208] on label "Rent" at bounding box center [254, 209] width 13 height 9
click at [252, 208] on input "Rent" at bounding box center [255, 208] width 6 height 6
radio input "true"
click at [783, 254] on button "Save Address" at bounding box center [781, 253] width 62 height 19
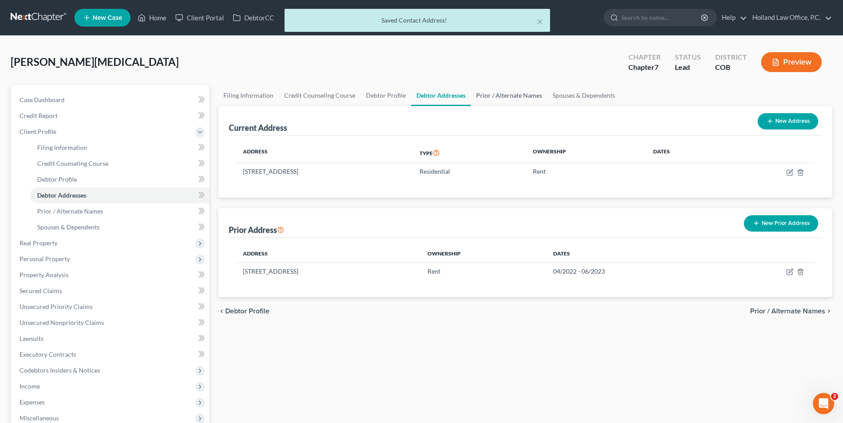
click at [501, 95] on link "Prior / Alternate Names" at bounding box center [509, 95] width 77 height 21
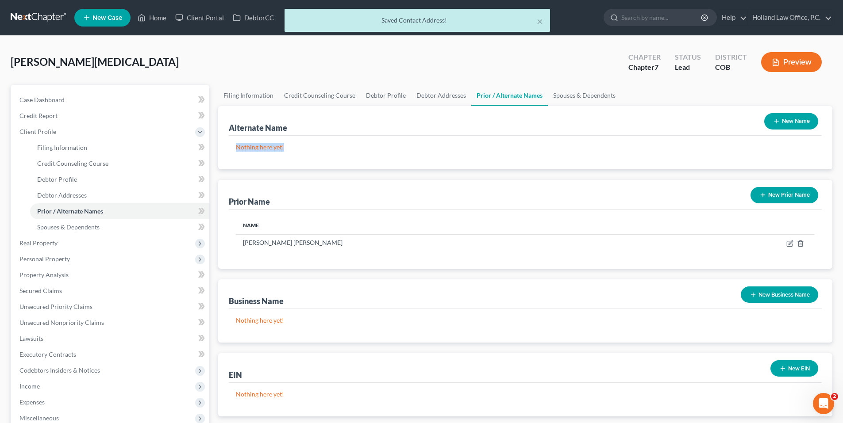
drag, startPoint x: 235, startPoint y: 146, endPoint x: 314, endPoint y: 147, distance: 78.8
click at [314, 147] on div "Nothing here yet!" at bounding box center [525, 153] width 593 height 34
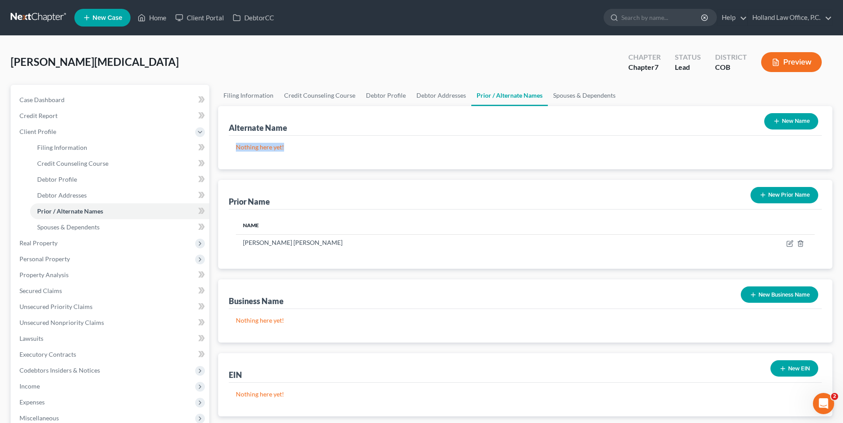
click at [314, 147] on p "Nothing here yet!" at bounding box center [525, 147] width 579 height 9
click at [574, 100] on link "Spouses & Dependents" at bounding box center [584, 95] width 73 height 21
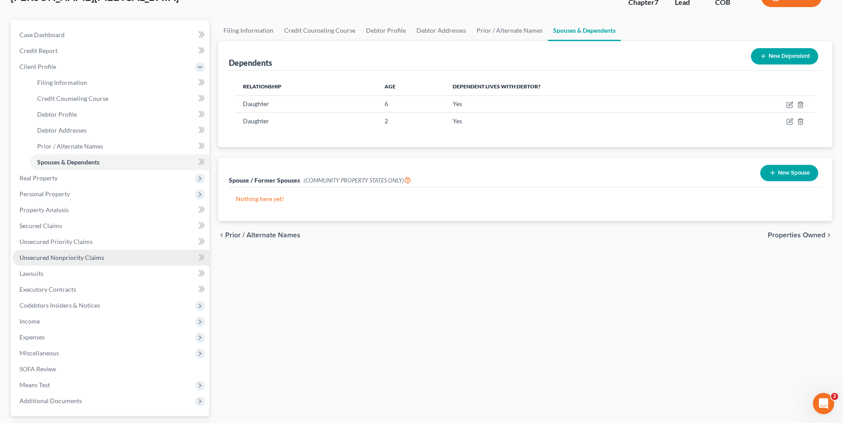
scroll to position [142, 0]
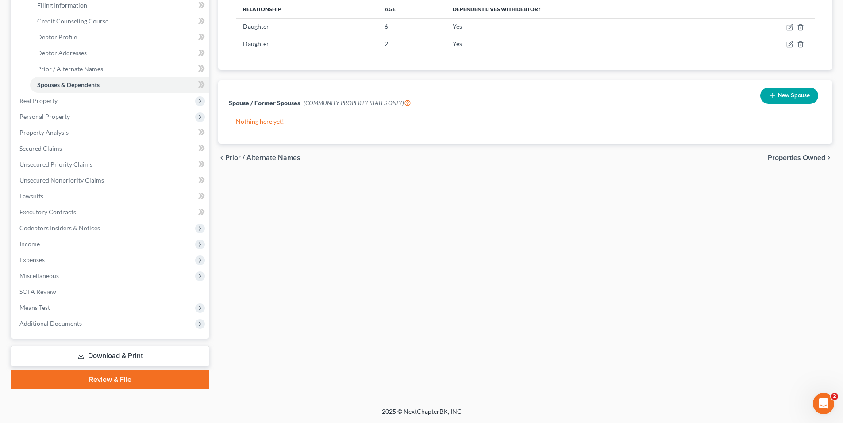
click at [73, 354] on link "Download & Print" at bounding box center [110, 356] width 199 height 21
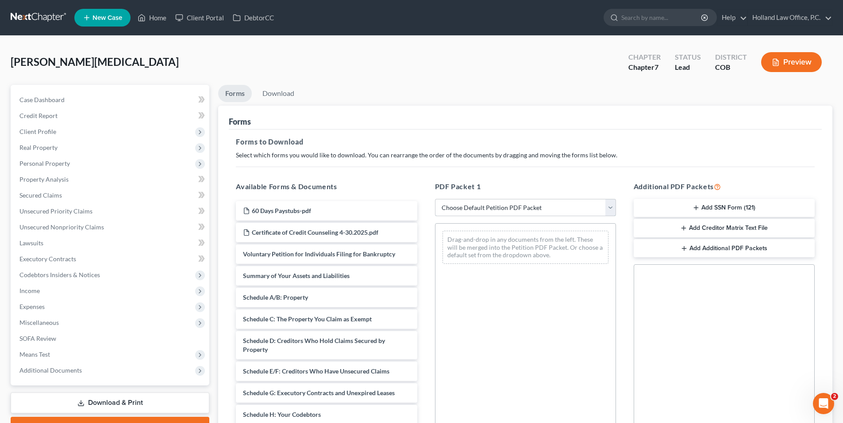
click at [465, 212] on select "Choose Default Petition PDF Packet Complete Bankruptcy Petition (all forms and …" at bounding box center [525, 208] width 181 height 18
select select "0"
click at [435, 199] on select "Choose Default Petition PDF Packet Complete Bankruptcy Petition (all forms and …" at bounding box center [525, 208] width 181 height 18
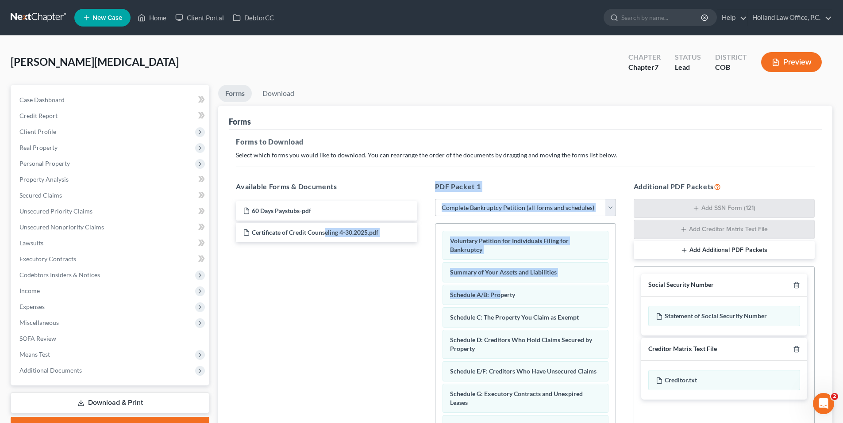
drag, startPoint x: 500, startPoint y: 284, endPoint x: 417, endPoint y: 256, distance: 87.3
click at [326, 267] on div "Available Forms & Documents 60 Days Paystubs-pdf Certificate of Credit Counseli…" at bounding box center [525, 324] width 596 height 301
drag, startPoint x: 417, startPoint y: 256, endPoint x: 504, endPoint y: 275, distance: 89.1
click at [426, 261] on div "PDF Packet 1 Choose Default Petition PDF Packet Complete Bankruptcy Petition (a…" at bounding box center [525, 324] width 199 height 301
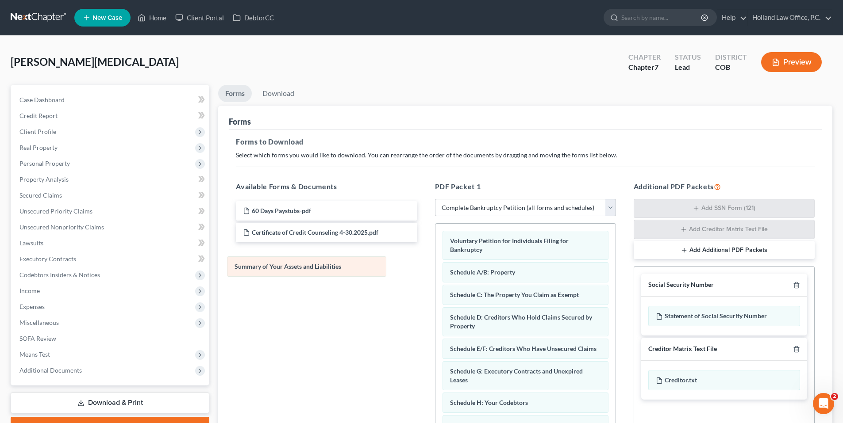
drag, startPoint x: 549, startPoint y: 269, endPoint x: 334, endPoint y: 264, distance: 215.6
click at [276, 103] on li "Download" at bounding box center [278, 95] width 46 height 21
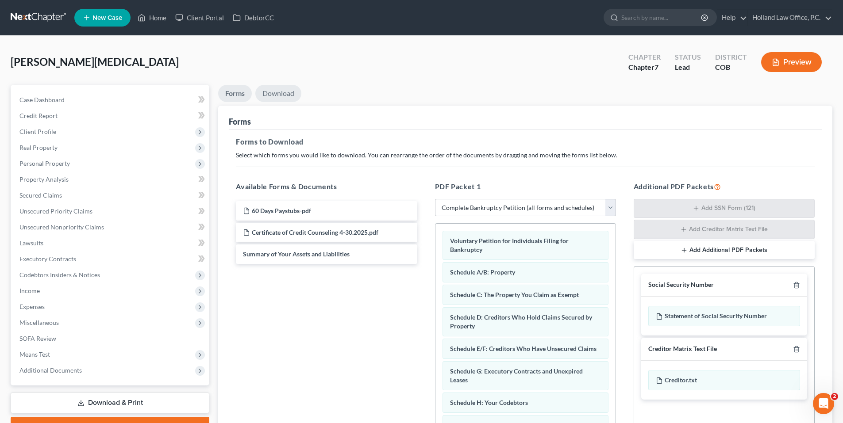
click at [276, 96] on link "Download" at bounding box center [278, 93] width 46 height 17
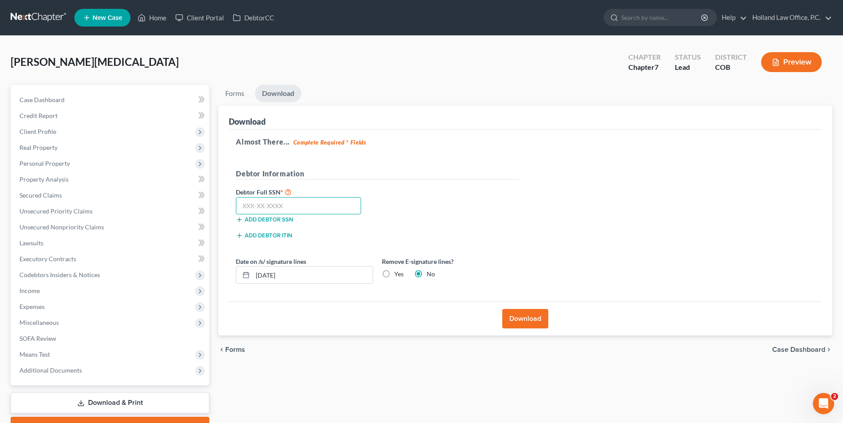
click at [282, 208] on input "text" at bounding box center [298, 206] width 125 height 18
type input "521-69-2806"
click at [394, 274] on label "Yes" at bounding box center [398, 274] width 9 height 9
click at [398, 274] on input "Yes" at bounding box center [401, 273] width 6 height 6
radio input "true"
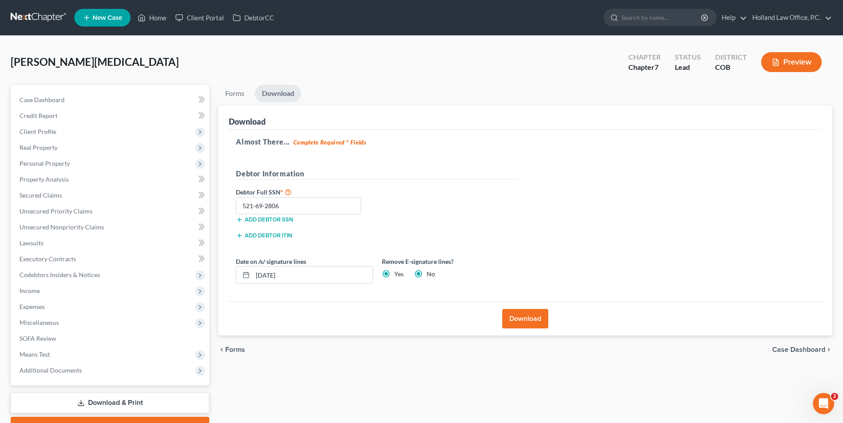
radio input "false"
click at [533, 313] on button "Download" at bounding box center [525, 318] width 46 height 19
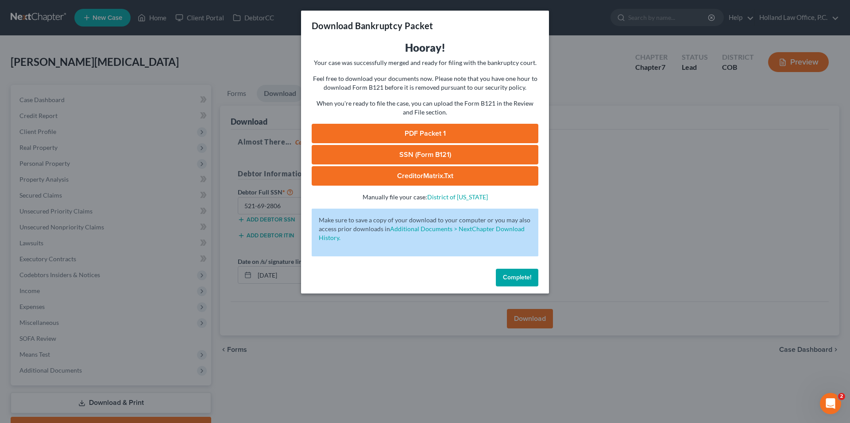
click at [477, 132] on link "PDF Packet 1" at bounding box center [425, 133] width 227 height 19
click at [452, 146] on link "SSN (Form B121)" at bounding box center [425, 154] width 227 height 19
drag, startPoint x: 530, startPoint y: 273, endPoint x: 504, endPoint y: 275, distance: 26.2
click at [529, 274] on button "Complete!" at bounding box center [517, 278] width 42 height 18
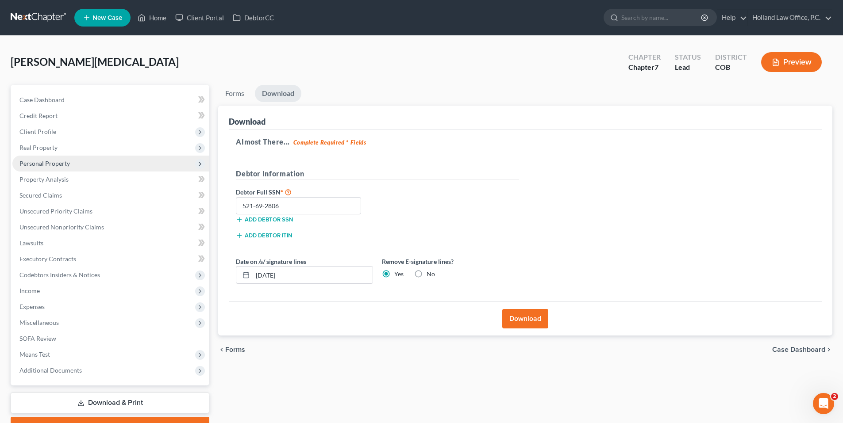
click at [63, 163] on span "Personal Property" at bounding box center [44, 164] width 50 height 8
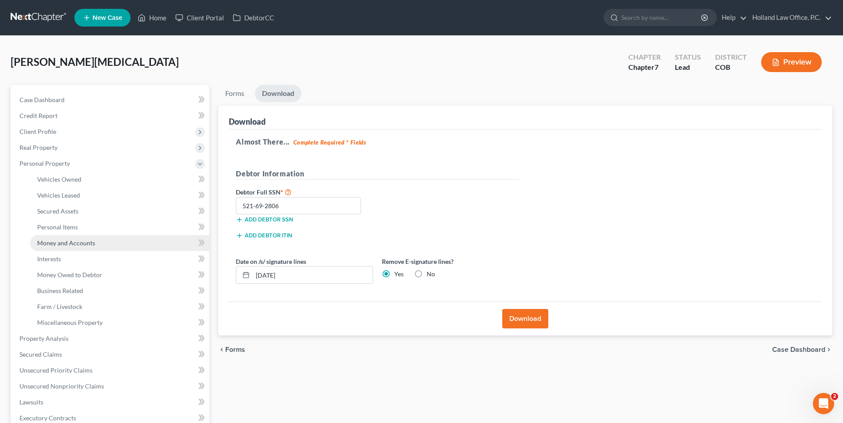
click at [85, 245] on span "Money and Accounts" at bounding box center [66, 243] width 58 height 8
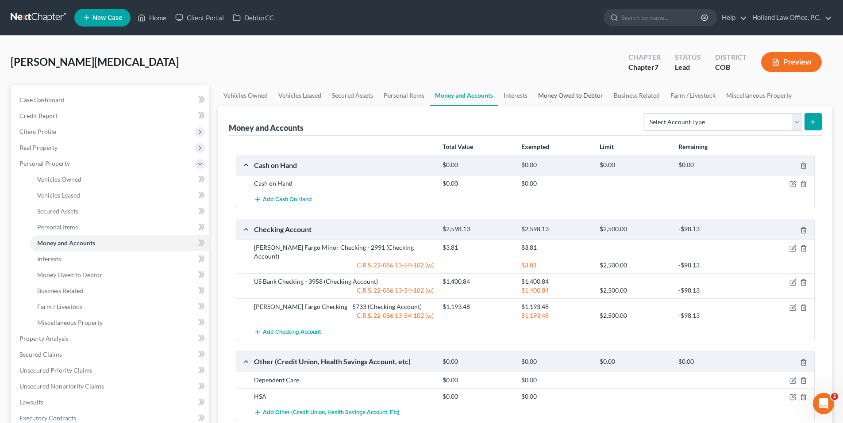
click at [583, 98] on link "Money Owed to Debtor" at bounding box center [571, 95] width 76 height 21
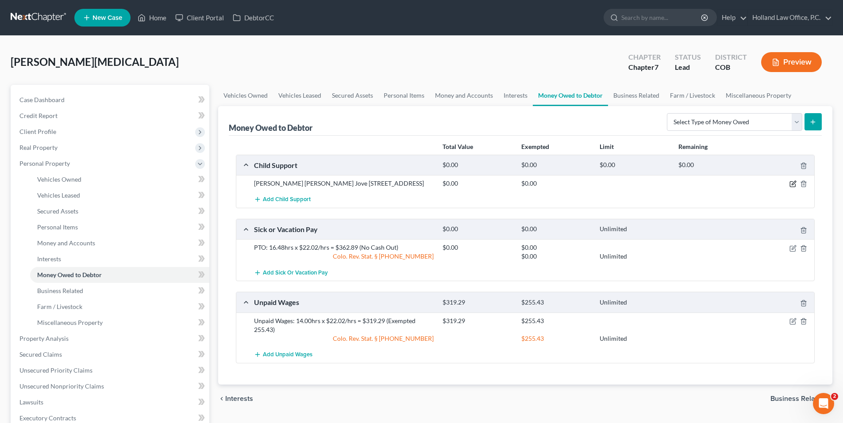
click at [793, 187] on icon "button" at bounding box center [792, 184] width 7 height 7
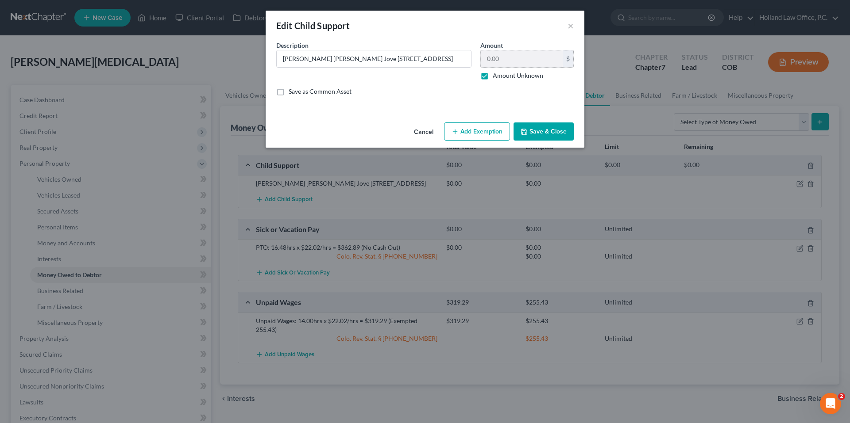
click at [493, 77] on label "Amount Unknown" at bounding box center [518, 75] width 50 height 9
click at [496, 77] on input "Amount Unknown" at bounding box center [499, 74] width 6 height 6
checkbox input "false"
click at [513, 58] on input "0.00" at bounding box center [522, 58] width 82 height 17
drag, startPoint x: 477, startPoint y: 133, endPoint x: 460, endPoint y: 140, distance: 17.8
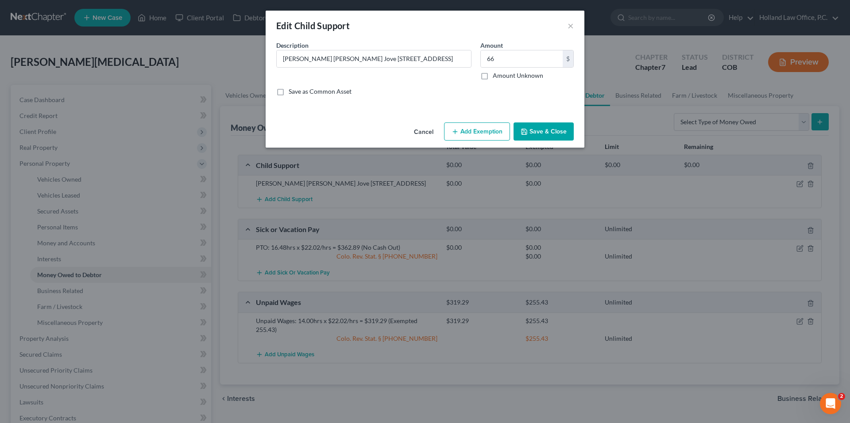
click at [477, 132] on button "Add Exemption" at bounding box center [477, 132] width 66 height 19
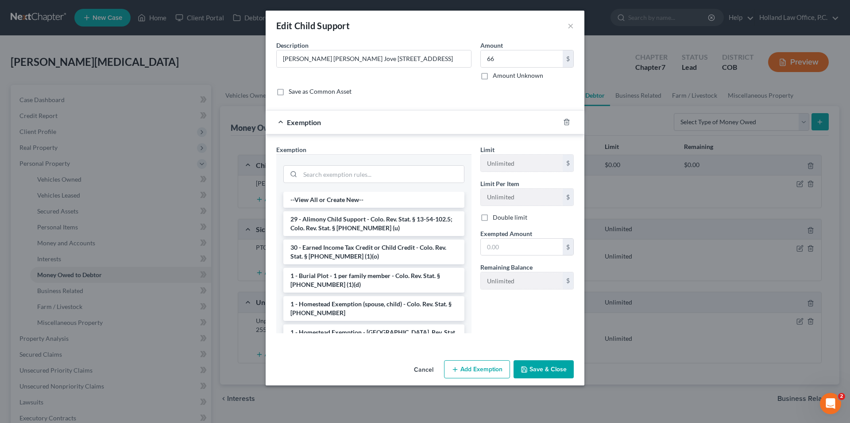
click at [349, 226] on li "29 - Alimony Child Support - Colo. Rev. Stat. § 13-54-102.5; Colo. Rev. Stat. §…" at bounding box center [373, 224] width 181 height 25
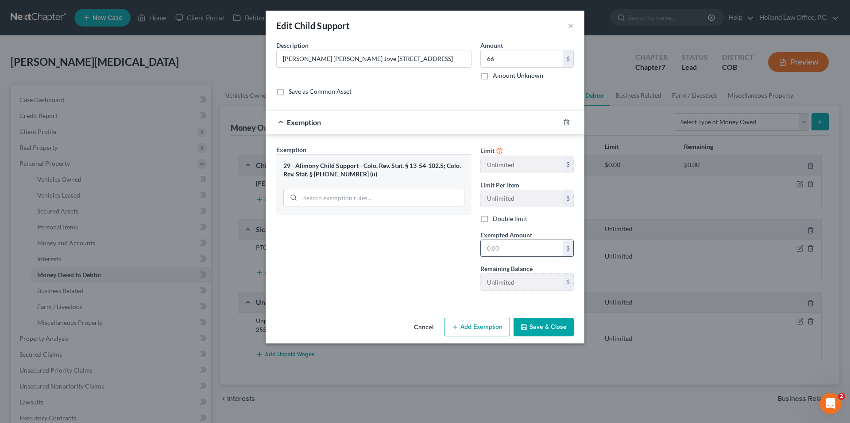
click at [505, 248] on input "text" at bounding box center [522, 248] width 82 height 17
click at [508, 52] on input "66" at bounding box center [522, 58] width 82 height 17
click at [508, 56] on input "66" at bounding box center [522, 58] width 82 height 17
type input "6,665"
drag, startPoint x: 501, startPoint y: 241, endPoint x: 496, endPoint y: 254, distance: 14.5
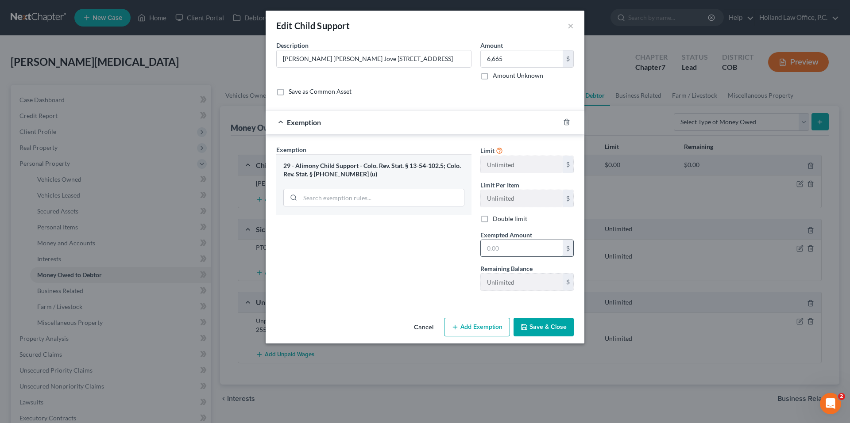
click at [501, 240] on input "text" at bounding box center [522, 248] width 82 height 17
click at [489, 249] on input "665.00" at bounding box center [522, 248] width 82 height 17
type input "6,665.00"
click at [510, 61] on input "6,665" at bounding box center [522, 58] width 82 height 17
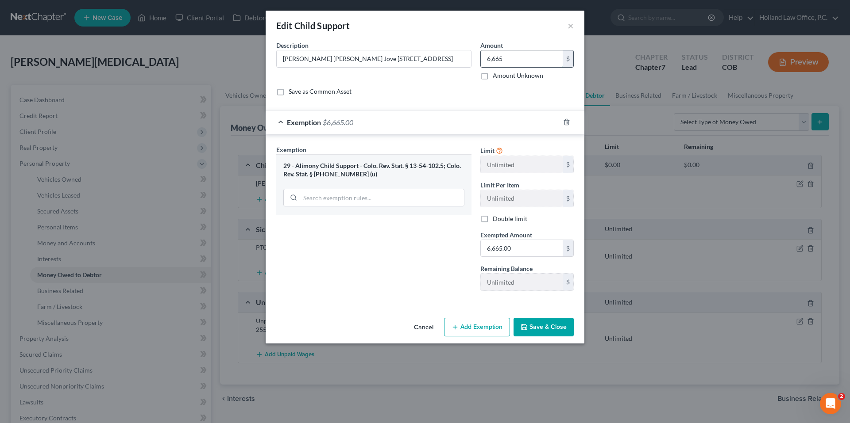
click at [514, 59] on input "6,665" at bounding box center [522, 58] width 82 height 17
click at [525, 60] on input "6,665" at bounding box center [522, 58] width 82 height 17
type input "6,665.17"
click at [553, 243] on input "6,665.00" at bounding box center [522, 248] width 82 height 17
click at [548, 245] on input "6,665.00" at bounding box center [522, 248] width 82 height 17
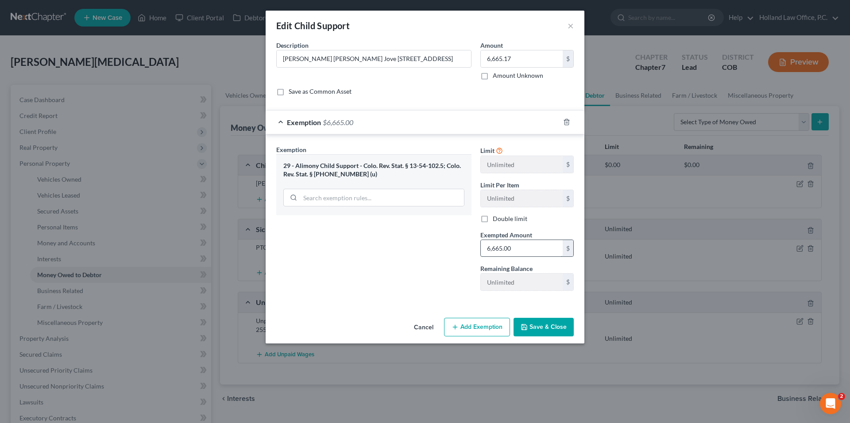
click at [531, 243] on input "6,665.00" at bounding box center [522, 248] width 82 height 17
type input "6,665.17"
click at [554, 321] on button "Save & Close" at bounding box center [543, 327] width 60 height 19
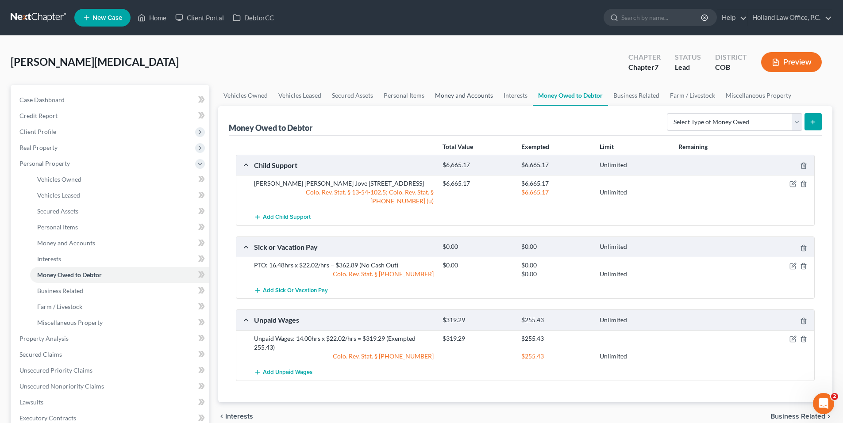
click at [448, 90] on link "Money and Accounts" at bounding box center [464, 95] width 69 height 21
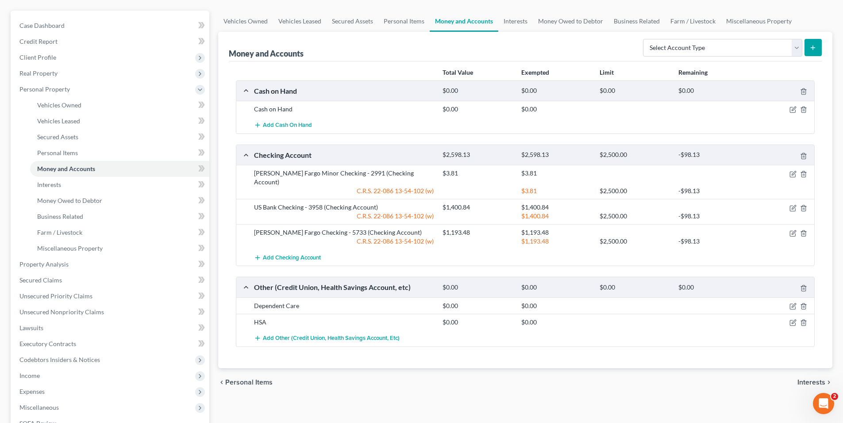
scroll to position [73, 0]
drag, startPoint x: 252, startPoint y: 109, endPoint x: 559, endPoint y: 106, distance: 307.1
click at [559, 106] on div "Cash on Hand $0.00 $0.00" at bounding box center [533, 110] width 566 height 9
drag, startPoint x: 559, startPoint y: 106, endPoint x: 559, endPoint y: 112, distance: 5.8
click at [559, 112] on div "$0.00" at bounding box center [556, 110] width 78 height 9
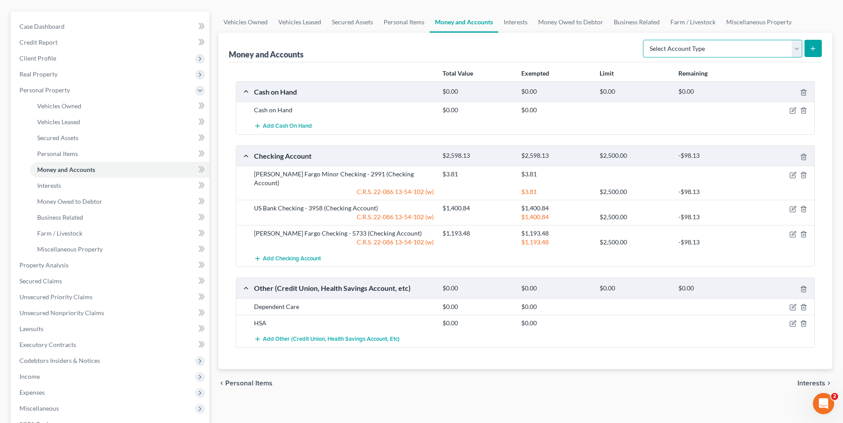
click at [673, 43] on select "Select Account Type Brokerage Cash on Hand Certificates of Deposit Checking Acc…" at bounding box center [722, 49] width 159 height 18
select select "savings"
click at [645, 40] on select "Select Account Type Brokerage Cash on Hand Certificates of Deposit Checking Acc…" at bounding box center [722, 49] width 159 height 18
click at [812, 52] on button "submit" at bounding box center [812, 48] width 17 height 17
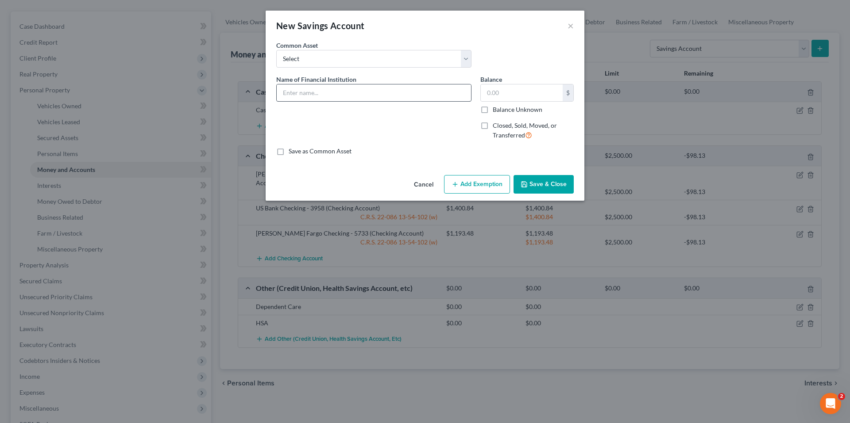
click at [346, 104] on div "Name of Financial Institution *" at bounding box center [374, 111] width 204 height 73
click at [349, 92] on input "text" at bounding box center [374, 93] width 194 height 17
type input "[PERSON_NAME] Fargo Saving - 4802"
click at [531, 94] on input "text" at bounding box center [522, 93] width 82 height 17
type input "475.00"
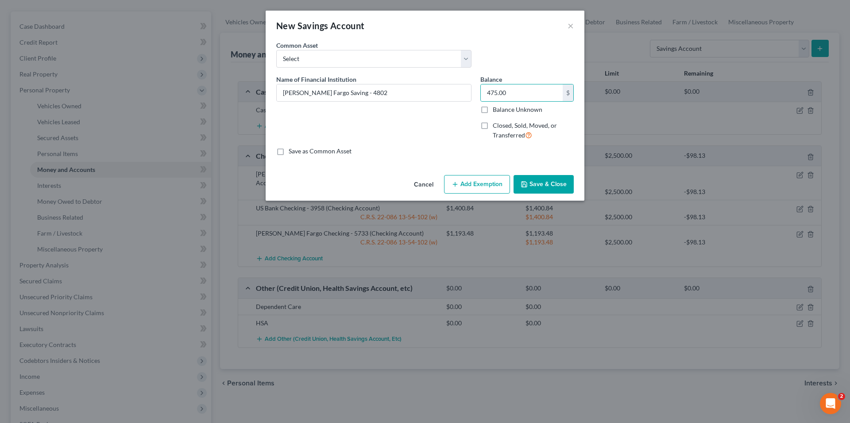
click at [480, 183] on button "Add Exemption" at bounding box center [477, 184] width 66 height 19
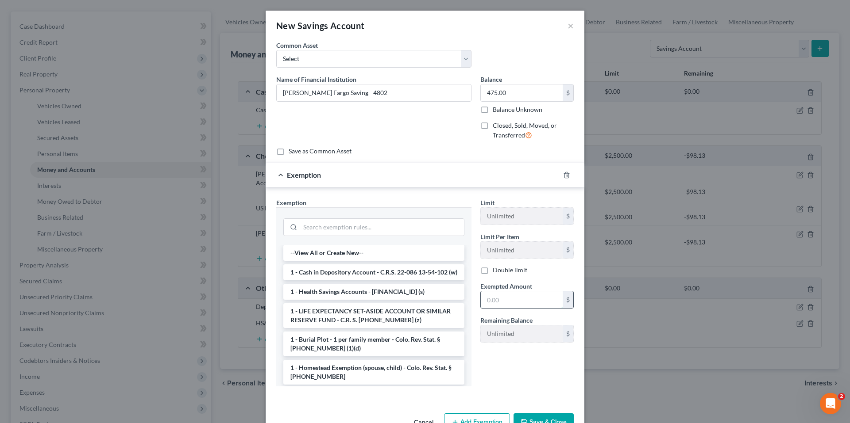
click at [504, 299] on input "text" at bounding box center [522, 300] width 82 height 17
drag, startPoint x: 338, startPoint y: 282, endPoint x: 506, endPoint y: 309, distance: 170.3
click at [338, 281] on li "1 - Cash in Depository Account - C.R.S. 22-086 13-54-102 (w)" at bounding box center [373, 273] width 181 height 16
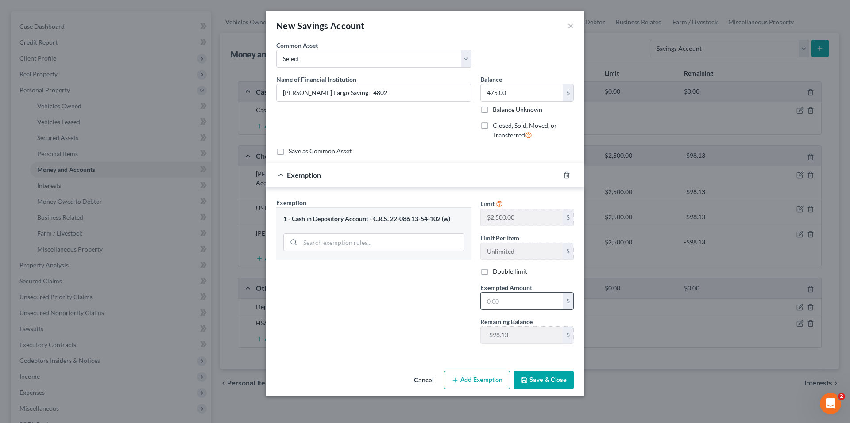
click at [515, 302] on input "text" at bounding box center [522, 301] width 82 height 17
type input "475.00"
click at [548, 383] on button "Save & Close" at bounding box center [543, 380] width 60 height 19
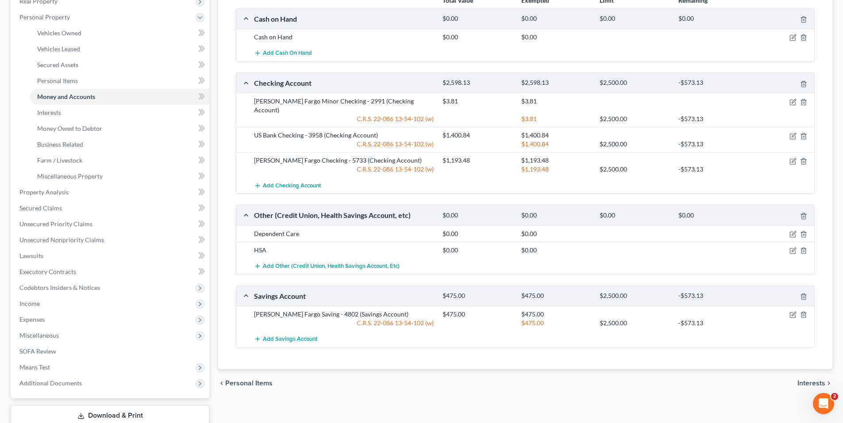
scroll to position [162, 0]
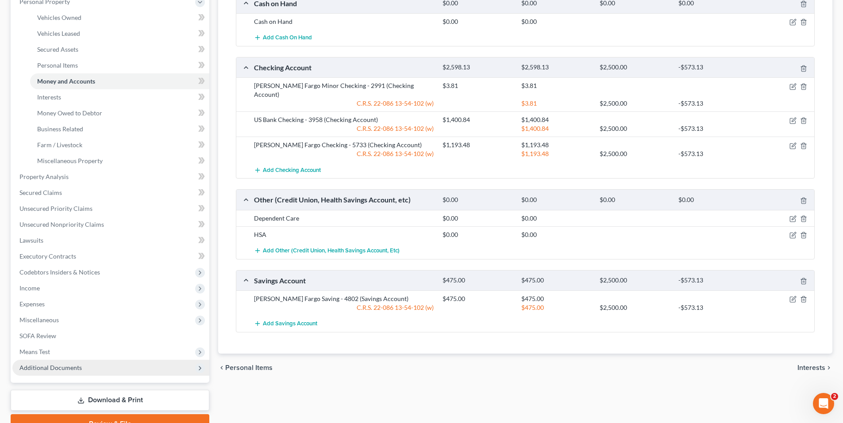
click at [56, 362] on span "Additional Documents" at bounding box center [110, 368] width 197 height 16
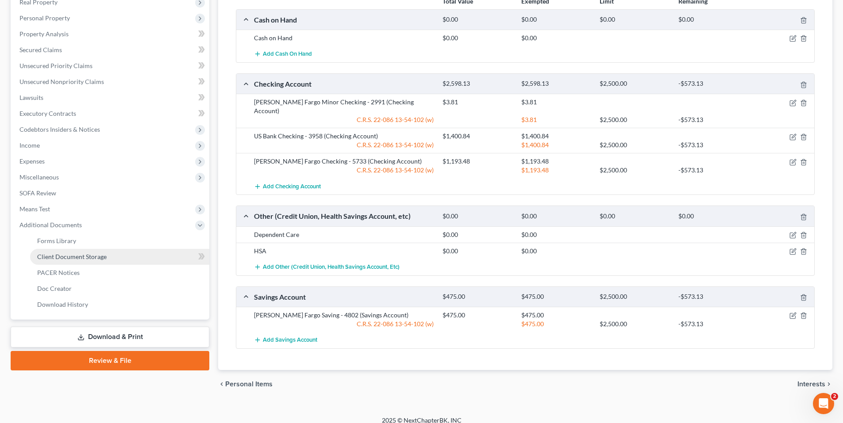
click at [83, 253] on span "Client Document Storage" at bounding box center [71, 257] width 69 height 8
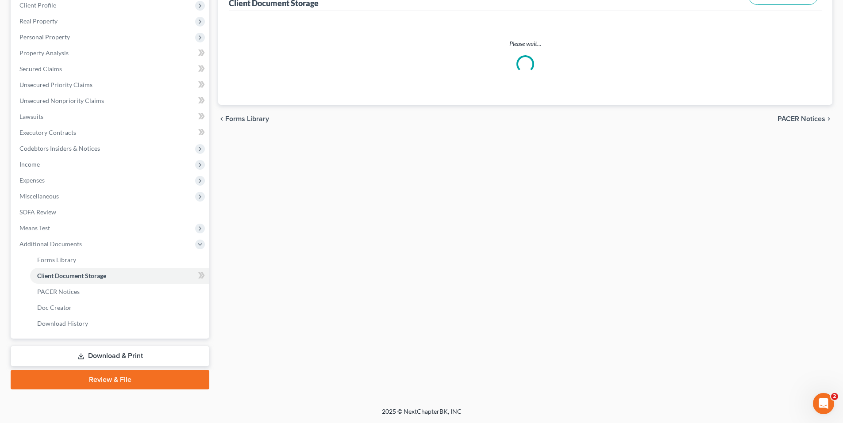
scroll to position [14, 0]
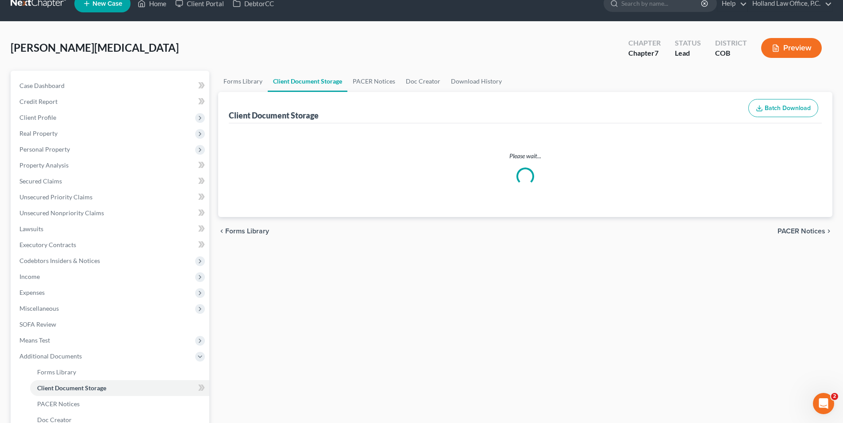
select select "5"
select select "28"
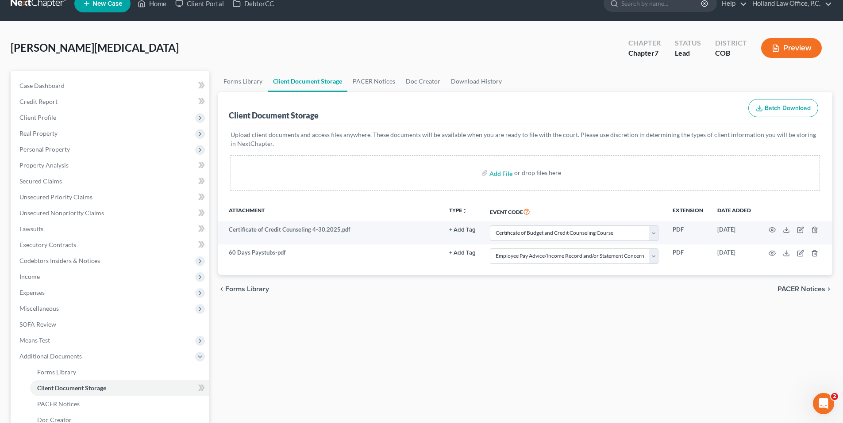
scroll to position [0, 0]
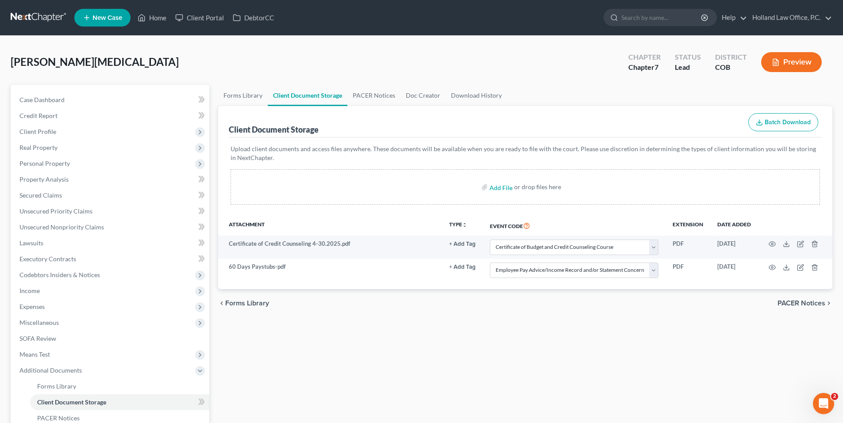
select select "5"
select select "28"
